Goal: Task Accomplishment & Management: Use online tool/utility

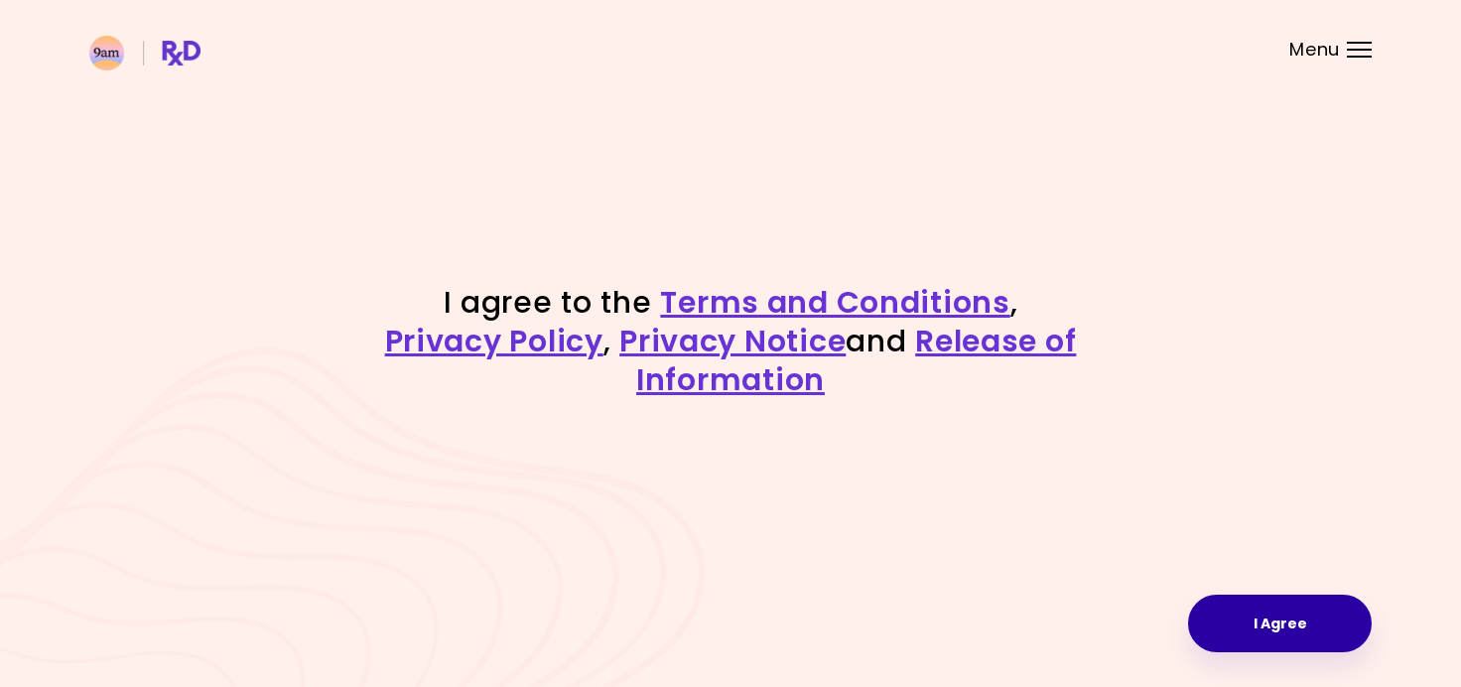
click at [1246, 611] on button "I Agree" at bounding box center [1280, 623] width 184 height 58
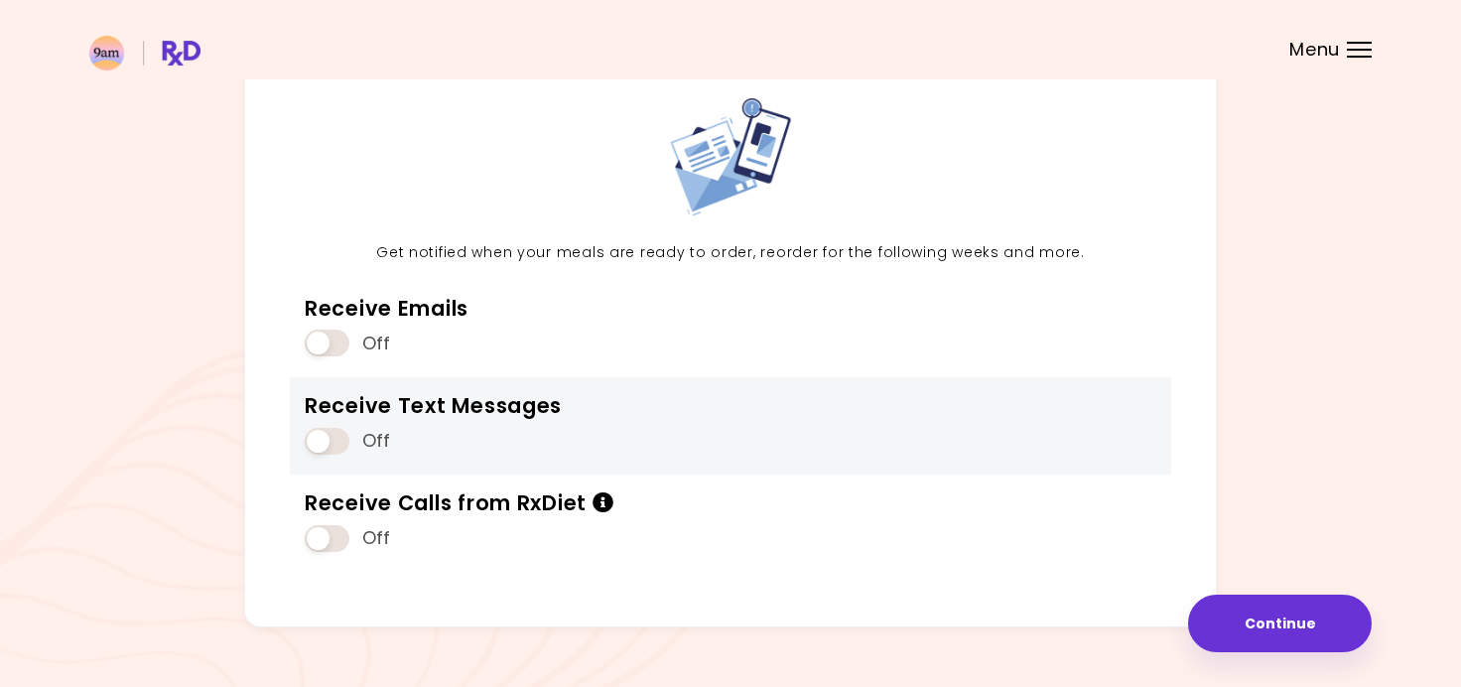
scroll to position [144, 0]
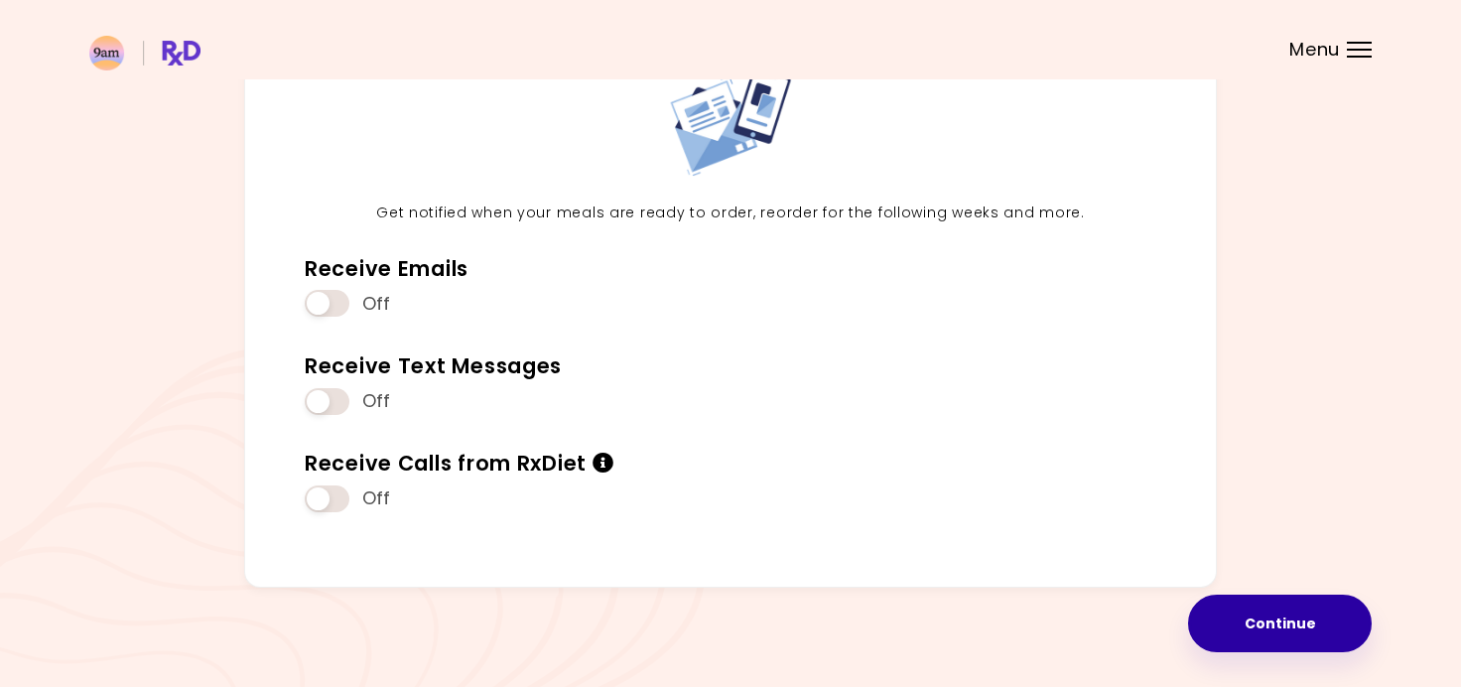
click at [1218, 640] on button "Continue" at bounding box center [1280, 623] width 184 height 58
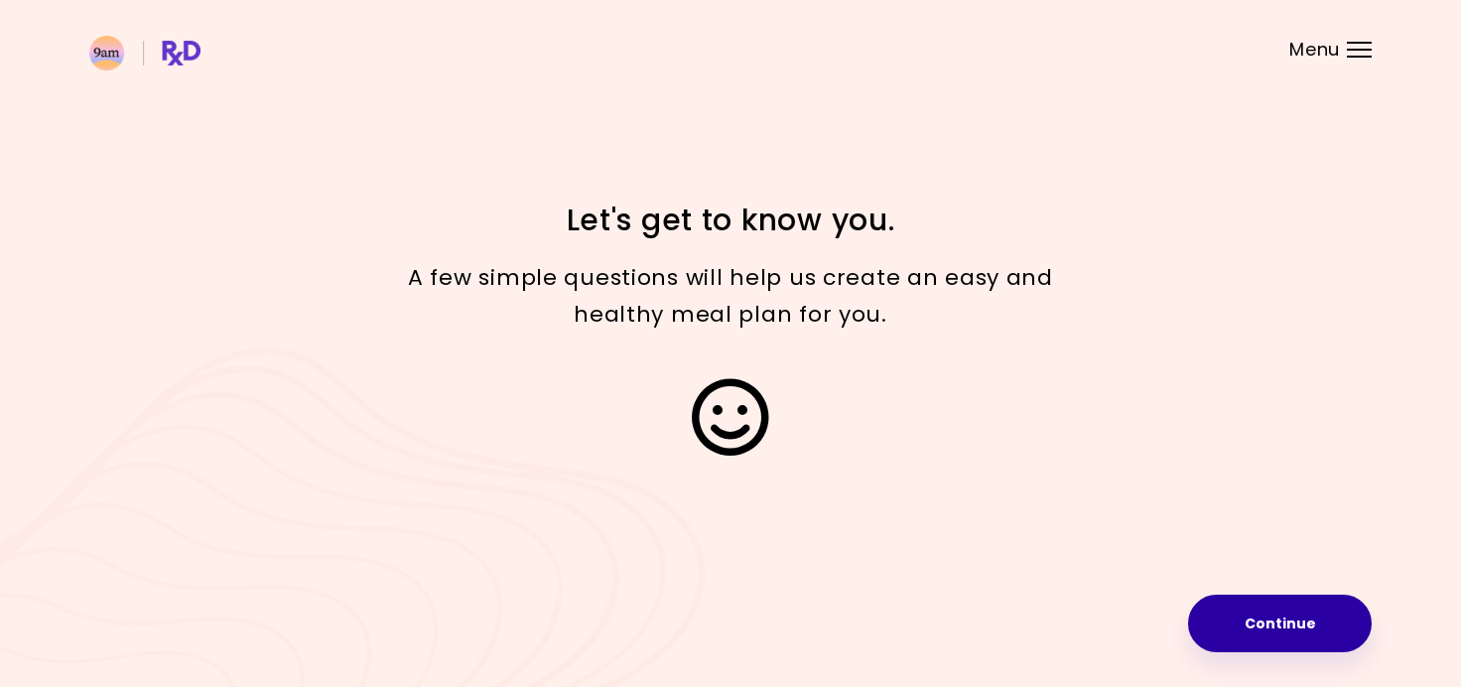
click at [1220, 640] on button "Continue" at bounding box center [1280, 623] width 184 height 58
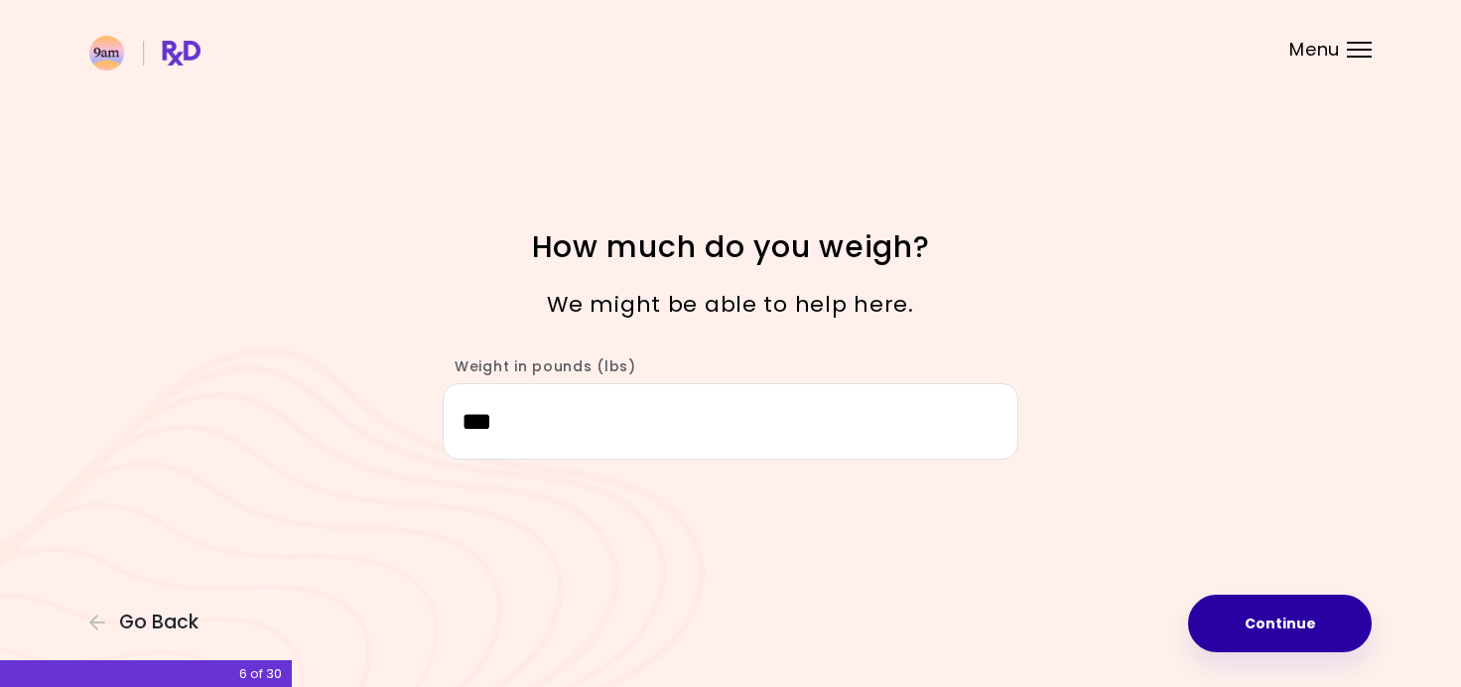
type input "***"
click at [1307, 607] on button "Continue" at bounding box center [1280, 623] width 184 height 58
select select "****"
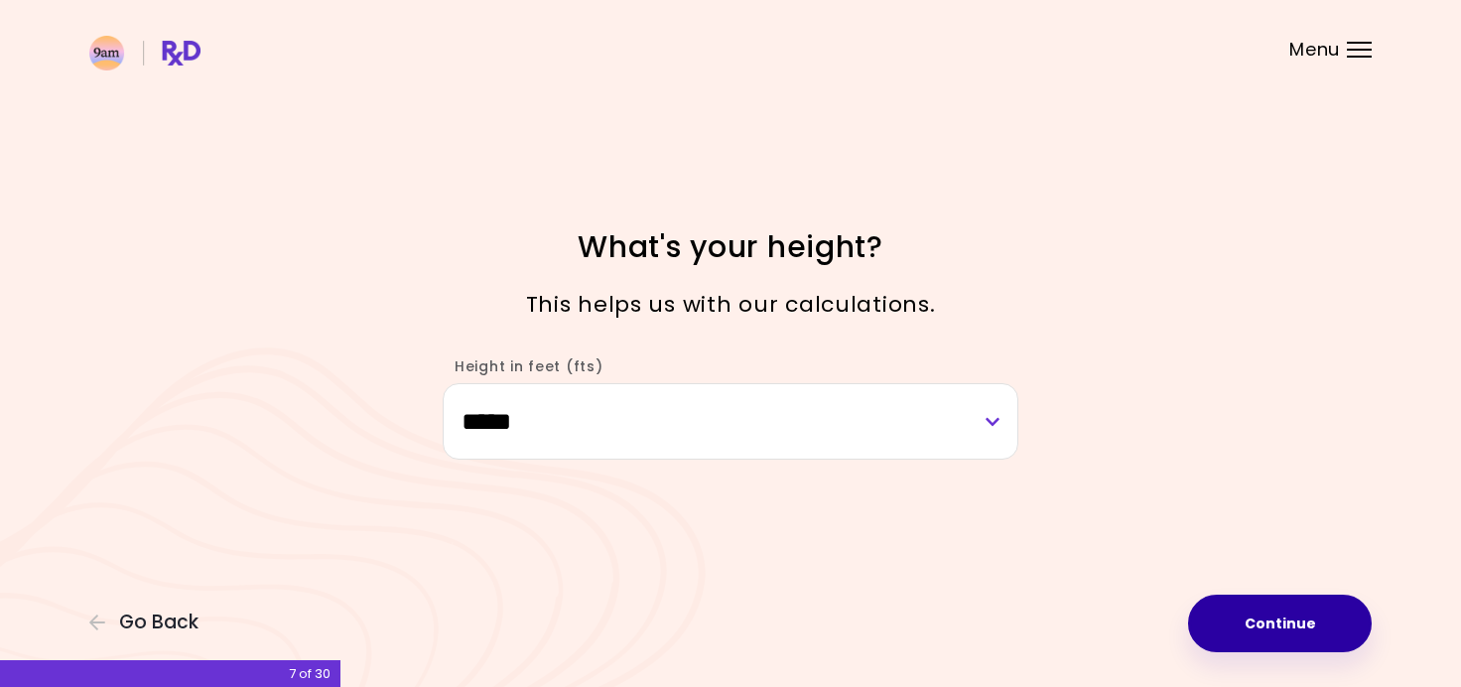
click at [1307, 607] on button "Continue" at bounding box center [1280, 623] width 184 height 58
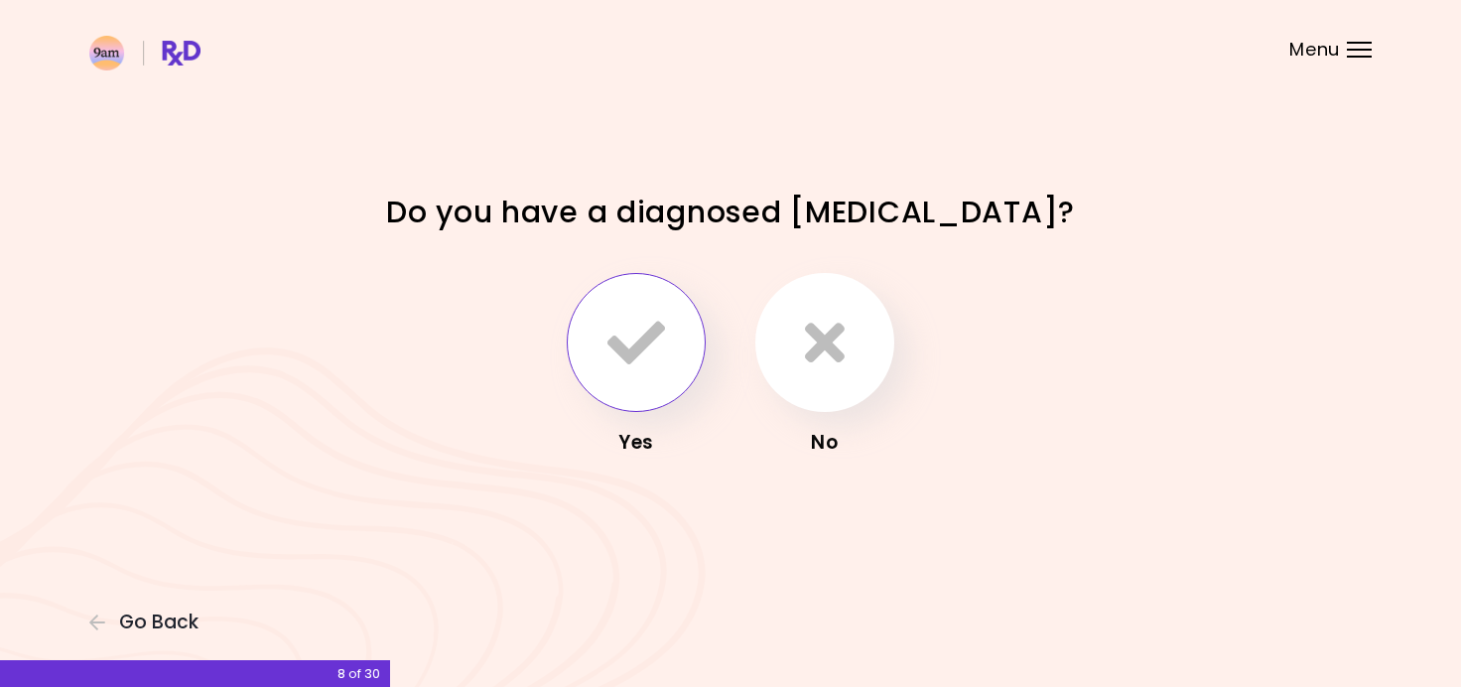
click at [649, 371] on button "button" at bounding box center [636, 342] width 139 height 139
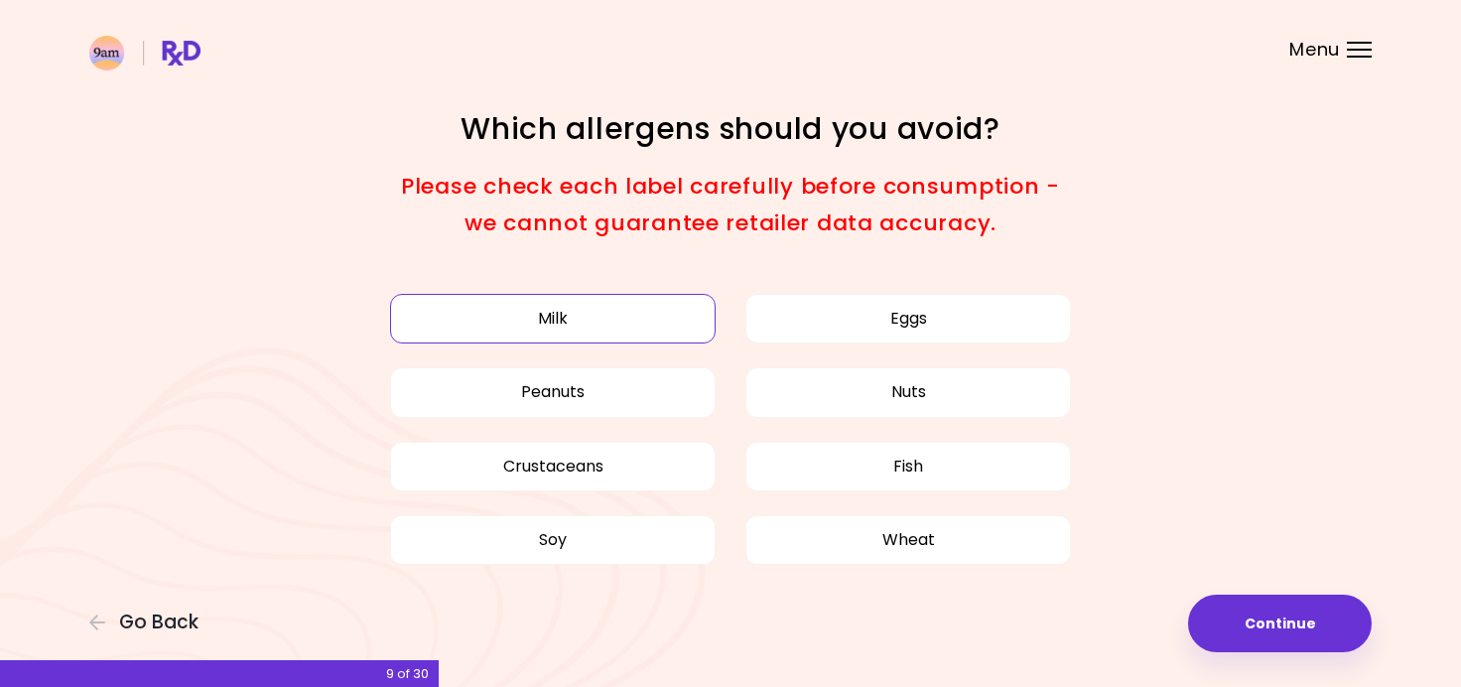
click at [669, 336] on button "Milk" at bounding box center [552, 319] width 325 height 50
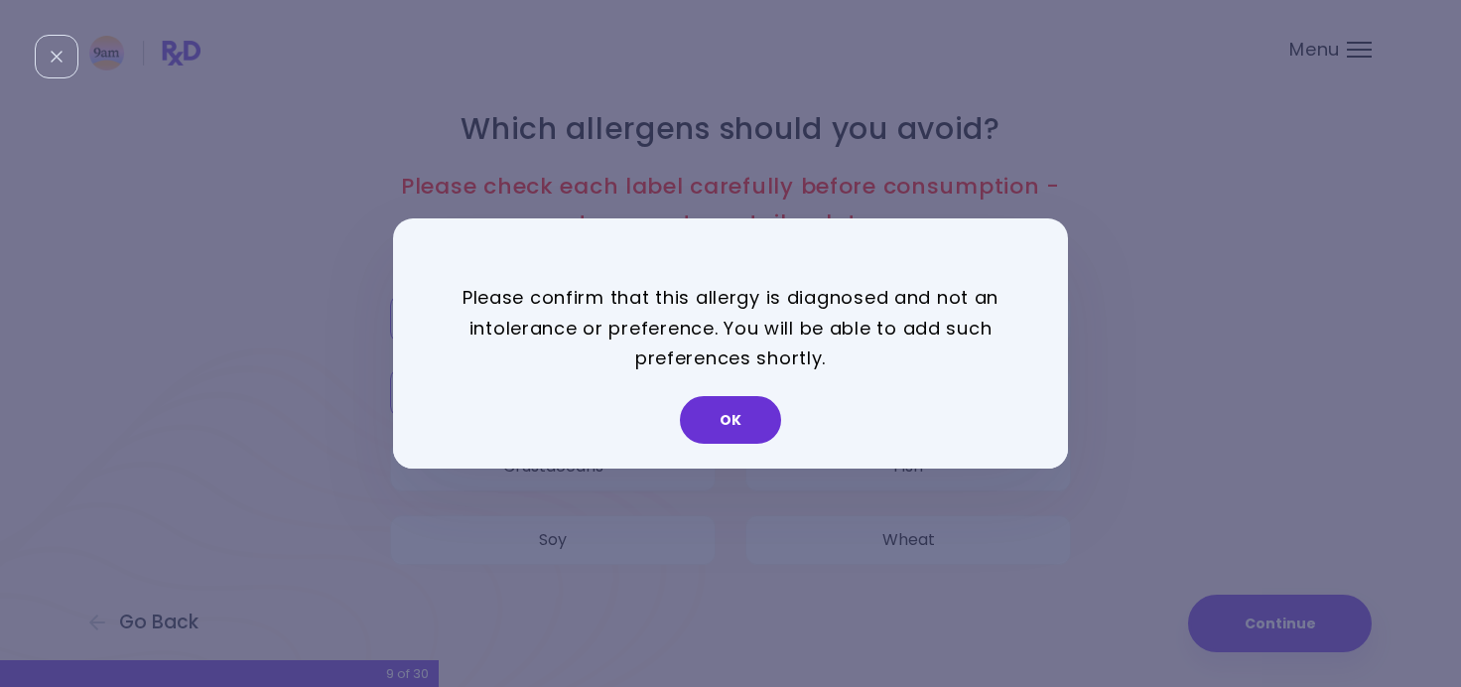
click at [641, 395] on div "**********" at bounding box center [730, 355] width 1461 height 710
click at [732, 411] on button "OK" at bounding box center [730, 420] width 101 height 48
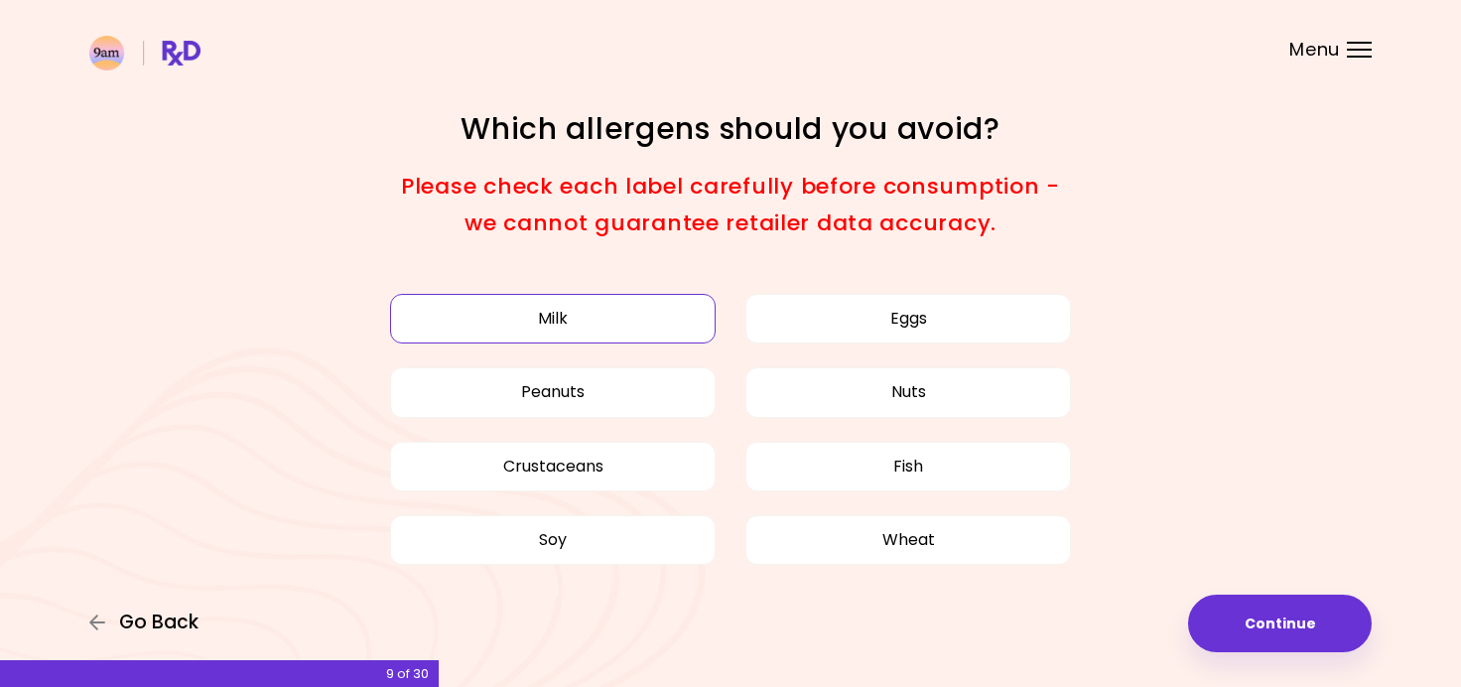
click at [147, 624] on span "Go Back" at bounding box center [158, 622] width 79 height 22
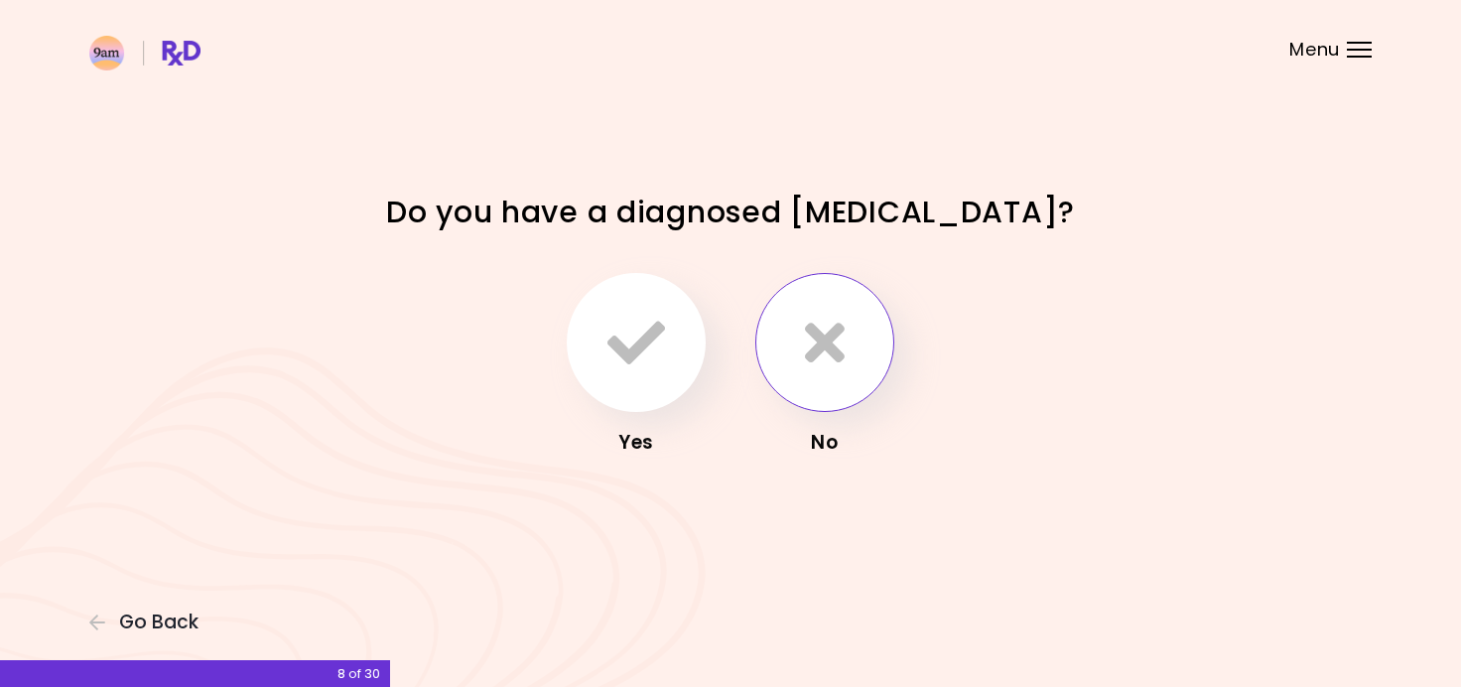
click at [858, 331] on button "button" at bounding box center [824, 342] width 139 height 139
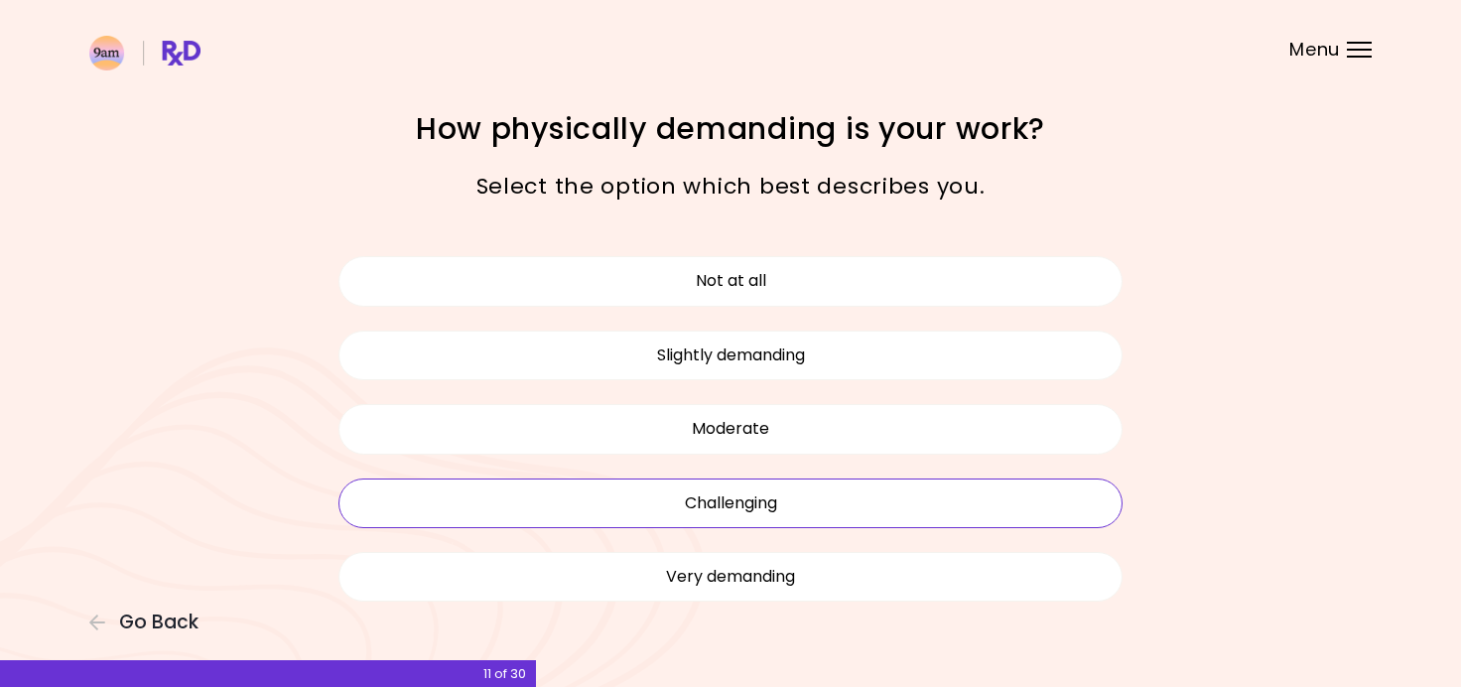
click at [1023, 505] on button "Challenging" at bounding box center [730, 503] width 784 height 50
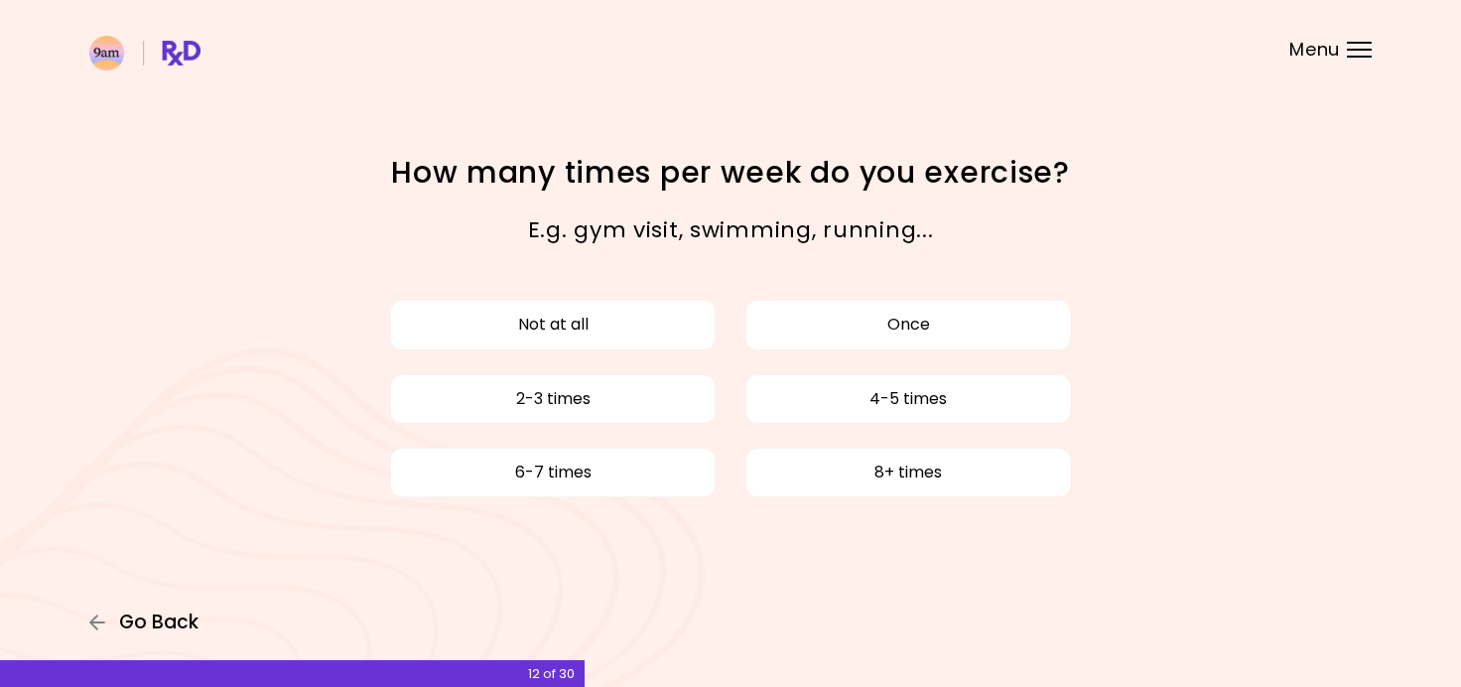
click at [159, 613] on span "Go Back" at bounding box center [158, 622] width 79 height 22
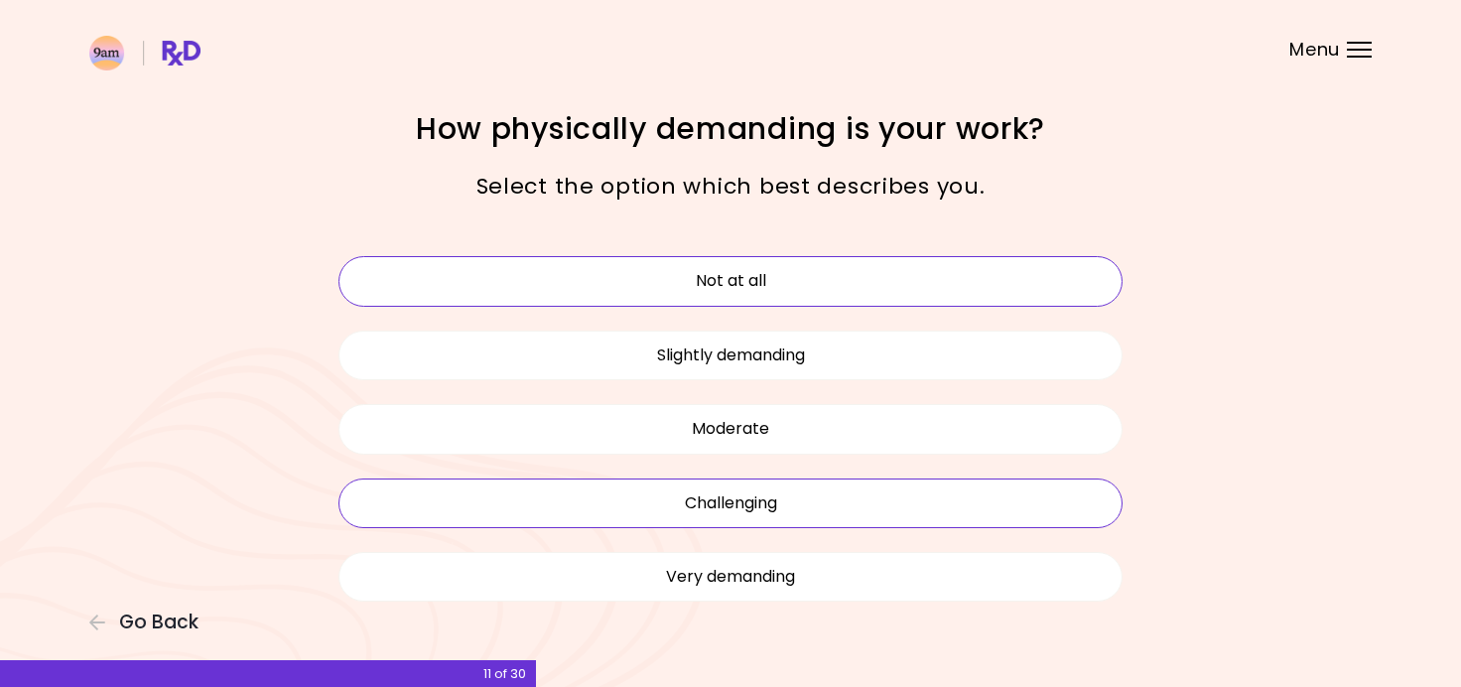
click at [741, 295] on button "Not at all" at bounding box center [730, 281] width 784 height 50
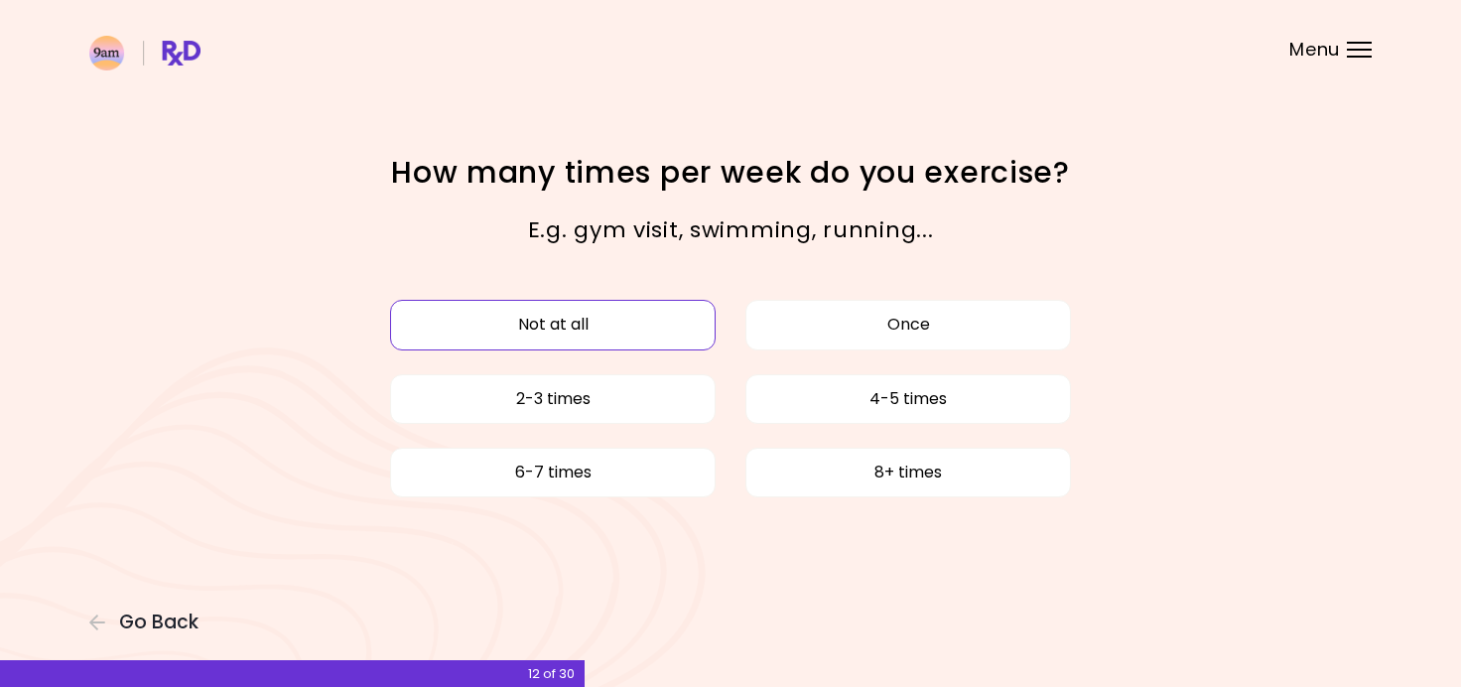
click at [687, 315] on button "Not at all" at bounding box center [552, 325] width 325 height 50
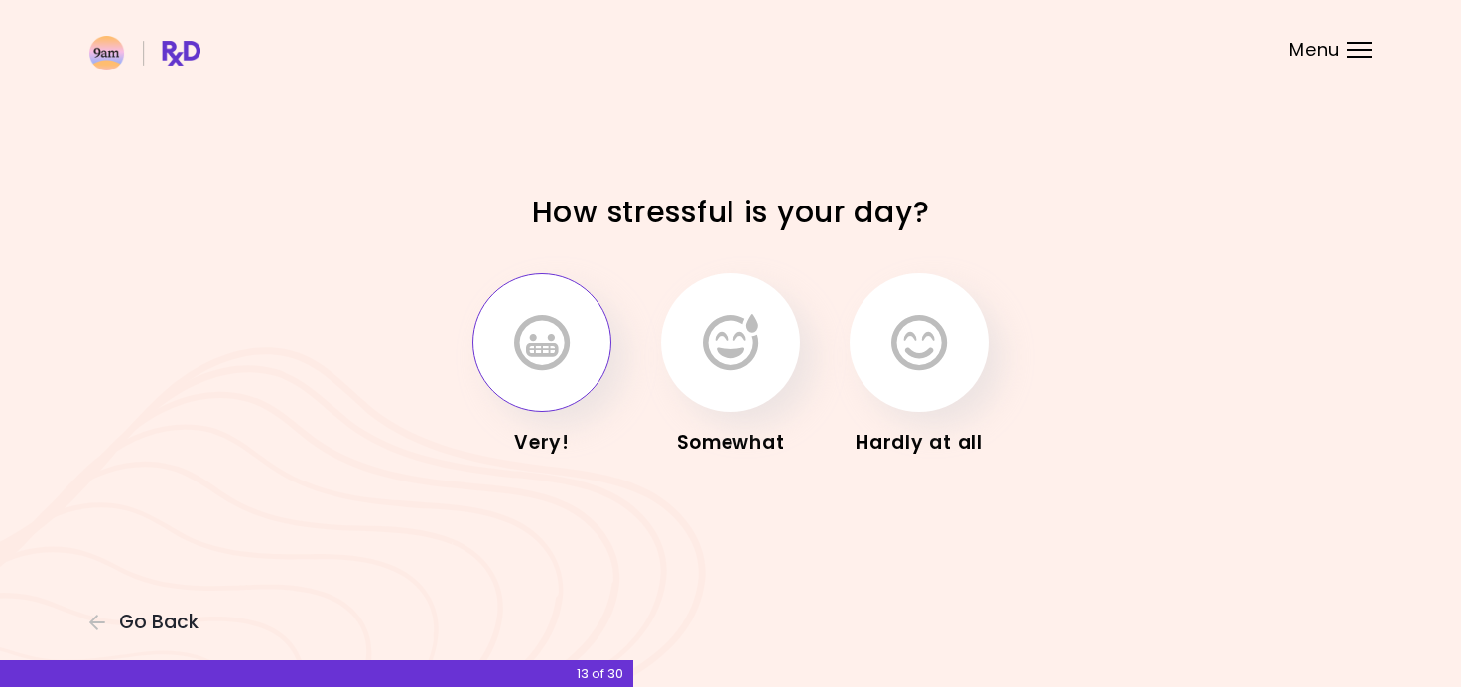
click at [597, 369] on button "button" at bounding box center [541, 342] width 139 height 139
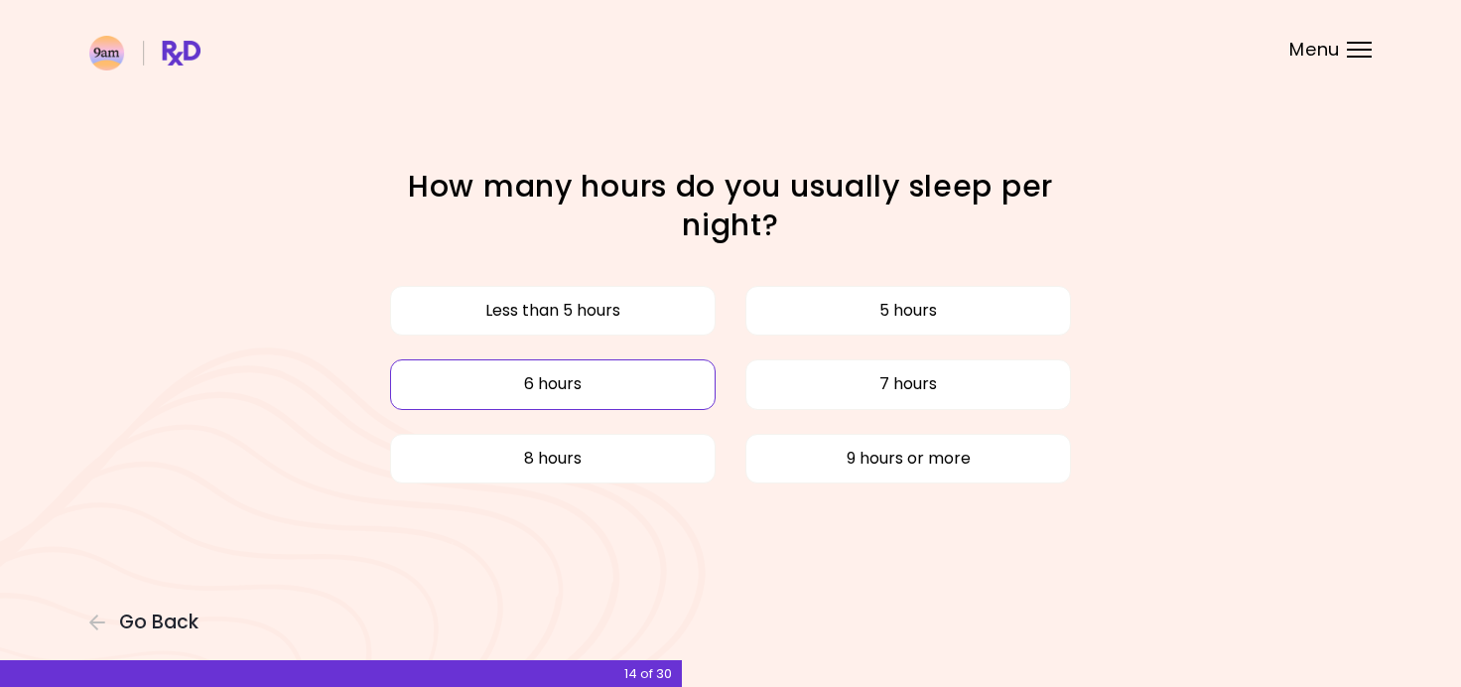
click at [611, 366] on button "6 hours" at bounding box center [552, 384] width 325 height 50
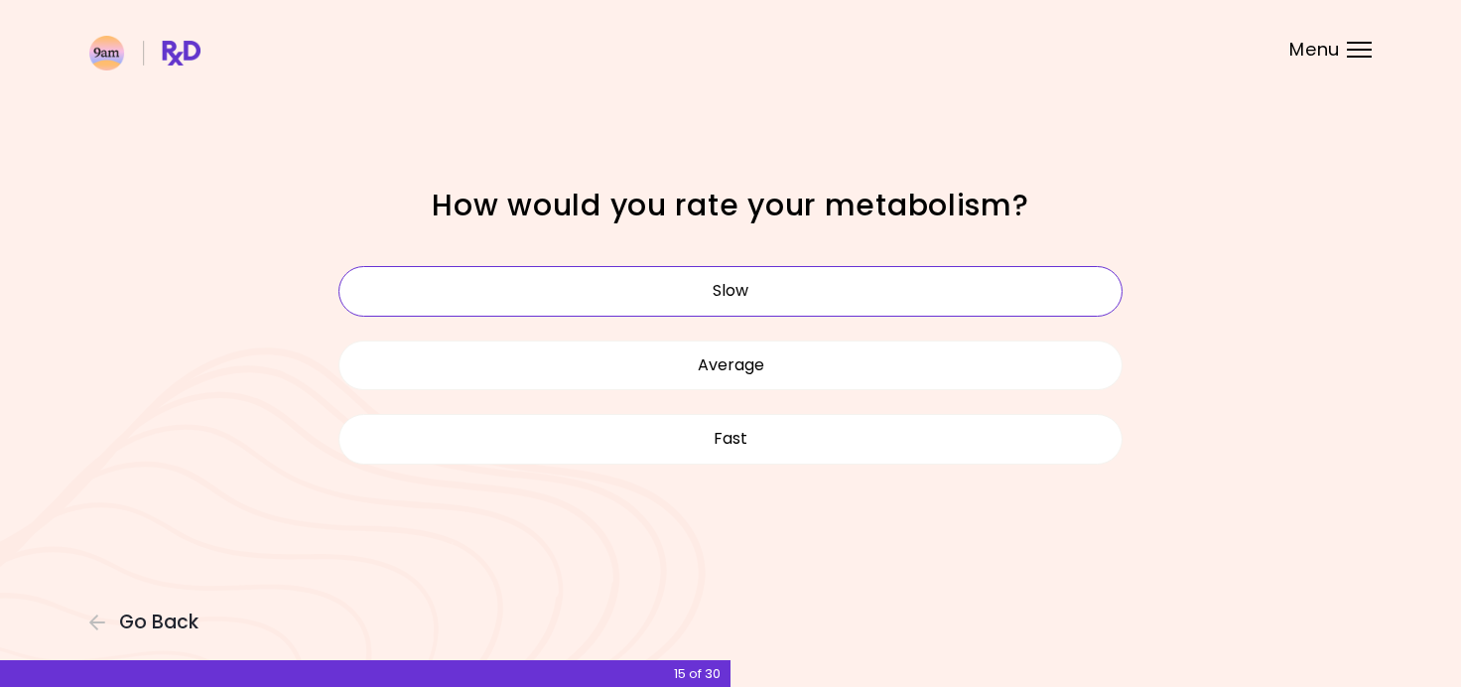
click at [655, 308] on button "Slow" at bounding box center [730, 291] width 784 height 50
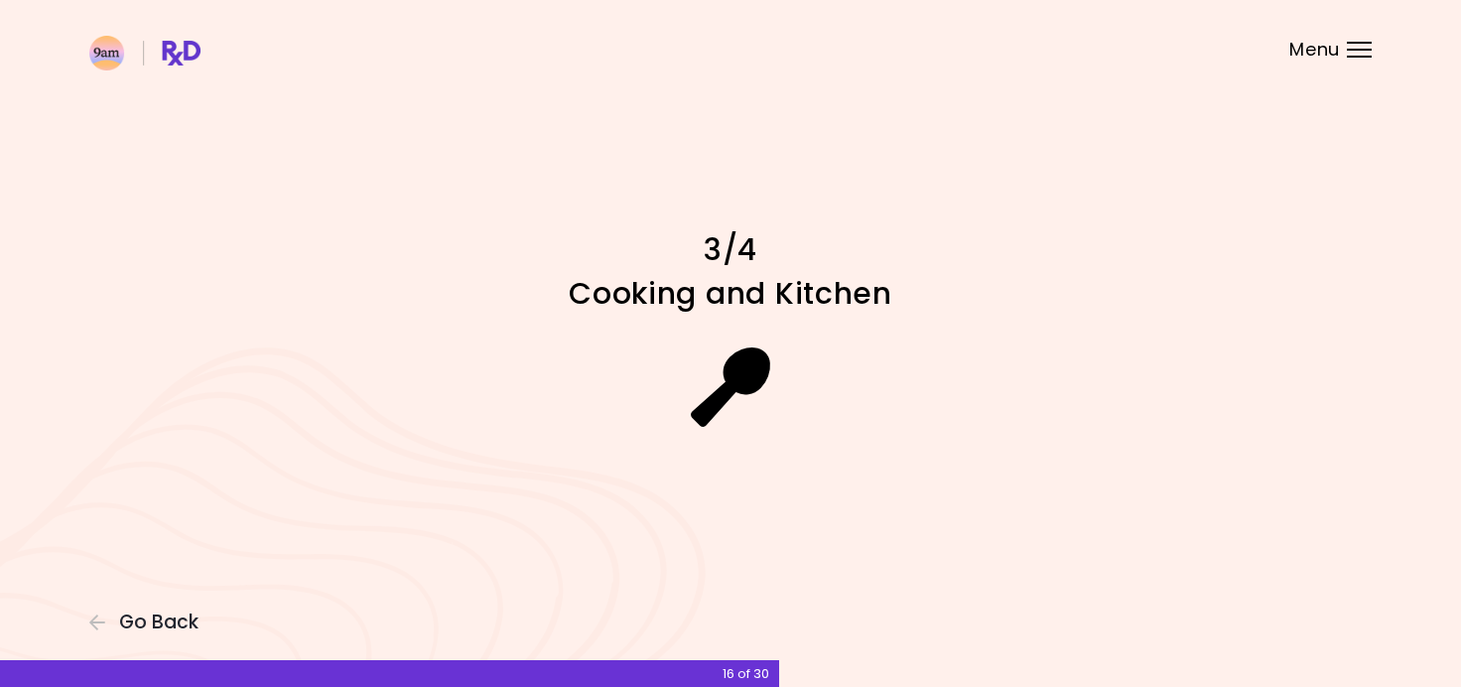
click at [892, 399] on div at bounding box center [730, 387] width 595 height 139
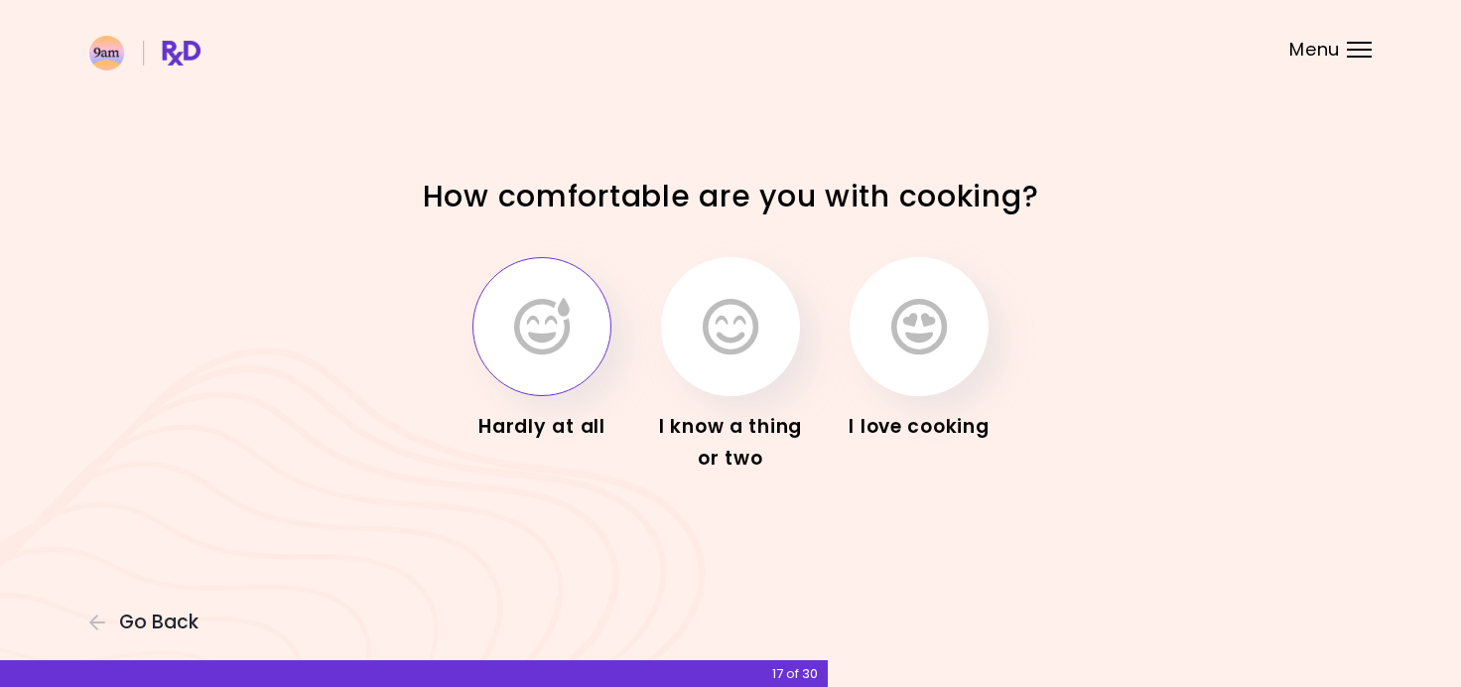
drag, startPoint x: 733, startPoint y: 359, endPoint x: 589, endPoint y: 359, distance: 143.9
click at [589, 359] on div "Hardly at all I know a thing or two I love cooking" at bounding box center [730, 365] width 695 height 241
click at [591, 363] on button "button" at bounding box center [541, 326] width 139 height 139
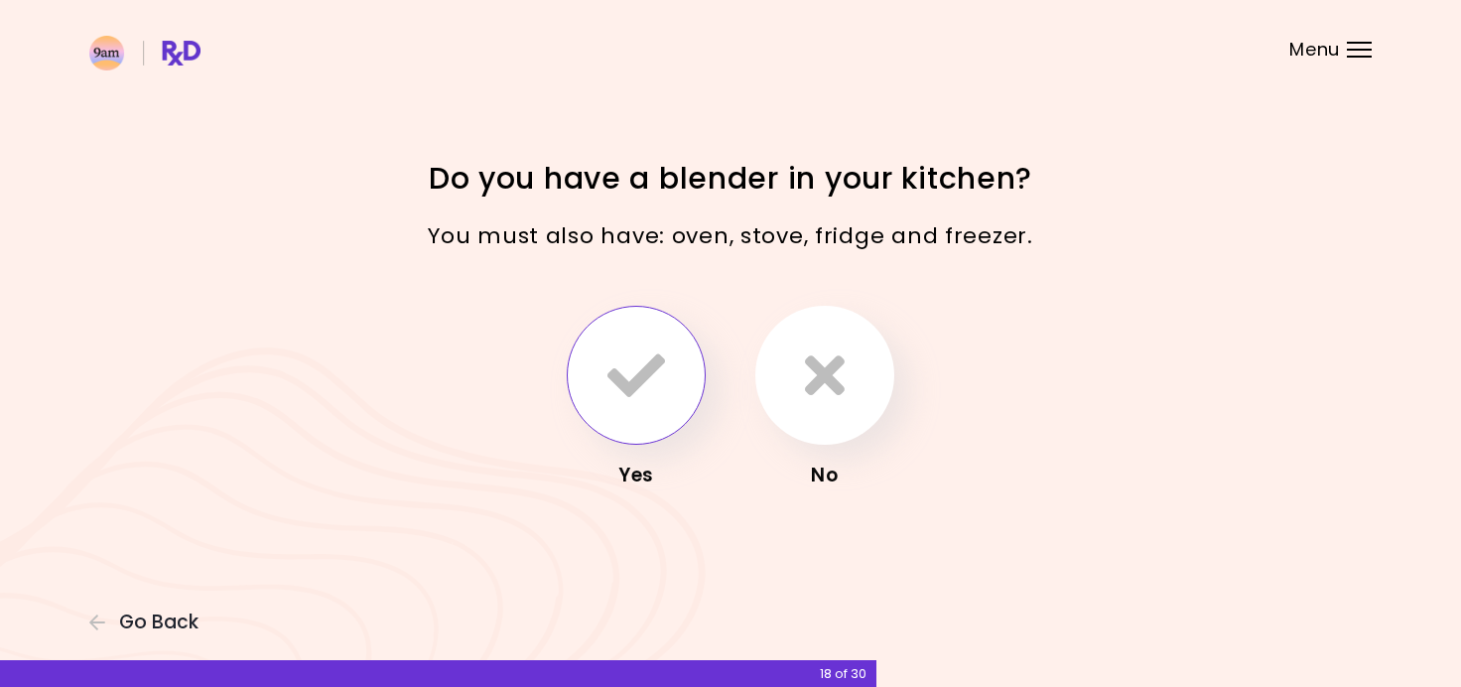
click at [629, 374] on icon "button" at bounding box center [636, 375] width 58 height 58
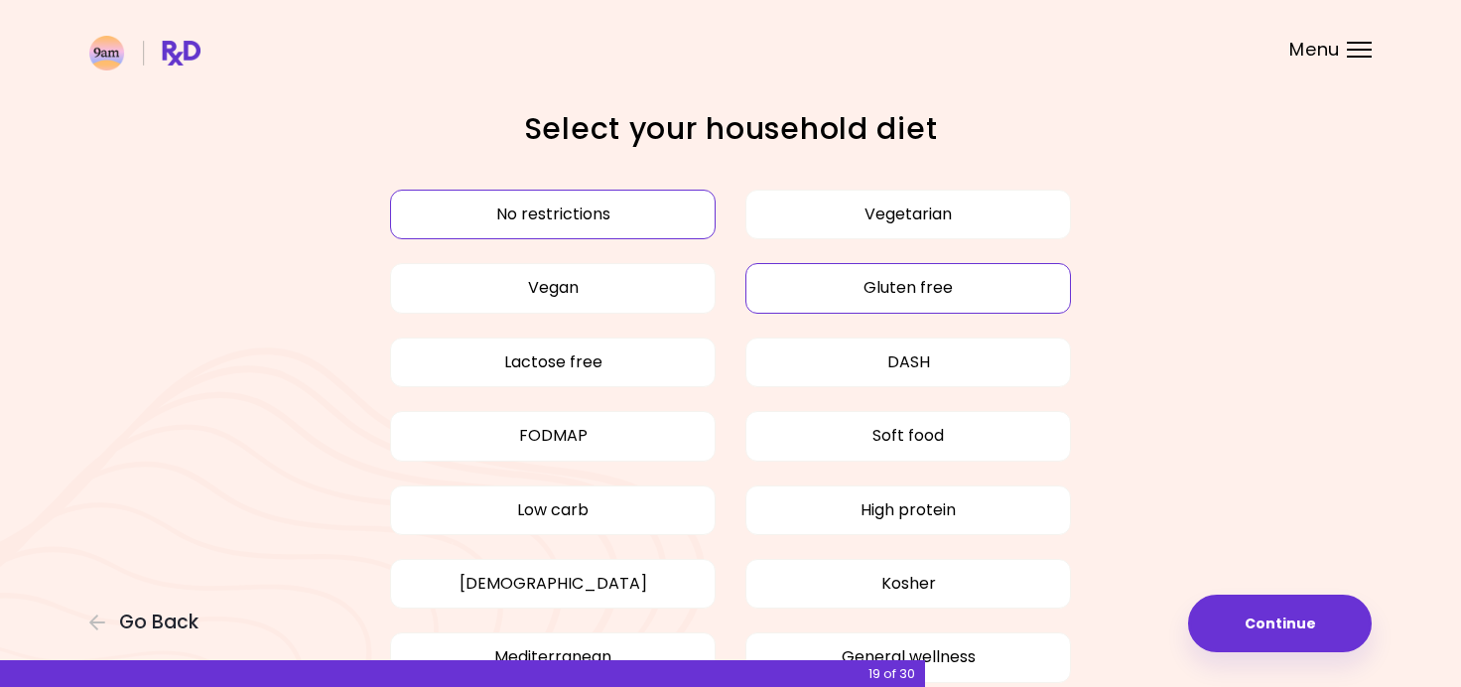
click at [915, 283] on button "Gluten free" at bounding box center [907, 288] width 325 height 50
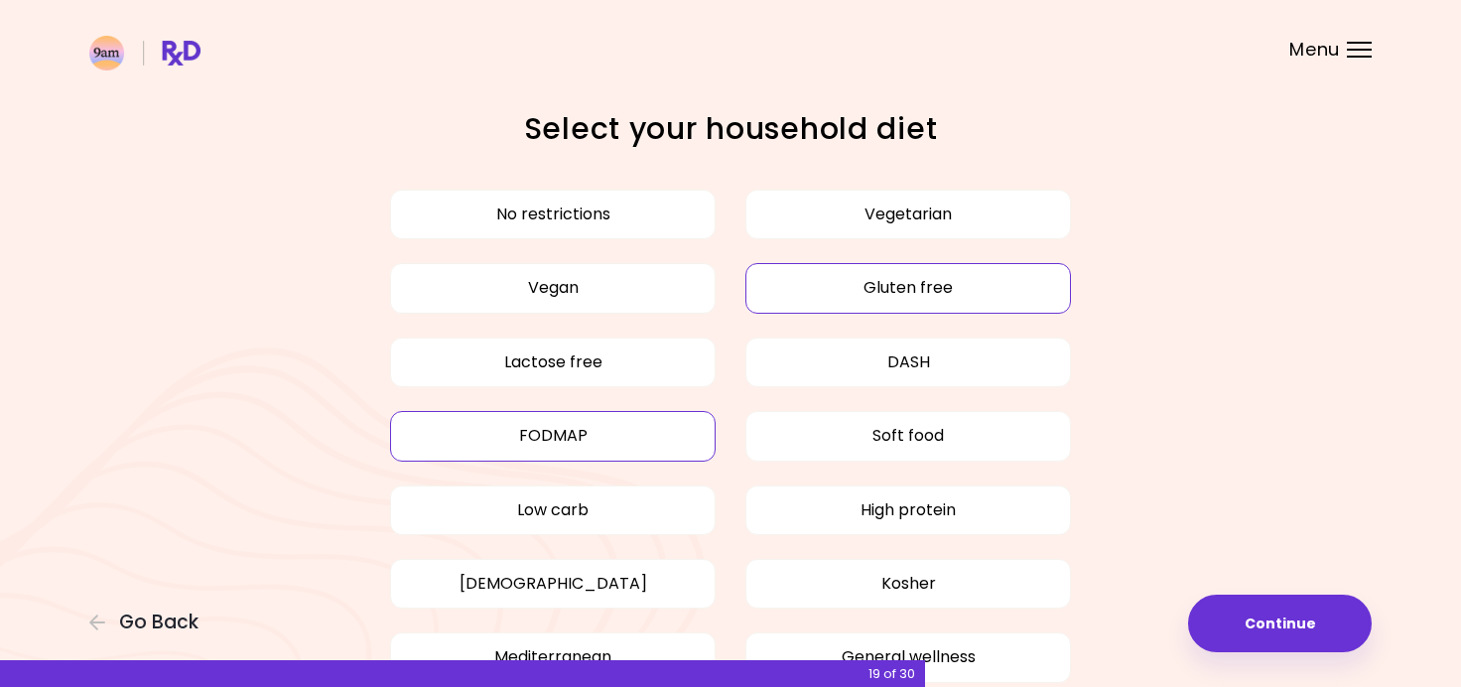
click at [526, 448] on button "FODMAP" at bounding box center [552, 436] width 325 height 50
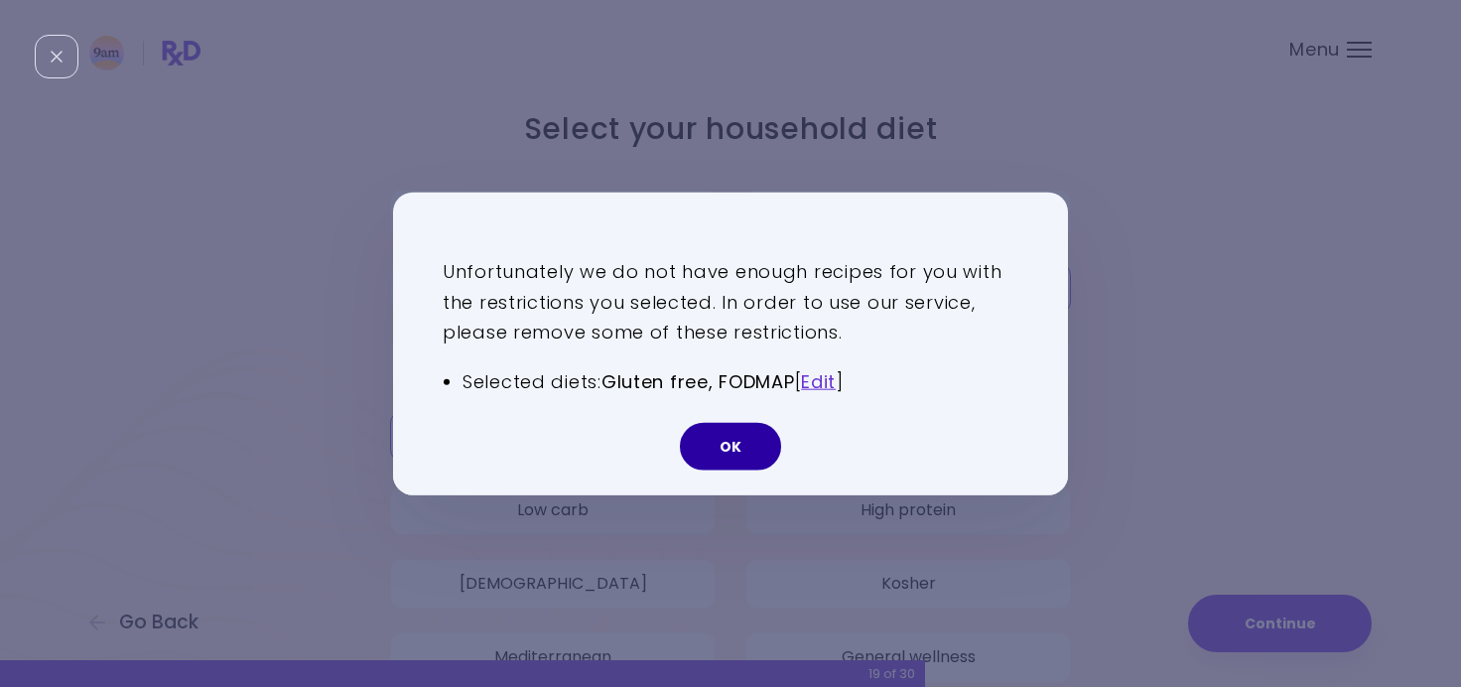
click at [720, 447] on button "OK" at bounding box center [730, 446] width 101 height 48
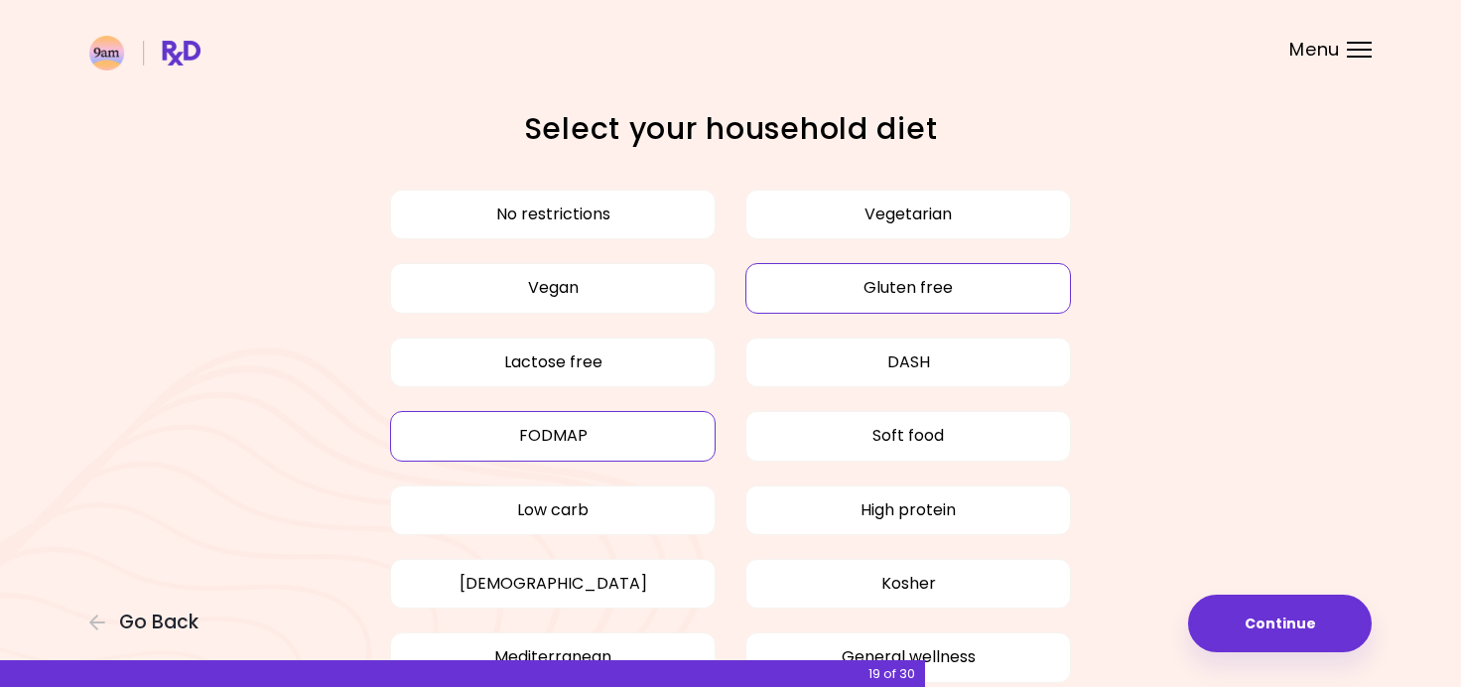
click at [630, 427] on button "FODMAP" at bounding box center [552, 436] width 325 height 50
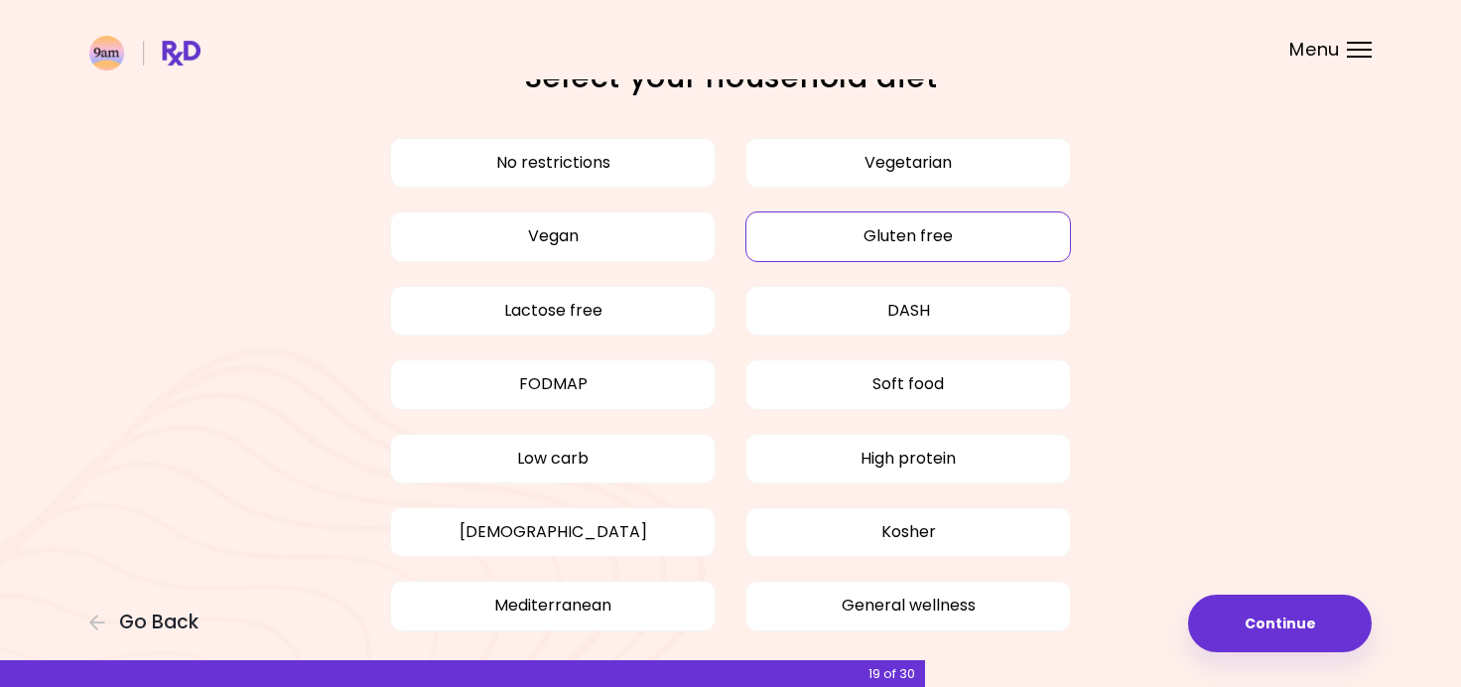
scroll to position [53, 0]
click at [1254, 621] on button "Continue" at bounding box center [1280, 623] width 184 height 58
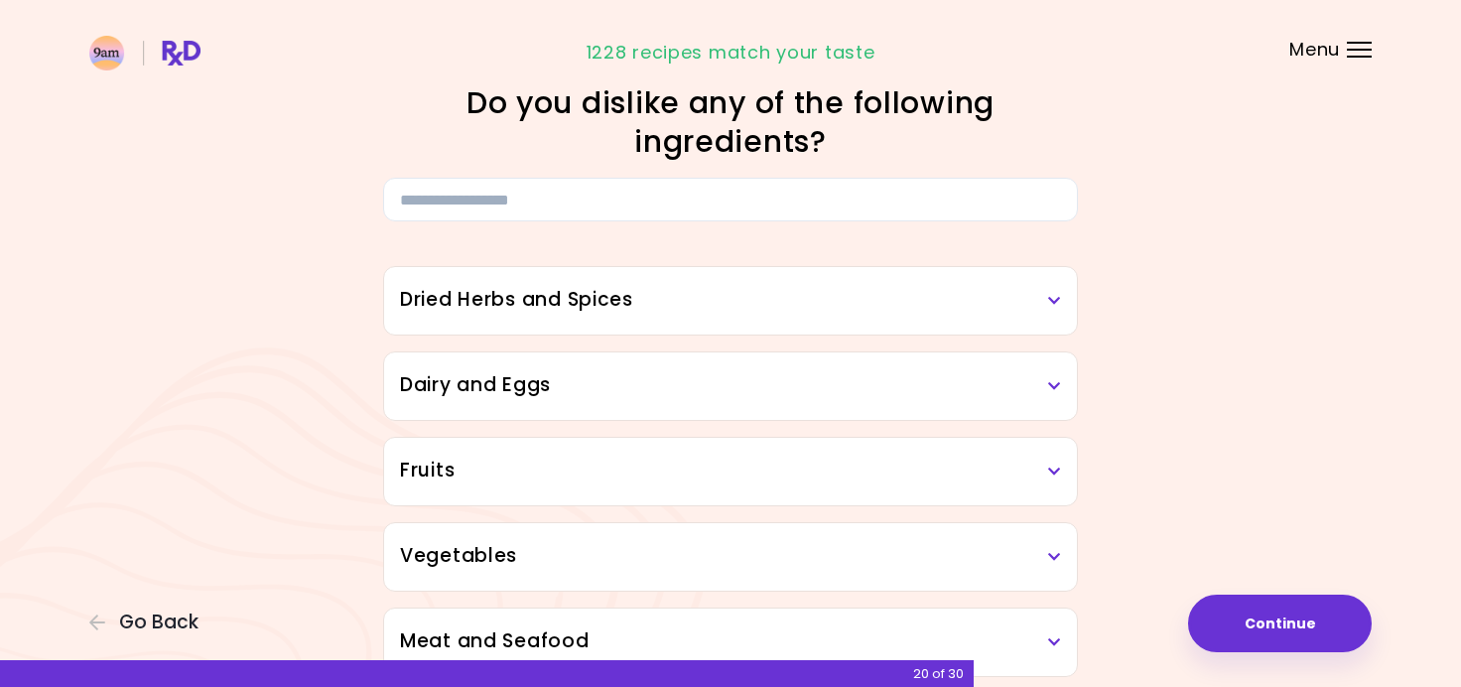
scroll to position [30, 0]
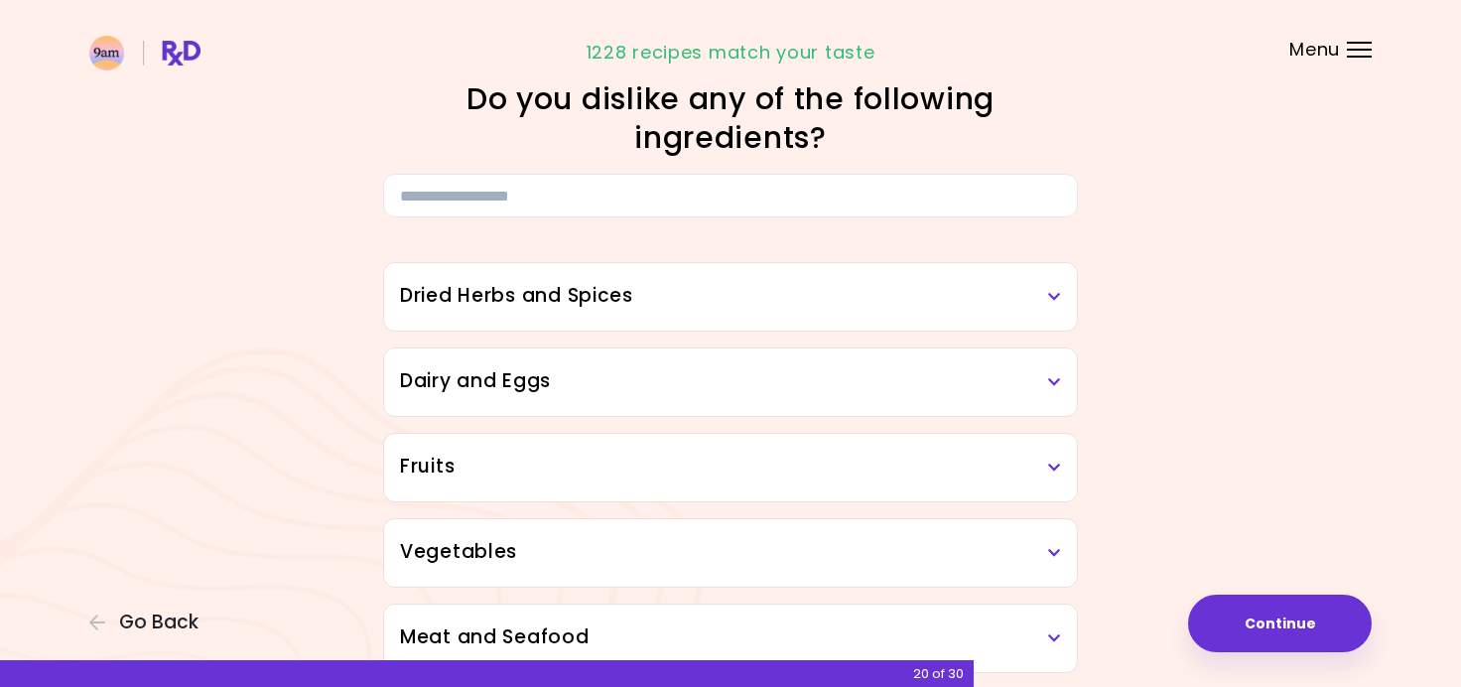
click at [1055, 305] on h3 "Dried Herbs and Spices" at bounding box center [730, 296] width 661 height 29
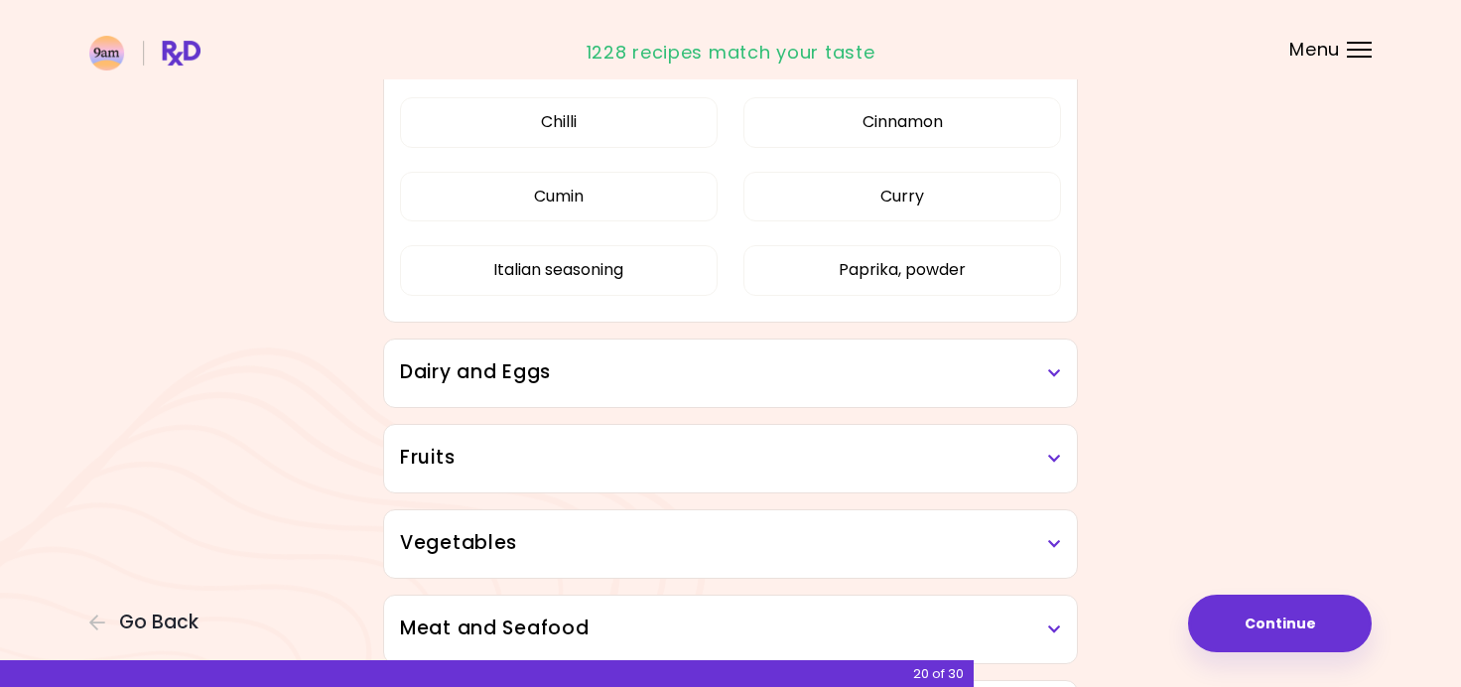
scroll to position [350, 0]
click at [1040, 370] on h3 "Dairy and Eggs" at bounding box center [730, 370] width 661 height 29
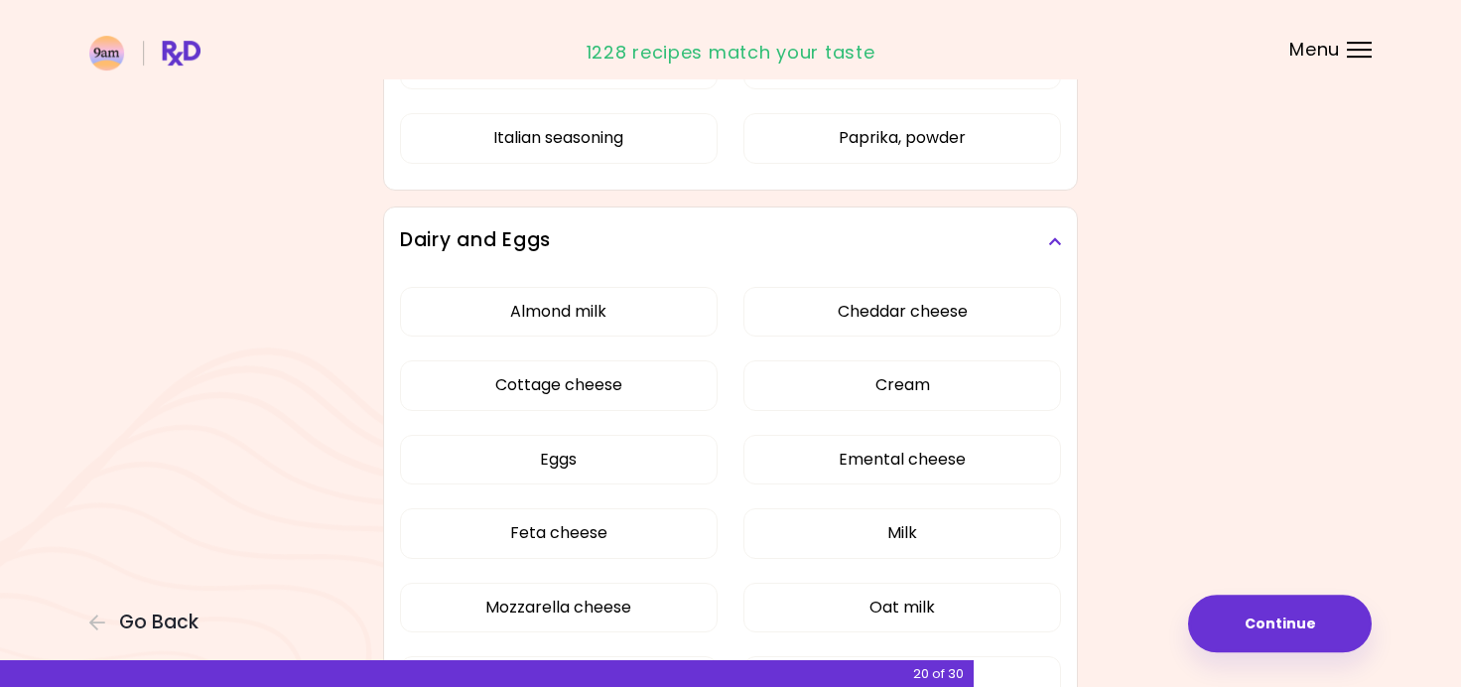
scroll to position [481, 0]
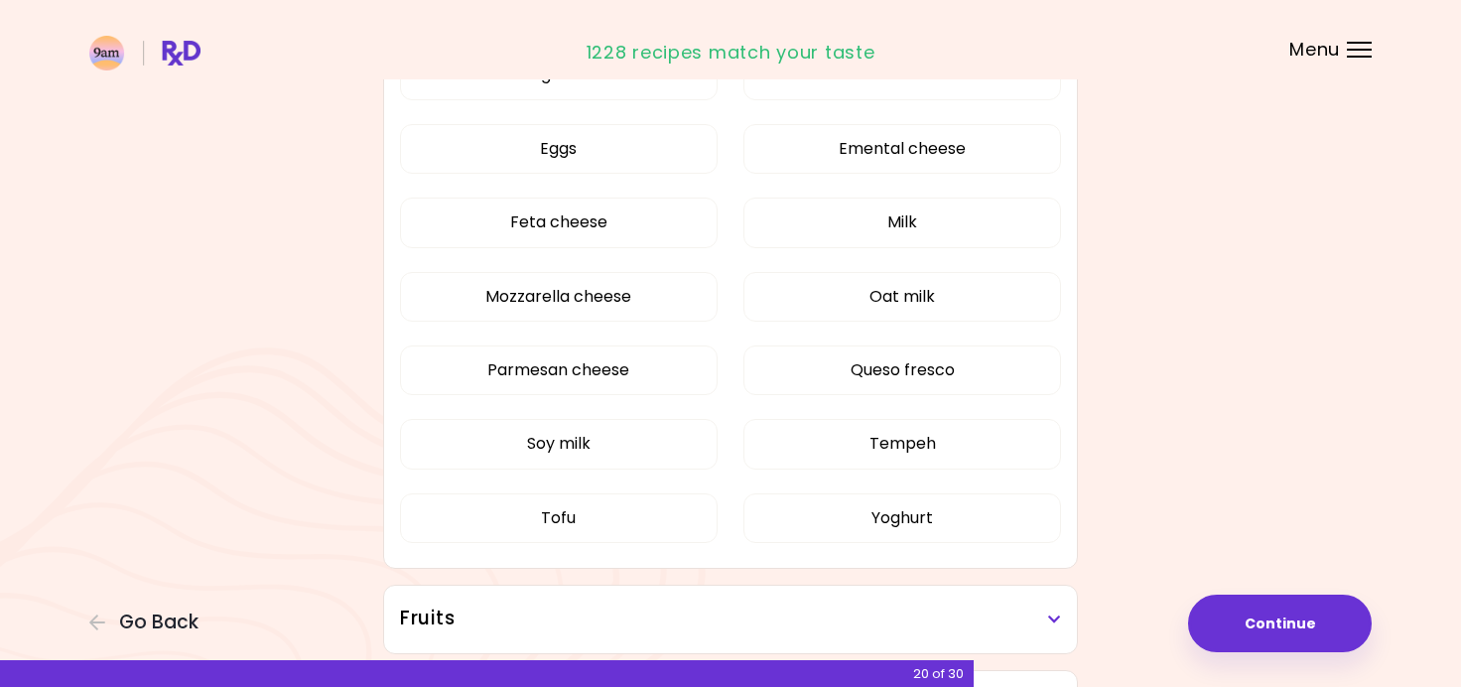
click at [599, 300] on div "Almond milk Cheddar cheese Cottage cheese Cream Eggs Emental cheese Feta cheese…" at bounding box center [730, 267] width 661 height 606
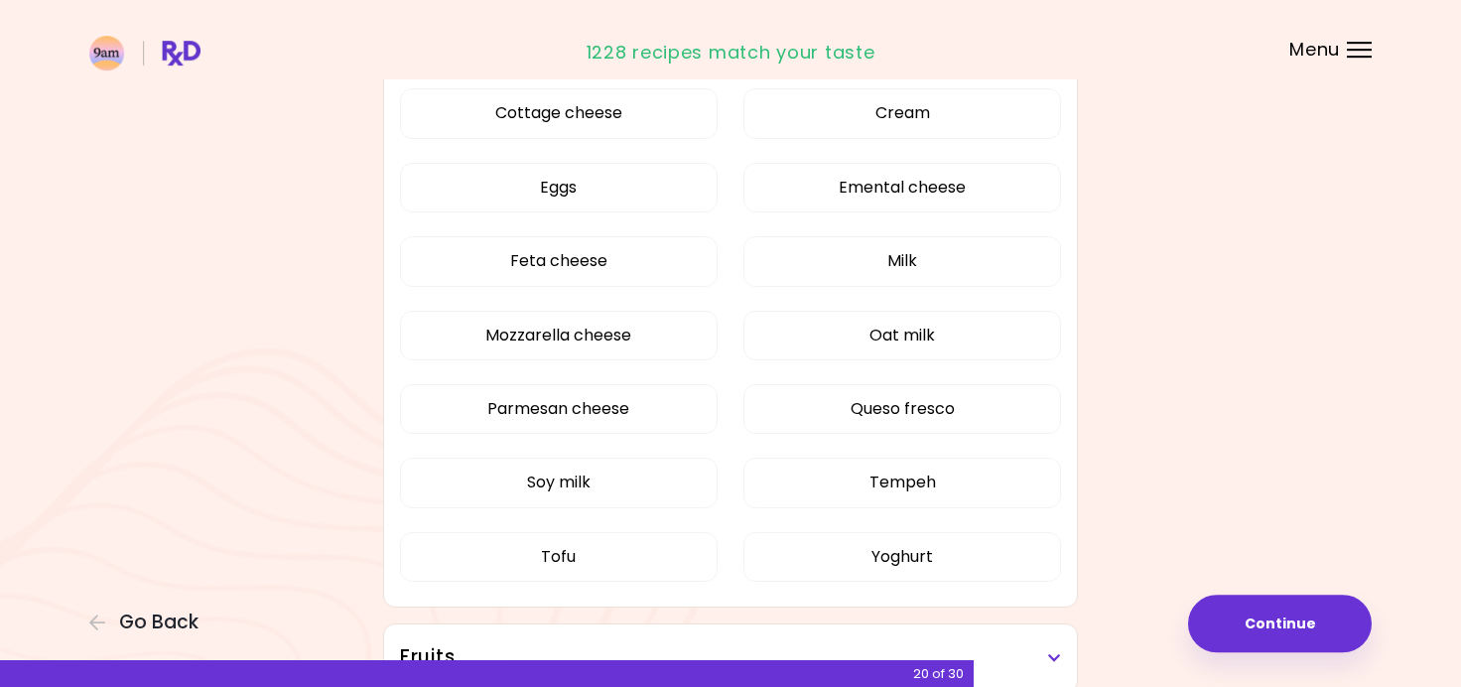
scroll to position [442, 0]
click at [629, 333] on button "Mozzarella cheese" at bounding box center [559, 337] width 318 height 50
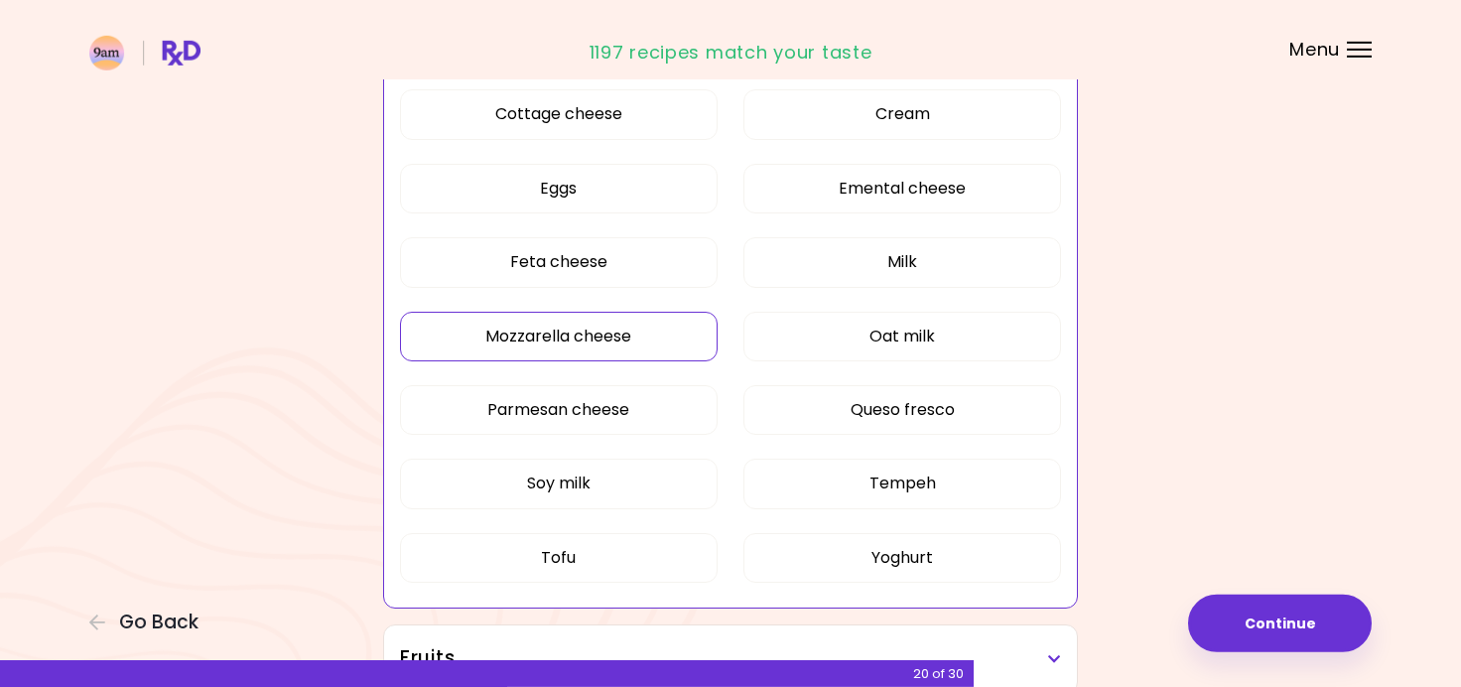
scroll to position [400, 0]
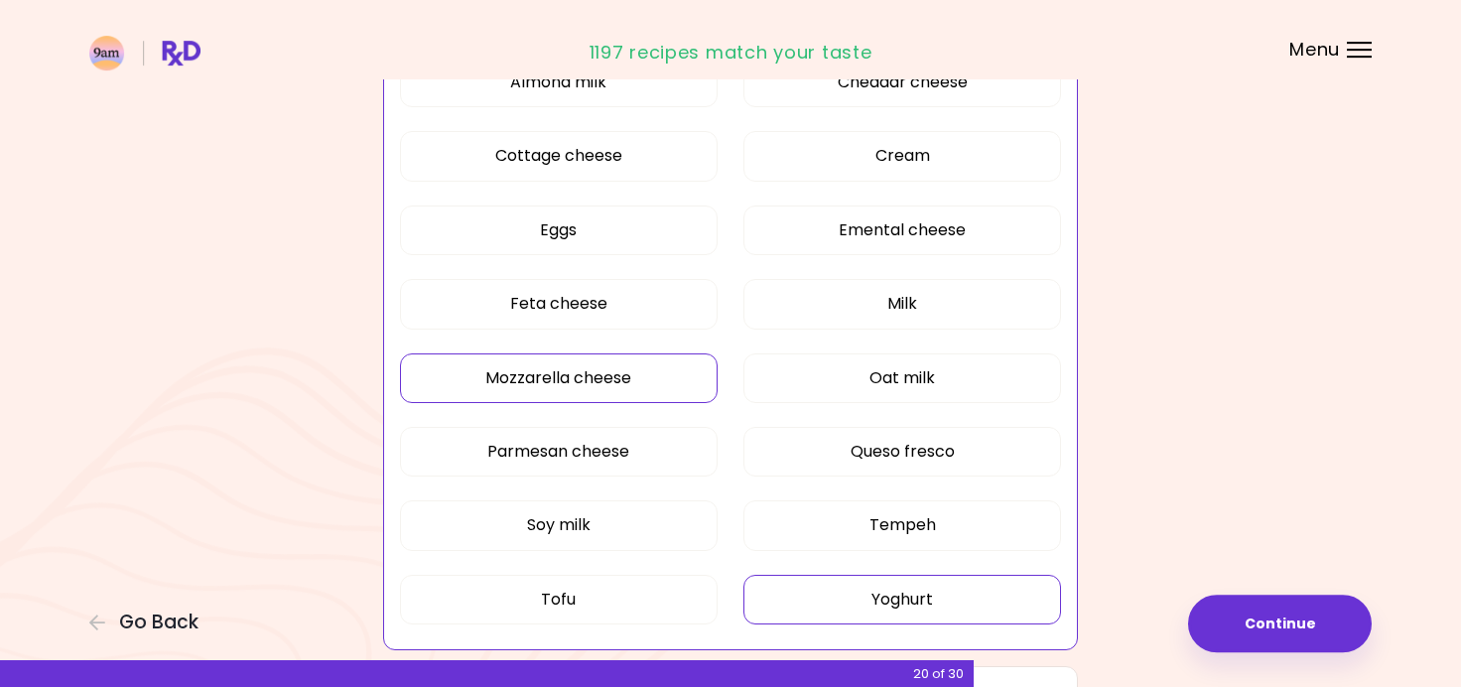
click at [830, 582] on button "Yoghurt" at bounding box center [902, 599] width 318 height 50
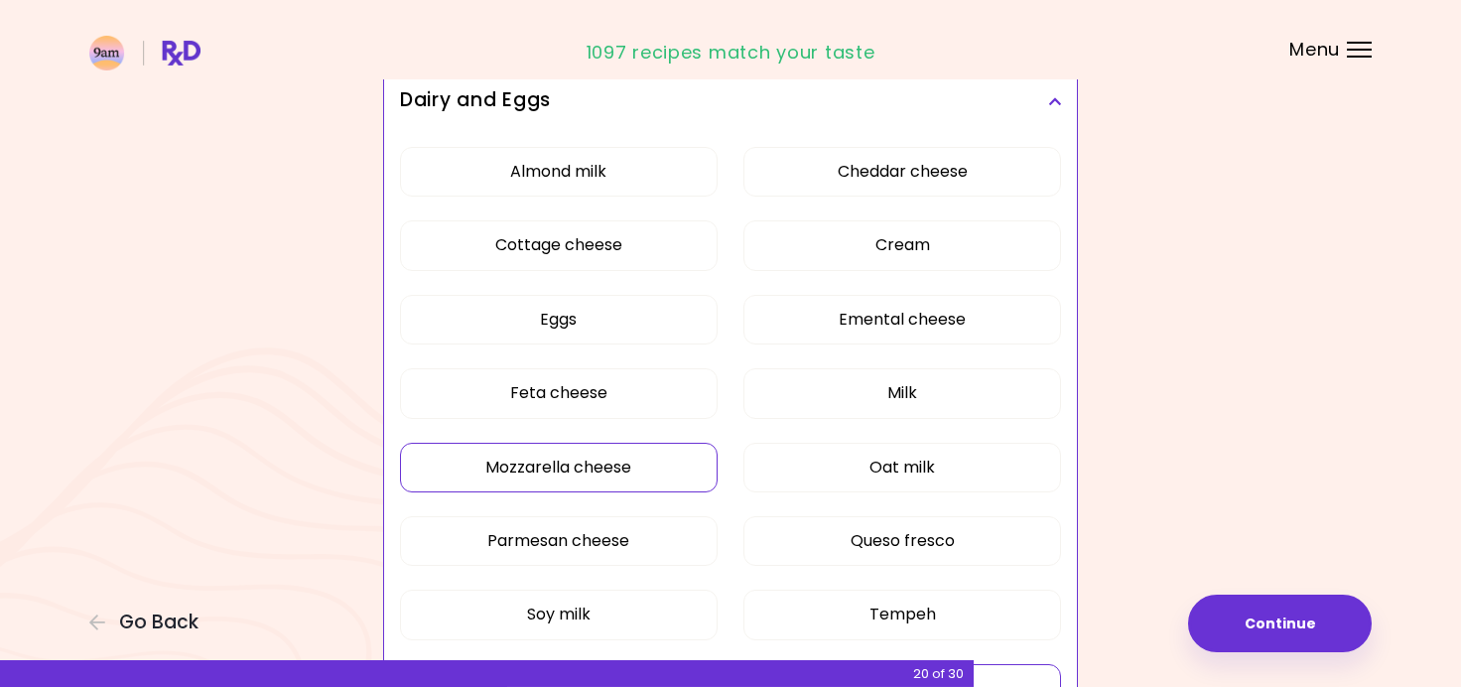
scroll to position [310, 0]
click at [893, 262] on button "Cream" at bounding box center [902, 246] width 318 height 50
click at [873, 175] on button "Cheddar cheese" at bounding box center [902, 173] width 318 height 50
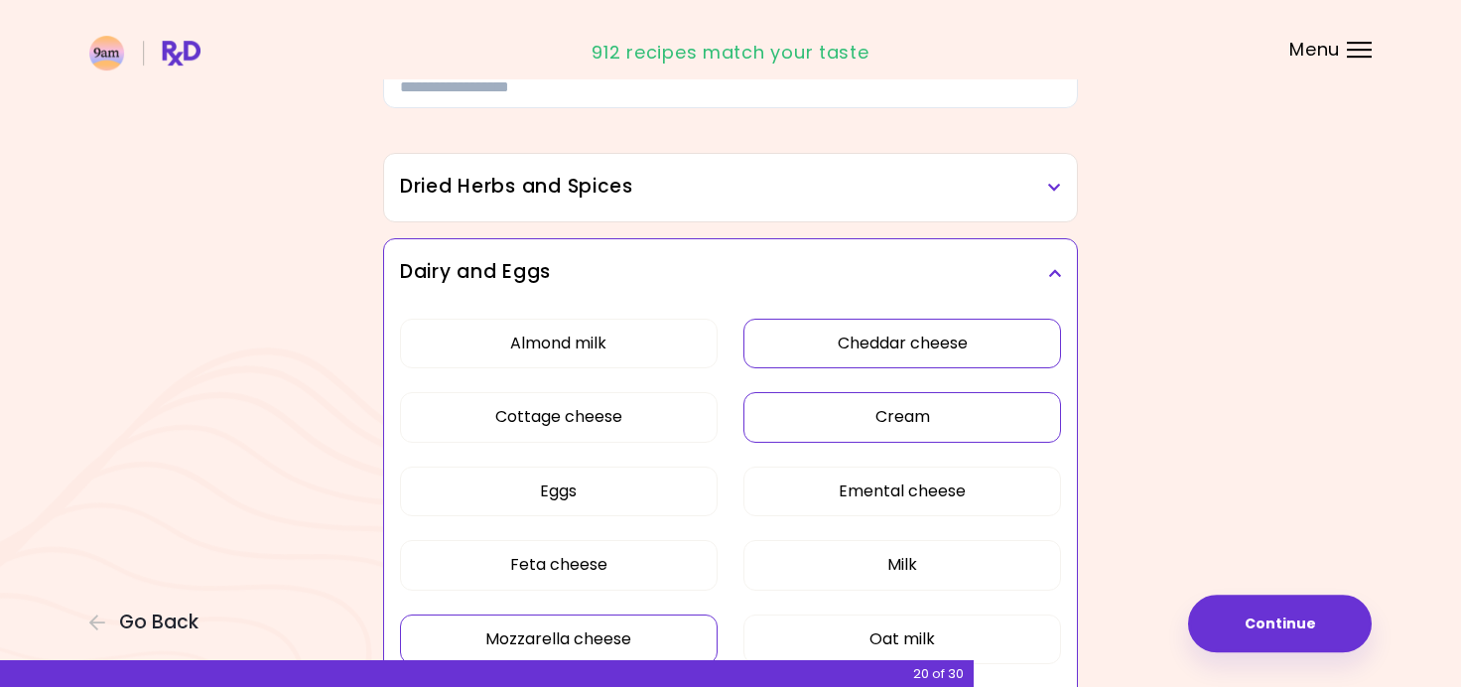
scroll to position [114, 0]
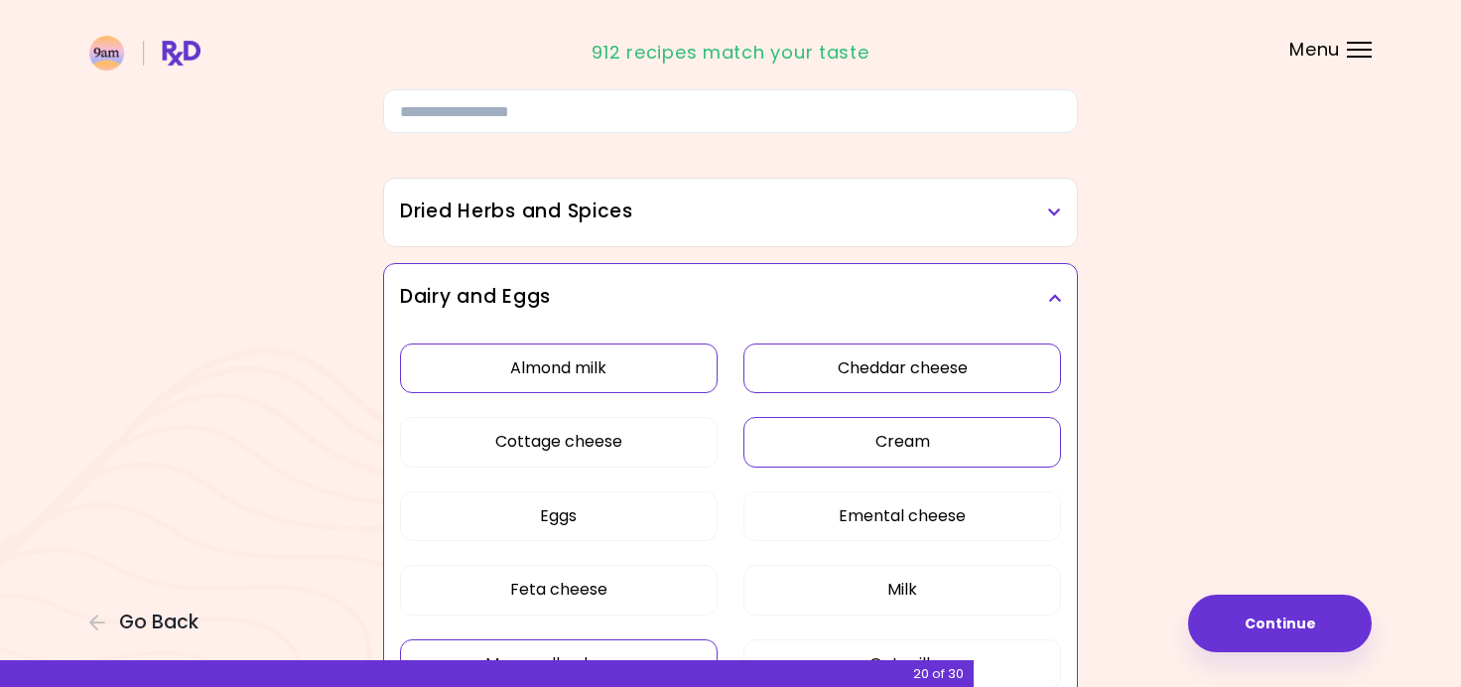
click at [565, 363] on button "Almond milk" at bounding box center [559, 368] width 318 height 50
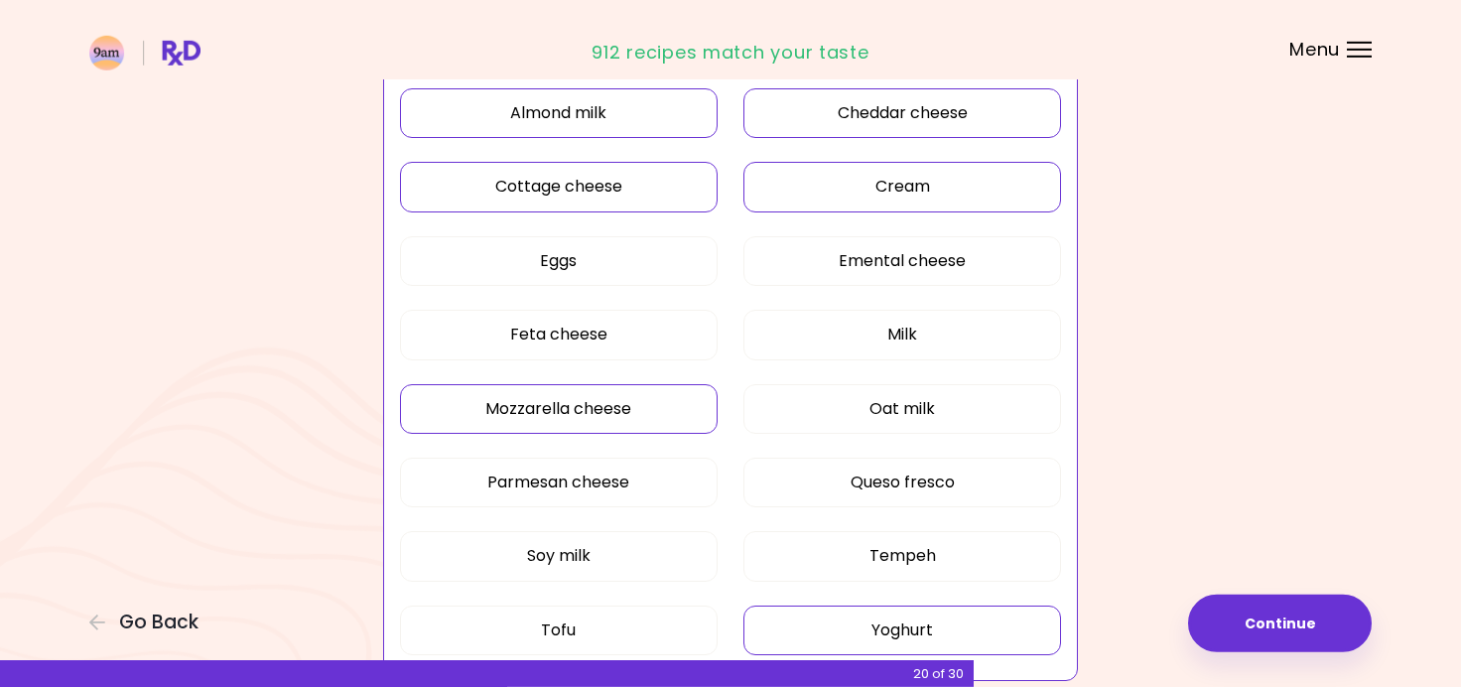
scroll to position [370, 0]
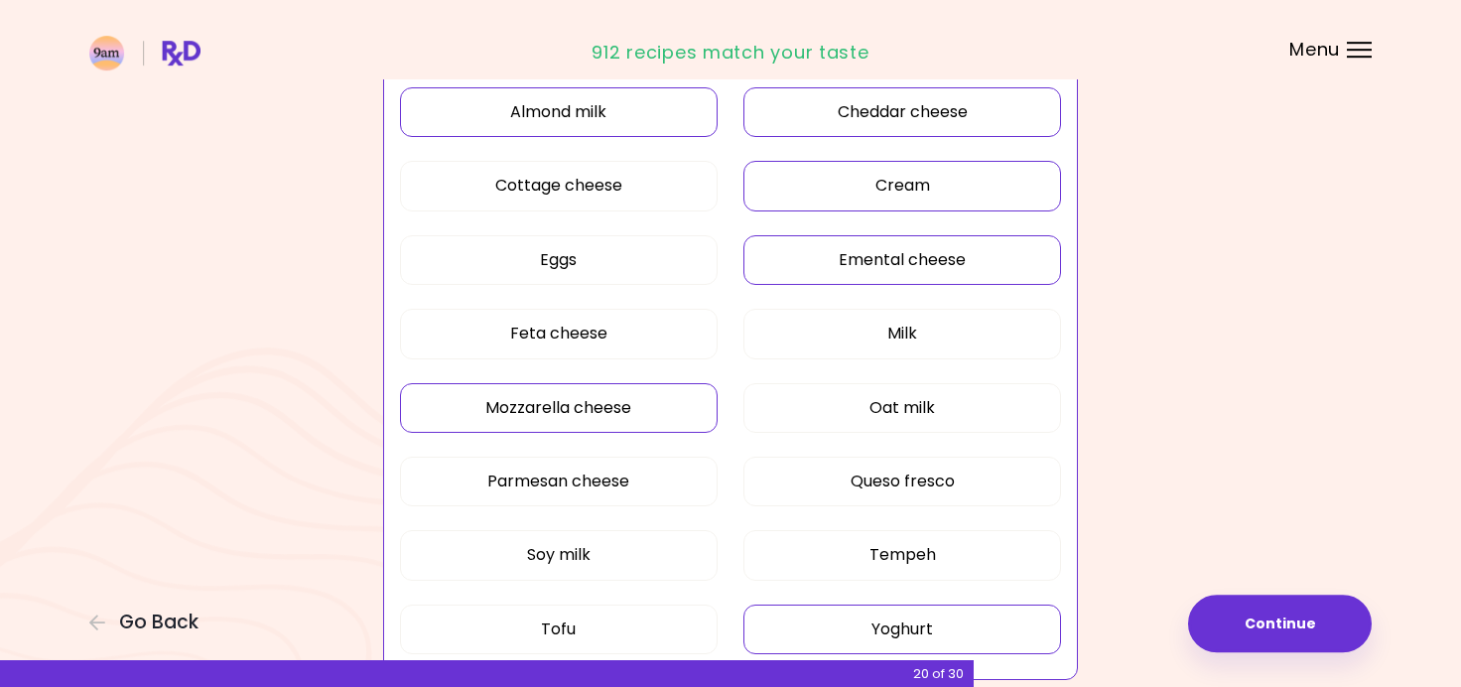
click at [808, 268] on button "Emental cheese" at bounding box center [902, 260] width 318 height 50
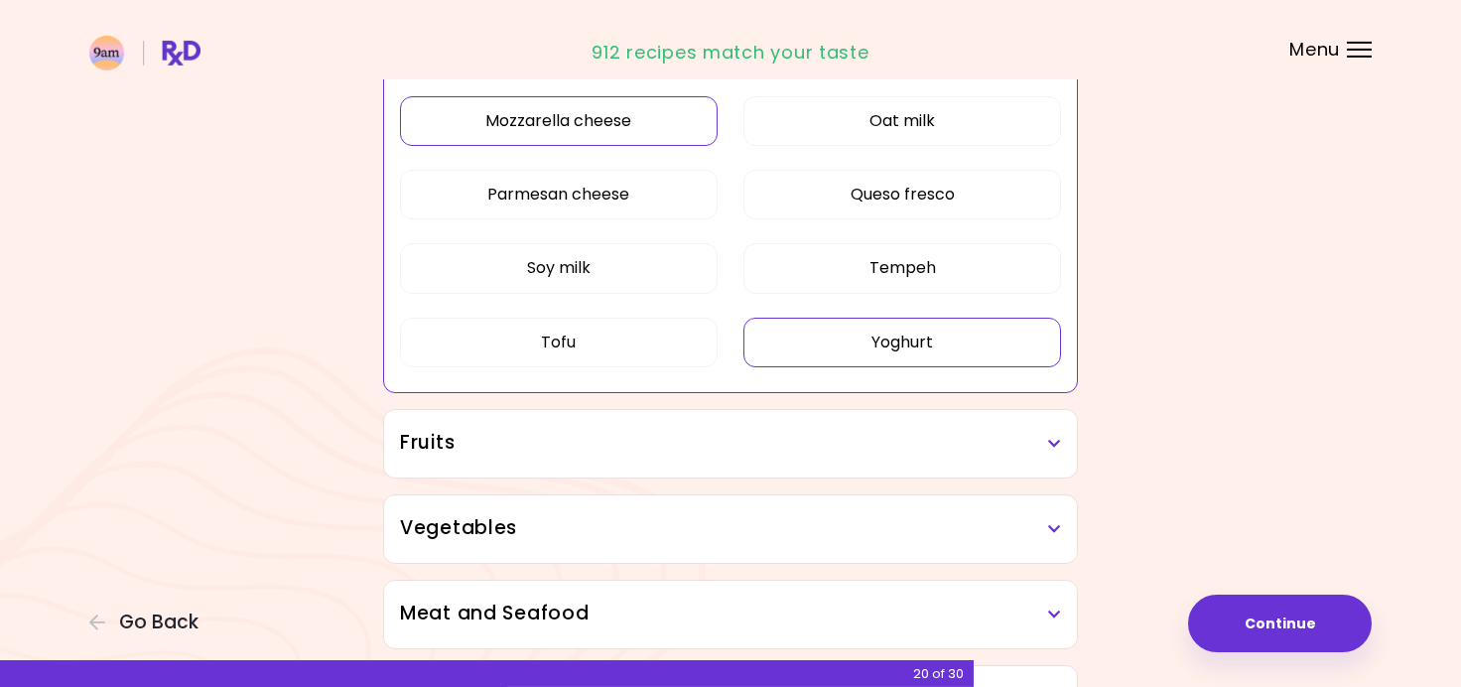
scroll to position [658, 0]
click at [663, 439] on h3 "Fruits" at bounding box center [730, 442] width 661 height 29
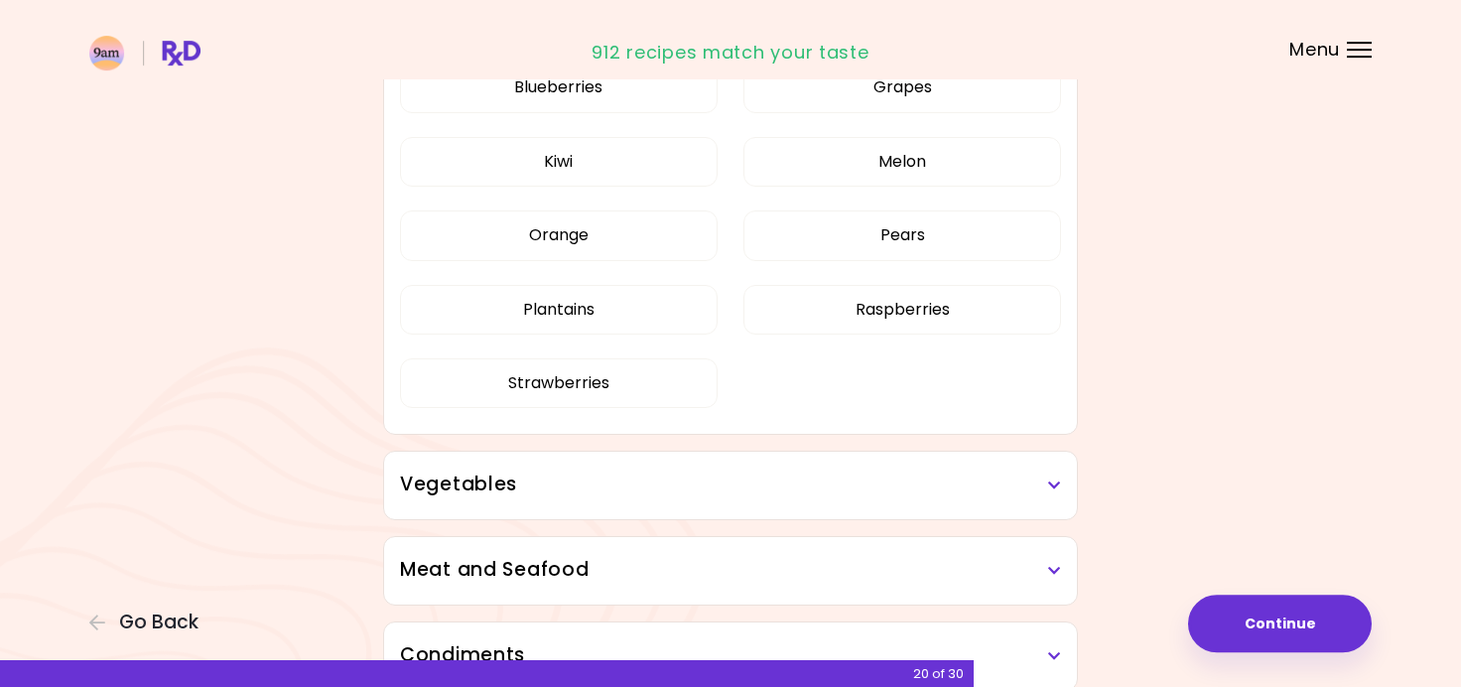
scroll to position [1160, 0]
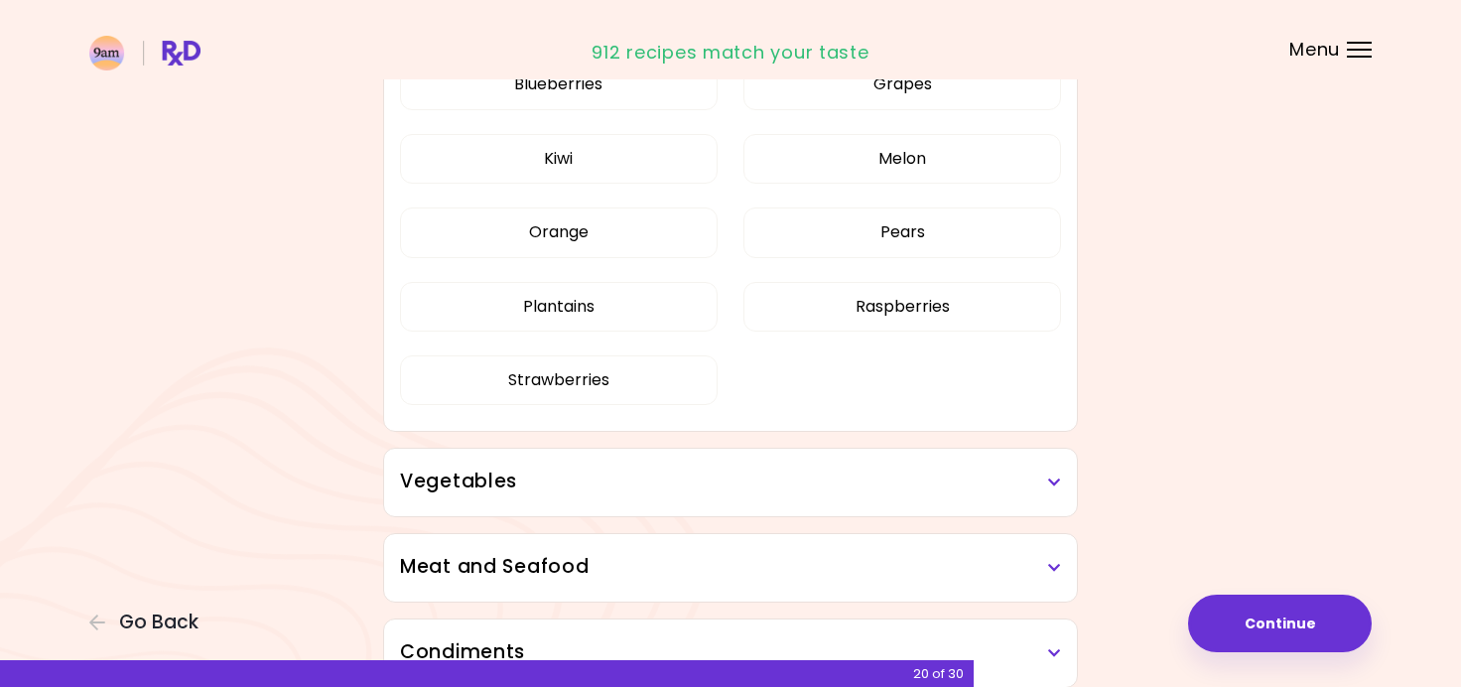
click at [668, 489] on h3 "Vegetables" at bounding box center [730, 481] width 661 height 29
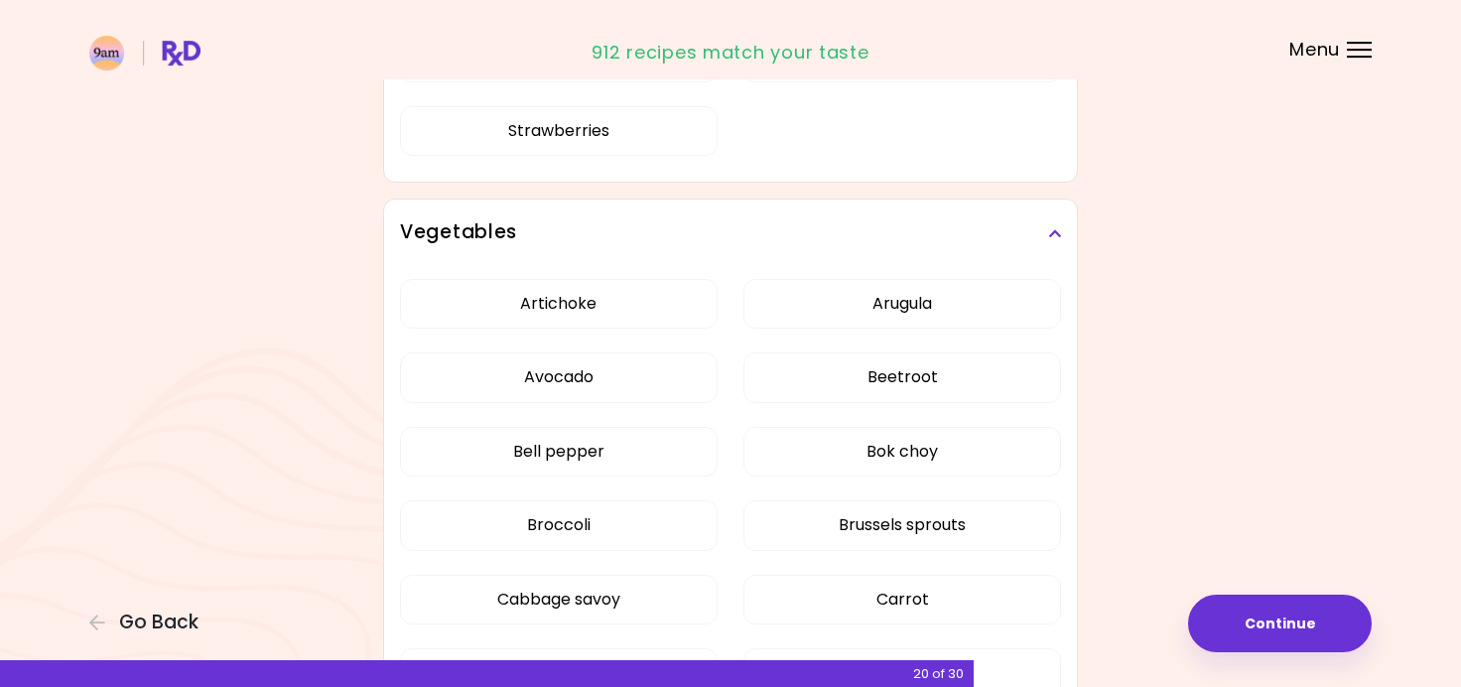
scroll to position [1410, 0]
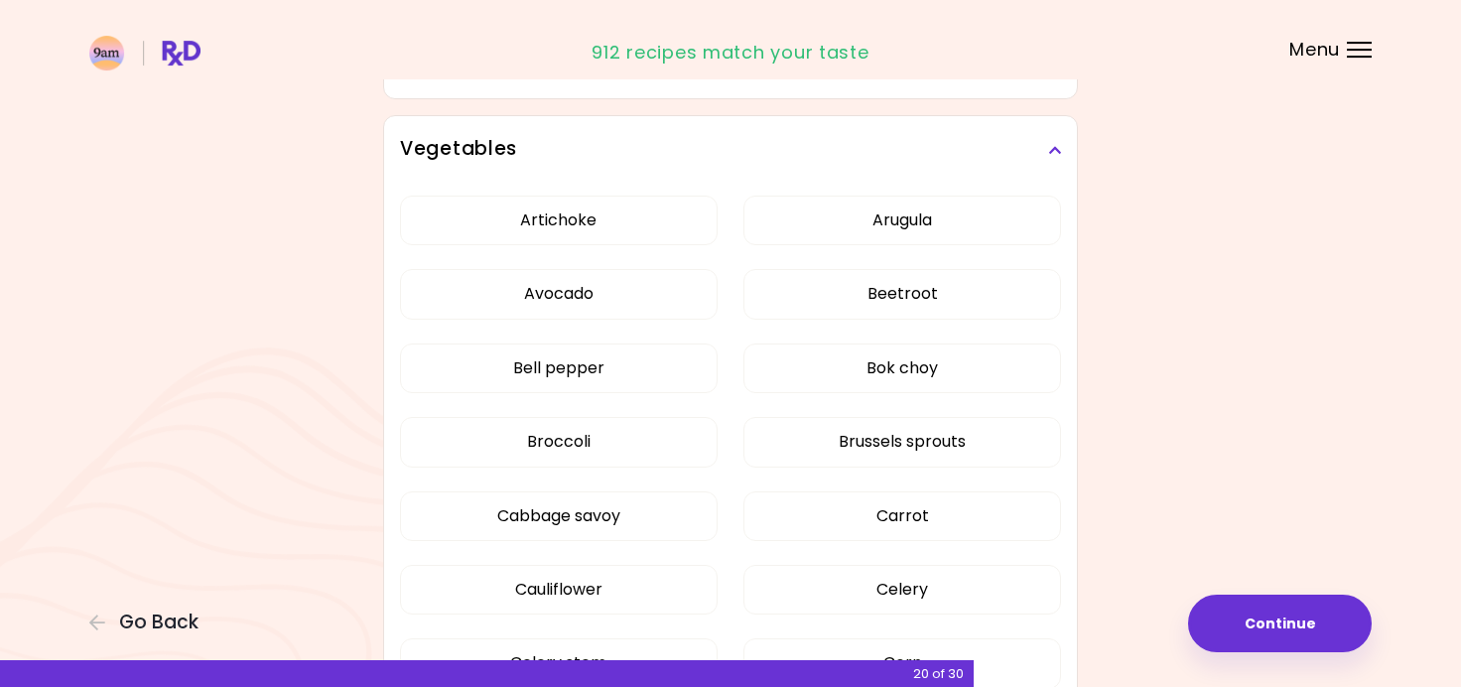
scroll to position [432, 0]
click at [833, 297] on button "Beetroot" at bounding box center [902, 295] width 318 height 50
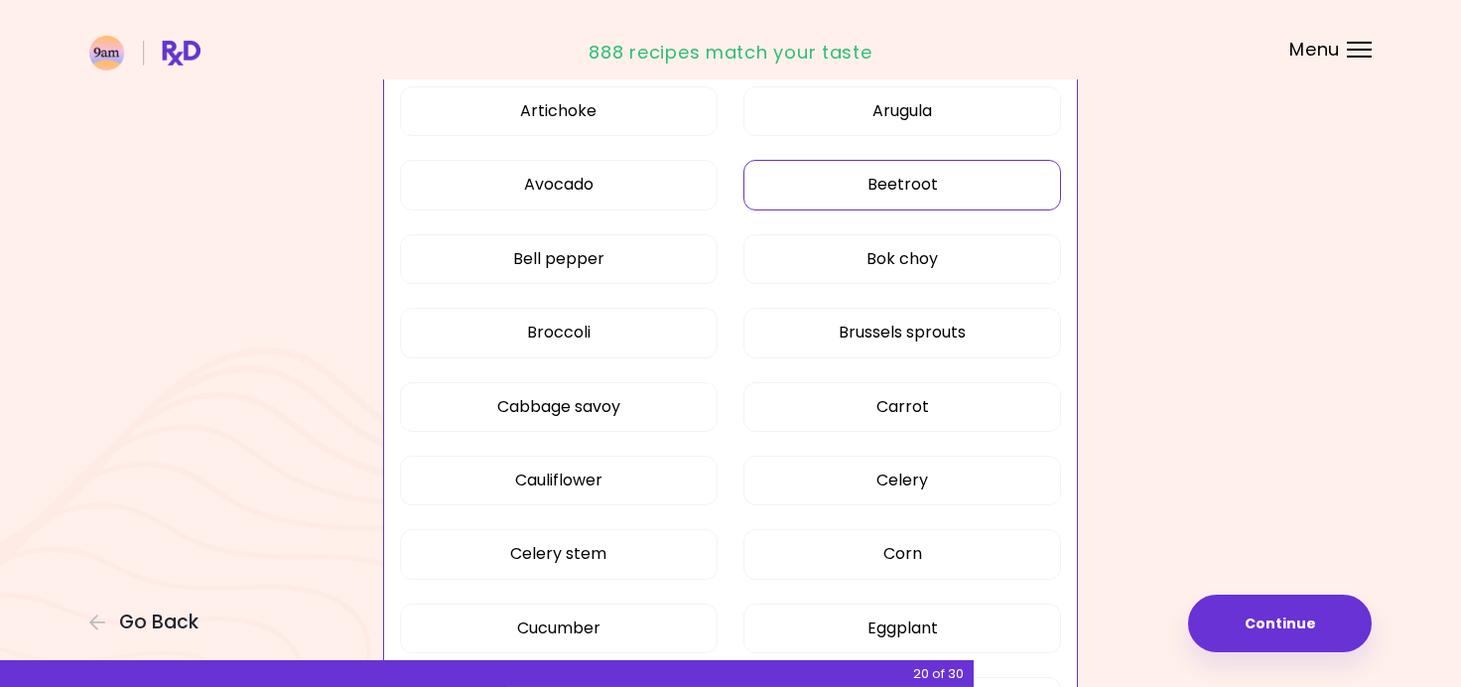
scroll to position [543, 0]
click at [885, 319] on button "Brussels sprouts" at bounding box center [902, 332] width 318 height 50
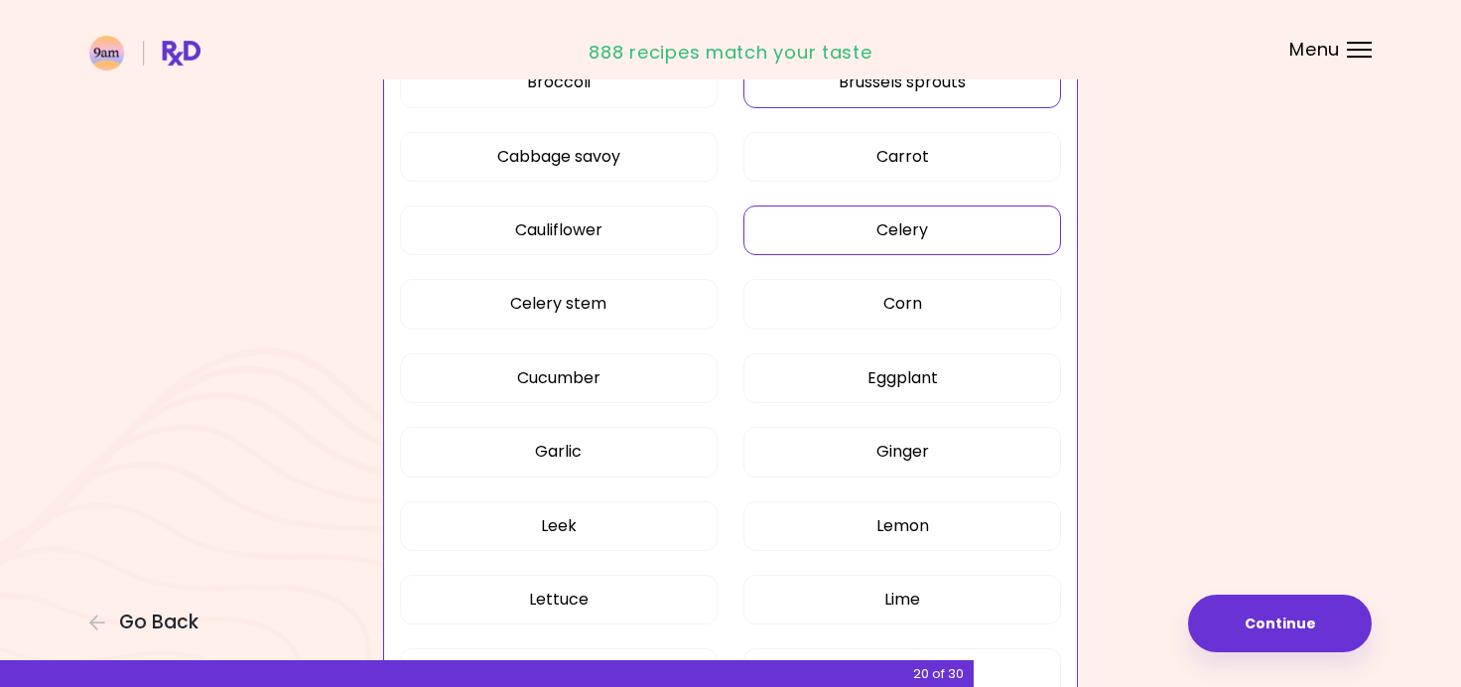
scroll to position [792, 0]
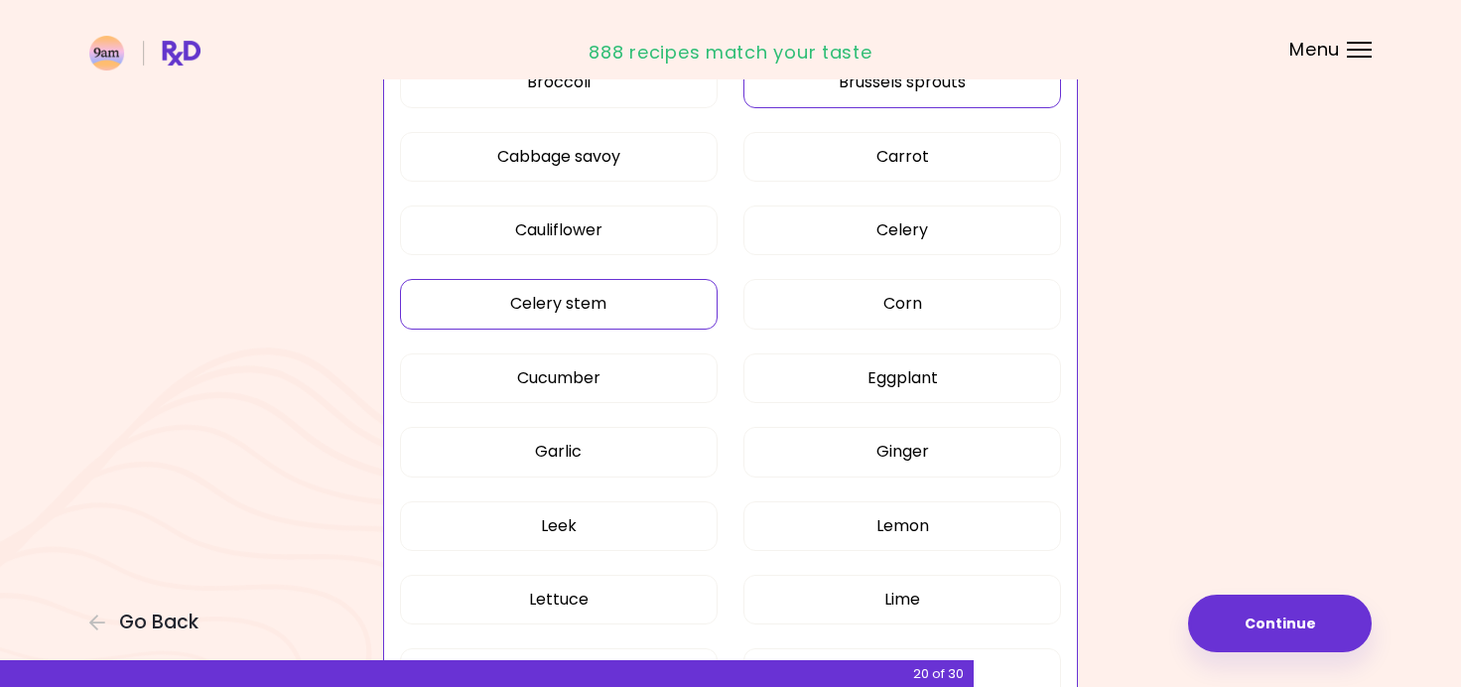
click at [605, 285] on button "Celery stem" at bounding box center [559, 304] width 318 height 50
click at [836, 386] on button "Eggplant" at bounding box center [902, 378] width 318 height 50
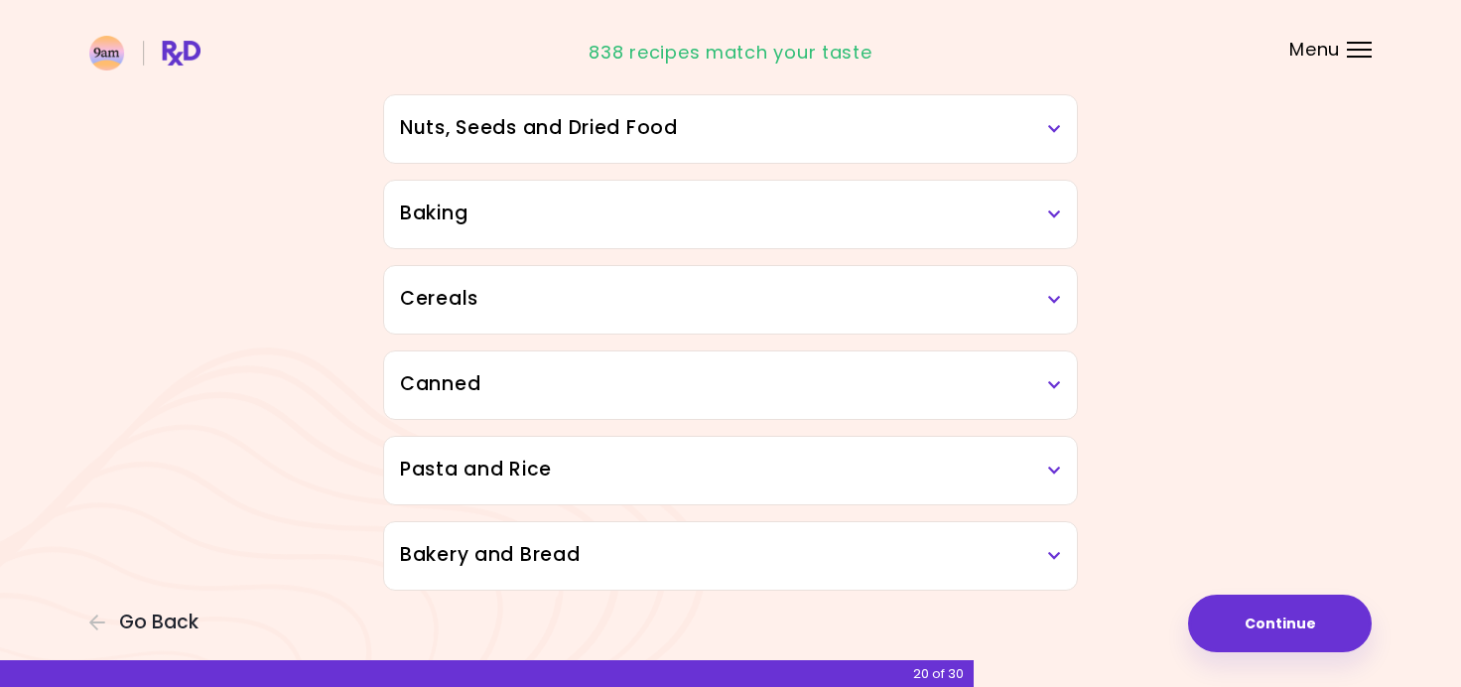
scroll to position [2157, 0]
click at [667, 540] on h3 "Bakery and Bread" at bounding box center [730, 554] width 661 height 29
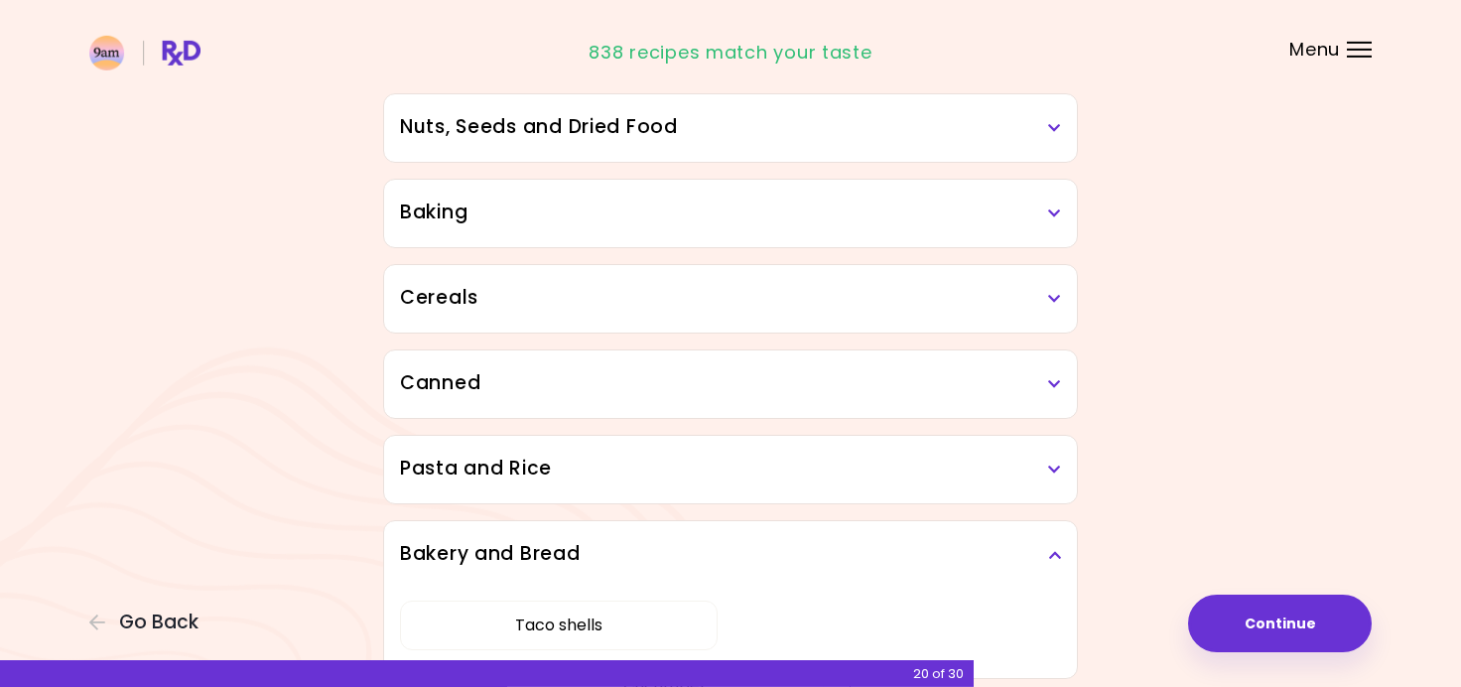
scroll to position [2252, 0]
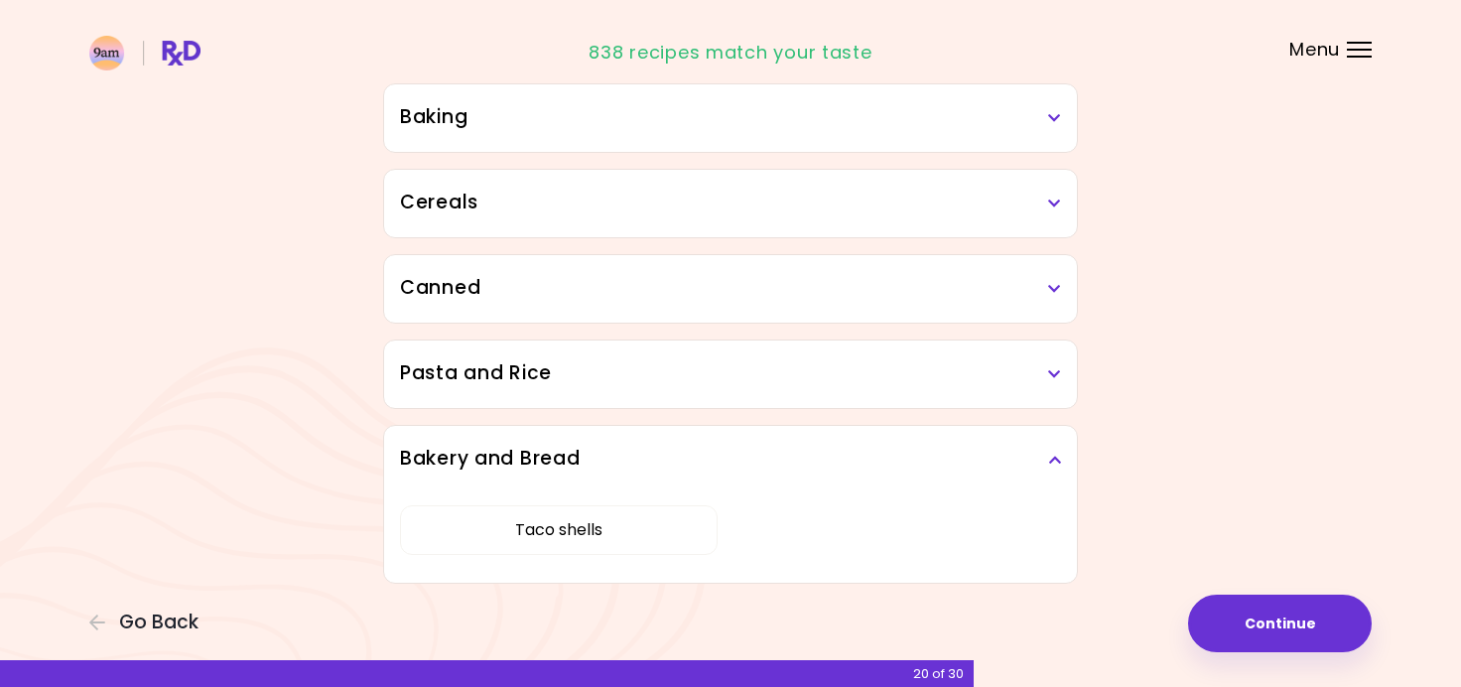
click at [732, 400] on div "Pasta and Rice" at bounding box center [730, 373] width 693 height 67
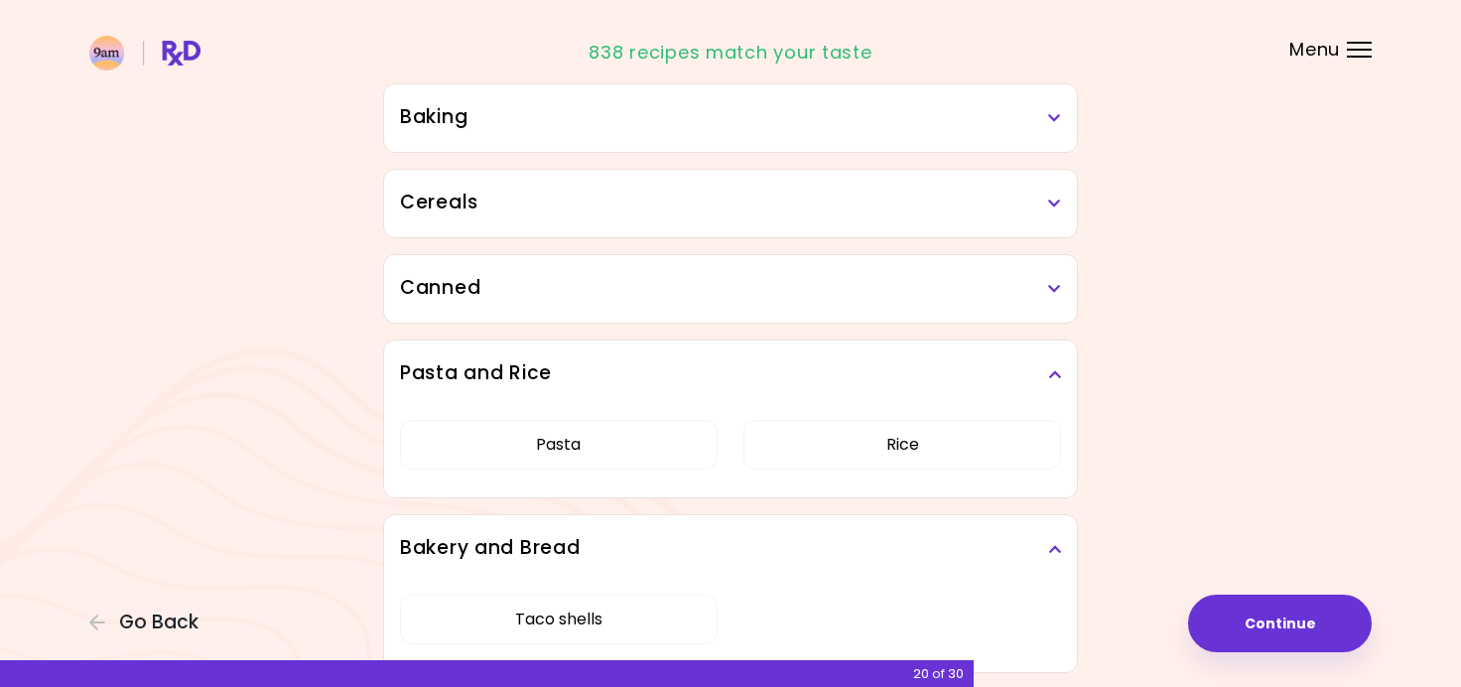
click at [759, 291] on h3 "Canned" at bounding box center [730, 288] width 661 height 29
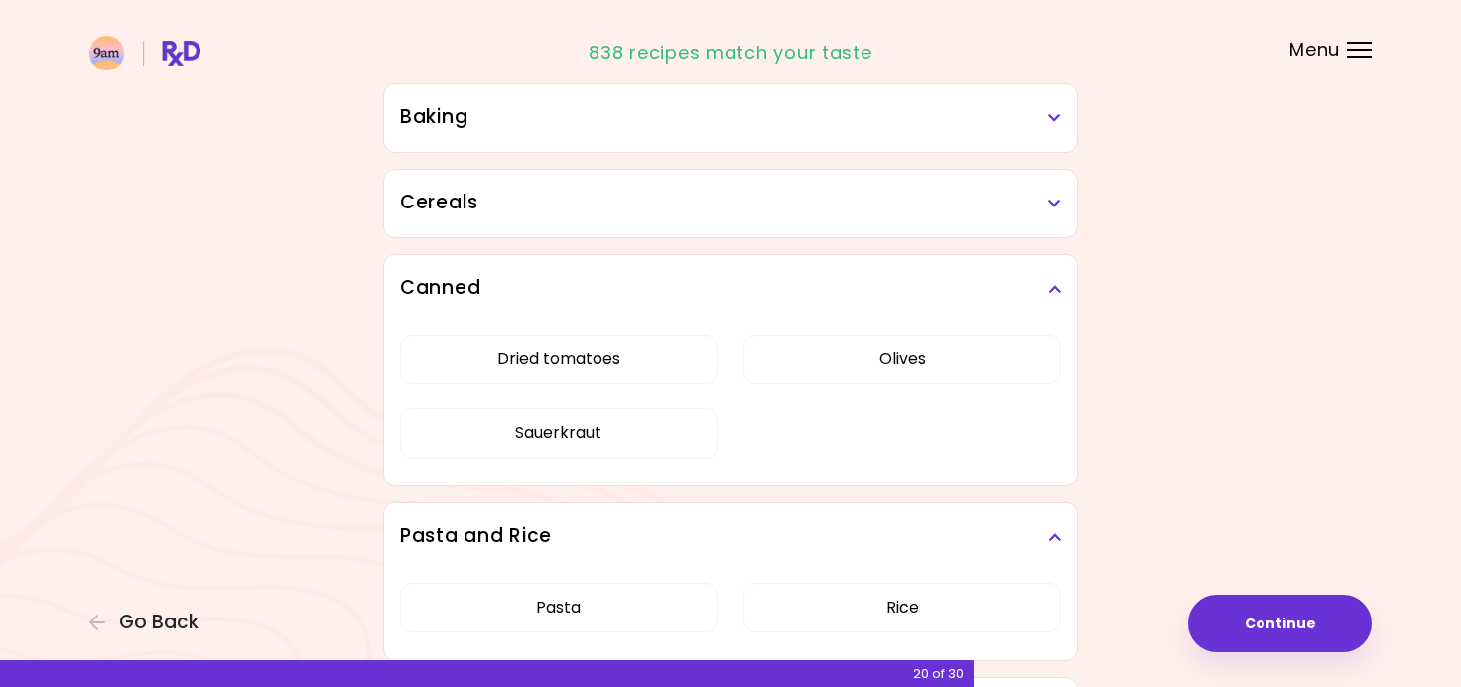
click at [753, 191] on h3 "Cereals" at bounding box center [730, 203] width 661 height 29
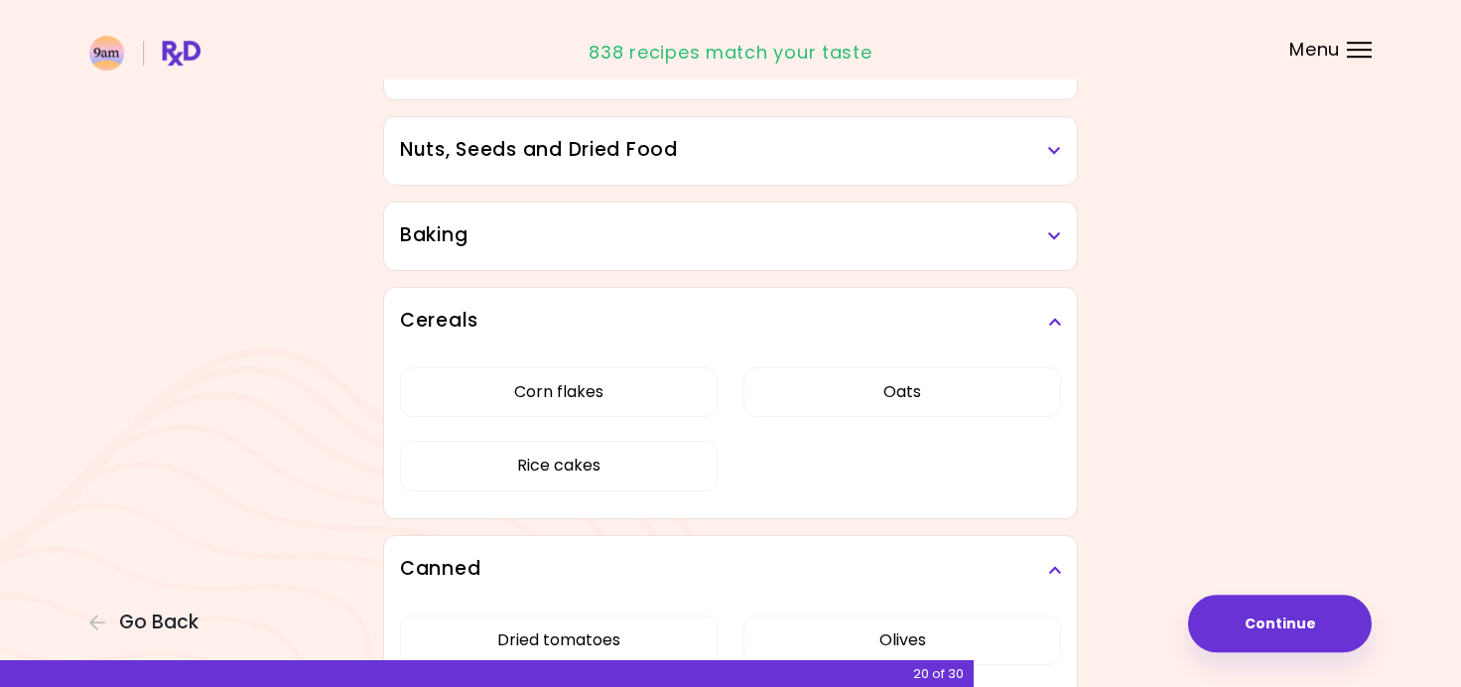
scroll to position [2127, 0]
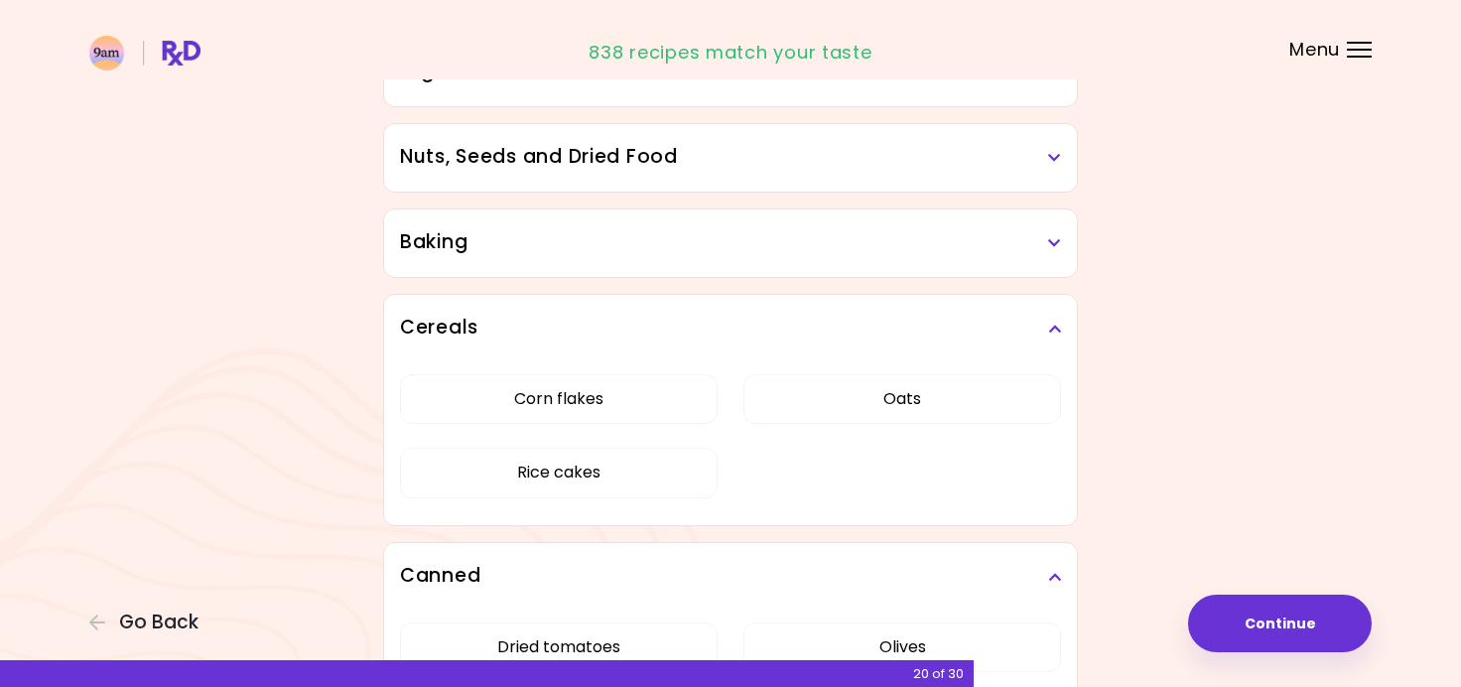
click at [692, 219] on div "Baking" at bounding box center [730, 242] width 693 height 67
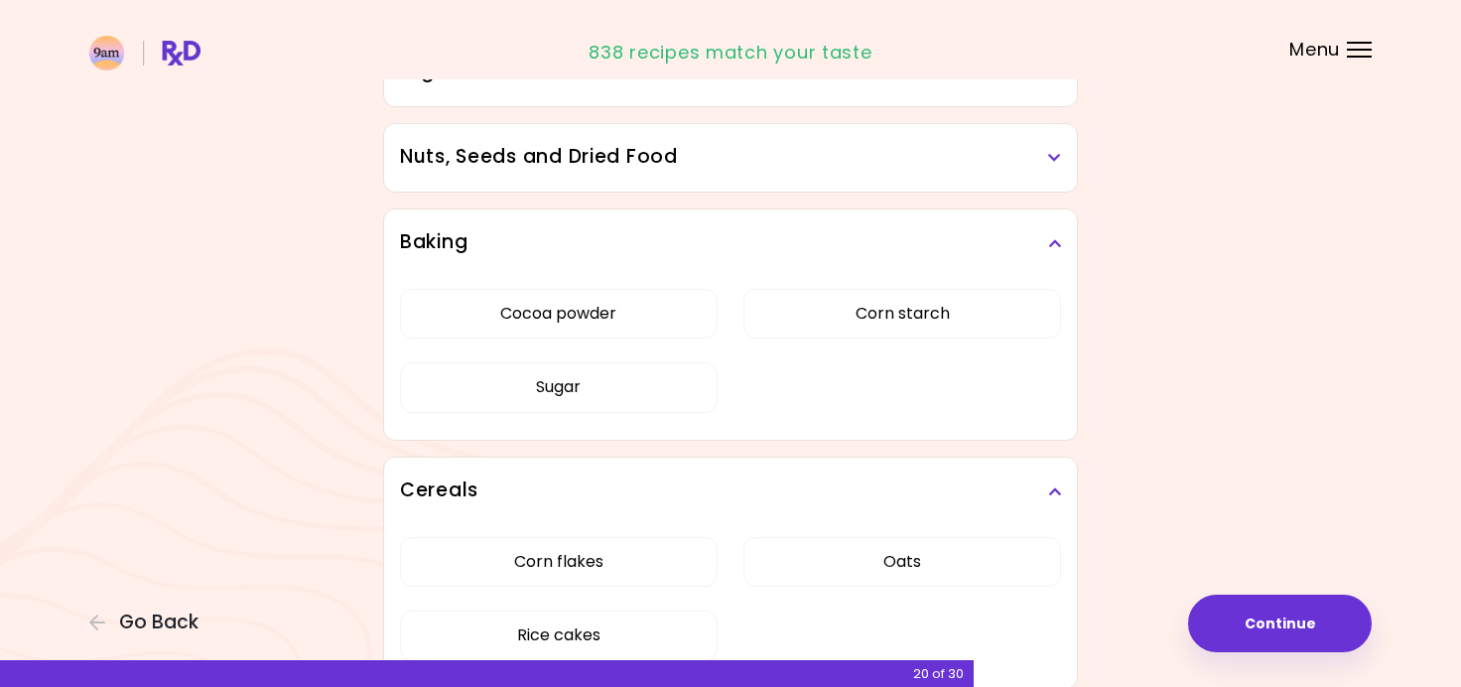
click at [724, 167] on h3 "Nuts, Seeds and Dried Food" at bounding box center [730, 157] width 661 height 29
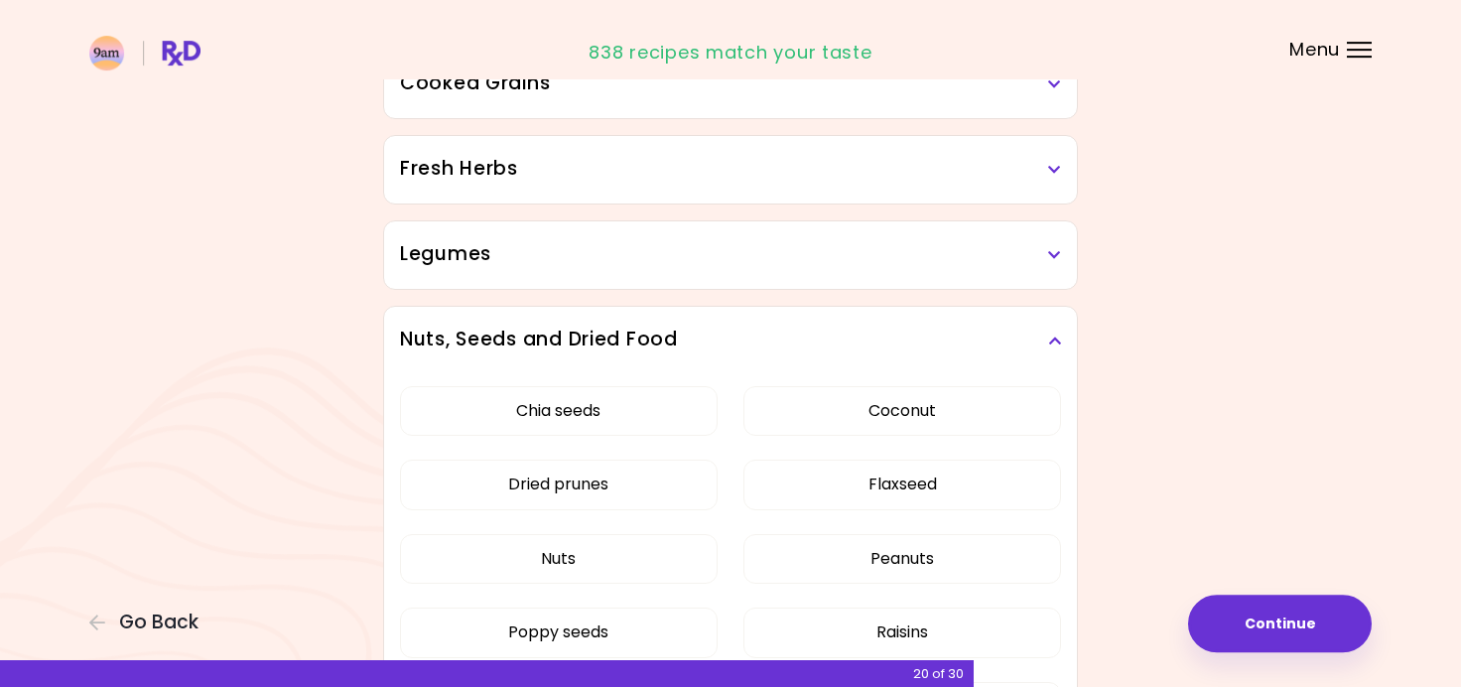
scroll to position [1944, 0]
click at [680, 266] on div "Legumes" at bounding box center [730, 255] width 693 height 67
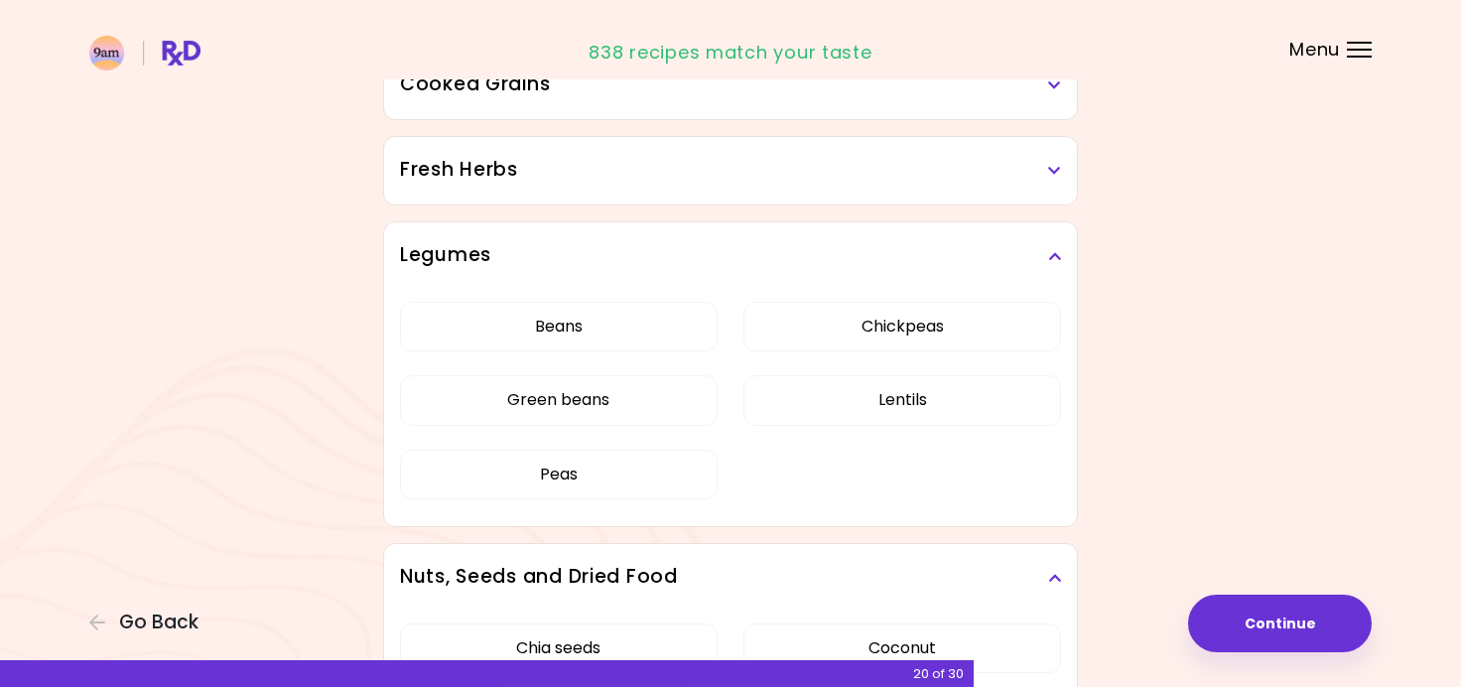
click at [710, 171] on h3 "Fresh Herbs" at bounding box center [730, 170] width 661 height 29
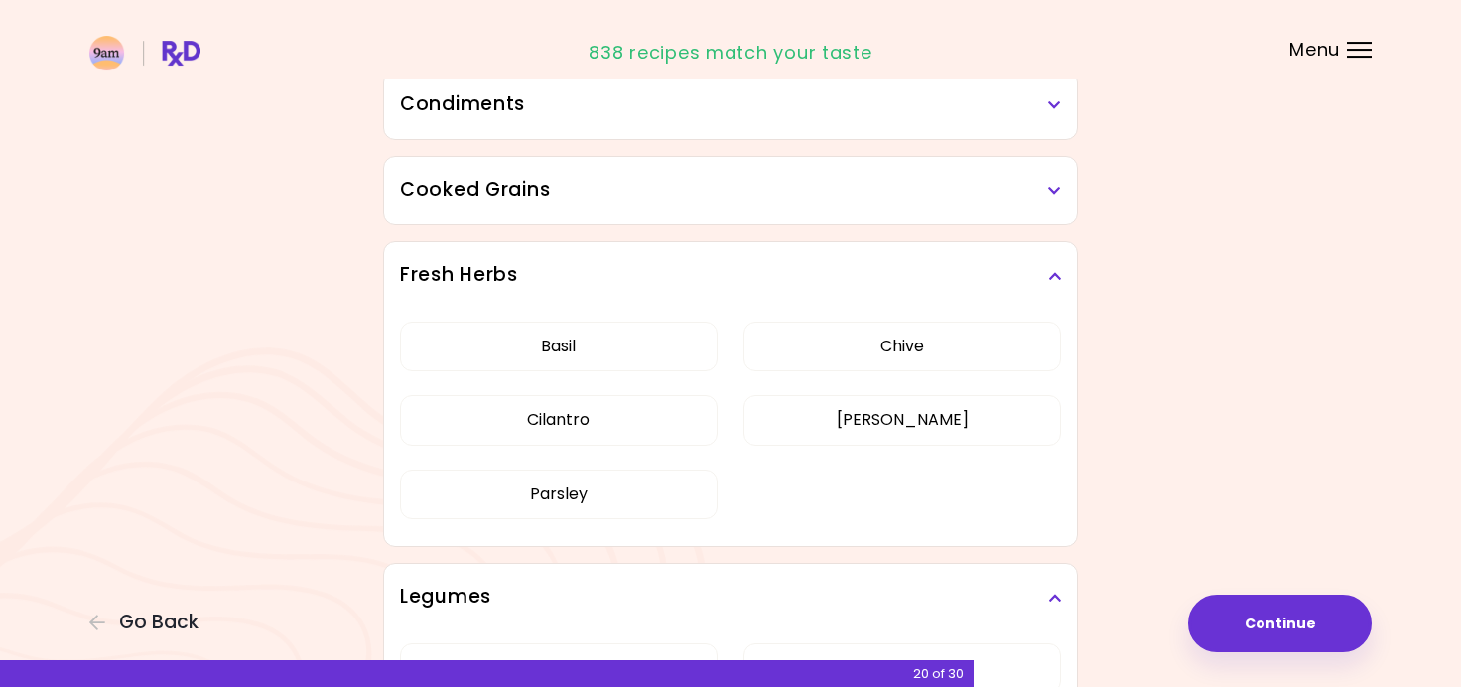
scroll to position [1837, 0]
click at [646, 185] on h3 "Cooked Grains" at bounding box center [730, 192] width 661 height 29
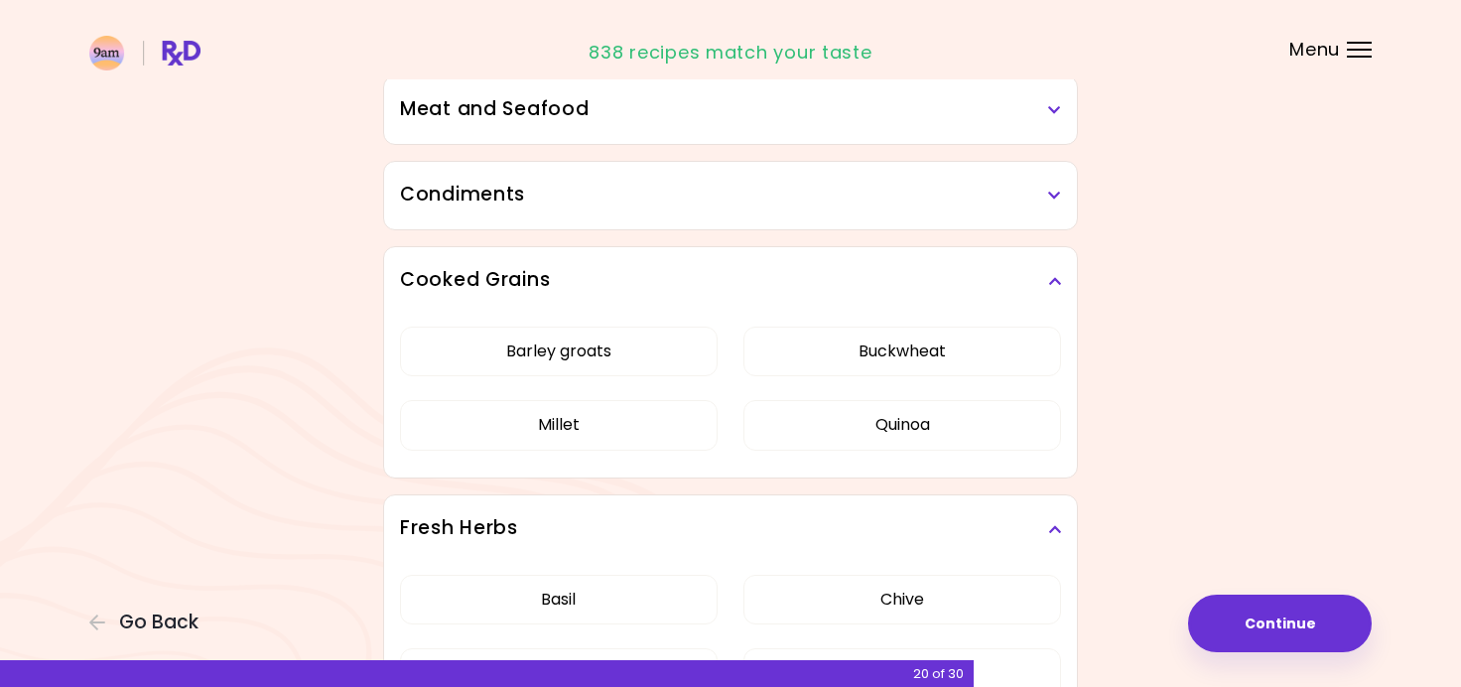
scroll to position [1746, 0]
click at [643, 187] on h3 "Condiments" at bounding box center [730, 197] width 661 height 29
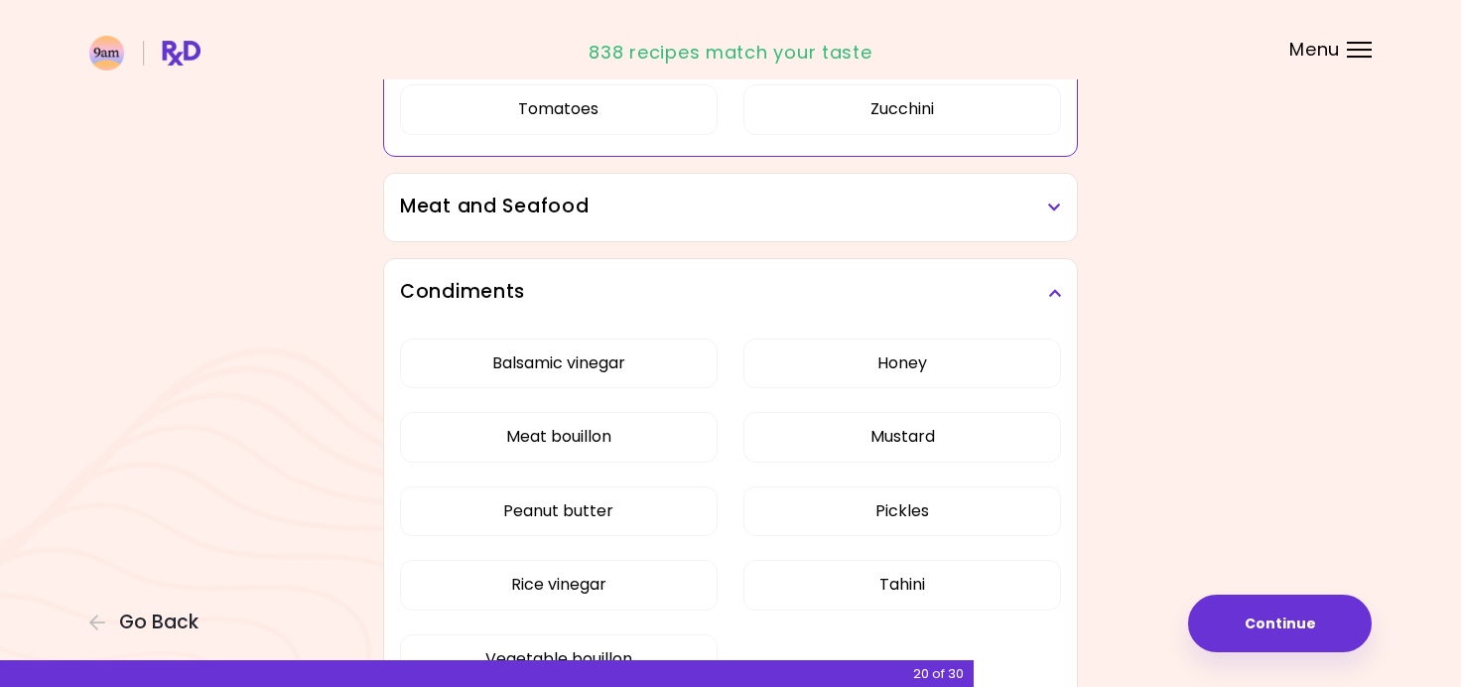
scroll to position [1648, 0]
click at [608, 191] on div "Meat and Seafood" at bounding box center [730, 210] width 693 height 67
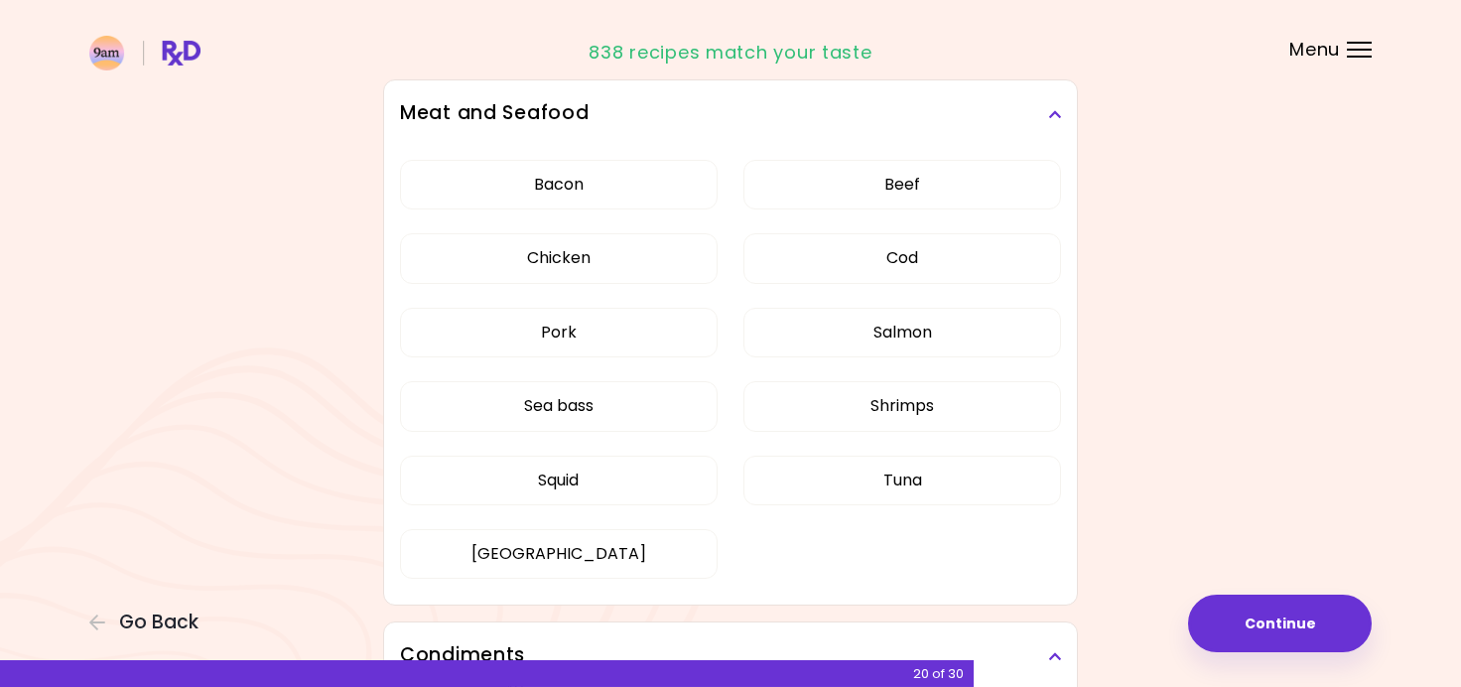
scroll to position [1751, 0]
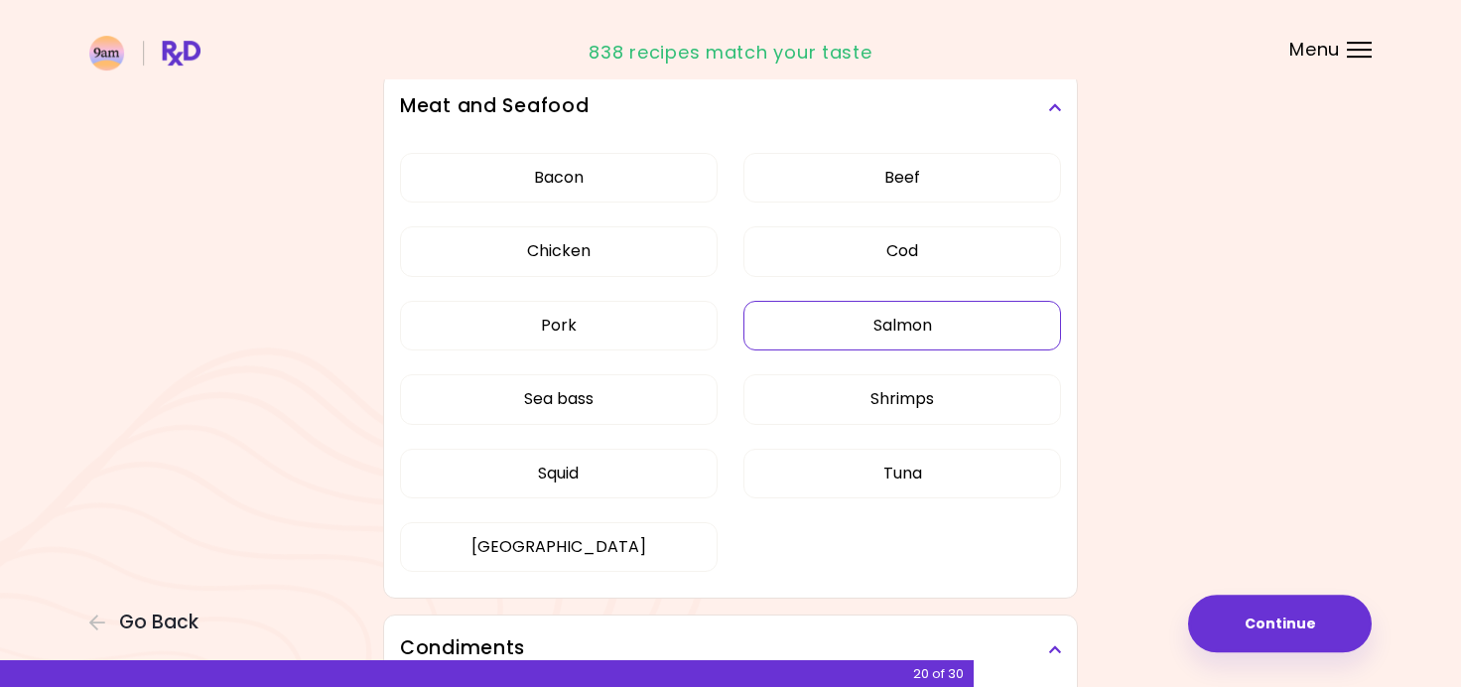
click at [867, 341] on div "Bacon Beef Chicken Cod Pork Salmon Sea bass Shrimps Squid Tuna Turkey" at bounding box center [730, 370] width 661 height 458
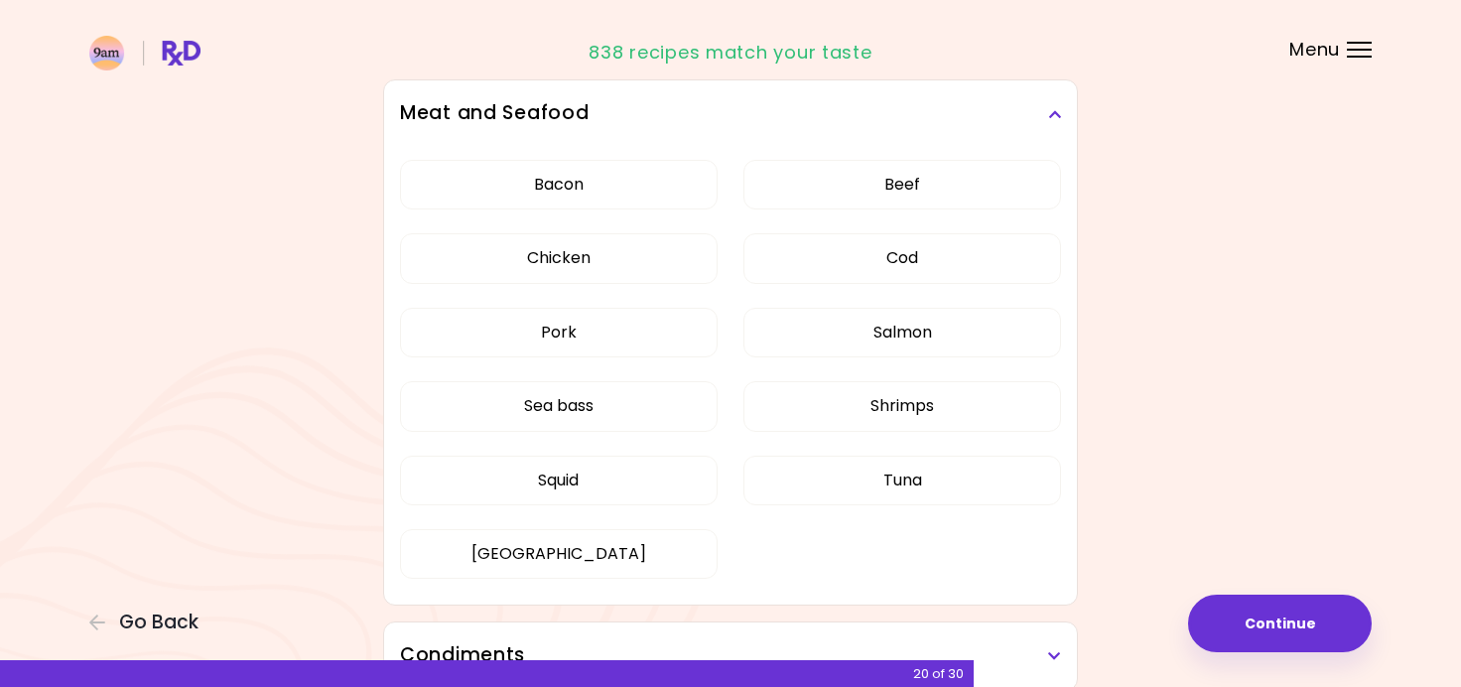
scroll to position [554, 0]
click at [827, 347] on button "Salmon" at bounding box center [902, 333] width 318 height 50
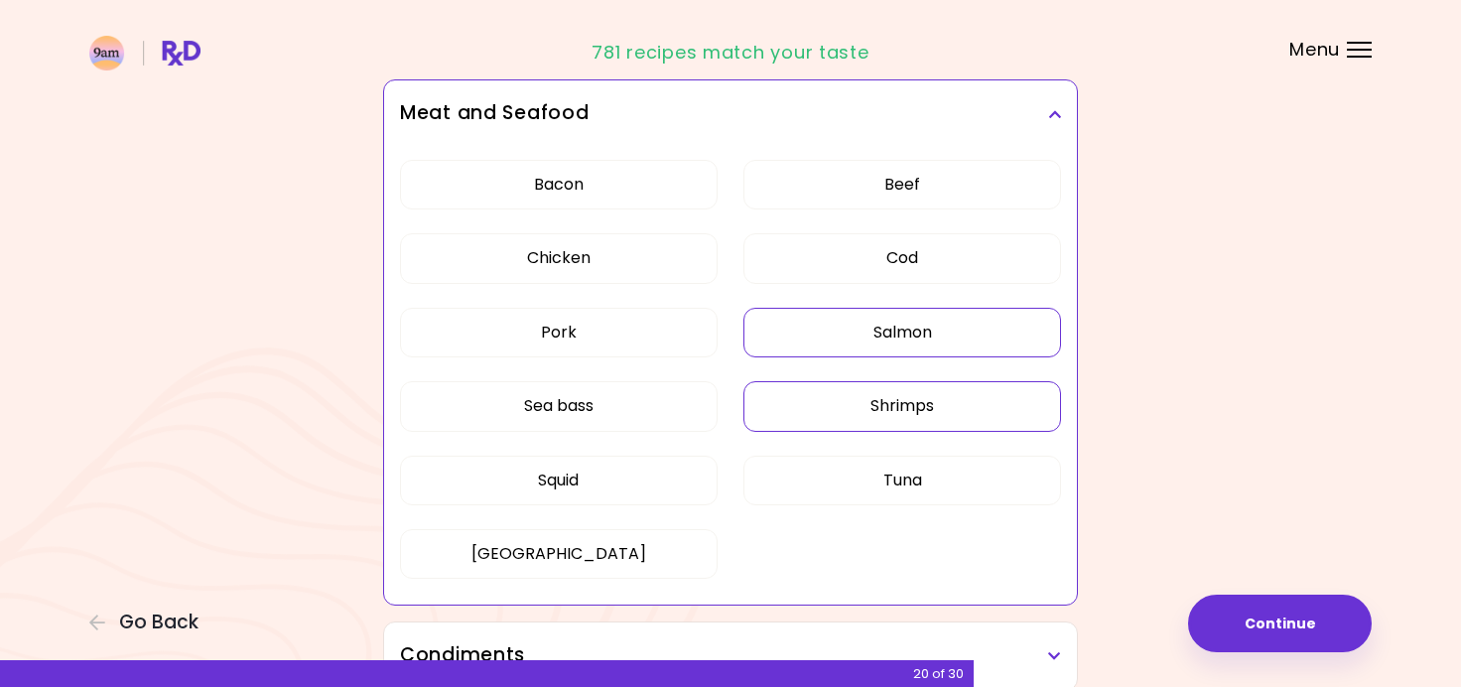
click at [828, 387] on button "Shrimps" at bounding box center [902, 406] width 318 height 50
click at [614, 402] on button "Sea bass" at bounding box center [559, 406] width 318 height 50
click at [895, 477] on button "Tuna" at bounding box center [902, 480] width 318 height 50
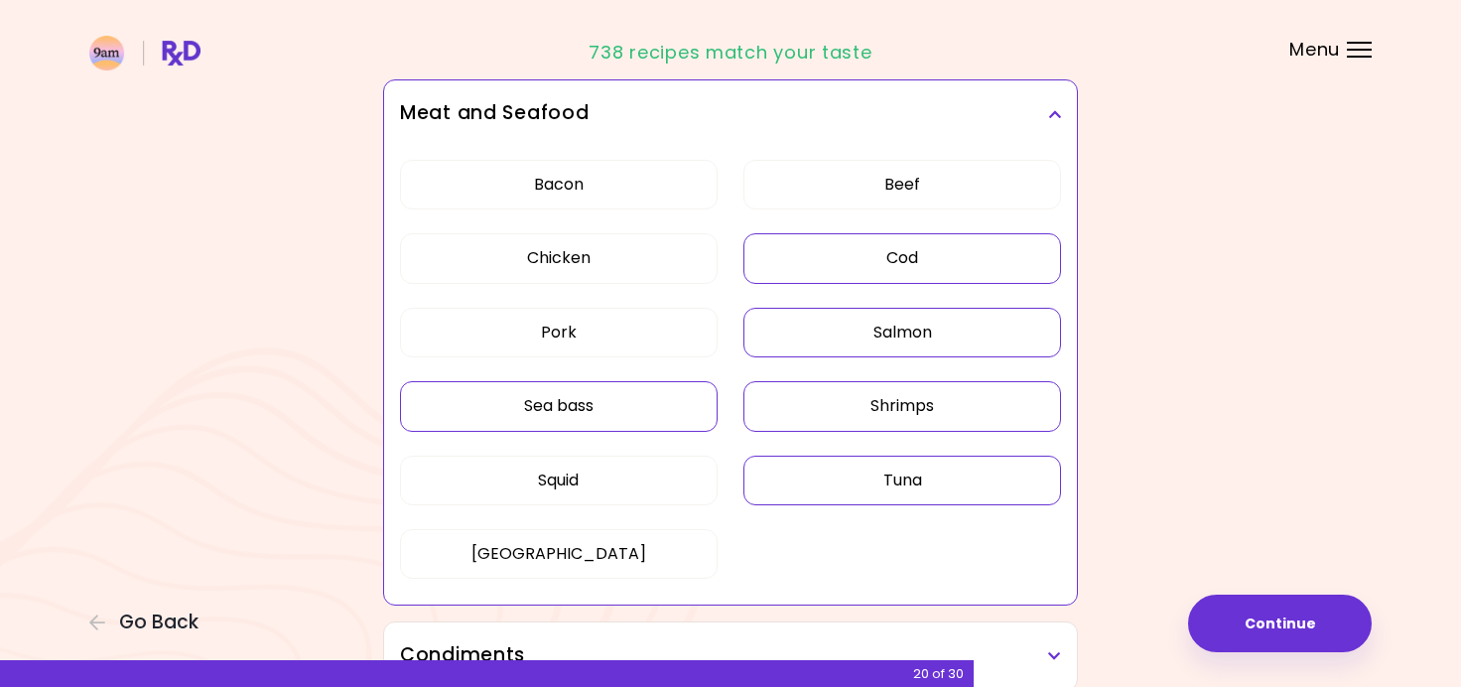
click at [969, 251] on button "Cod" at bounding box center [902, 258] width 318 height 50
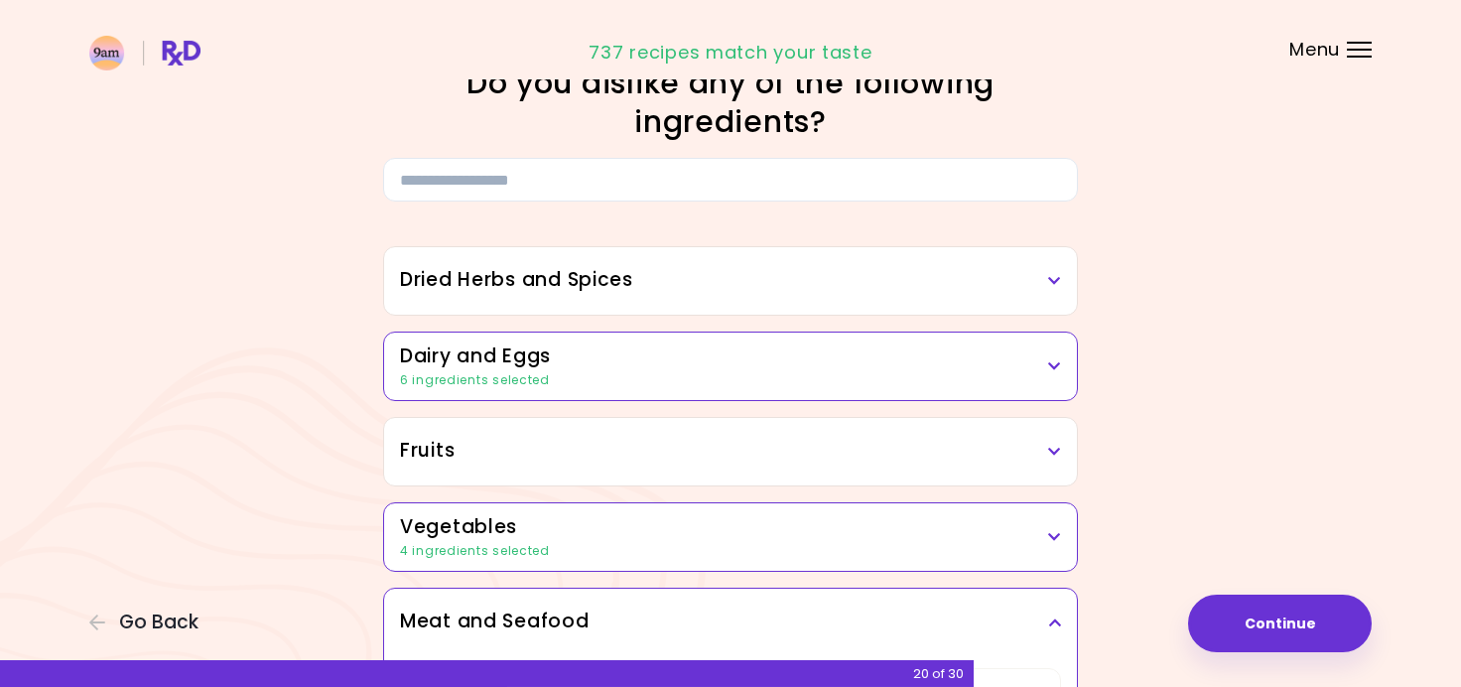
scroll to position [0, 0]
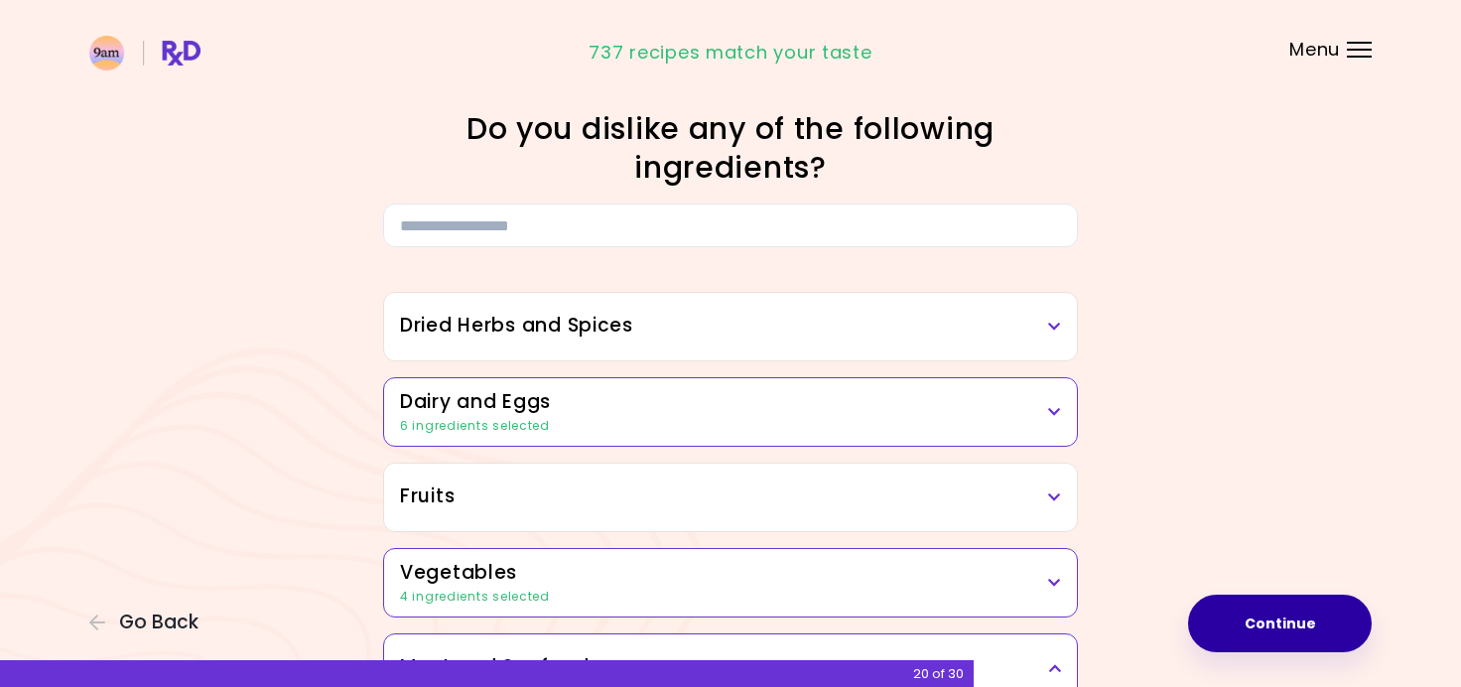
click at [1270, 622] on button "Continue" at bounding box center [1280, 623] width 184 height 58
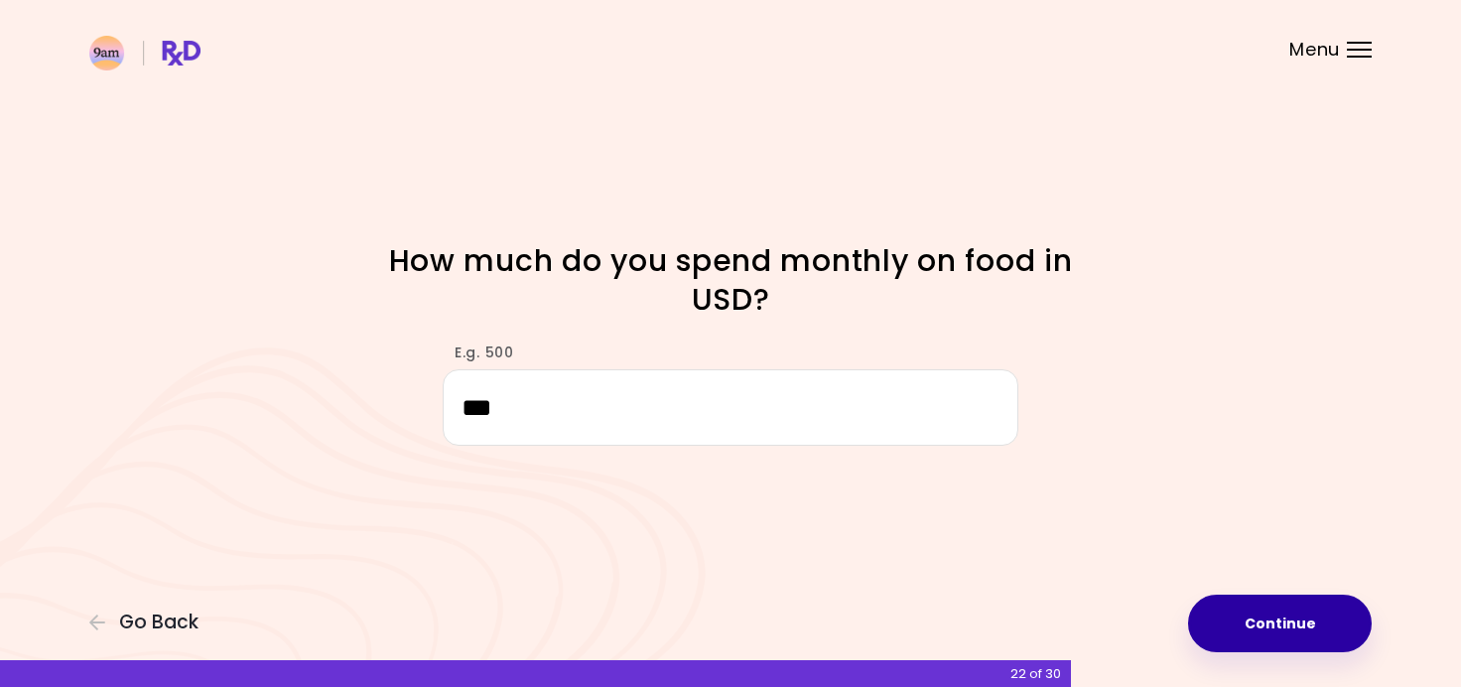
type input "***"
click at [1280, 613] on button "Continue" at bounding box center [1280, 623] width 184 height 58
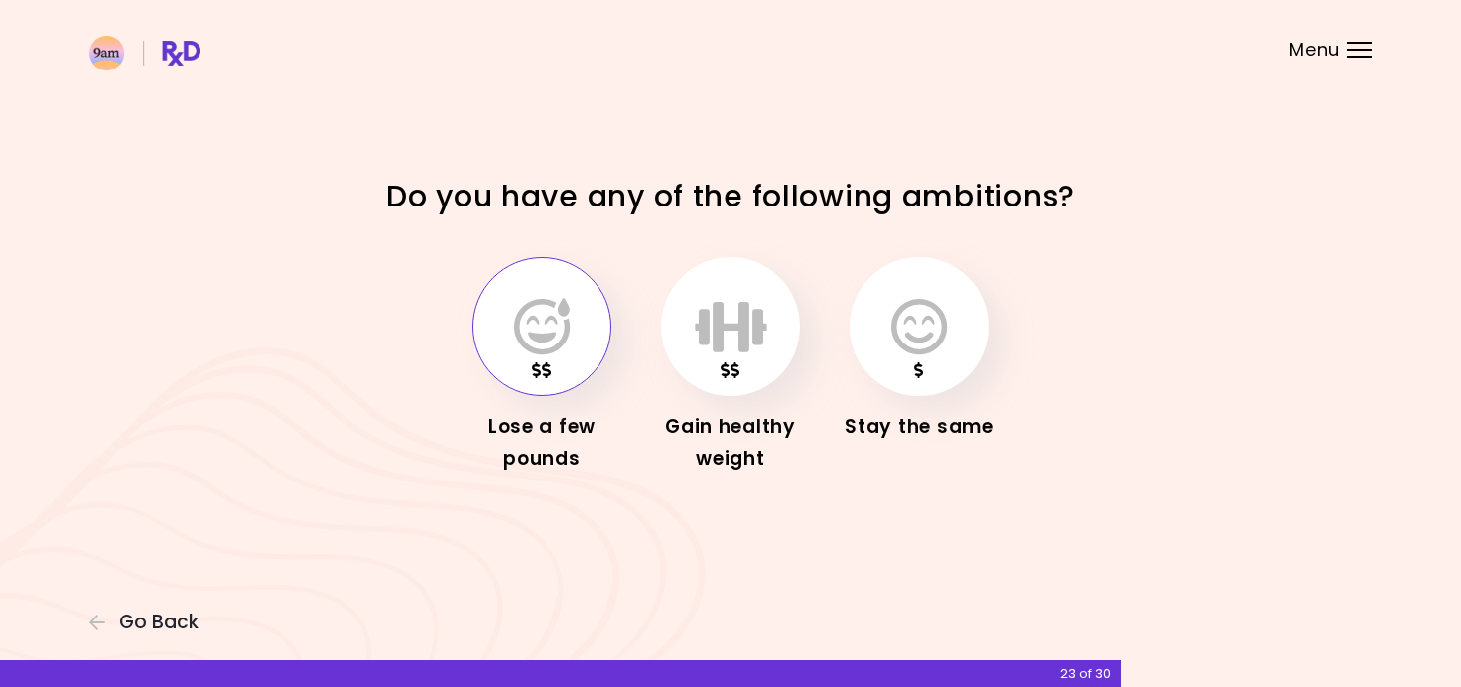
click at [542, 340] on icon "button" at bounding box center [542, 327] width 56 height 58
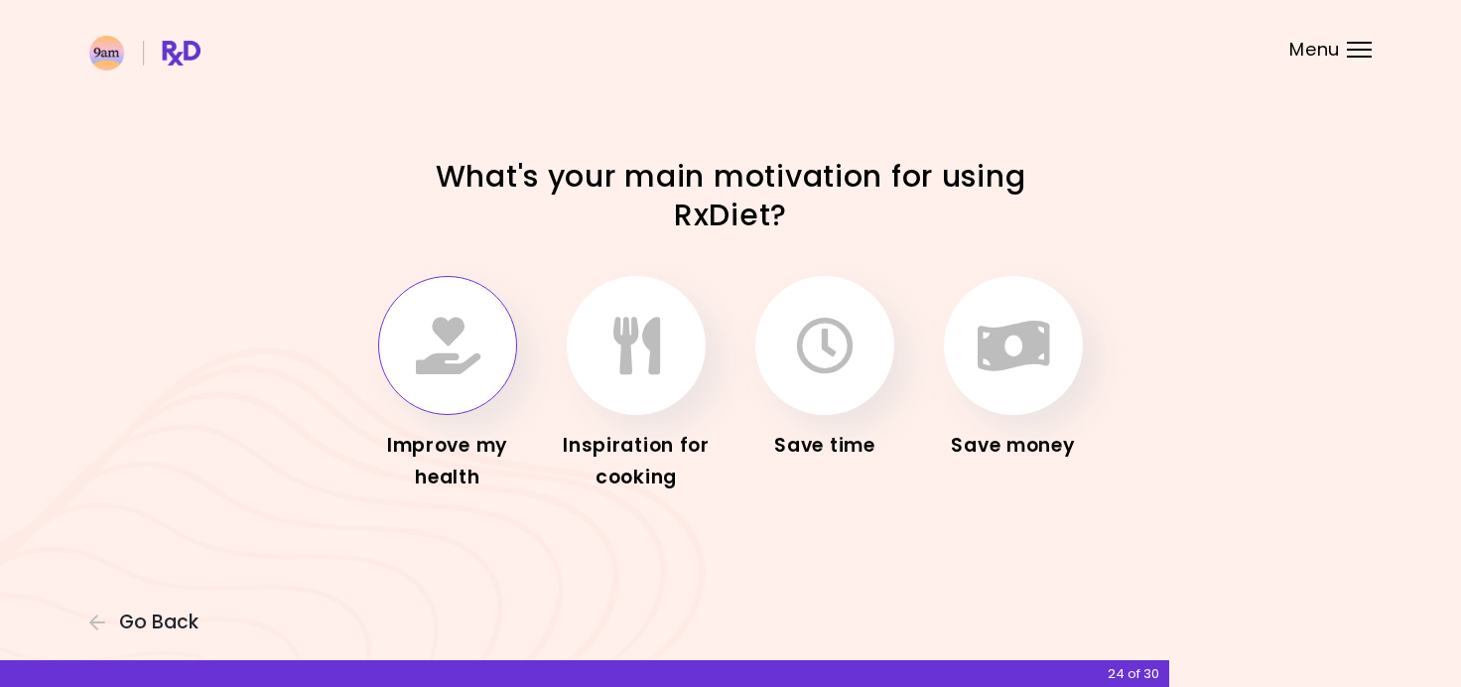
click at [455, 356] on icon "button" at bounding box center [448, 346] width 64 height 58
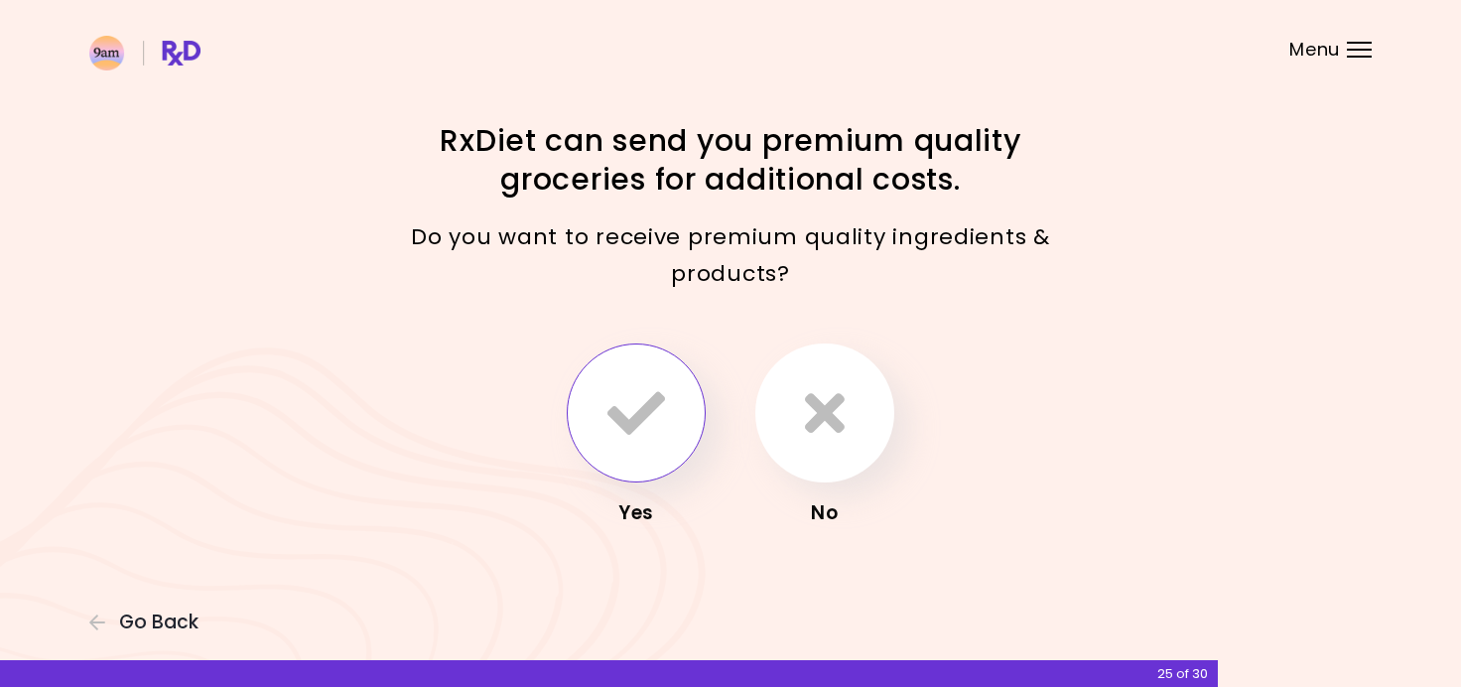
click at [629, 374] on button "button" at bounding box center [636, 412] width 139 height 139
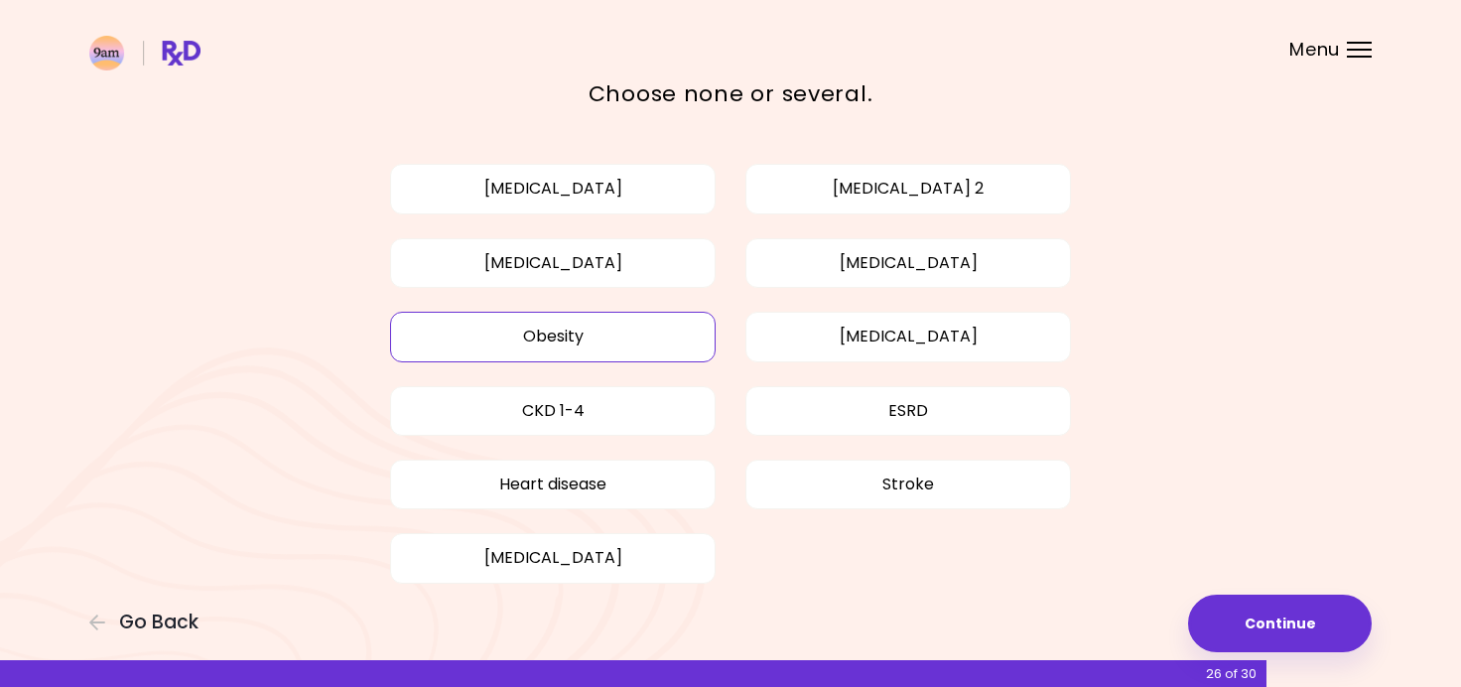
scroll to position [89, 0]
click at [666, 345] on button "Obesity" at bounding box center [552, 340] width 325 height 50
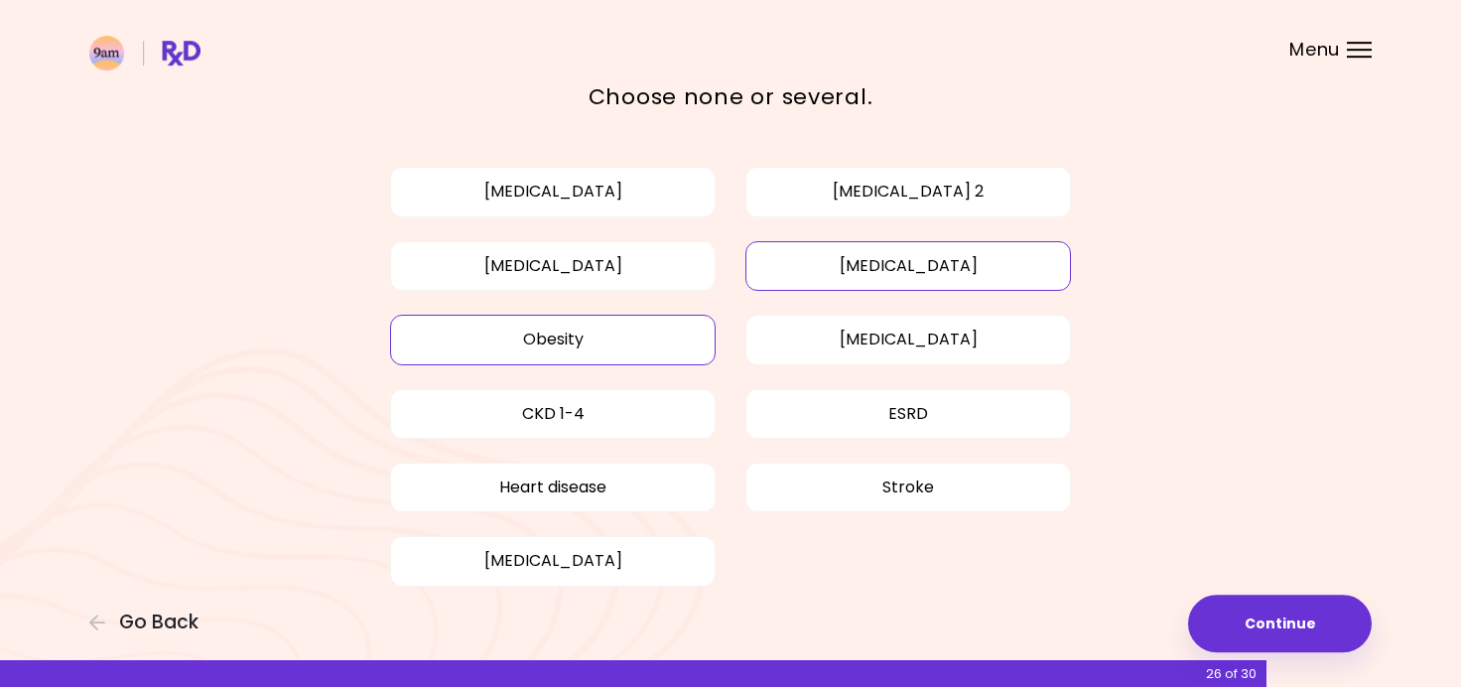
click at [801, 267] on button "High cholesterol" at bounding box center [907, 266] width 325 height 50
click at [1310, 633] on button "Continue" at bounding box center [1280, 623] width 184 height 58
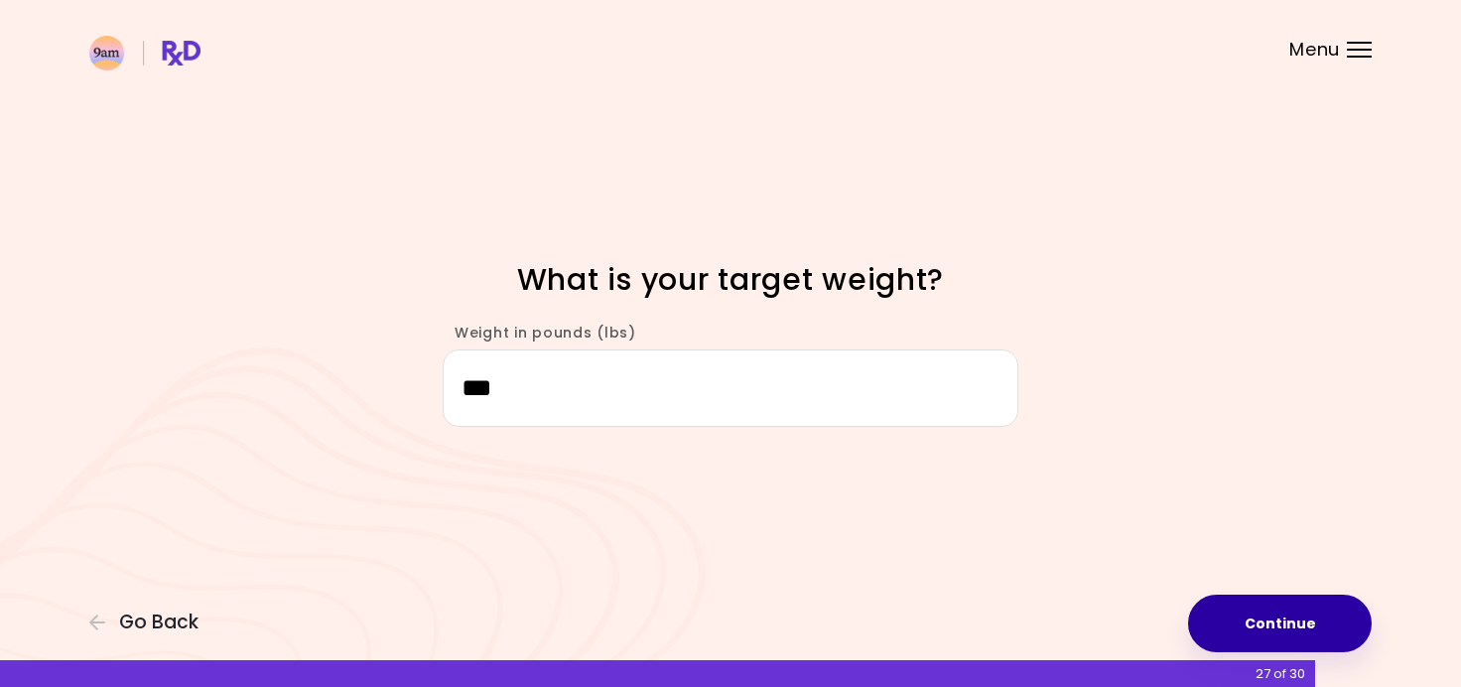
type input "***"
click at [1338, 629] on button "Continue" at bounding box center [1280, 623] width 184 height 58
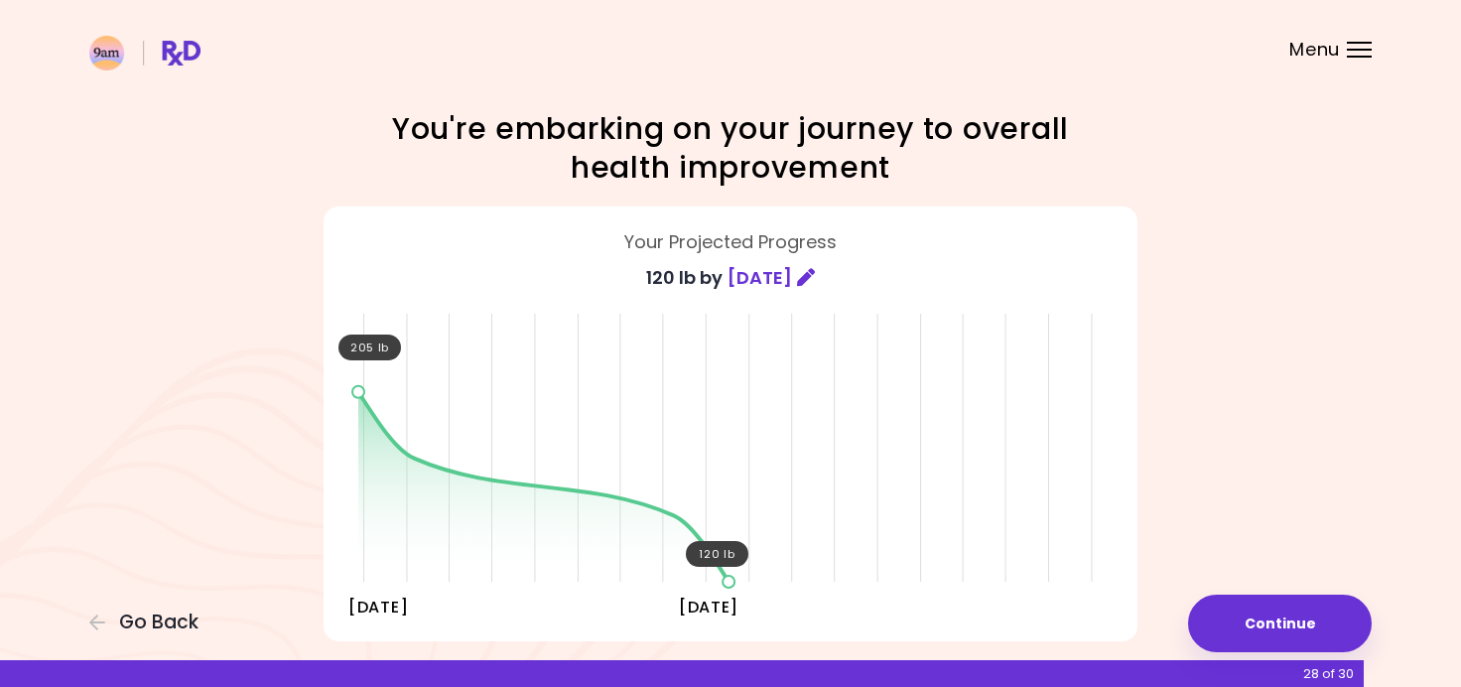
click at [394, 435] on div "205 lb 120 lb Today 11/19/2027" at bounding box center [730, 443] width 744 height 298
click at [394, 447] on div "205 lb 120 lb Today 11/19/2027" at bounding box center [730, 443] width 744 height 298
click at [1321, 616] on button "Continue" at bounding box center [1280, 623] width 184 height 58
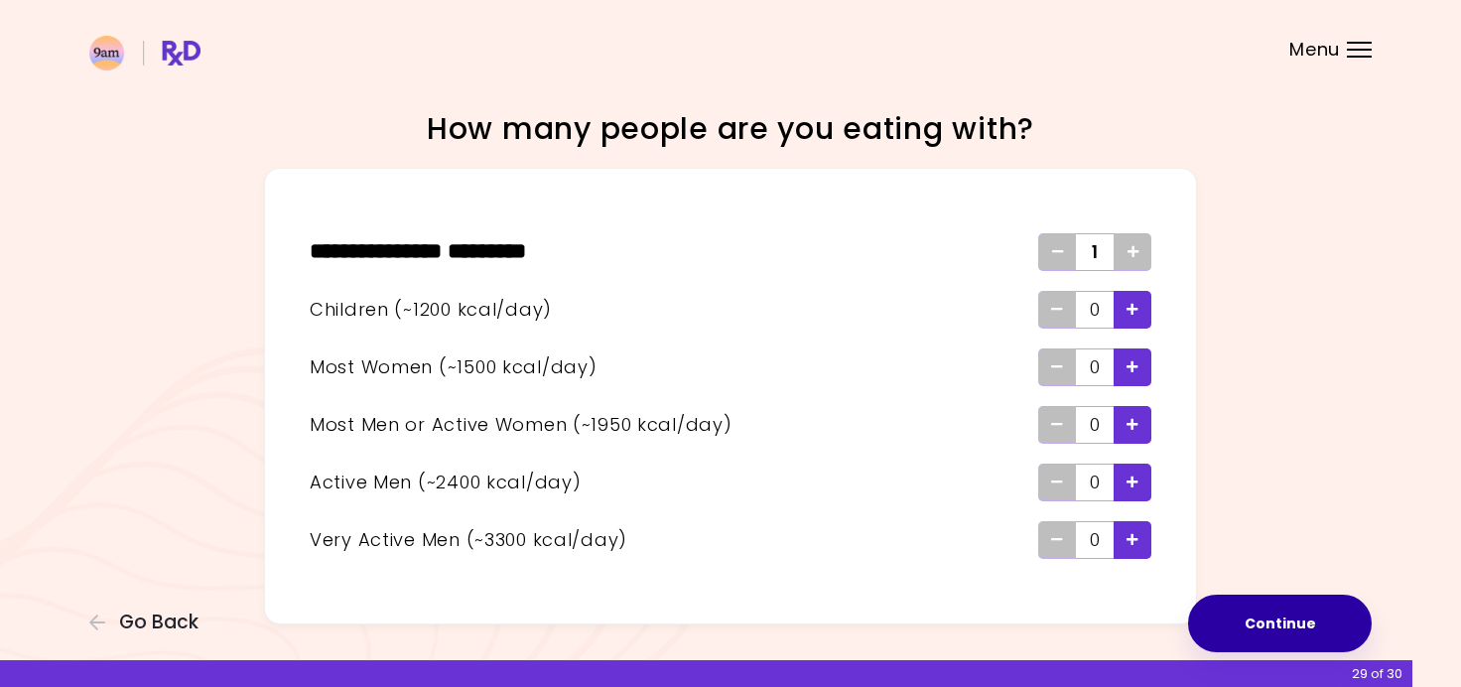
click at [1299, 622] on button "Continue" at bounding box center [1280, 623] width 184 height 58
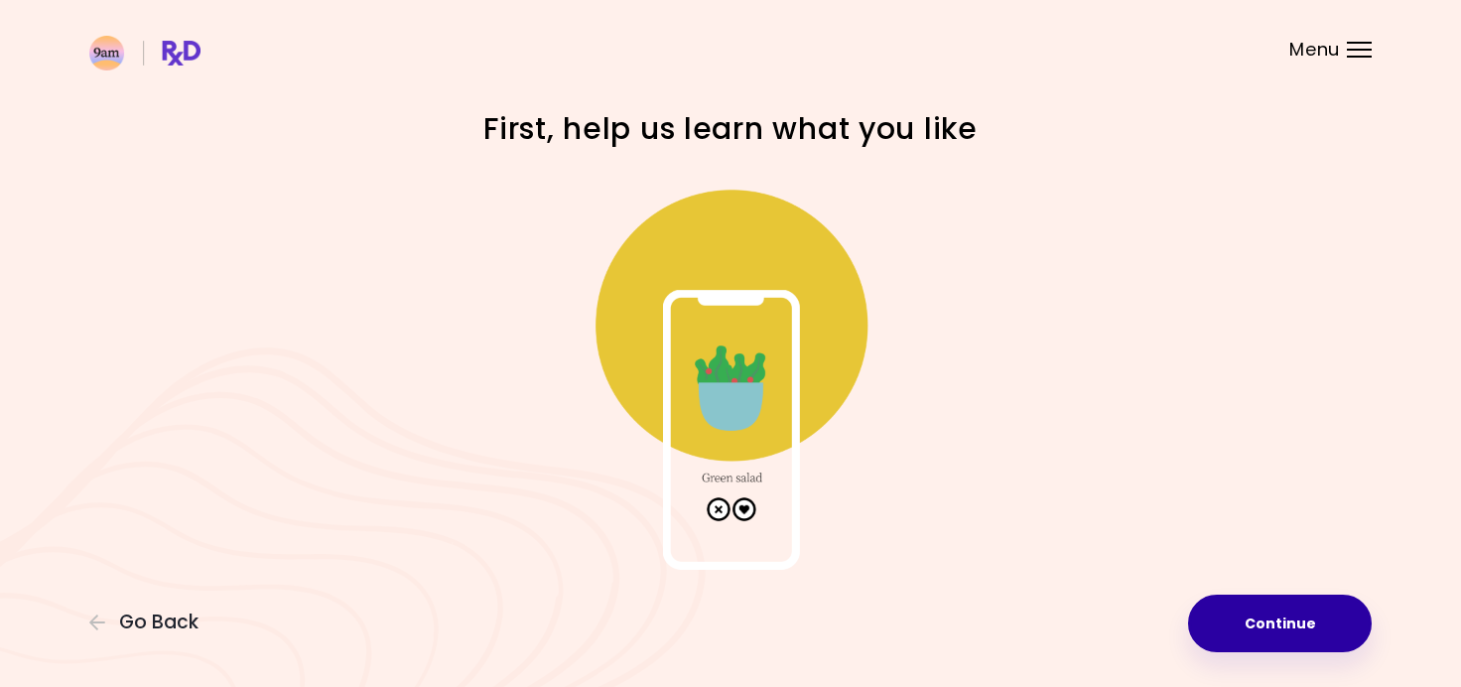
click at [1299, 622] on button "Continue" at bounding box center [1280, 623] width 184 height 58
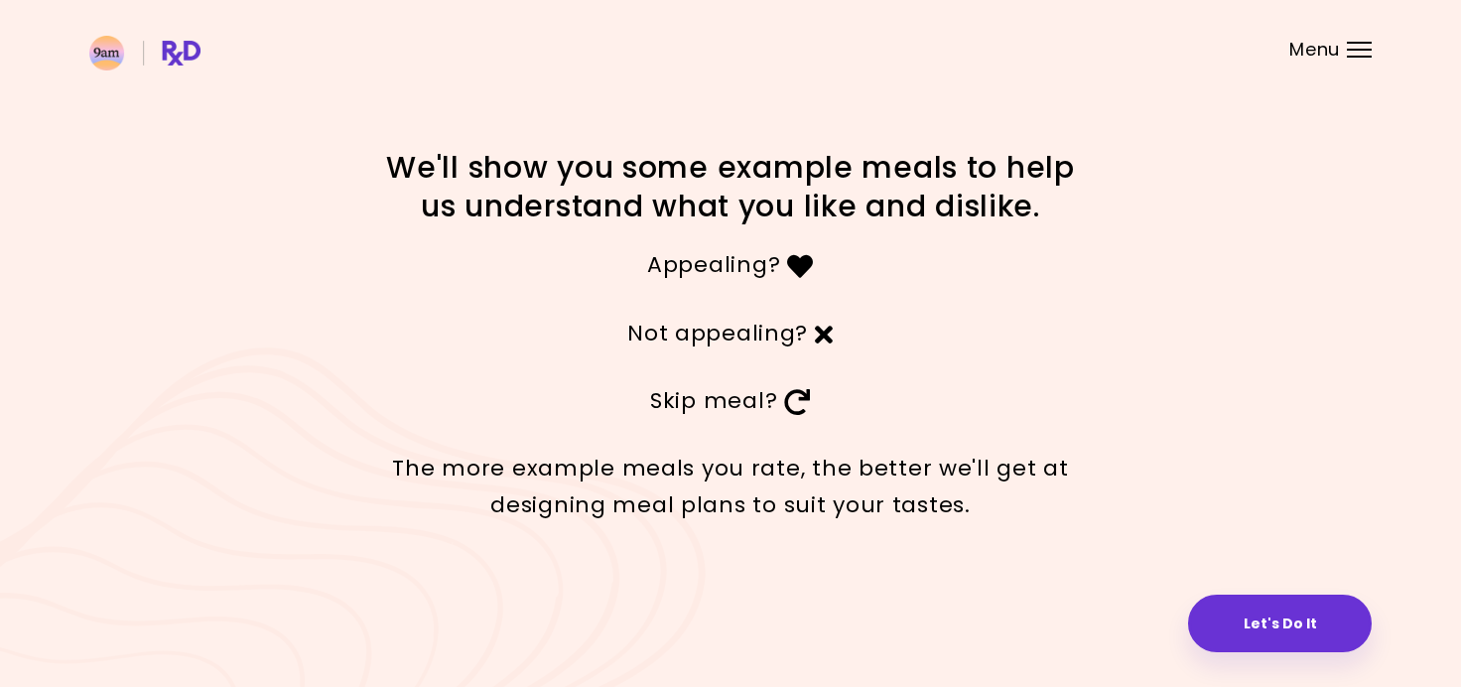
click at [1299, 622] on button "Let's Do It" at bounding box center [1280, 623] width 184 height 58
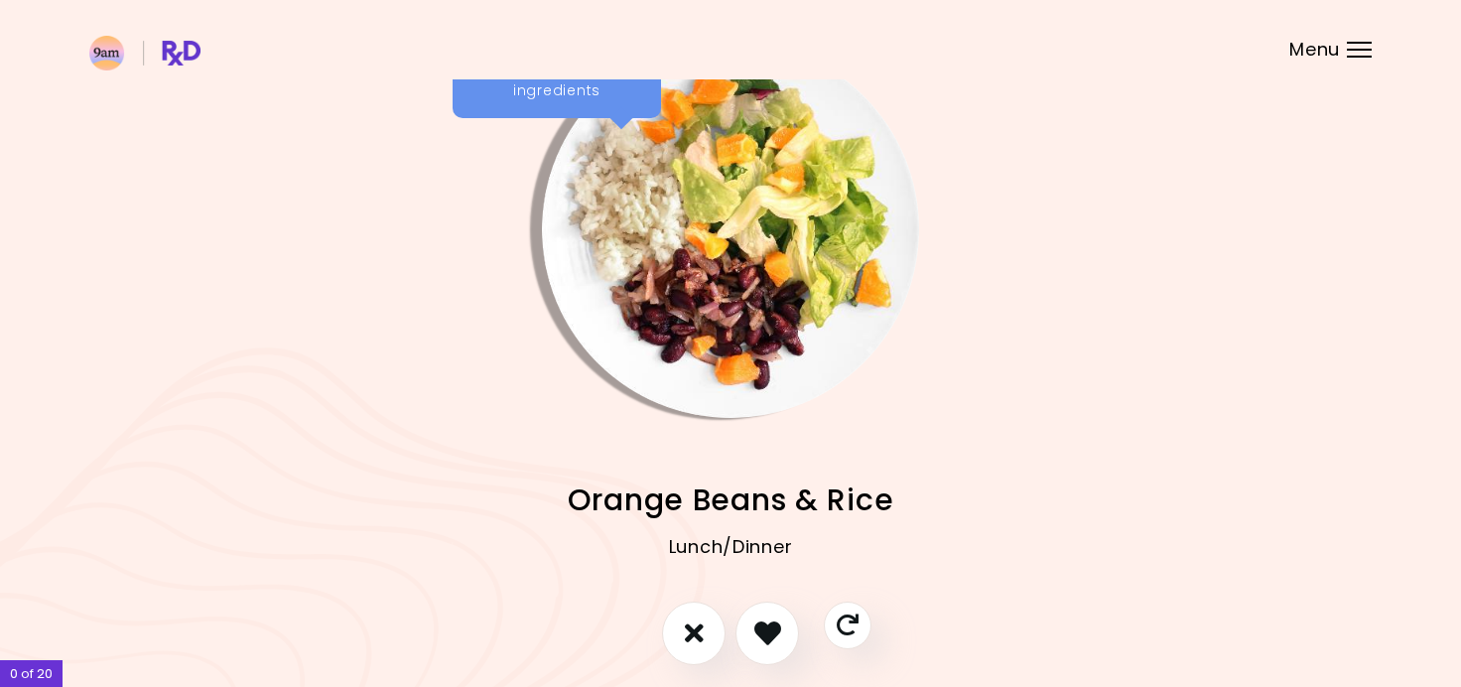
scroll to position [47, 0]
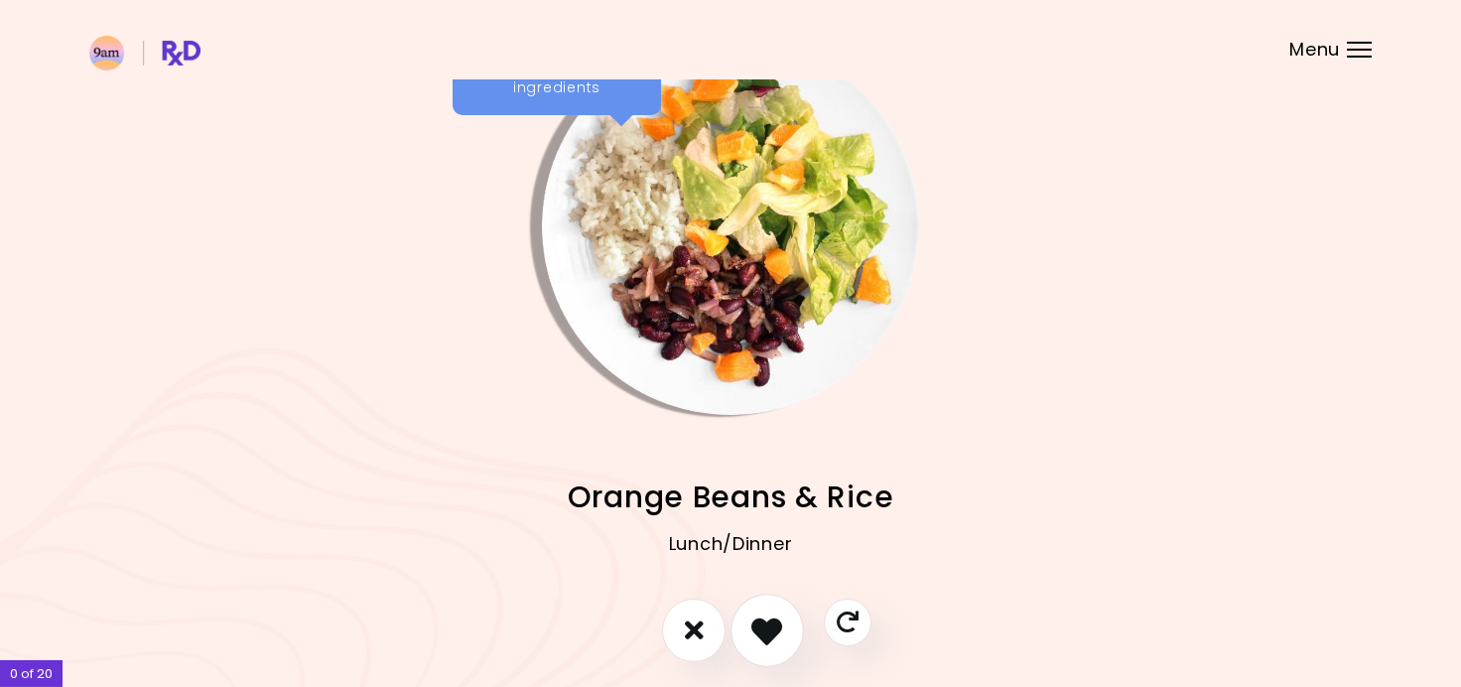
click at [764, 621] on icon "I like this recipe" at bounding box center [766, 629] width 31 height 31
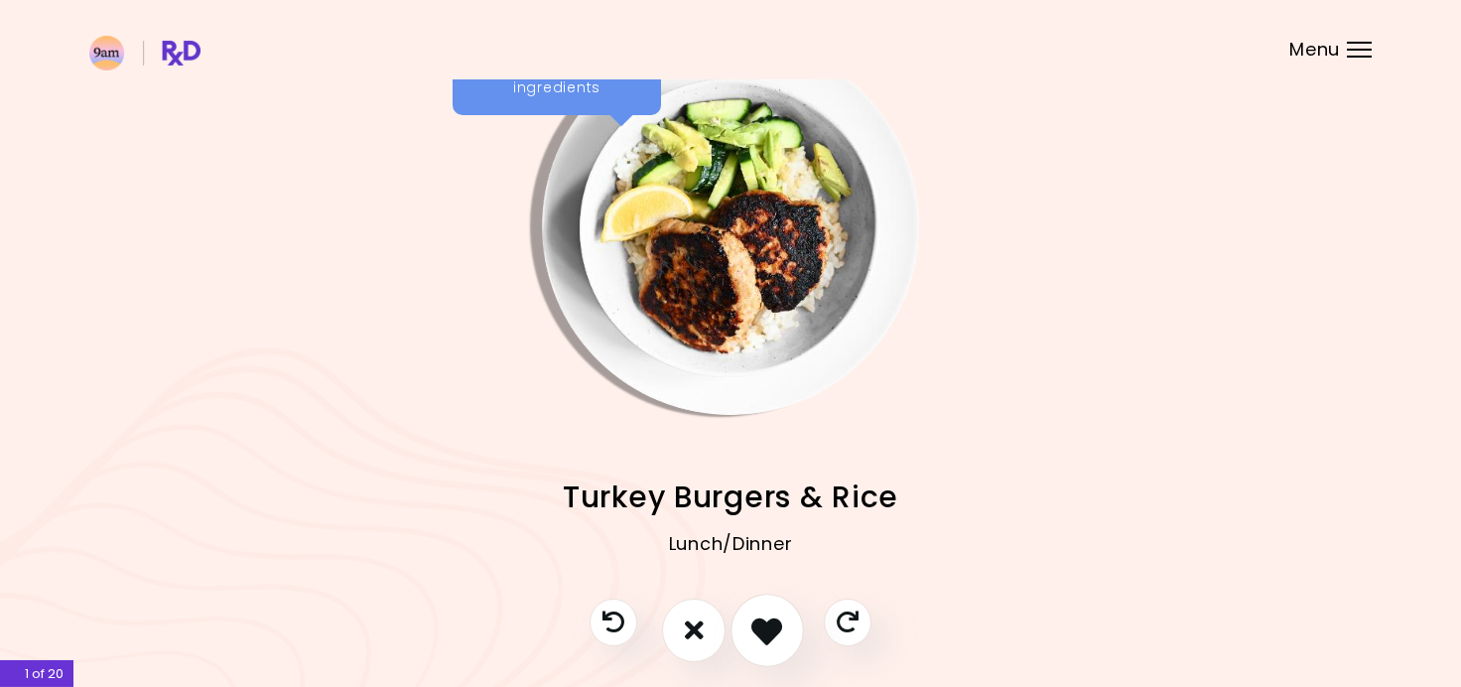
click at [766, 618] on icon "I like this recipe" at bounding box center [766, 629] width 31 height 31
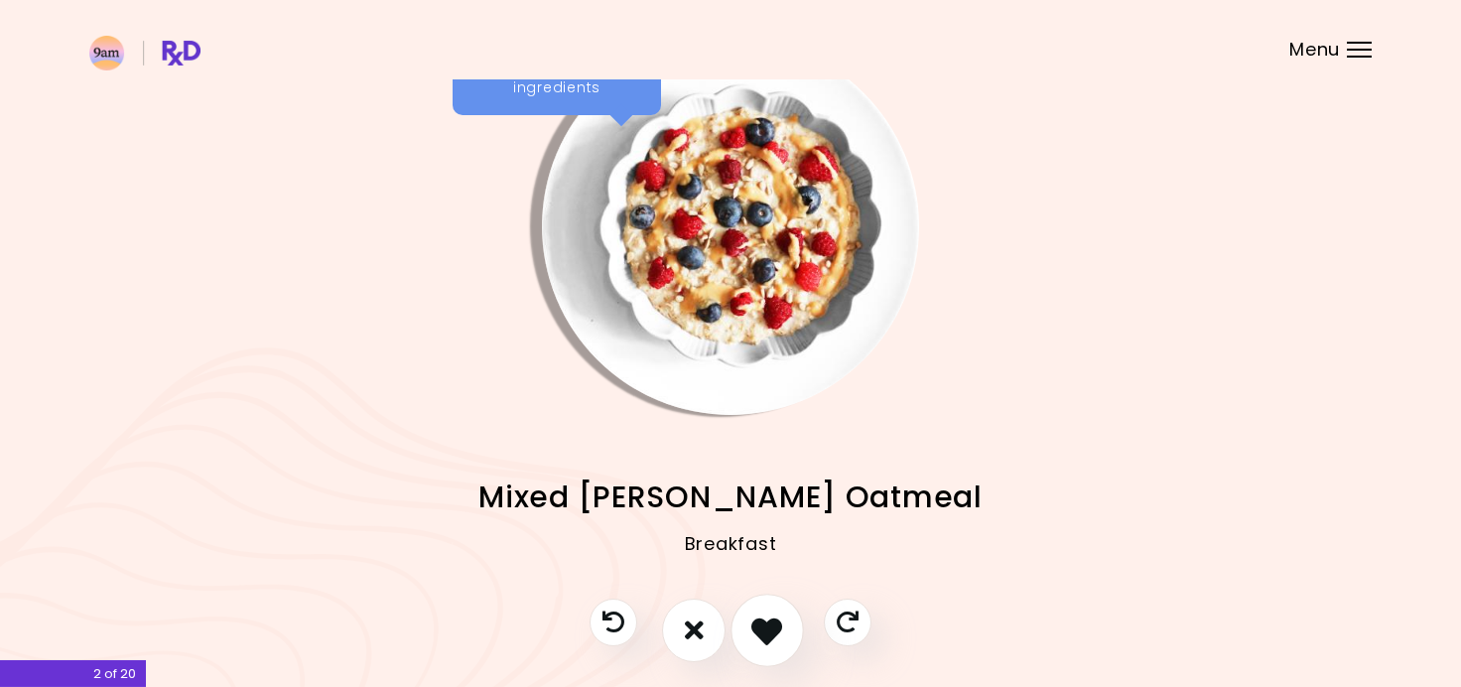
click at [766, 618] on icon "I like this recipe" at bounding box center [766, 629] width 31 height 31
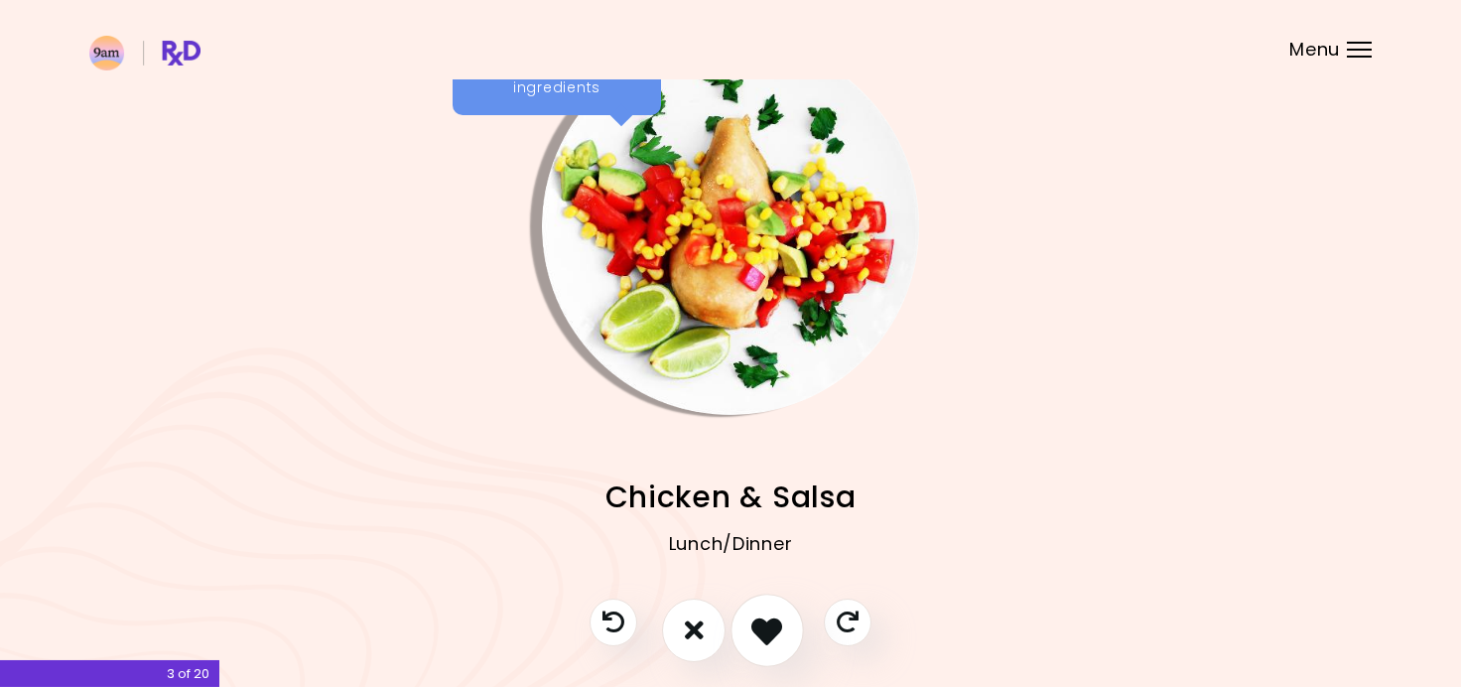
click at [766, 618] on icon "I like this recipe" at bounding box center [766, 629] width 31 height 31
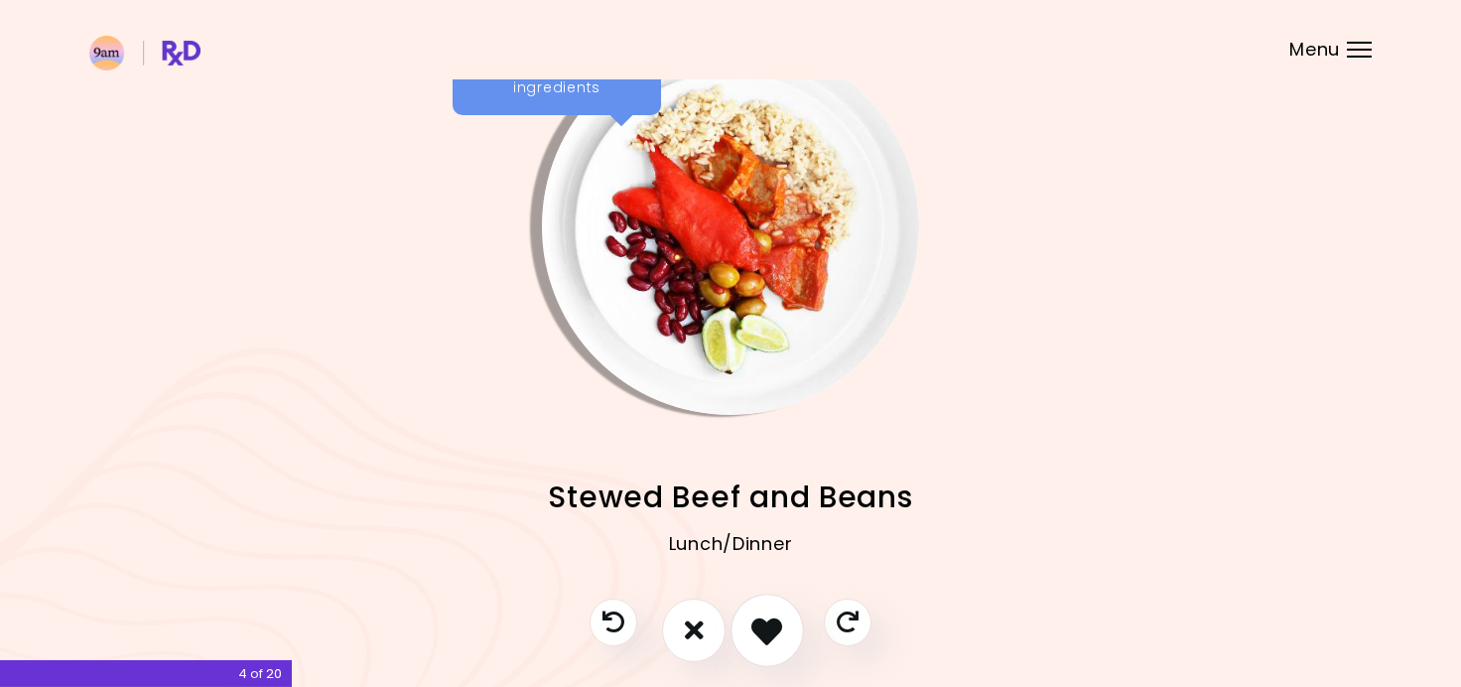
click at [766, 618] on icon "I like this recipe" at bounding box center [766, 629] width 31 height 31
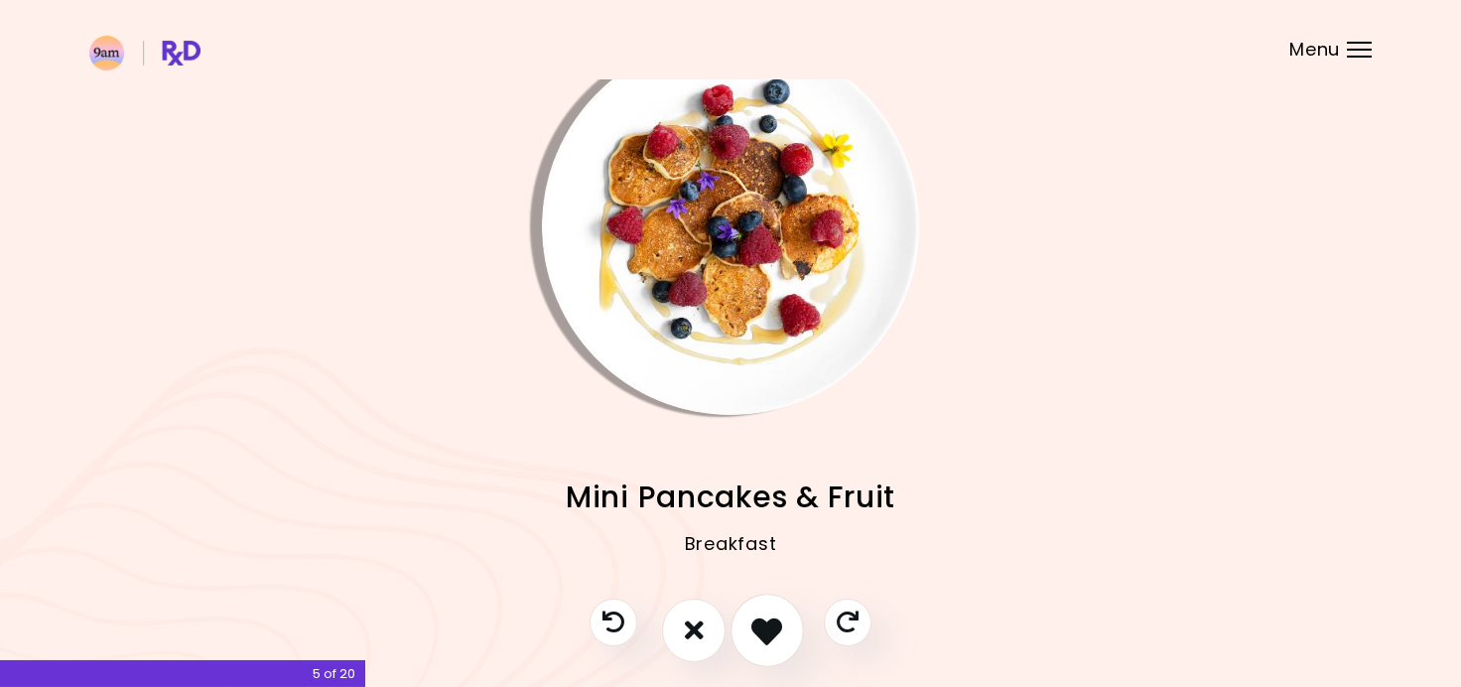
click at [766, 618] on icon "I like this recipe" at bounding box center [766, 629] width 31 height 31
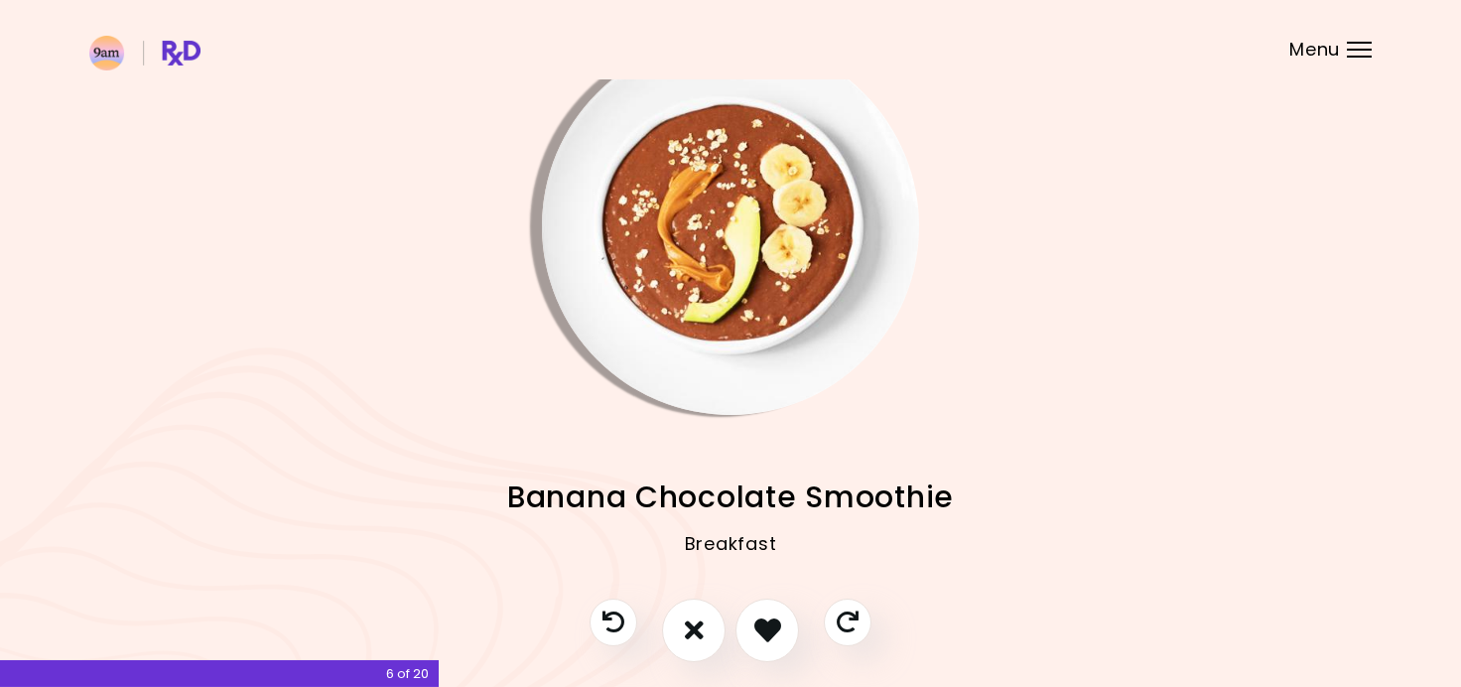
drag, startPoint x: 766, startPoint y: 618, endPoint x: 727, endPoint y: 498, distance: 126.1
click at [727, 498] on div "Orange Beans & Rice Lunch/Dinner Turkey Burgers & Rice Lunch/Dinner Mixed Berry…" at bounding box center [730, 359] width 1461 height 813
click at [779, 633] on icon "I like this recipe" at bounding box center [766, 629] width 31 height 31
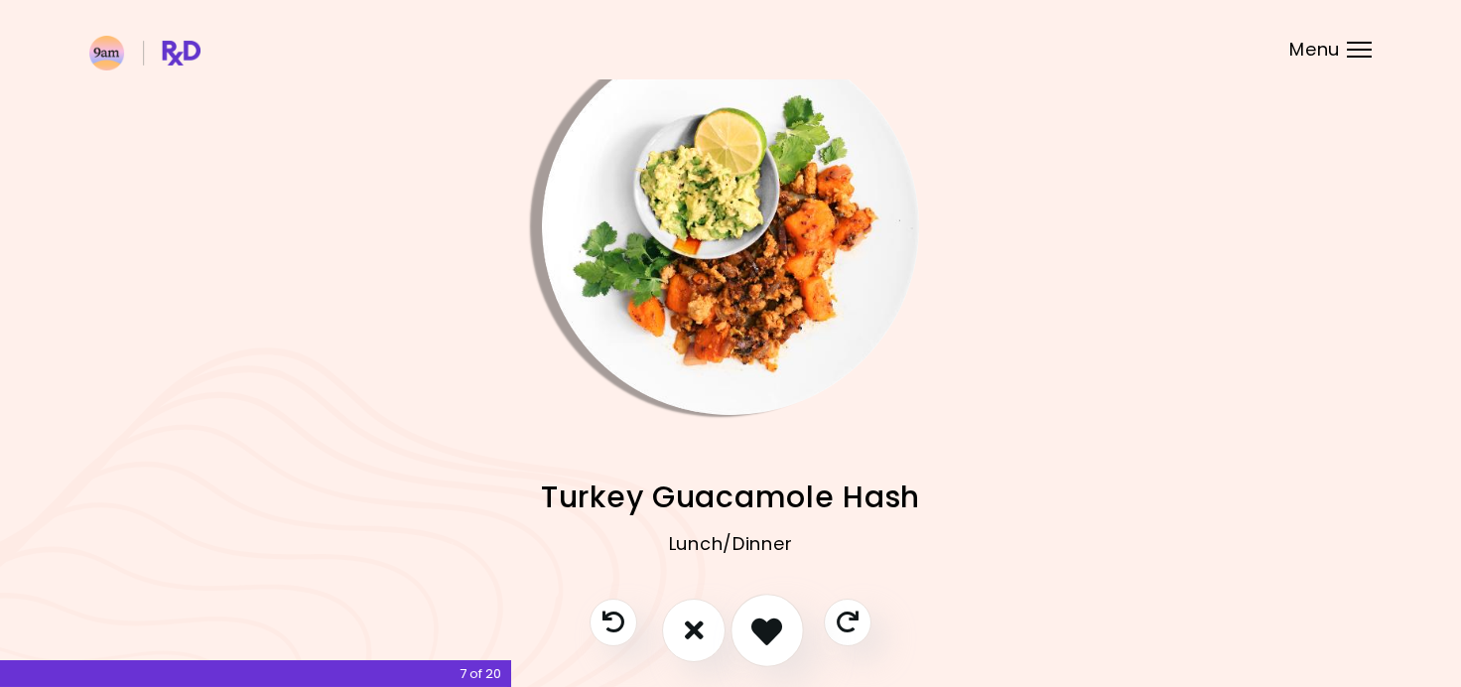
click at [777, 633] on icon "I like this recipe" at bounding box center [766, 629] width 31 height 31
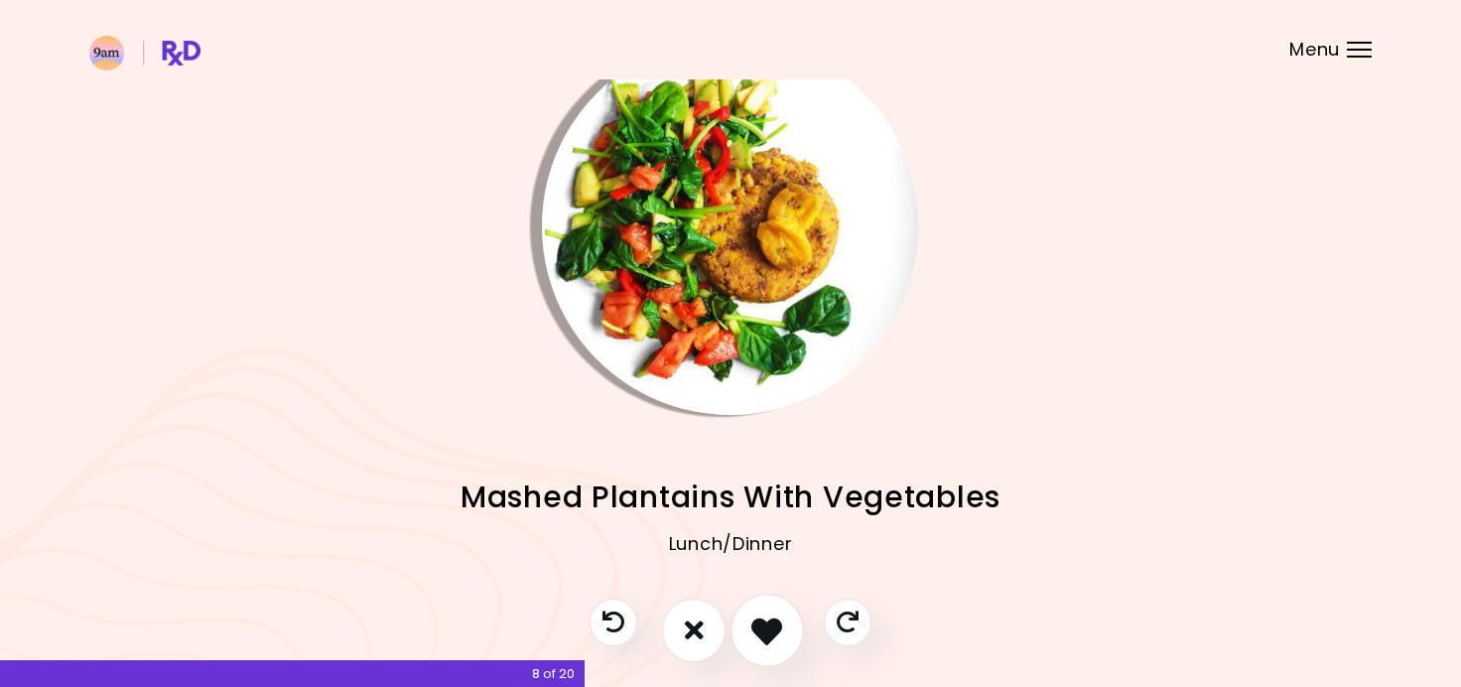
click at [777, 633] on icon "I like this recipe" at bounding box center [766, 629] width 31 height 31
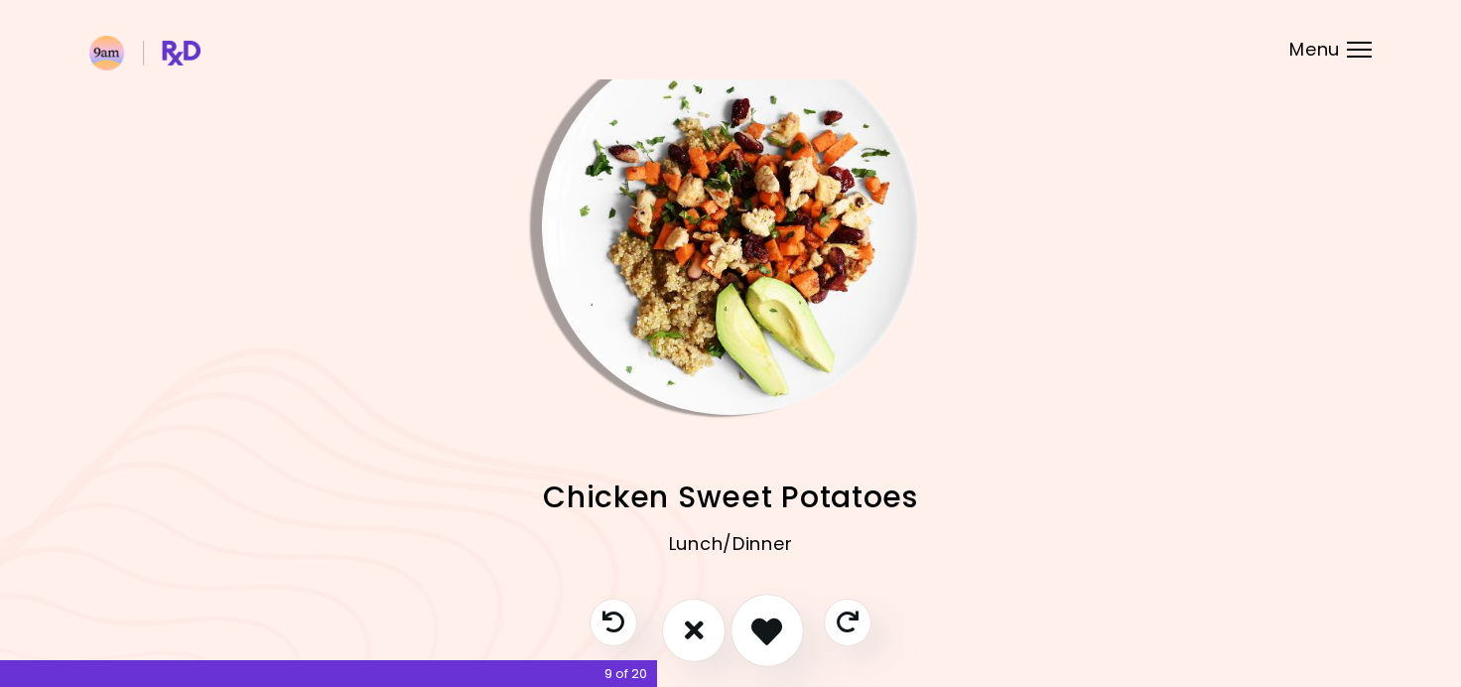
click at [777, 633] on icon "I like this recipe" at bounding box center [766, 629] width 31 height 31
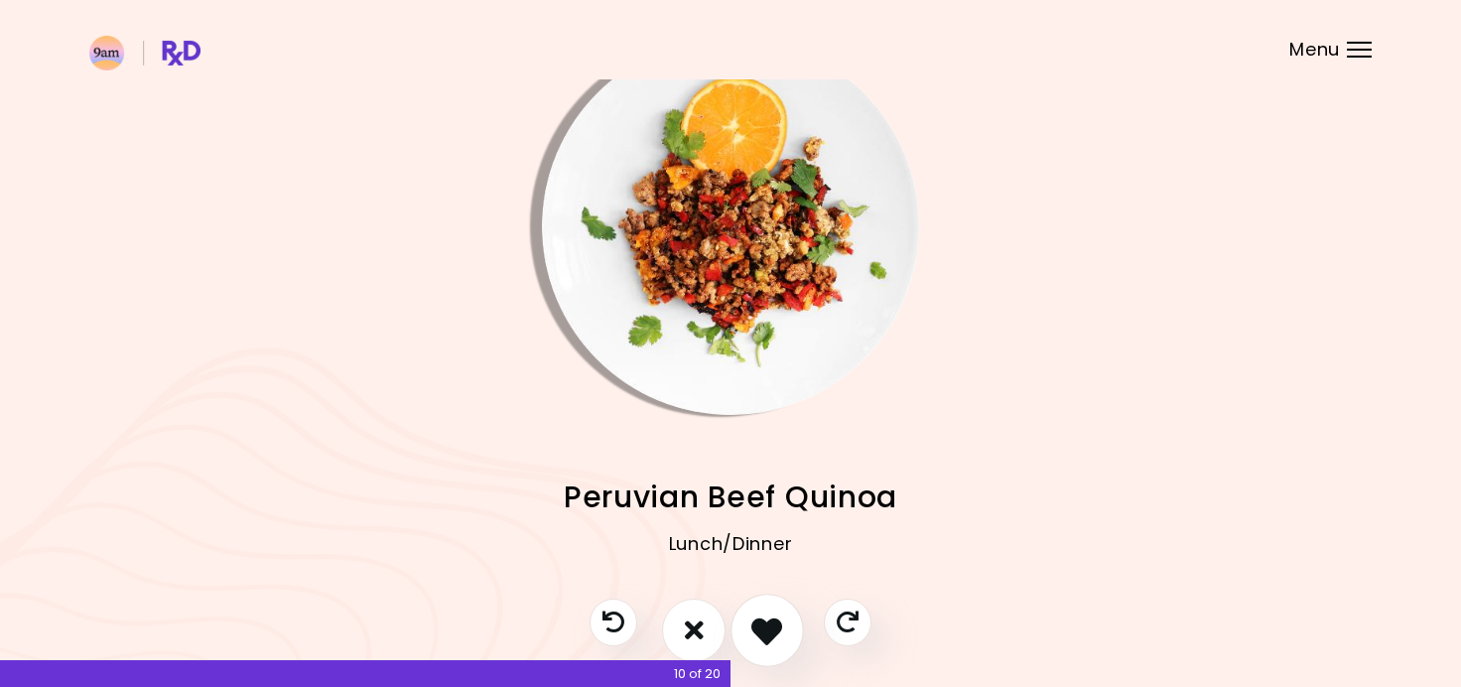
click at [777, 633] on icon "I like this recipe" at bounding box center [766, 629] width 31 height 31
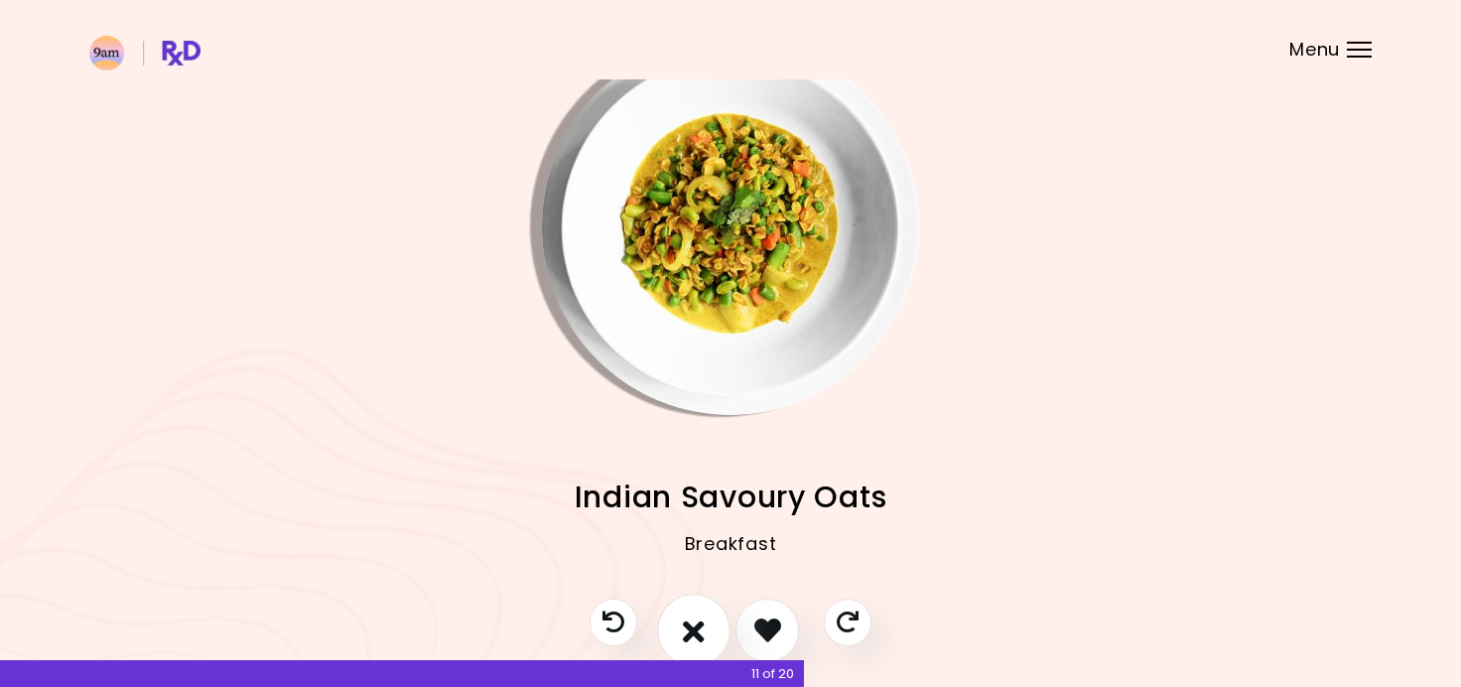
click at [711, 631] on button "I don't like this recipe" at bounding box center [693, 629] width 73 height 73
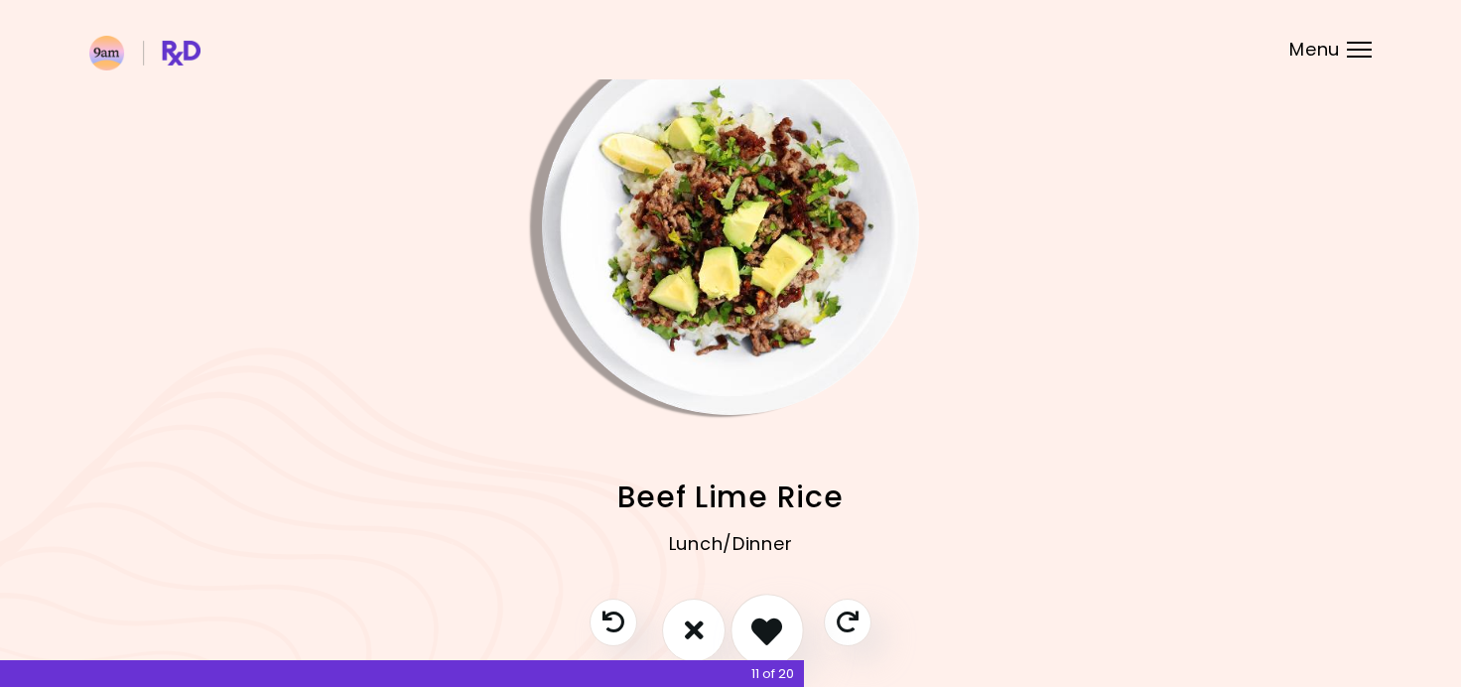
click at [765, 617] on icon "I like this recipe" at bounding box center [766, 629] width 31 height 31
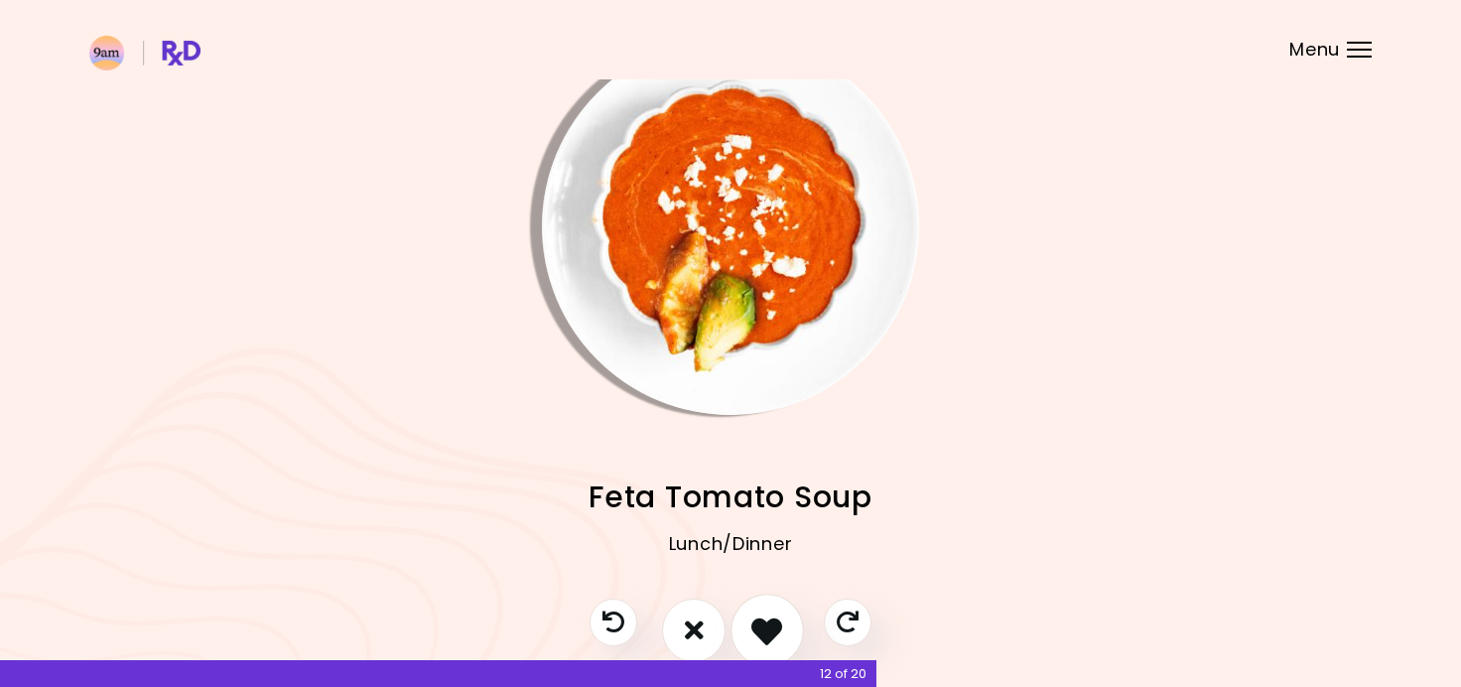
click at [764, 618] on icon "I like this recipe" at bounding box center [766, 629] width 31 height 31
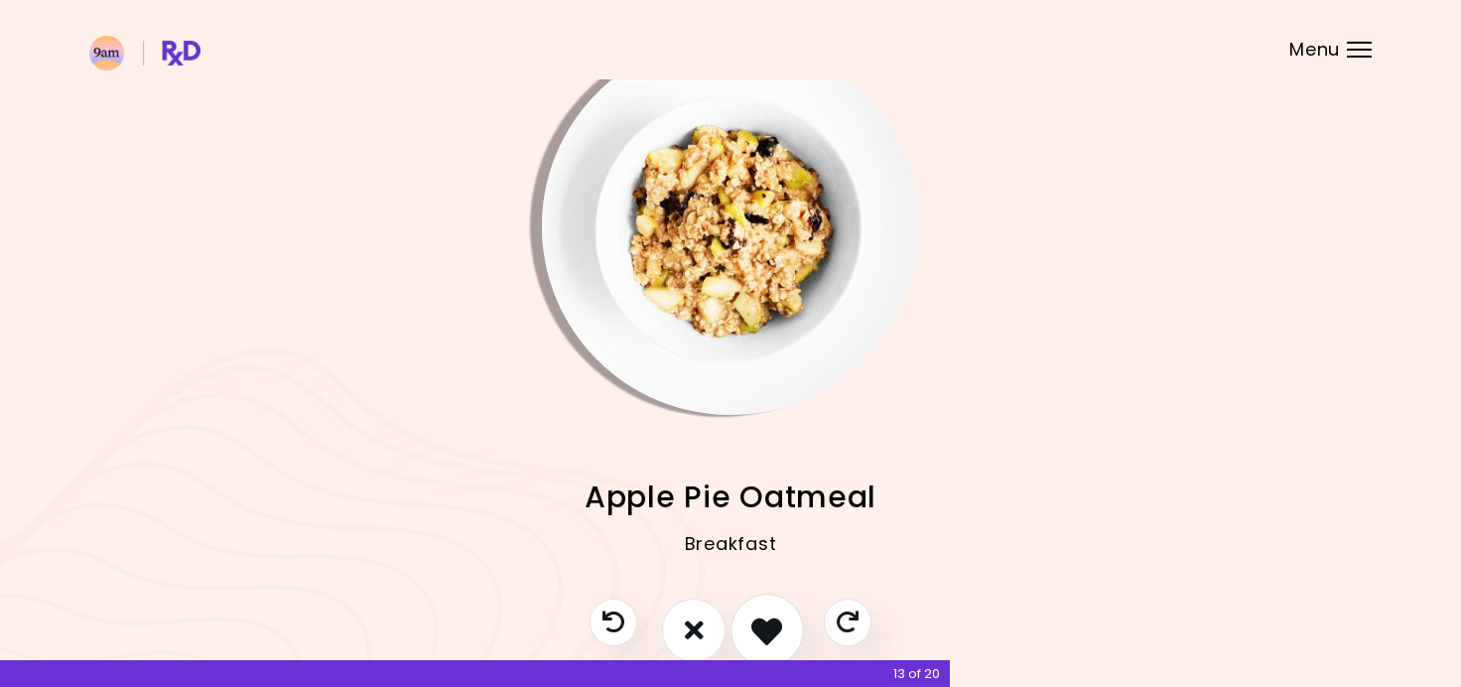
click at [754, 619] on icon "I like this recipe" at bounding box center [766, 629] width 31 height 31
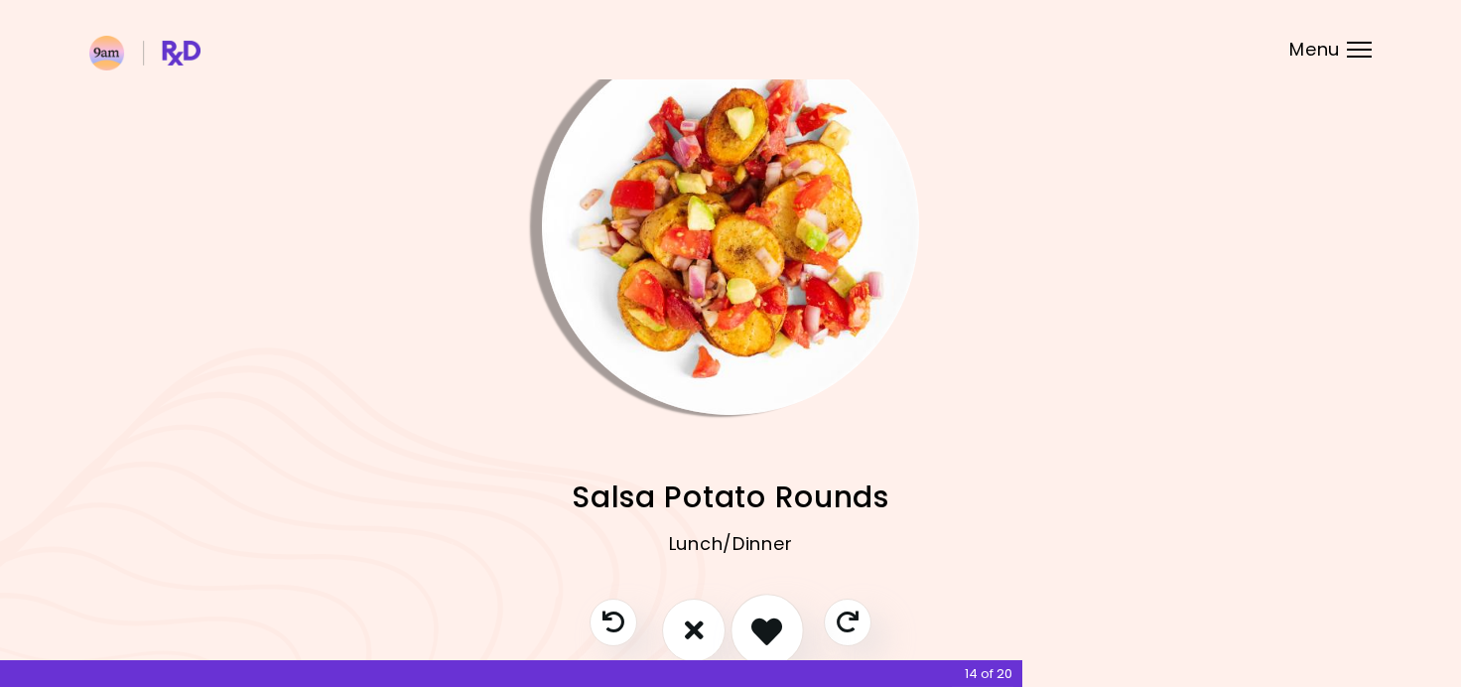
click at [754, 619] on icon "I like this recipe" at bounding box center [766, 629] width 31 height 31
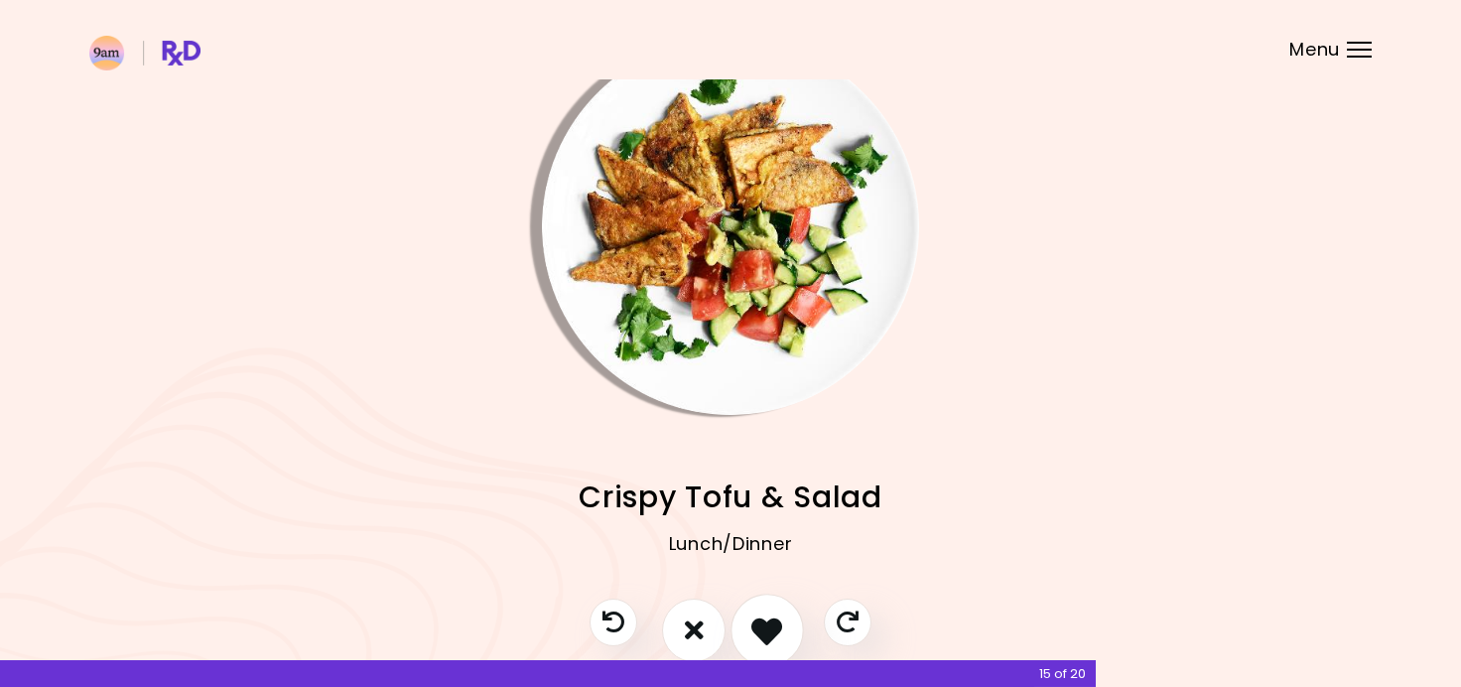
click at [754, 619] on icon "I like this recipe" at bounding box center [766, 629] width 31 height 31
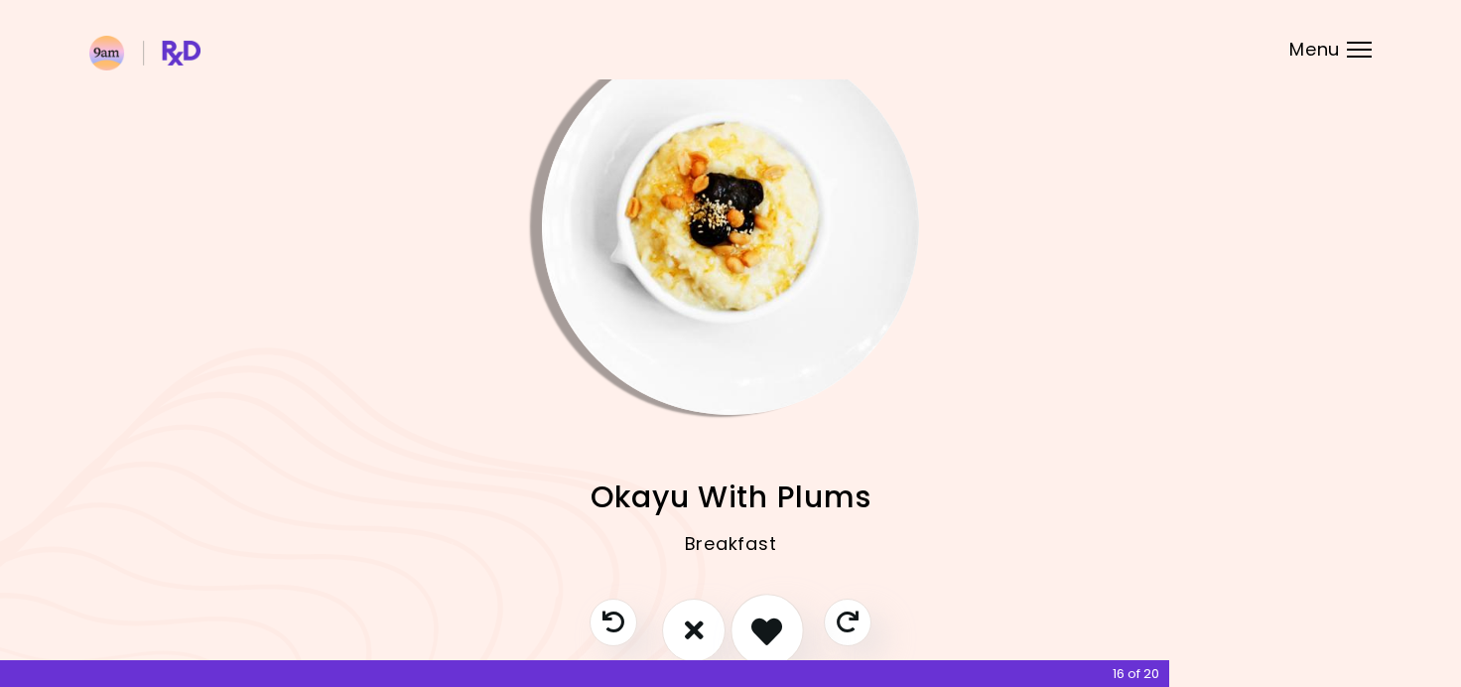
click at [754, 619] on icon "I like this recipe" at bounding box center [766, 629] width 31 height 31
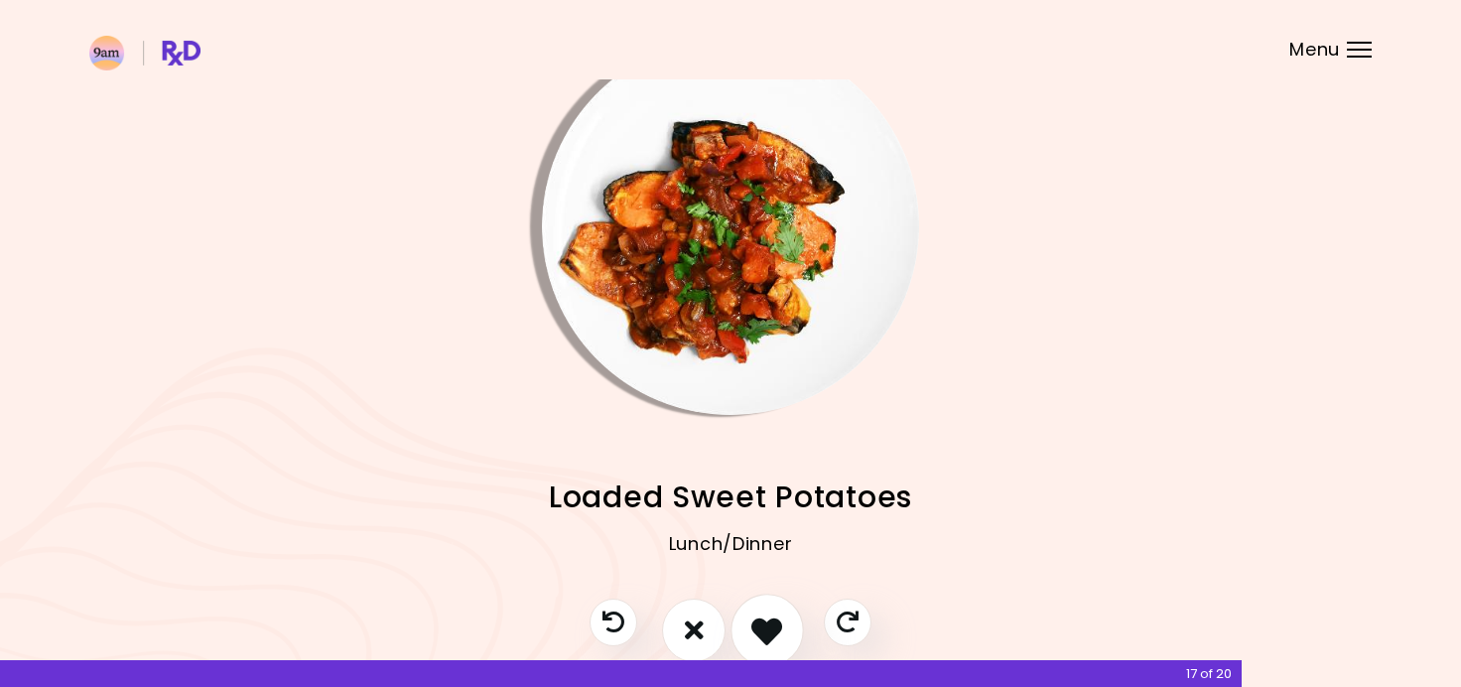
click at [754, 619] on icon "I like this recipe" at bounding box center [766, 629] width 31 height 31
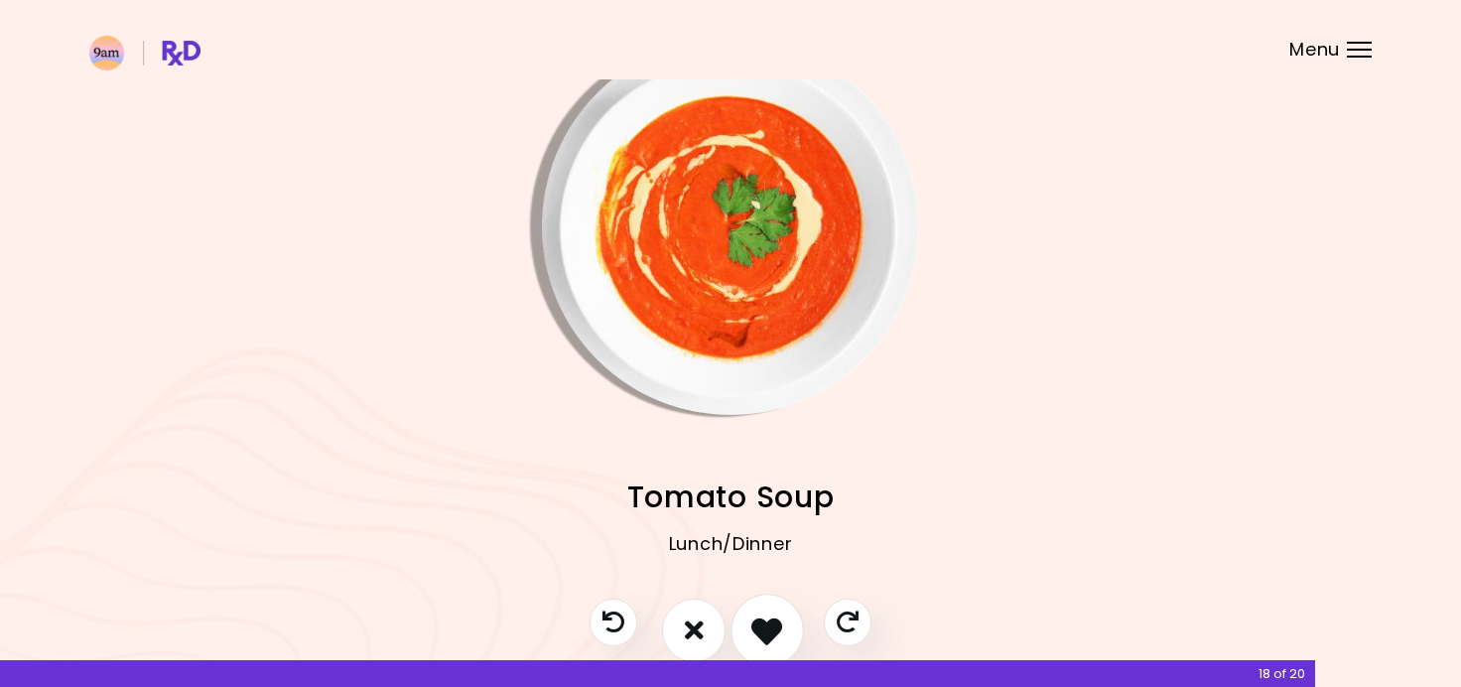
click at [754, 619] on icon "I like this recipe" at bounding box center [766, 629] width 31 height 31
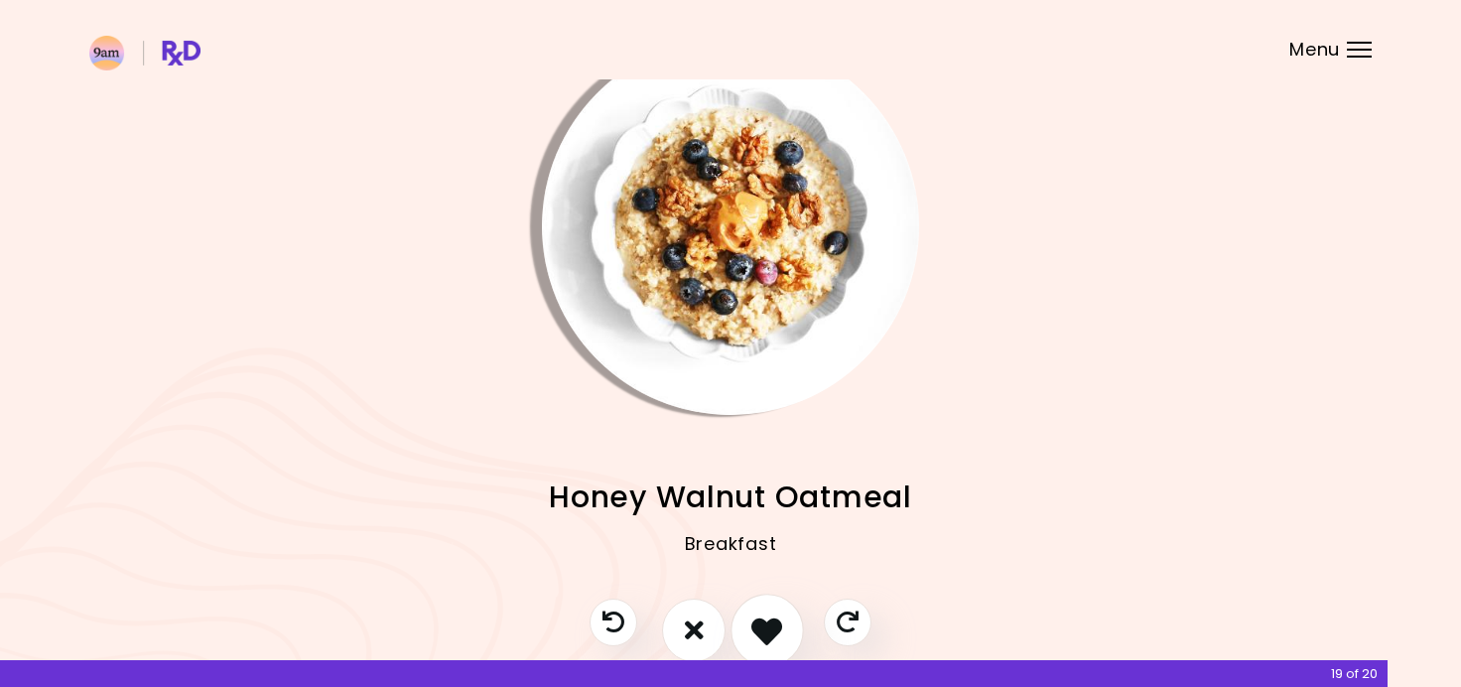
click at [754, 619] on icon "I like this recipe" at bounding box center [766, 629] width 31 height 31
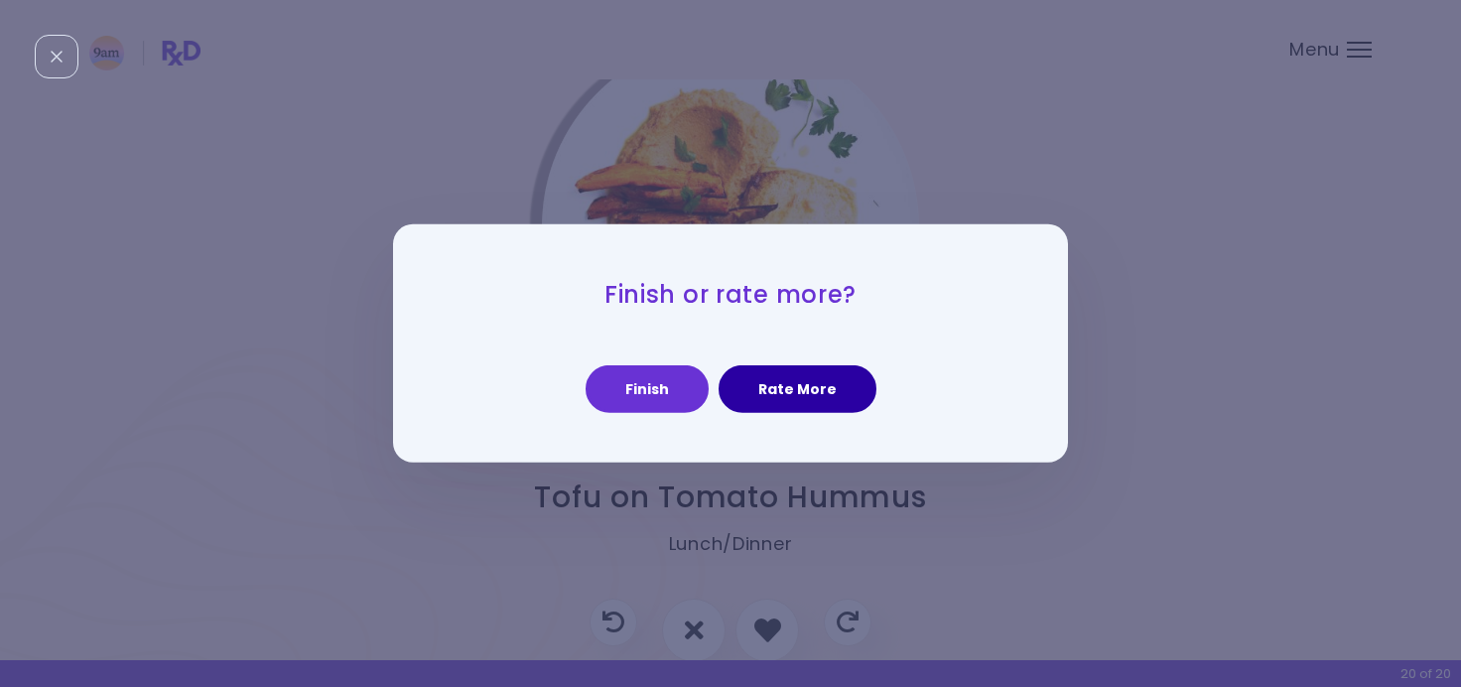
click at [771, 411] on button "Rate More" at bounding box center [797, 389] width 158 height 48
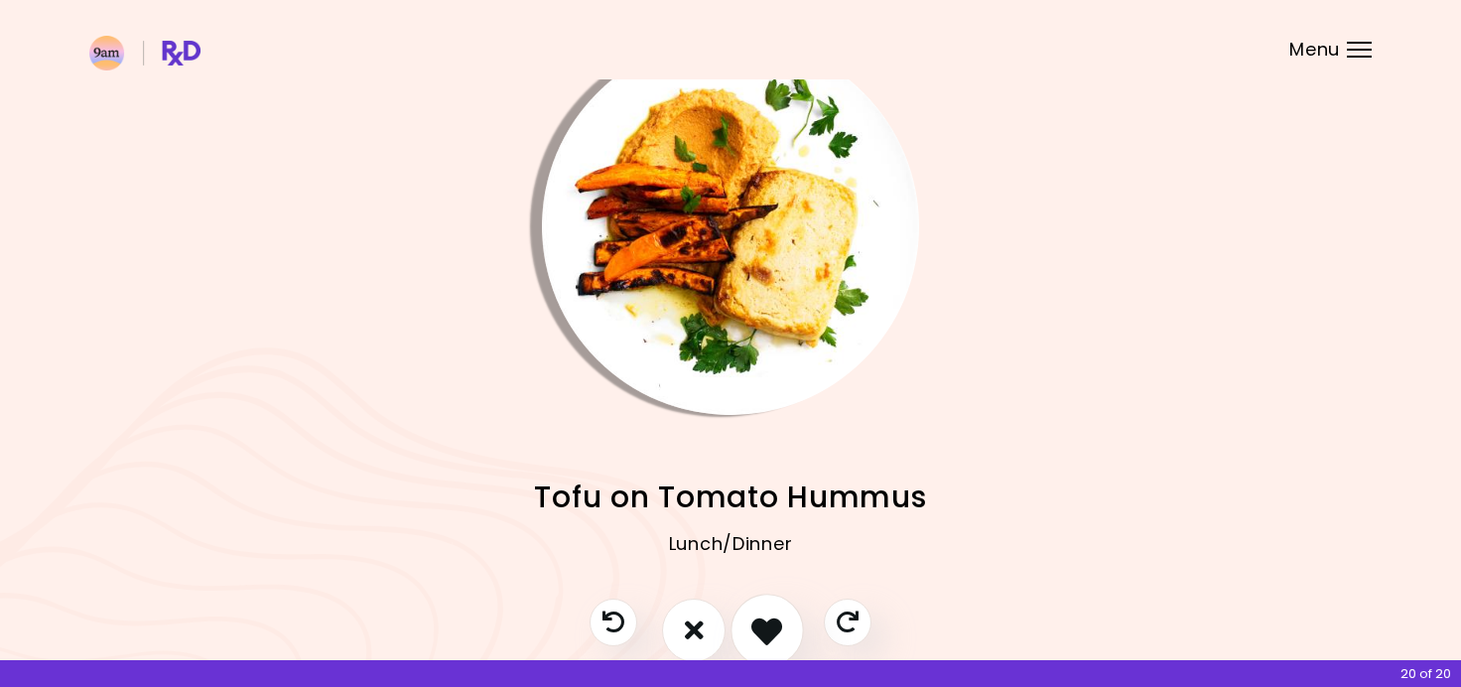
click at [775, 609] on button "I like this recipe" at bounding box center [766, 629] width 73 height 73
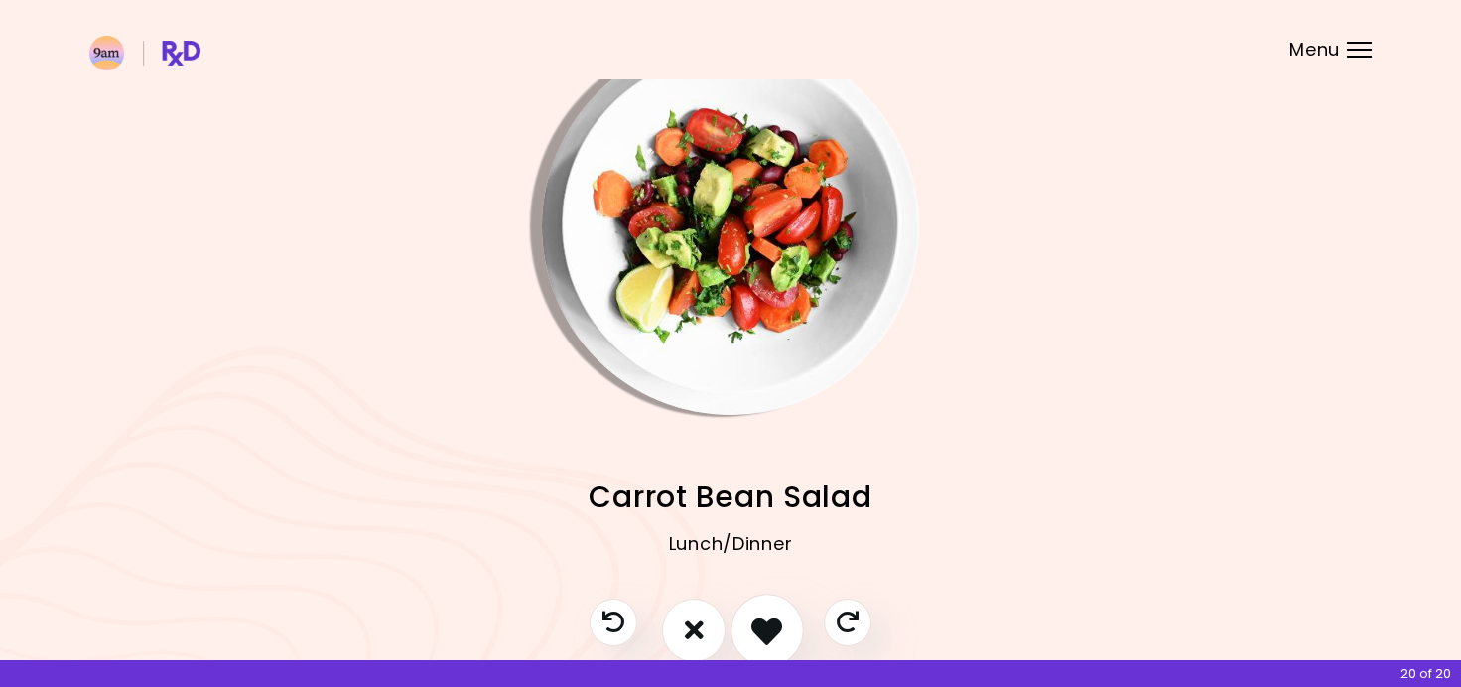
click at [775, 619] on icon "I like this recipe" at bounding box center [766, 629] width 31 height 31
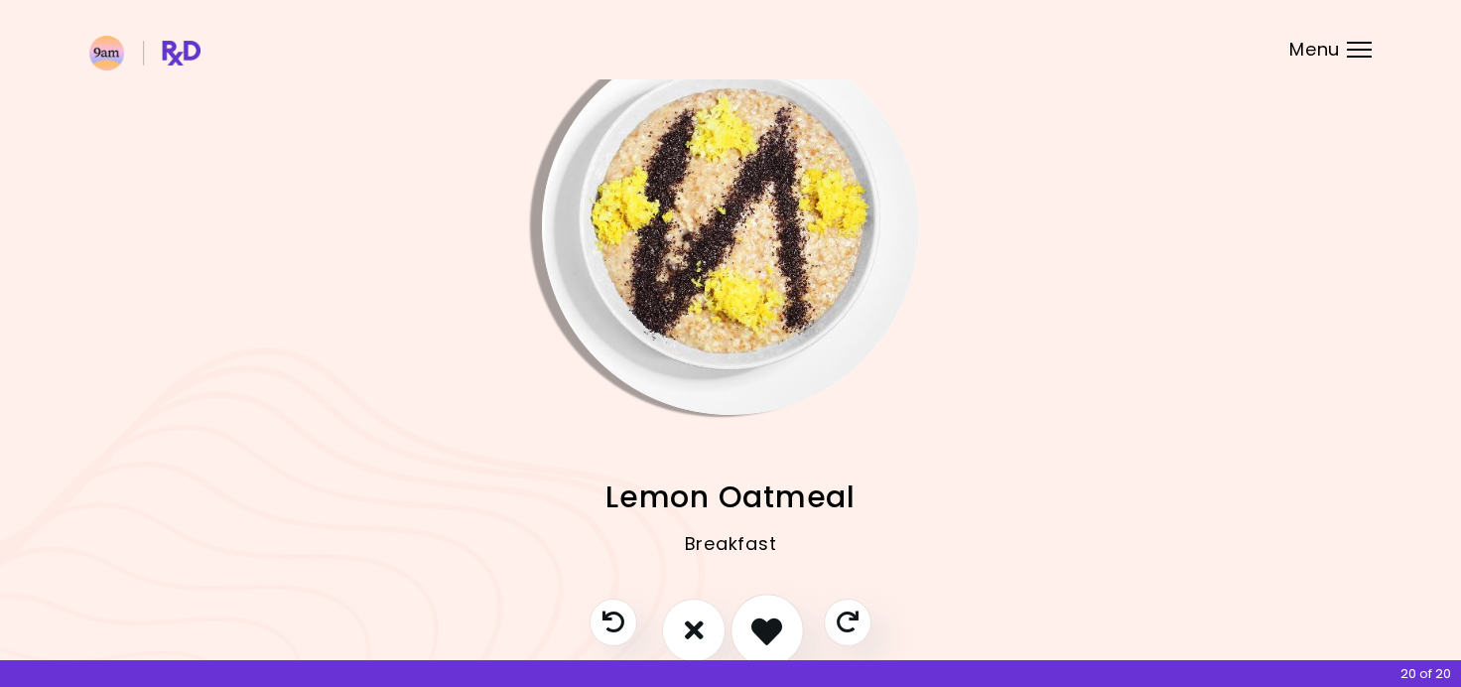
click at [775, 617] on icon "I like this recipe" at bounding box center [766, 629] width 31 height 31
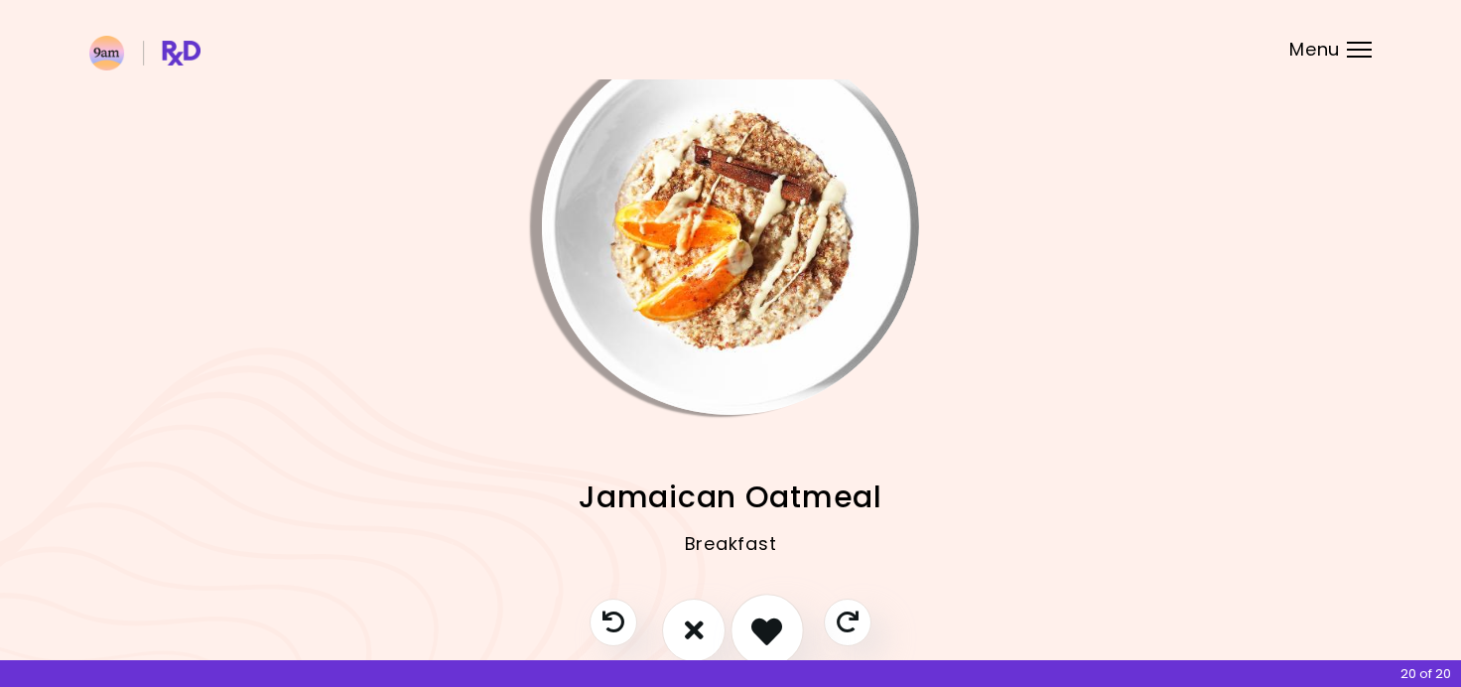
click at [774, 616] on icon "I like this recipe" at bounding box center [766, 629] width 31 height 31
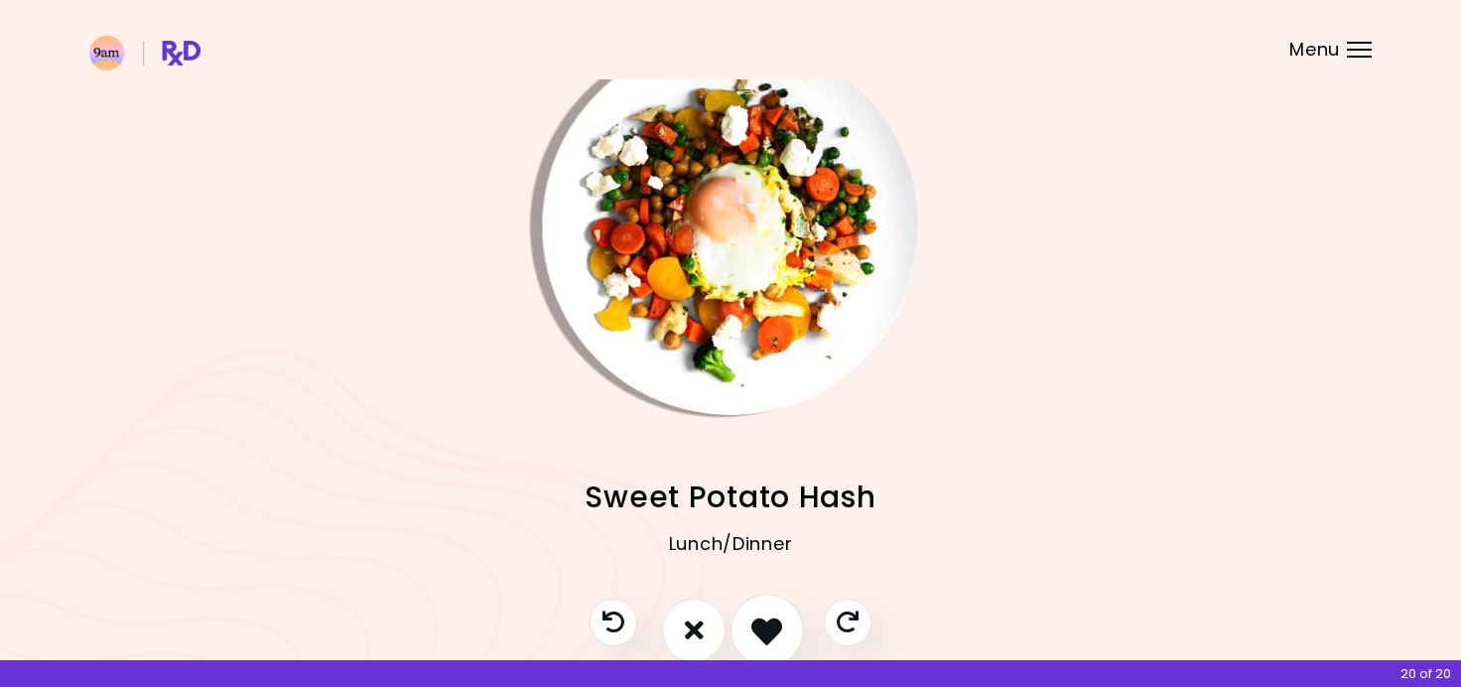
click at [774, 616] on icon "I like this recipe" at bounding box center [766, 629] width 31 height 31
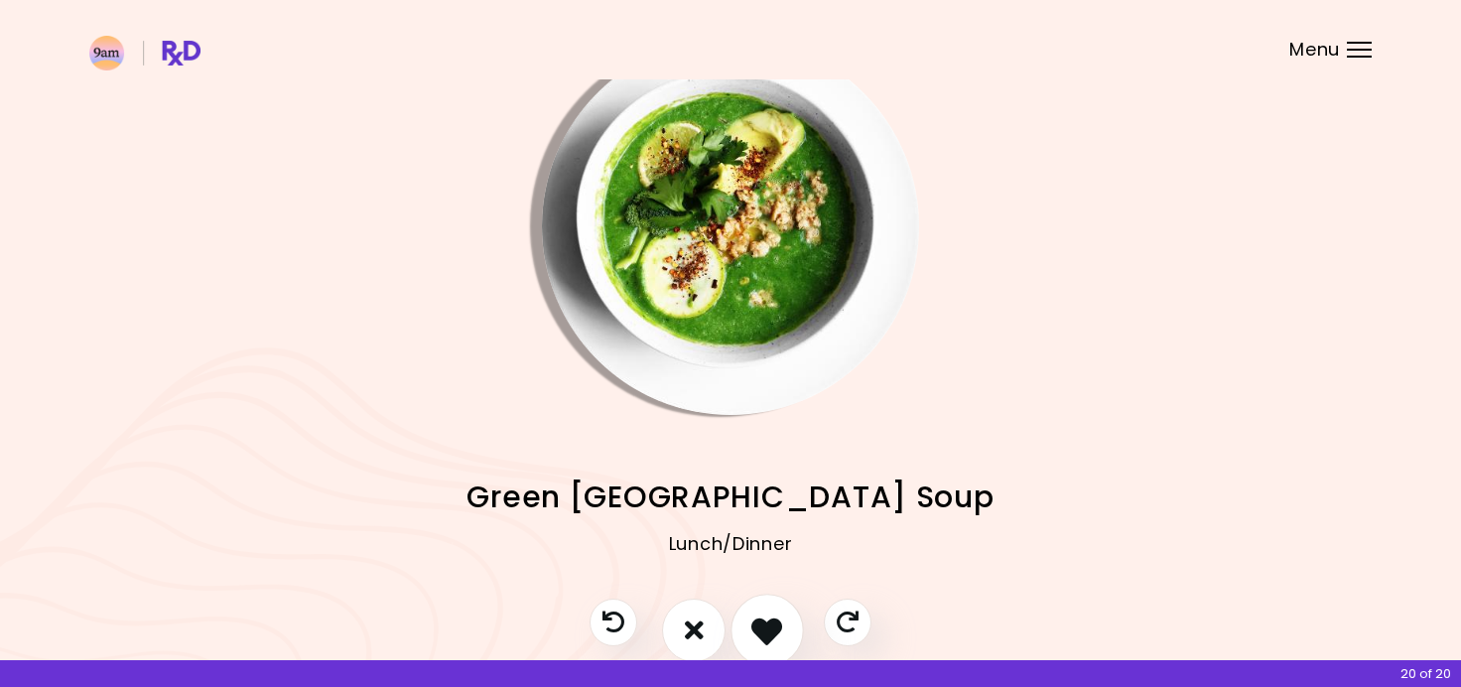
click at [774, 616] on icon "I like this recipe" at bounding box center [766, 629] width 31 height 31
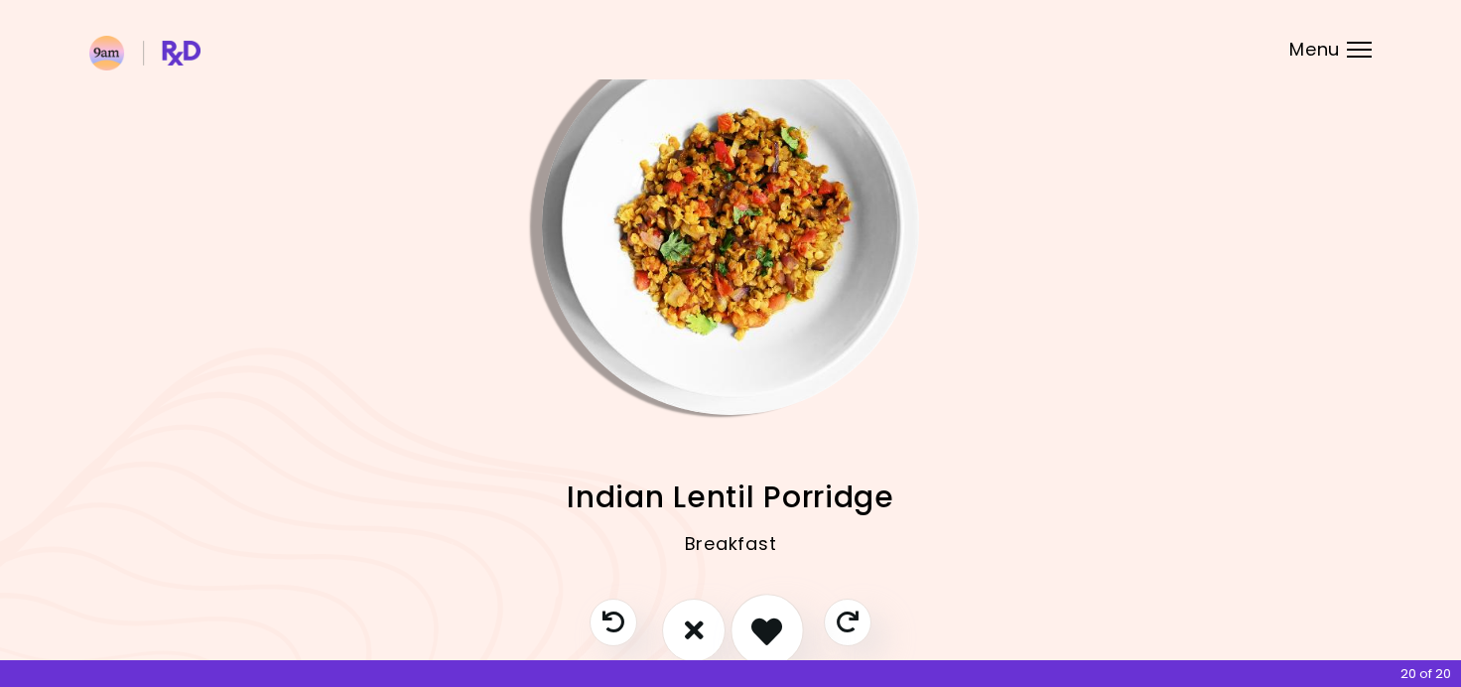
click at [774, 616] on icon "I like this recipe" at bounding box center [766, 629] width 31 height 31
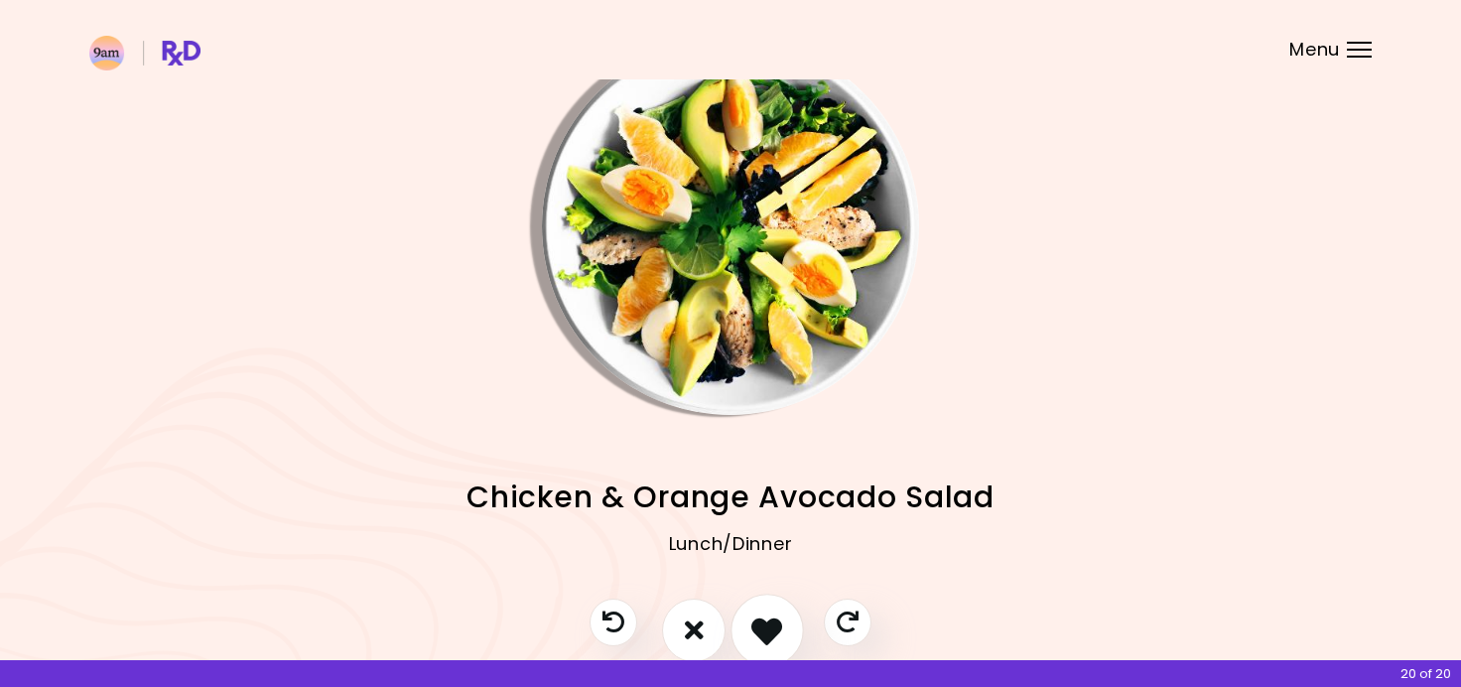
click at [774, 616] on icon "I like this recipe" at bounding box center [766, 629] width 31 height 31
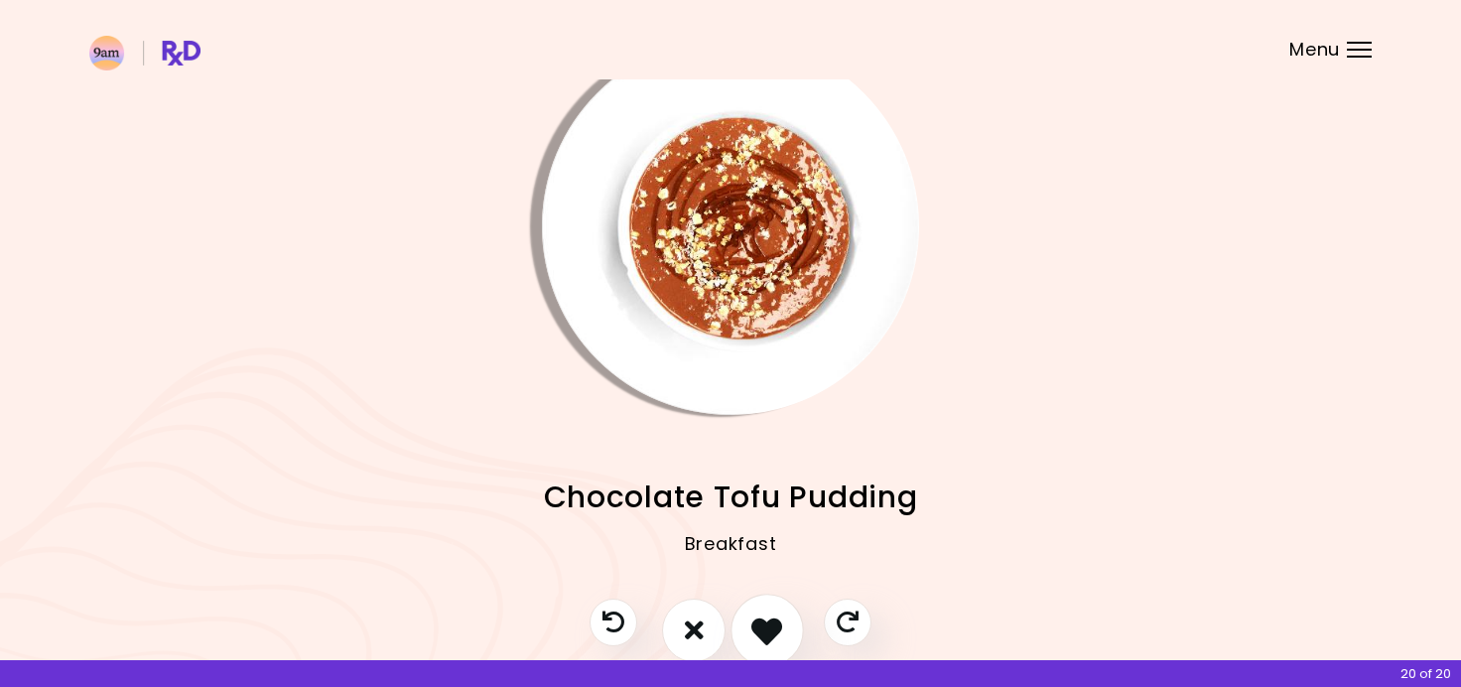
click at [774, 616] on icon "I like this recipe" at bounding box center [766, 629] width 31 height 31
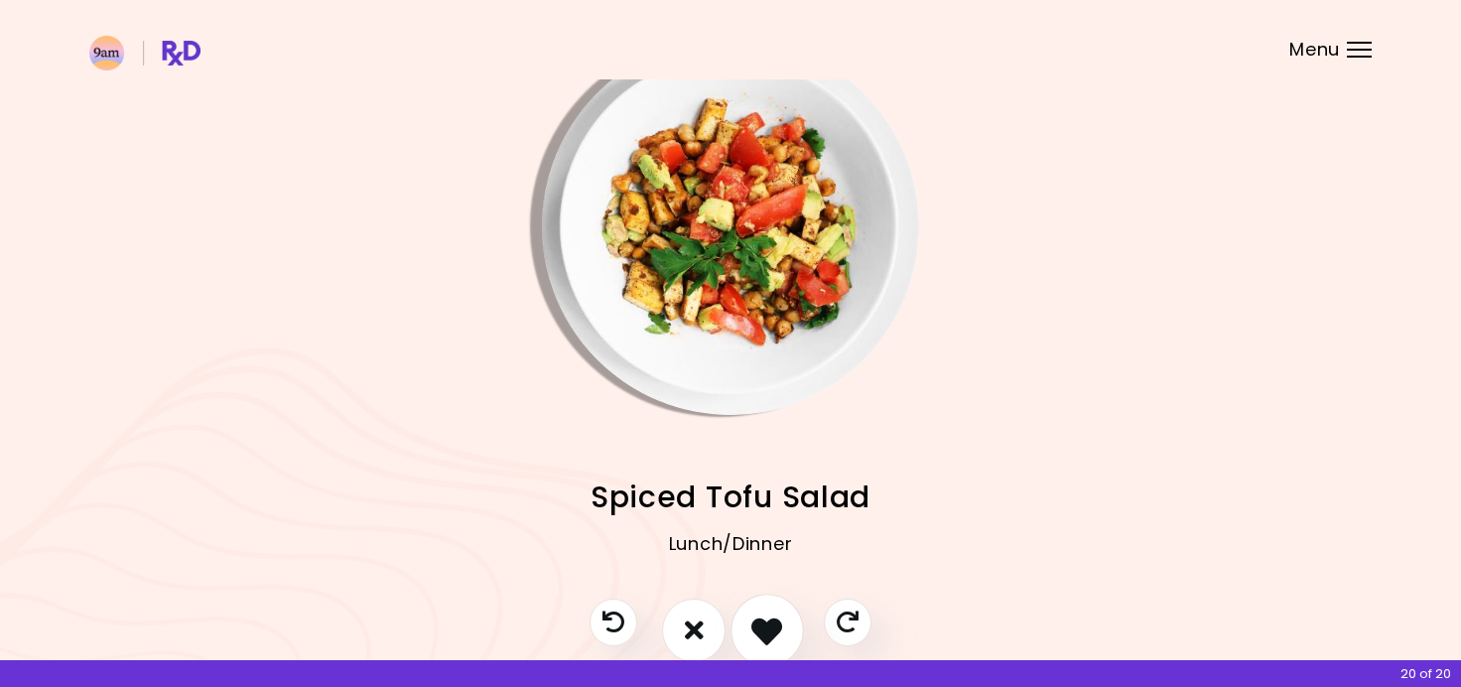
click at [774, 616] on icon "I like this recipe" at bounding box center [766, 629] width 31 height 31
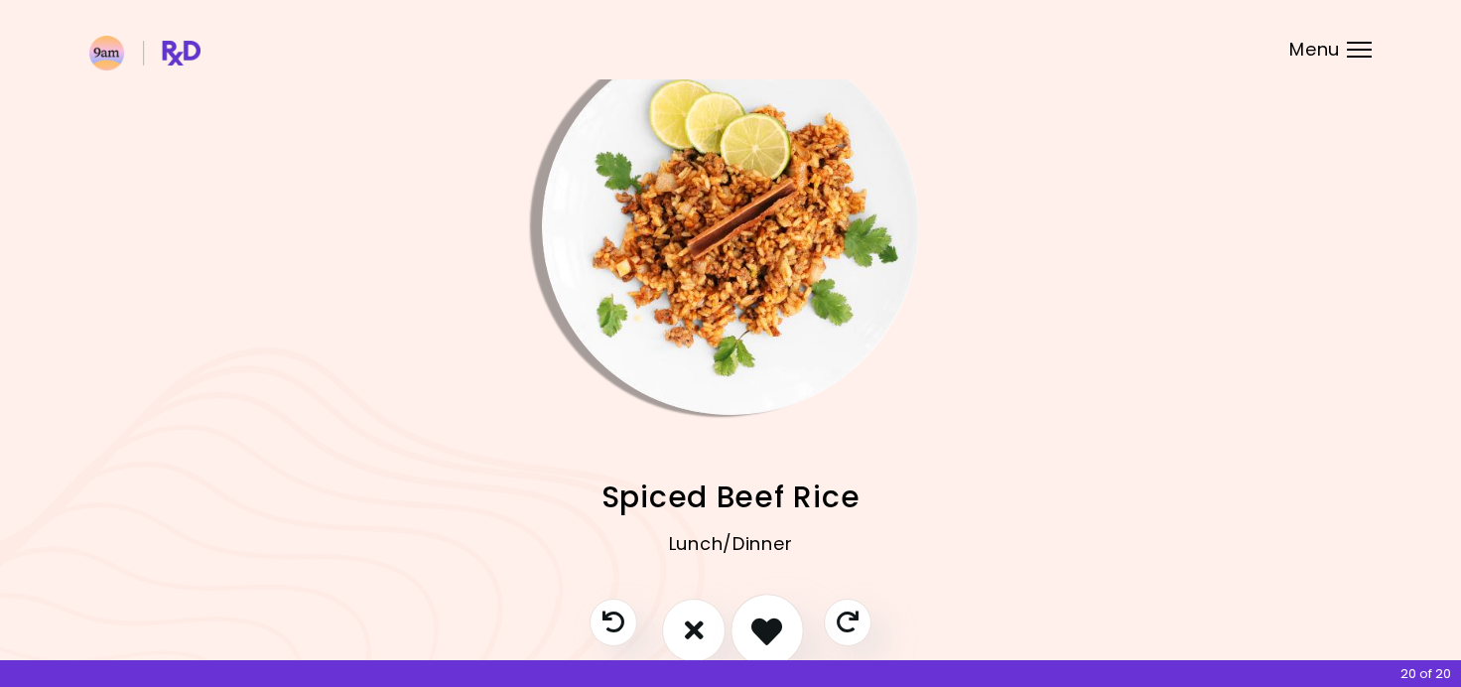
click at [774, 616] on icon "I like this recipe" at bounding box center [766, 629] width 31 height 31
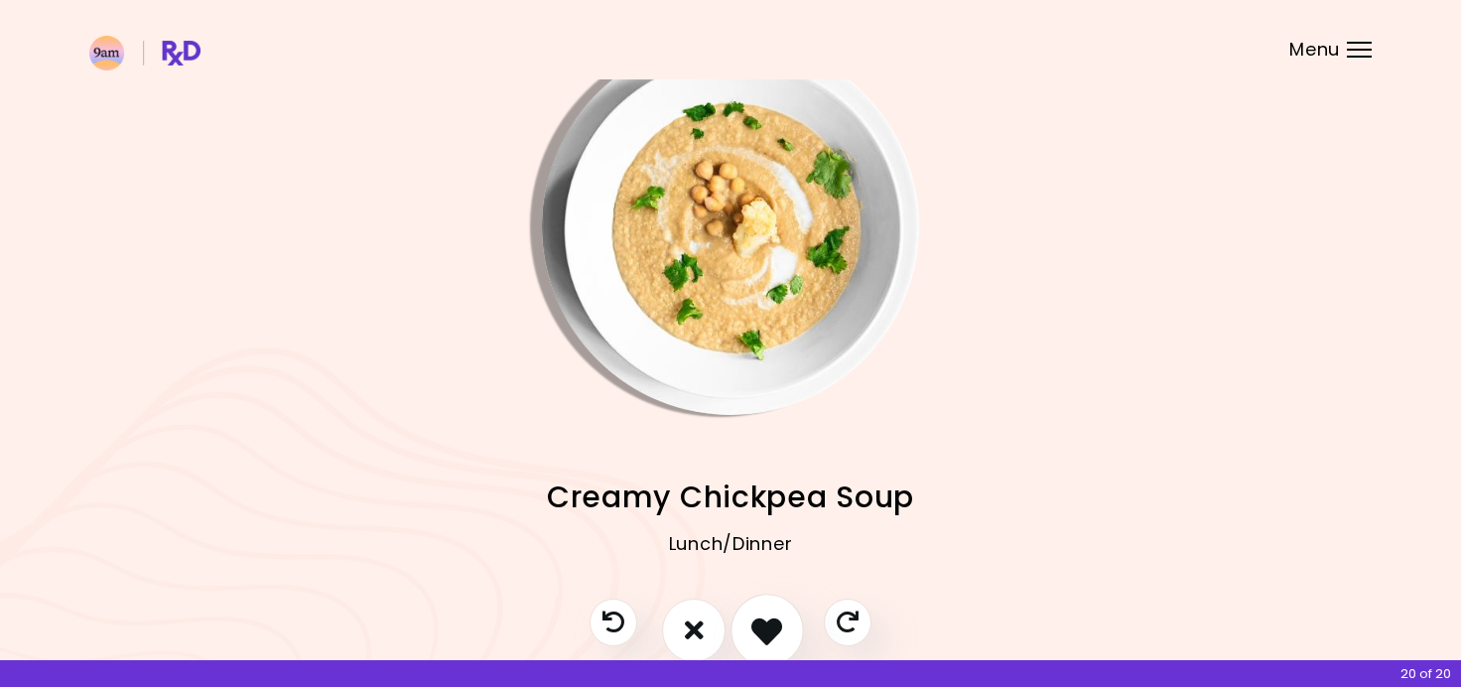
click at [774, 616] on icon "I like this recipe" at bounding box center [766, 629] width 31 height 31
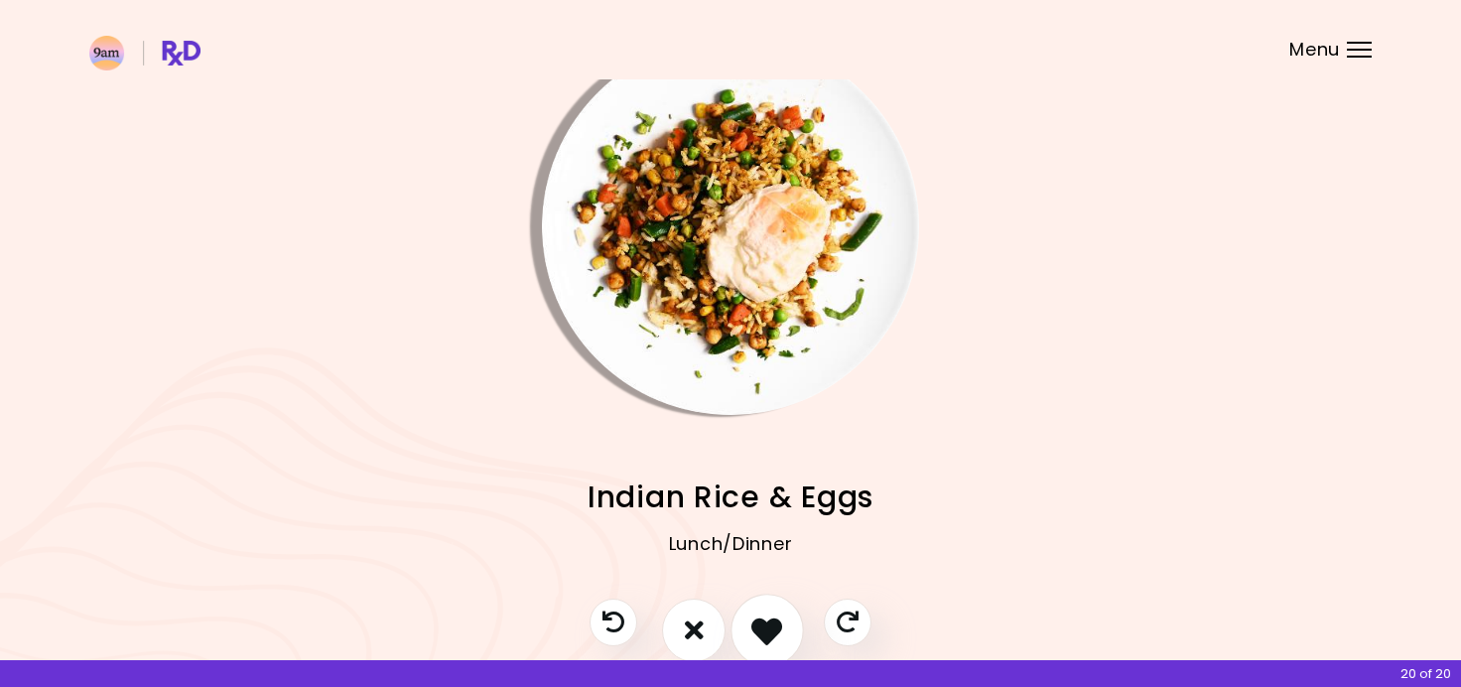
click at [774, 616] on icon "I like this recipe" at bounding box center [766, 629] width 31 height 31
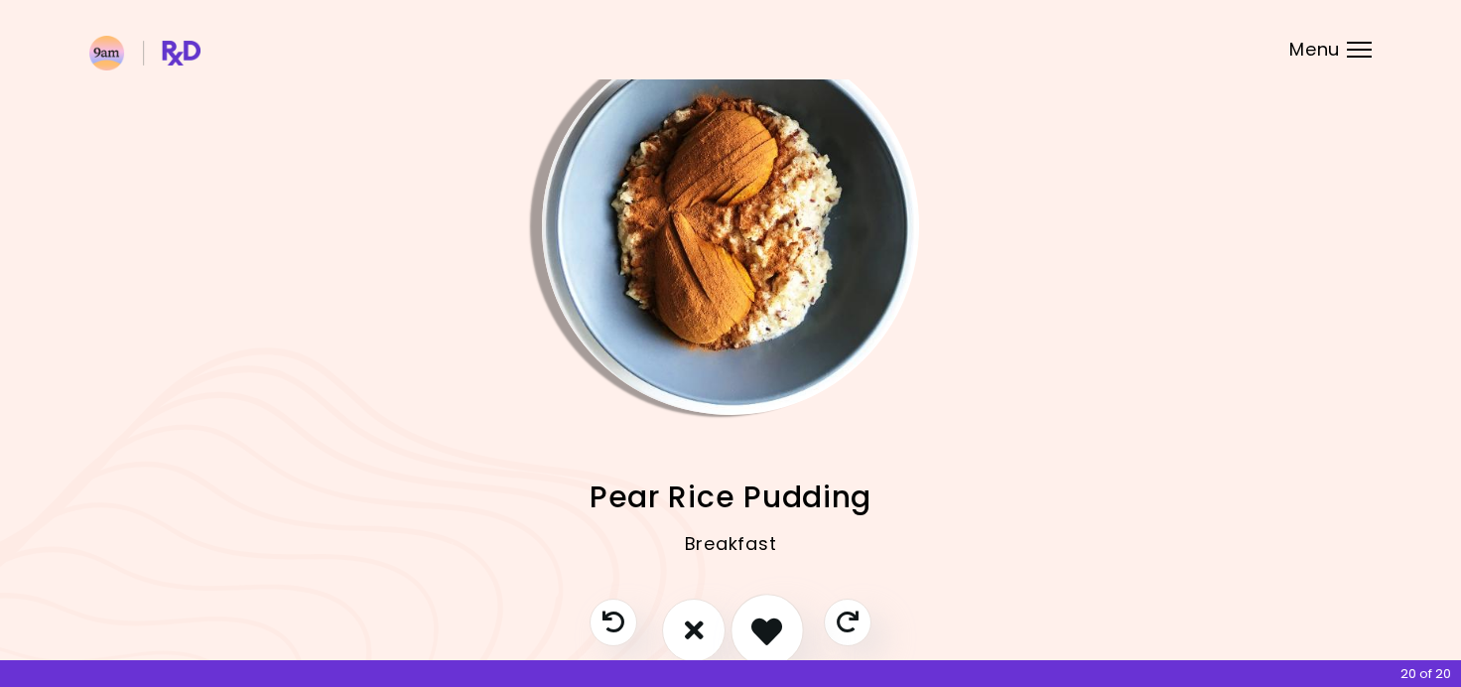
click at [774, 616] on icon "I like this recipe" at bounding box center [766, 629] width 31 height 31
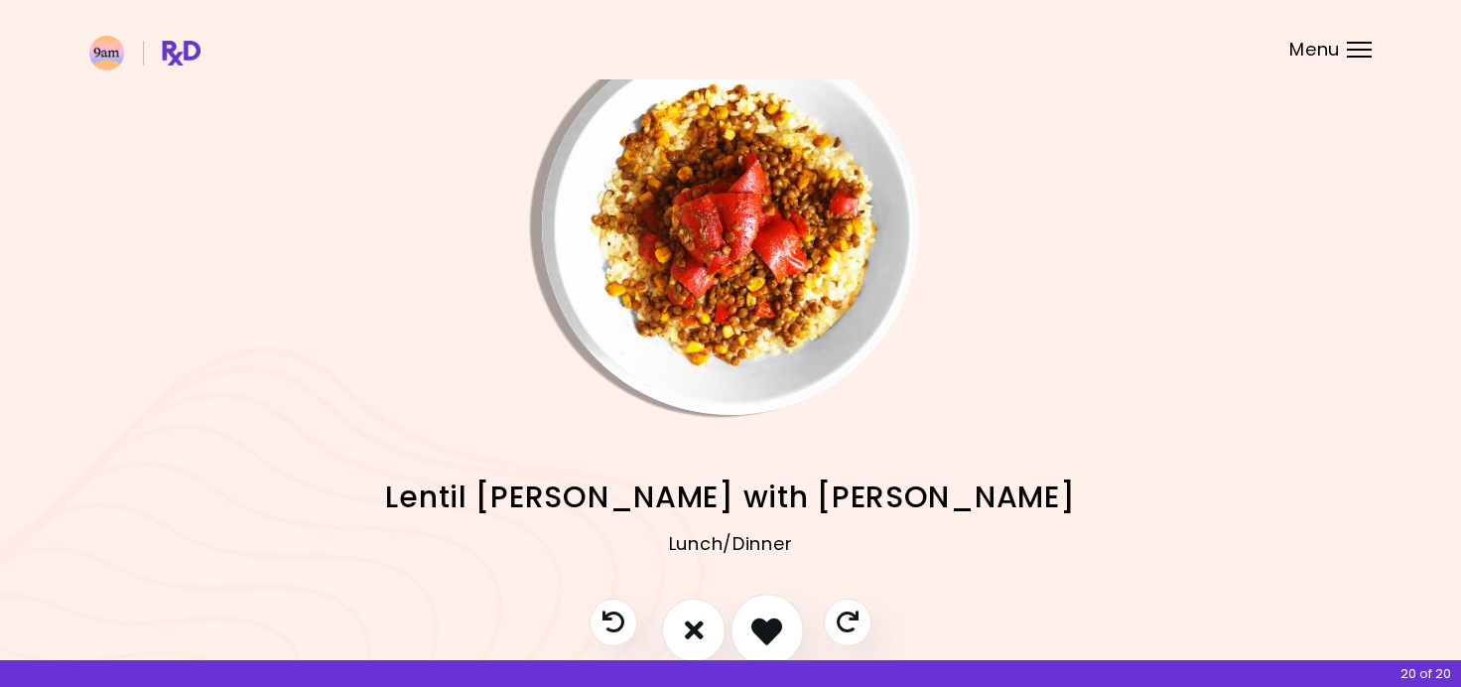
click at [774, 616] on icon "I like this recipe" at bounding box center [766, 629] width 31 height 31
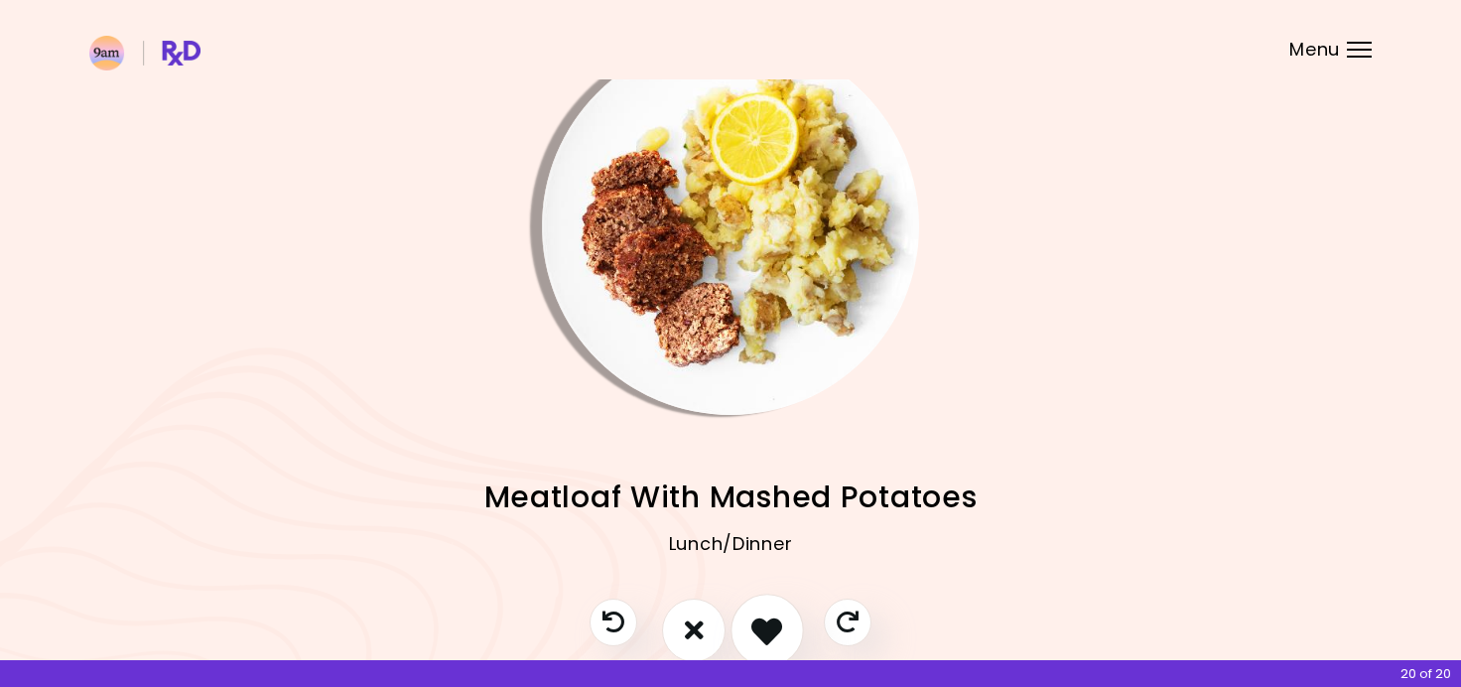
click at [774, 616] on icon "I like this recipe" at bounding box center [766, 629] width 31 height 31
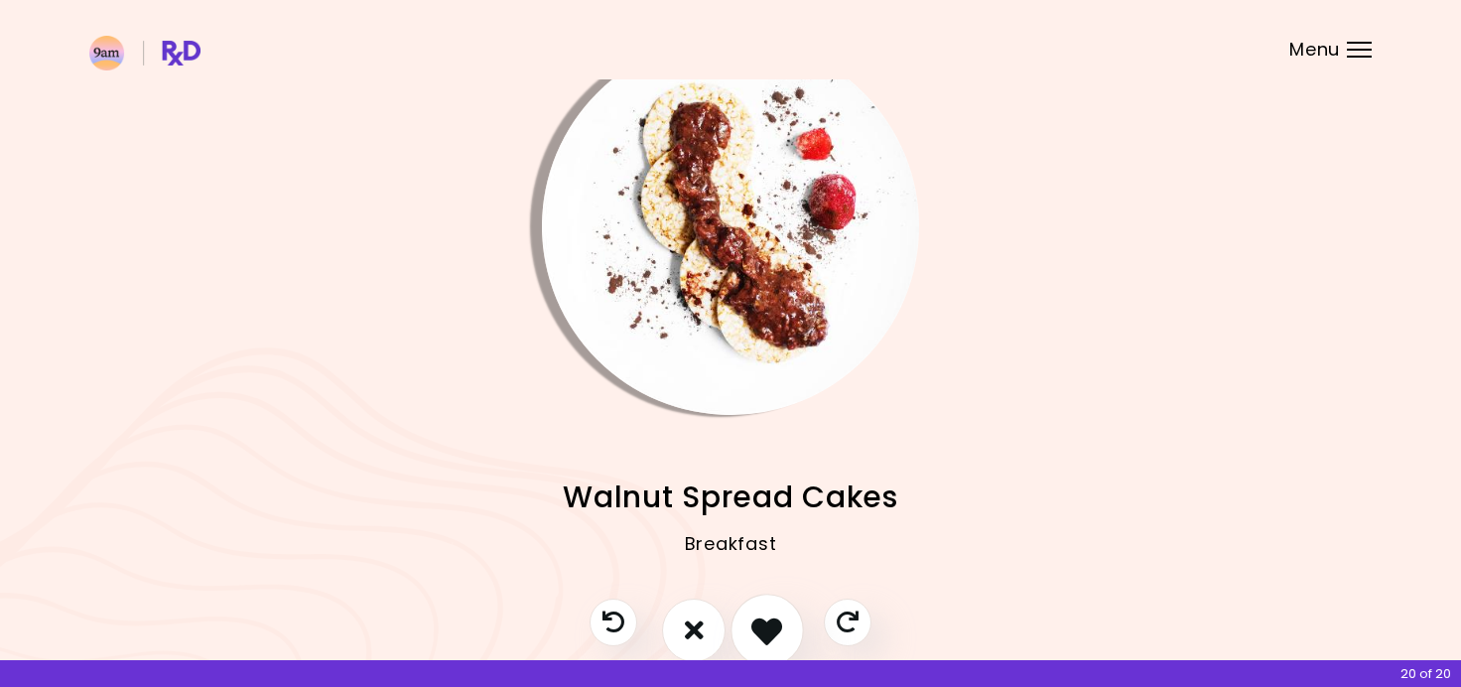
click at [774, 616] on icon "I like this recipe" at bounding box center [766, 629] width 31 height 31
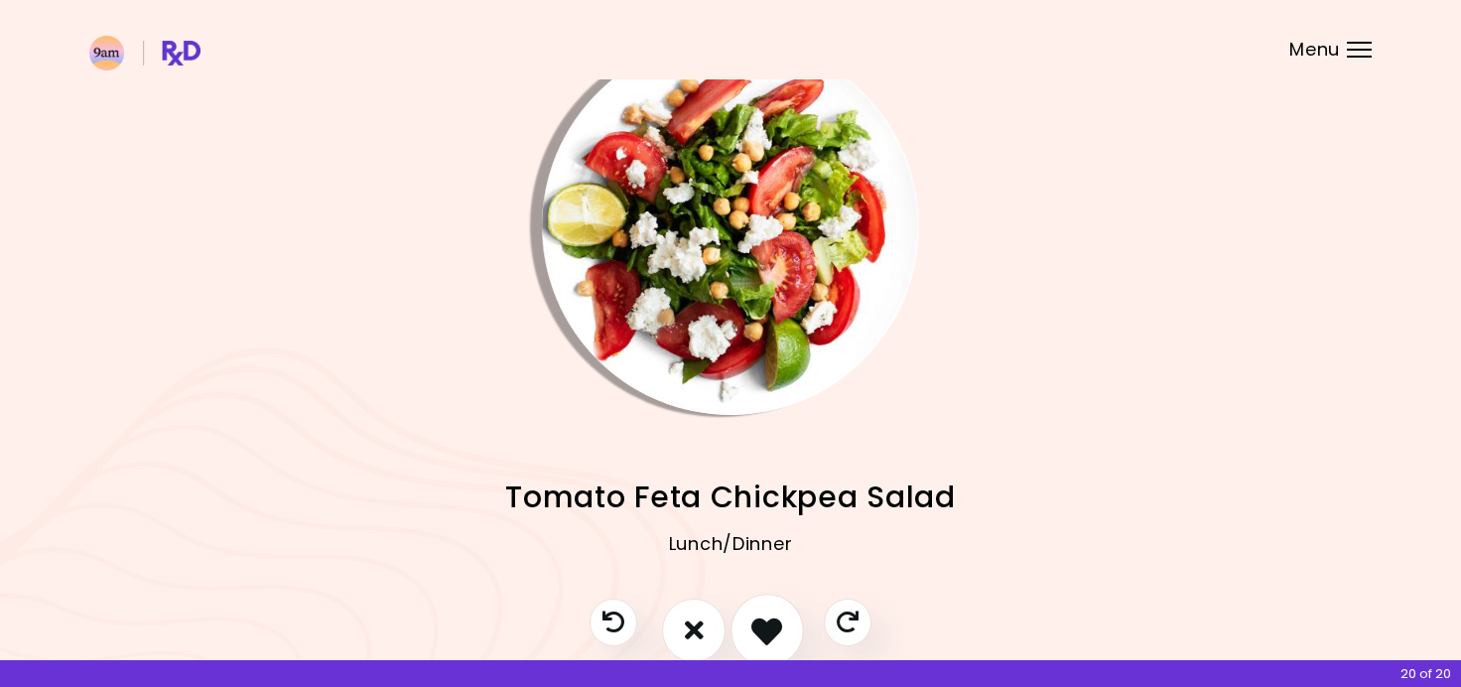
click at [774, 616] on icon "I like this recipe" at bounding box center [766, 629] width 31 height 31
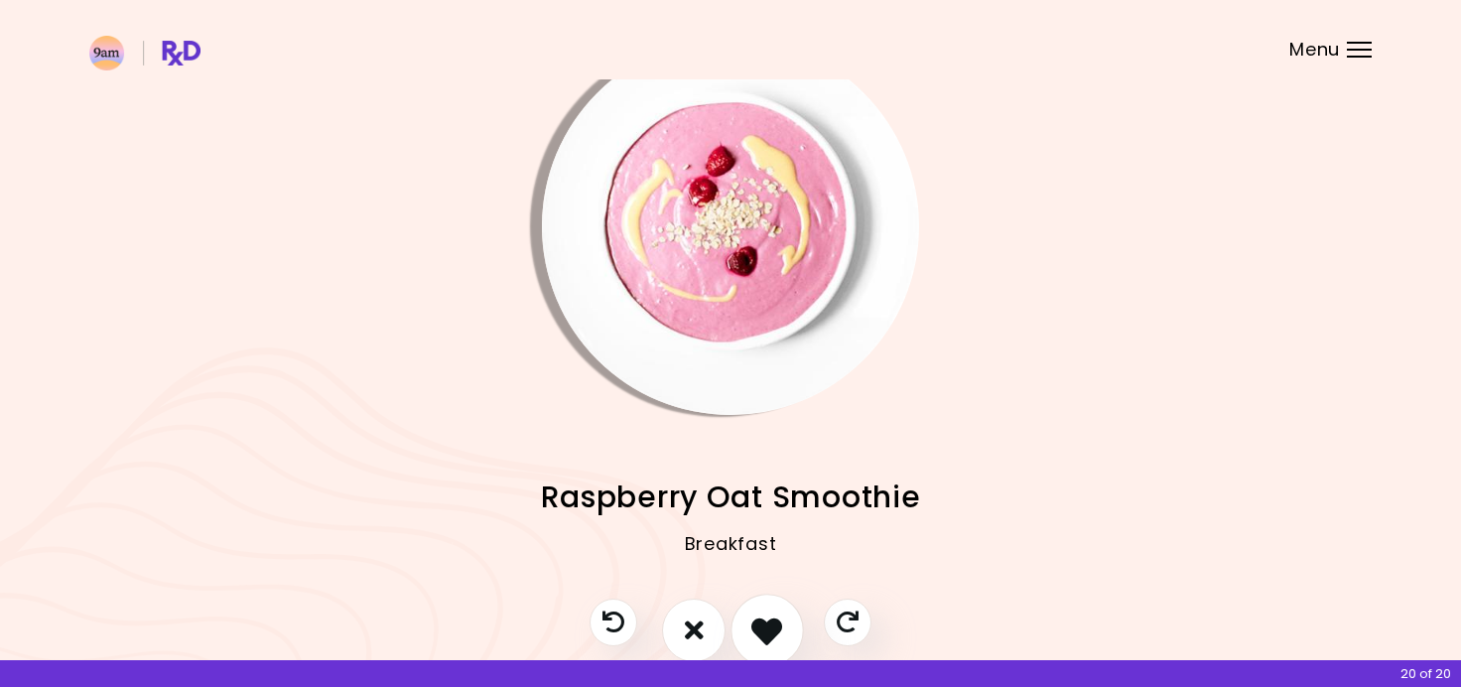
click at [774, 617] on icon "I like this recipe" at bounding box center [766, 629] width 31 height 31
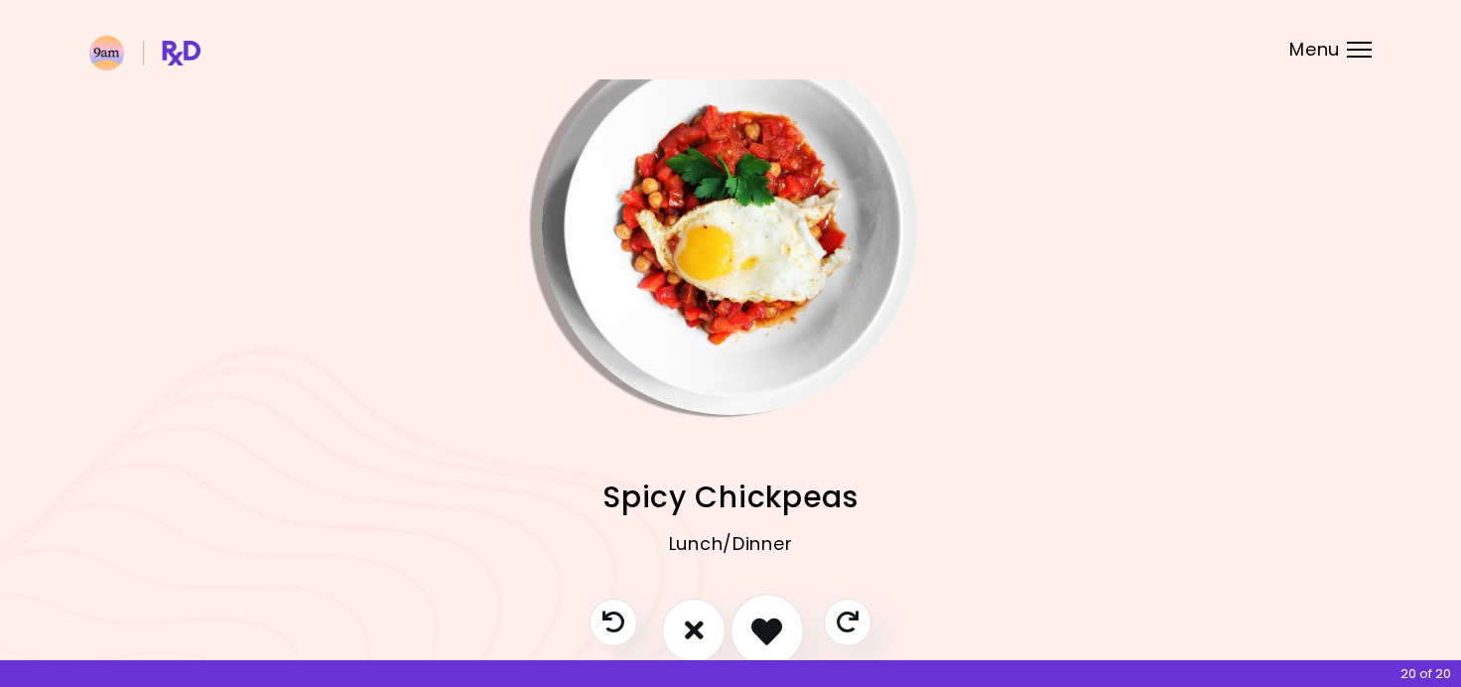
click at [774, 617] on icon "I like this recipe" at bounding box center [766, 629] width 31 height 31
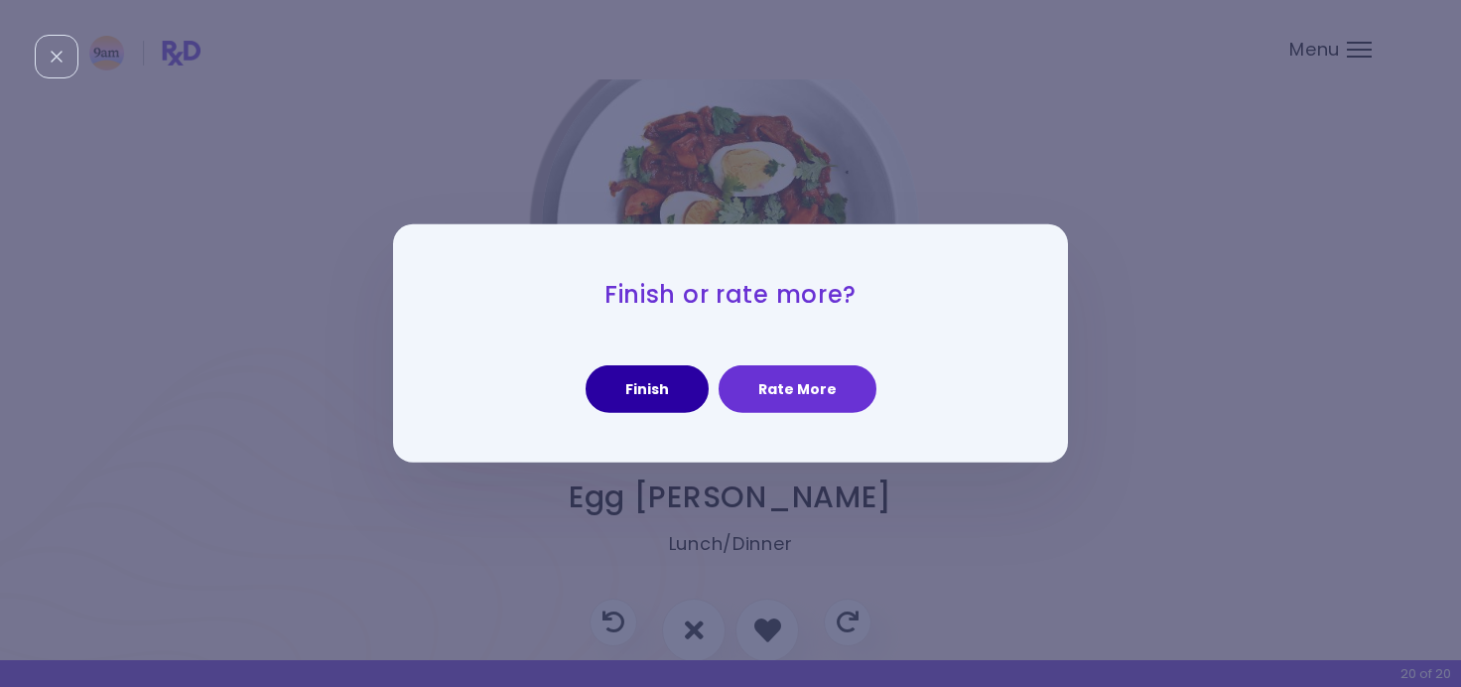
click at [646, 393] on button "Finish" at bounding box center [646, 389] width 123 height 48
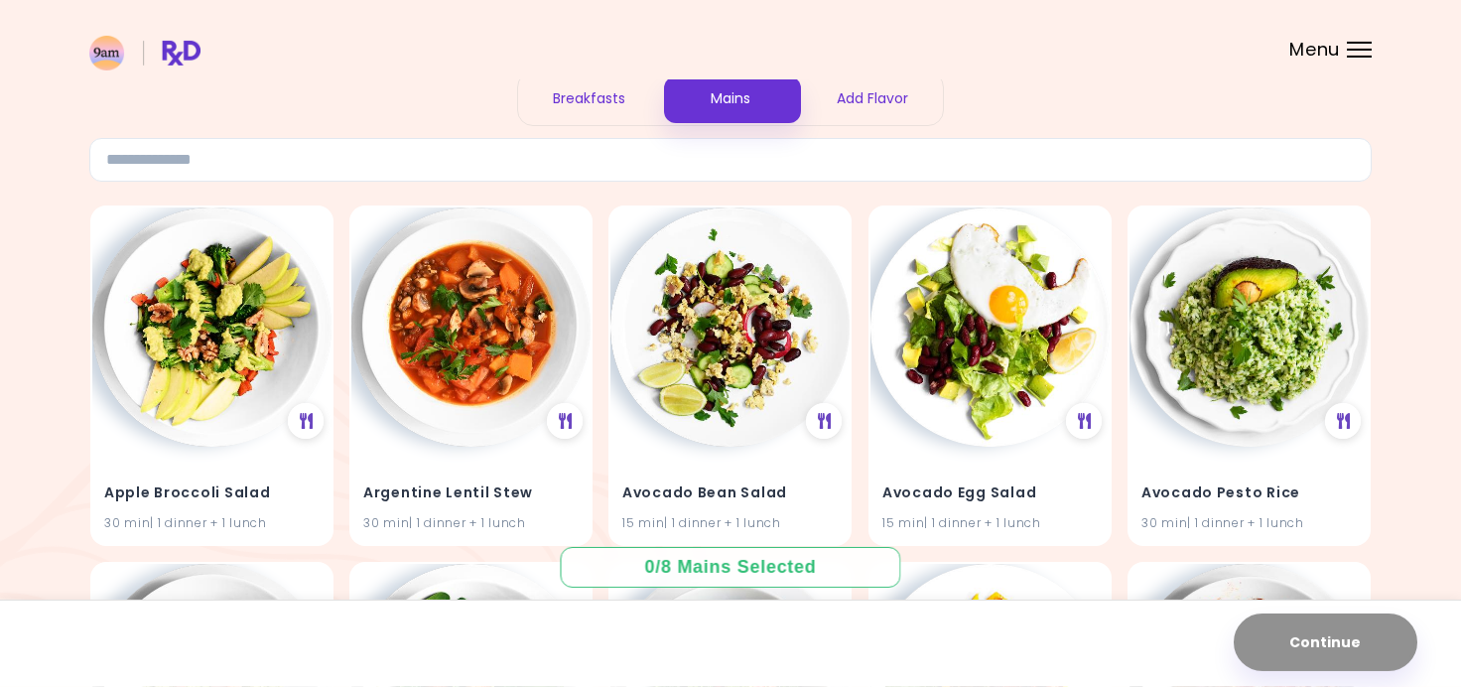
scroll to position [79, 0]
click at [484, 360] on img at bounding box center [470, 325] width 239 height 239
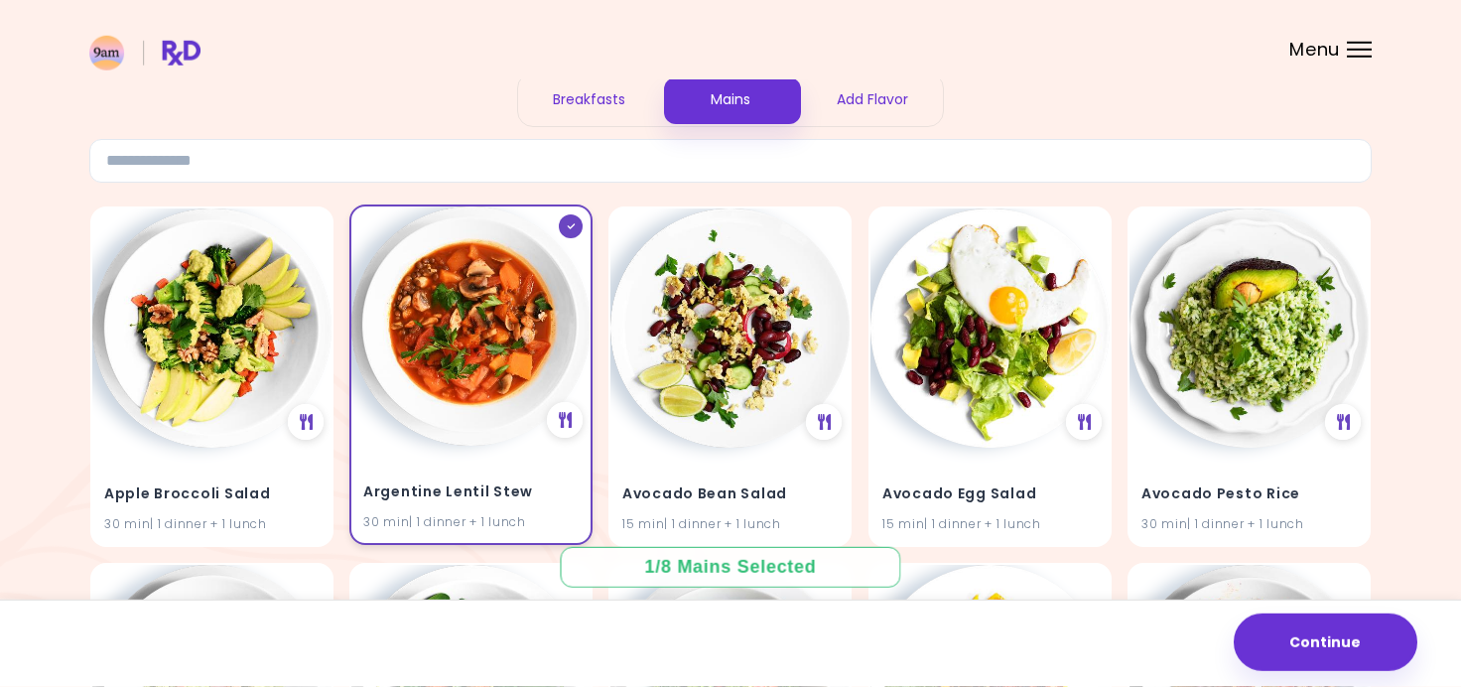
click at [486, 353] on img at bounding box center [470, 325] width 239 height 239
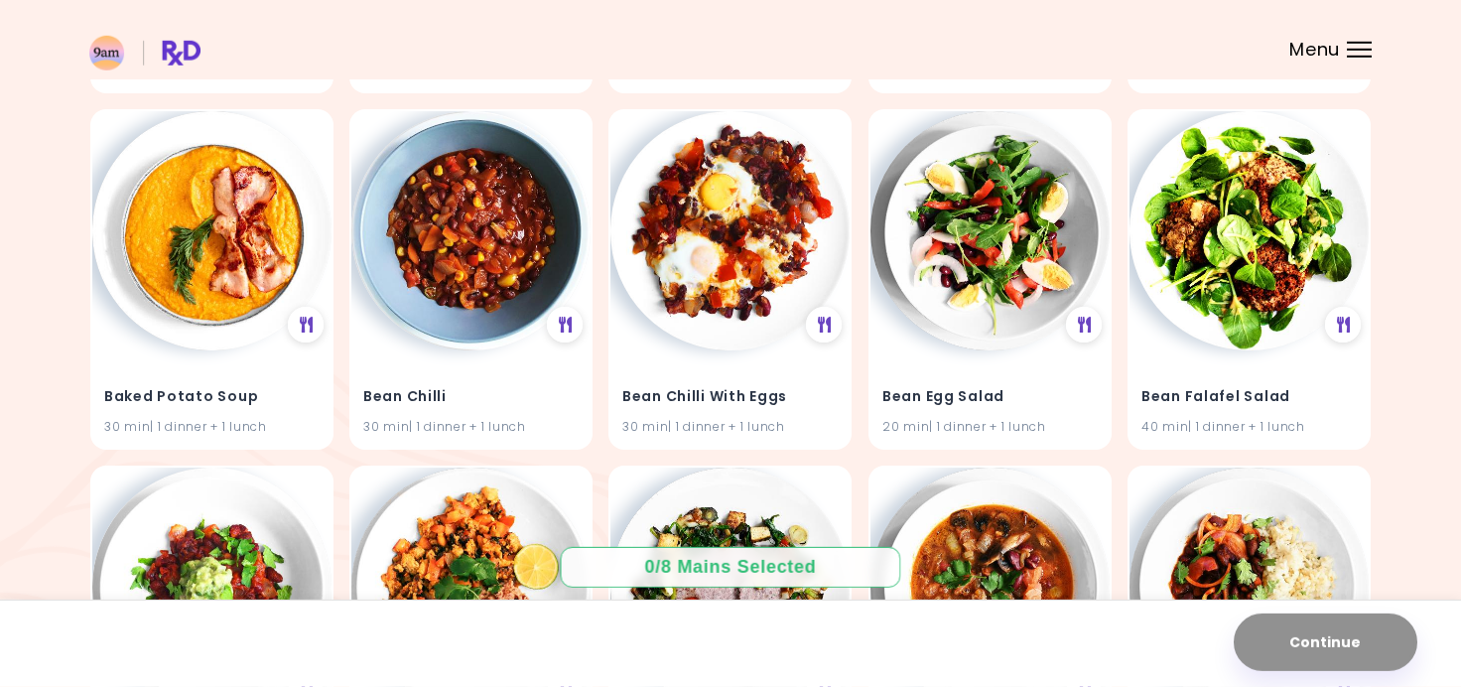
scroll to position [1241, 0]
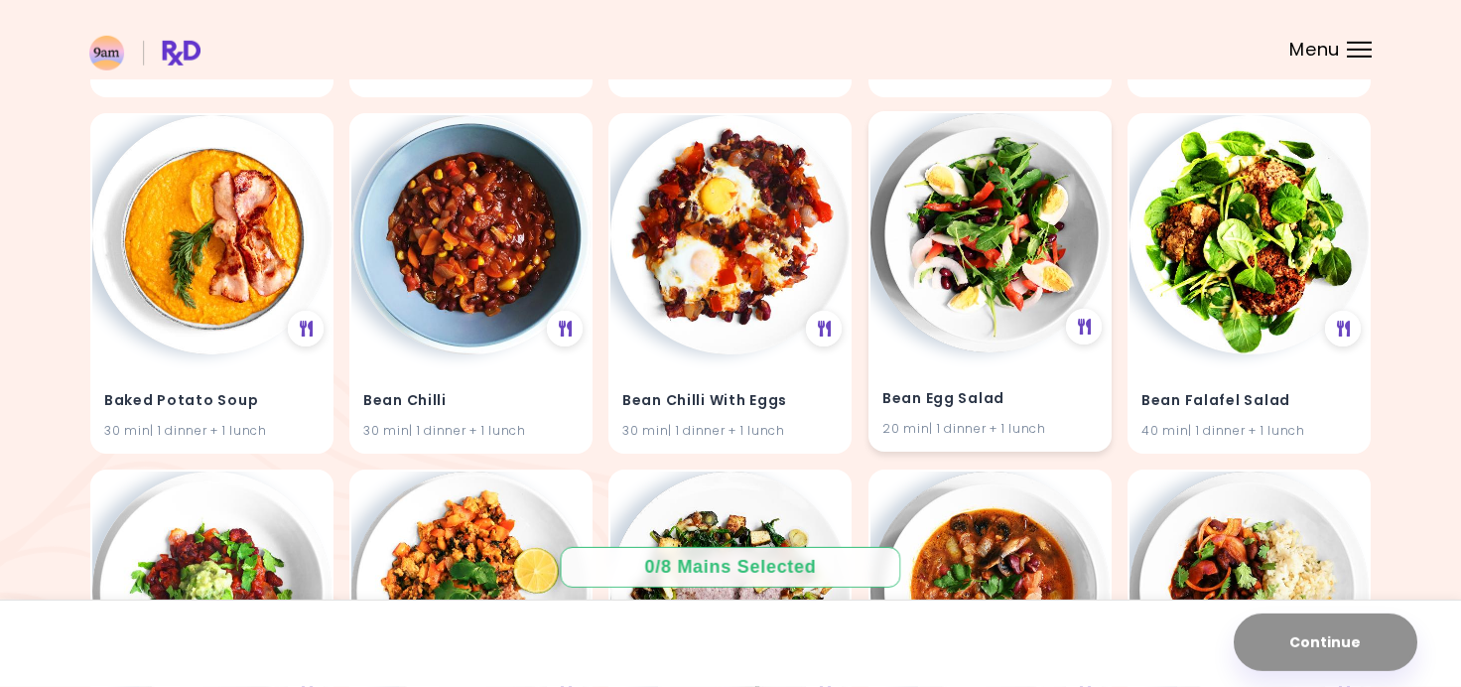
click at [1000, 282] on img at bounding box center [989, 232] width 239 height 239
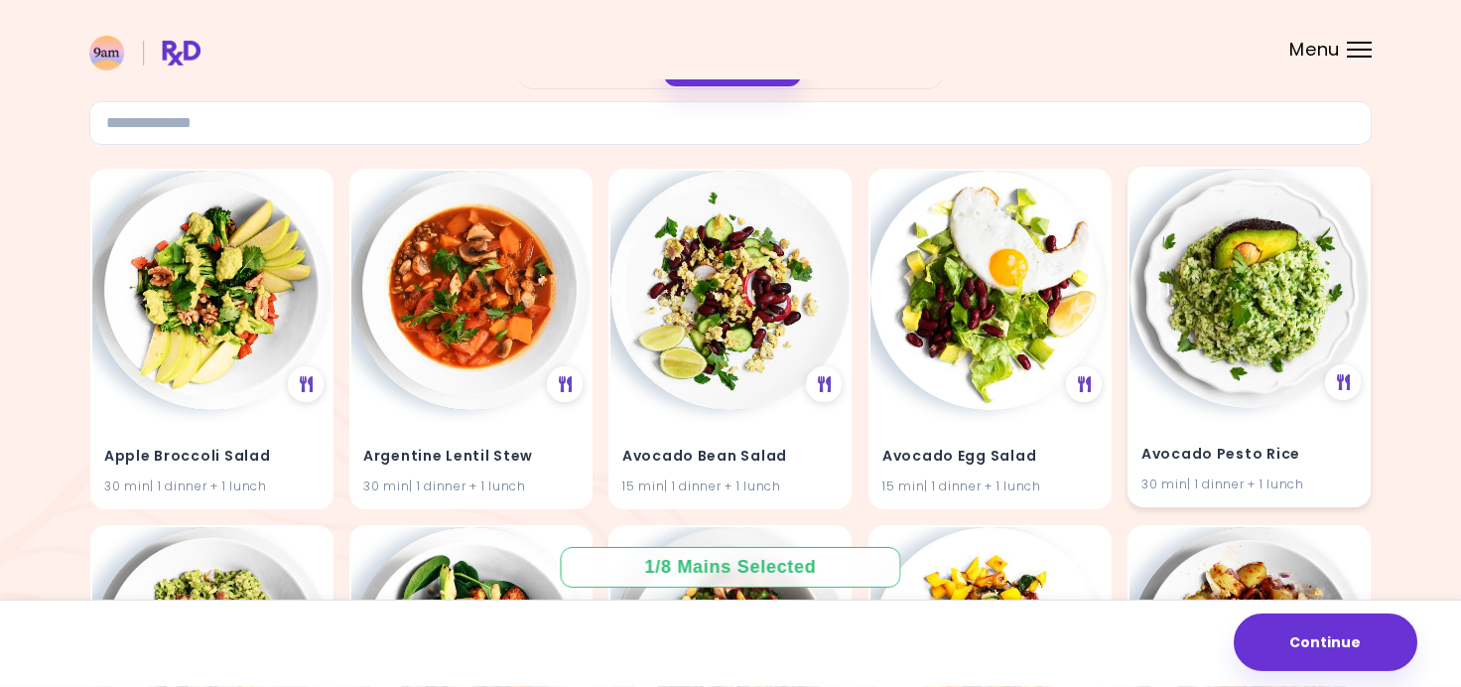
scroll to position [121, 0]
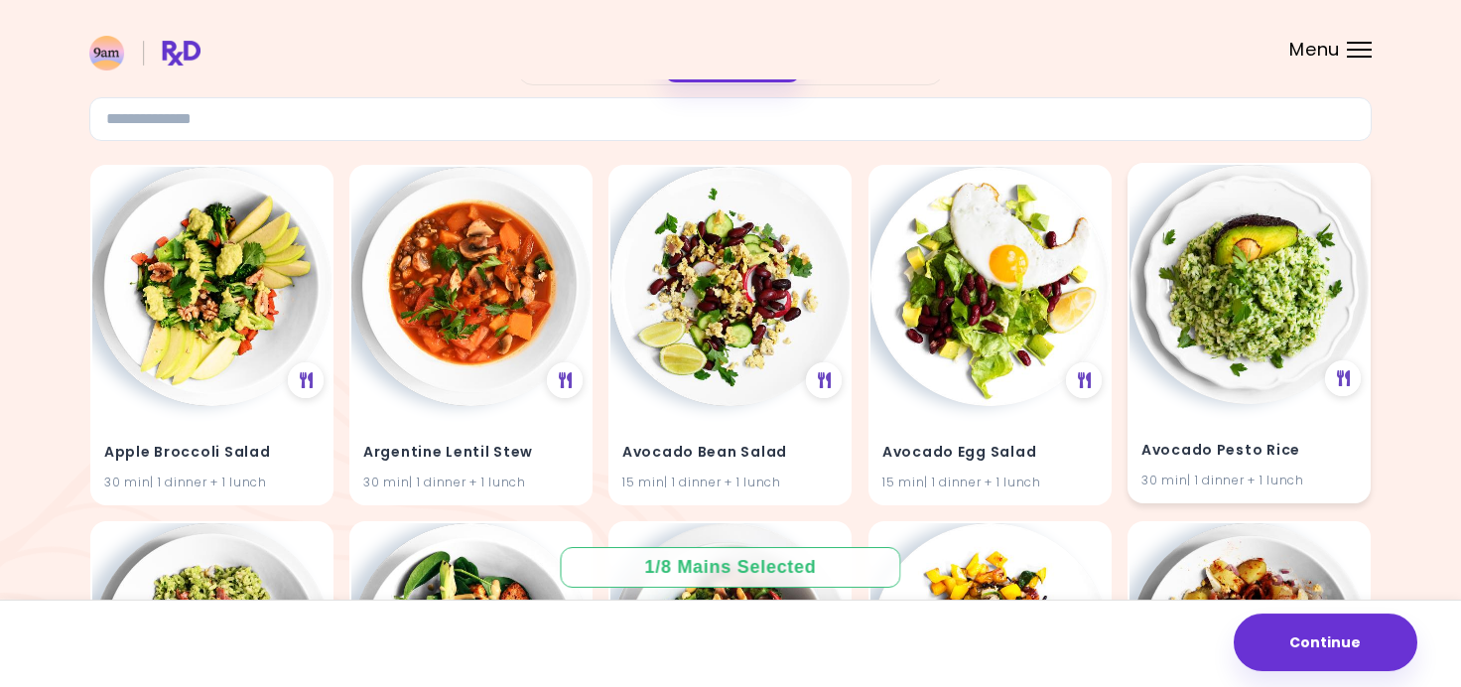
click at [1234, 308] on img at bounding box center [1248, 284] width 239 height 239
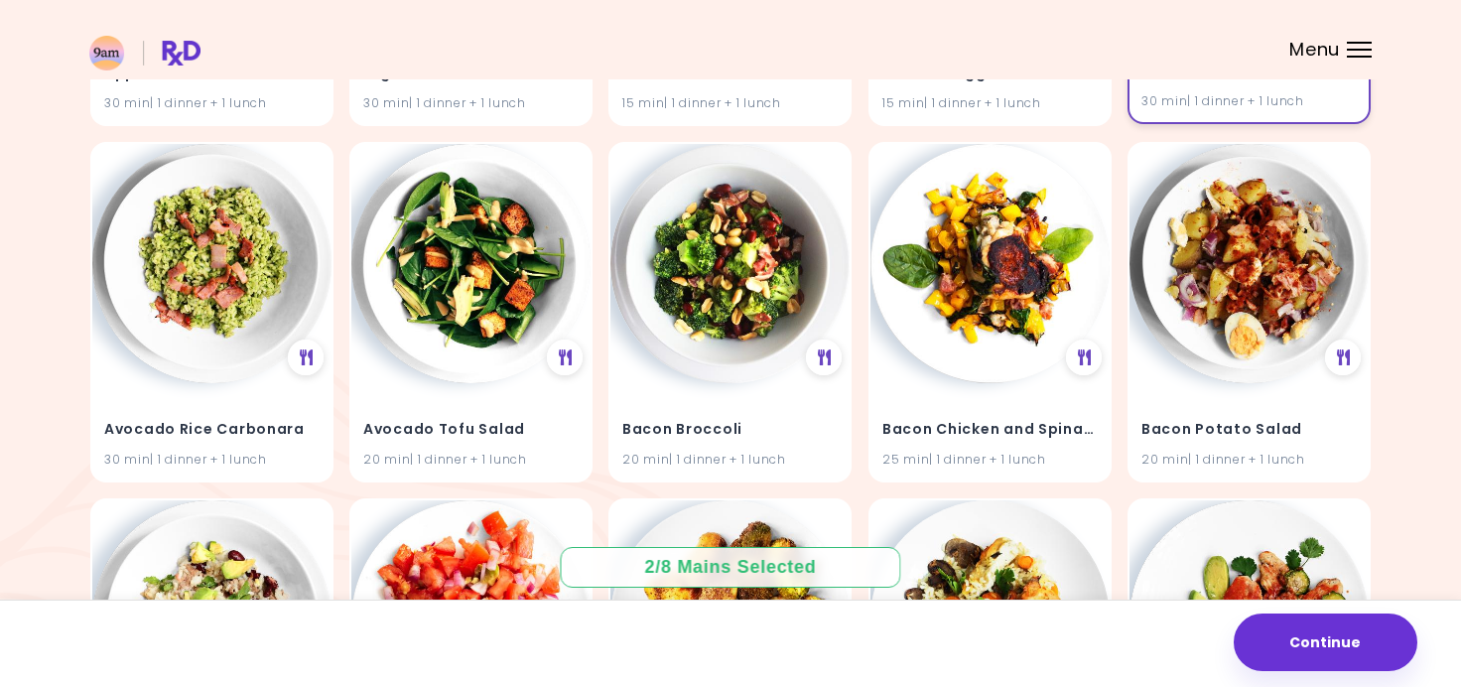
scroll to position [500, 0]
click at [507, 334] on img at bounding box center [470, 261] width 239 height 239
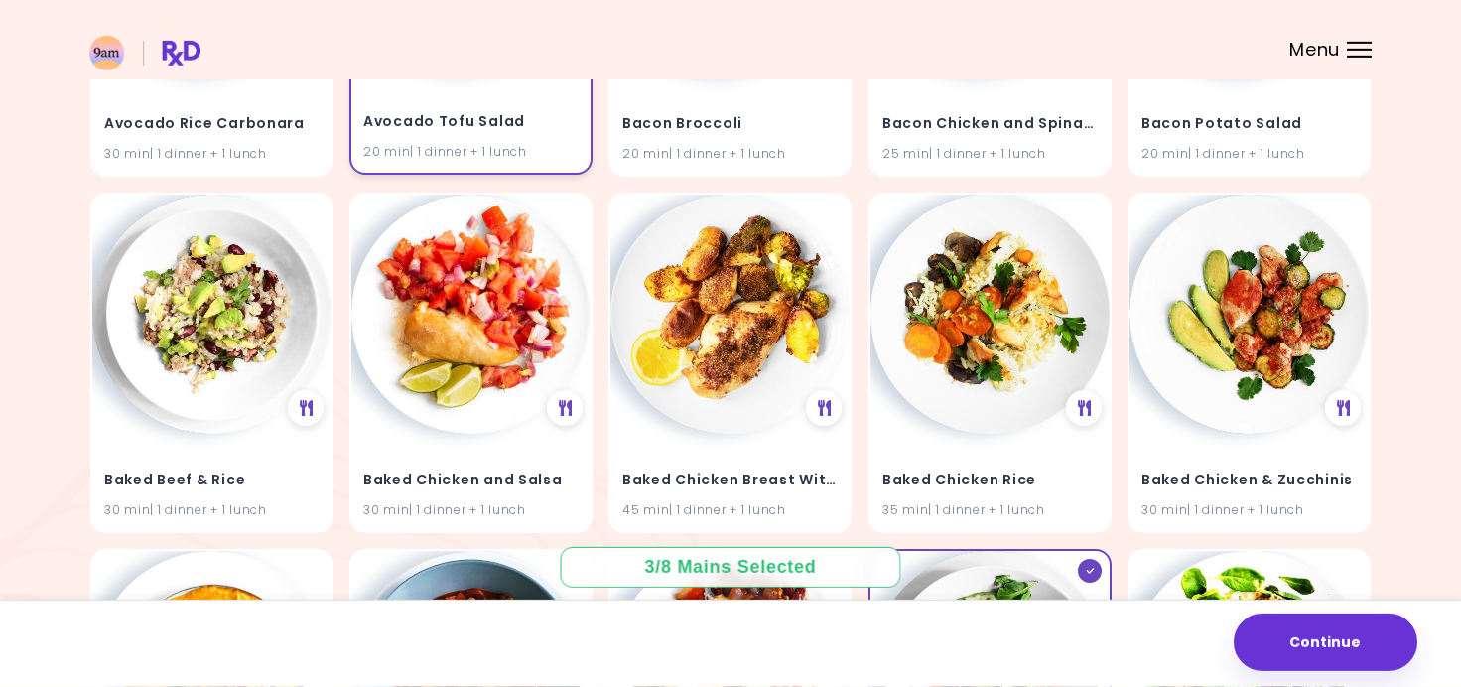
scroll to position [807, 0]
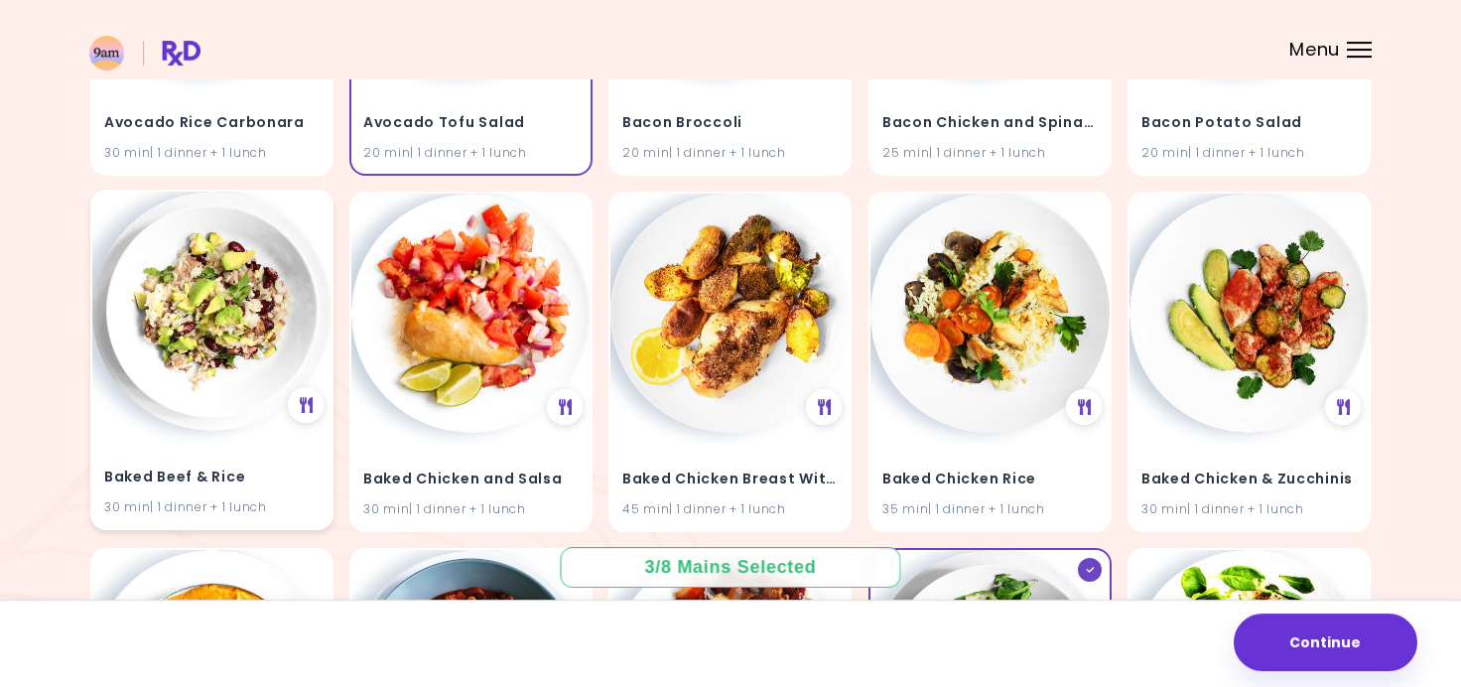
click at [245, 385] on img at bounding box center [211, 310] width 239 height 239
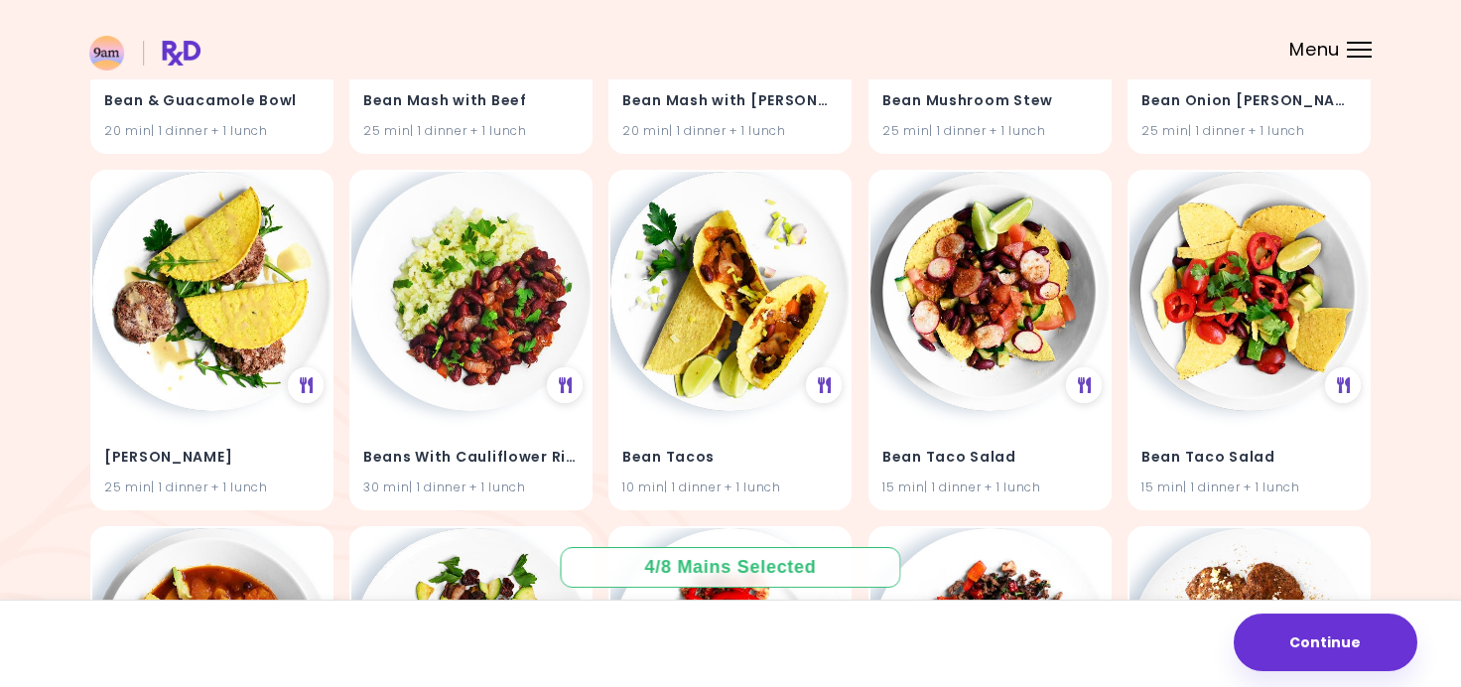
scroll to position [1898, 0]
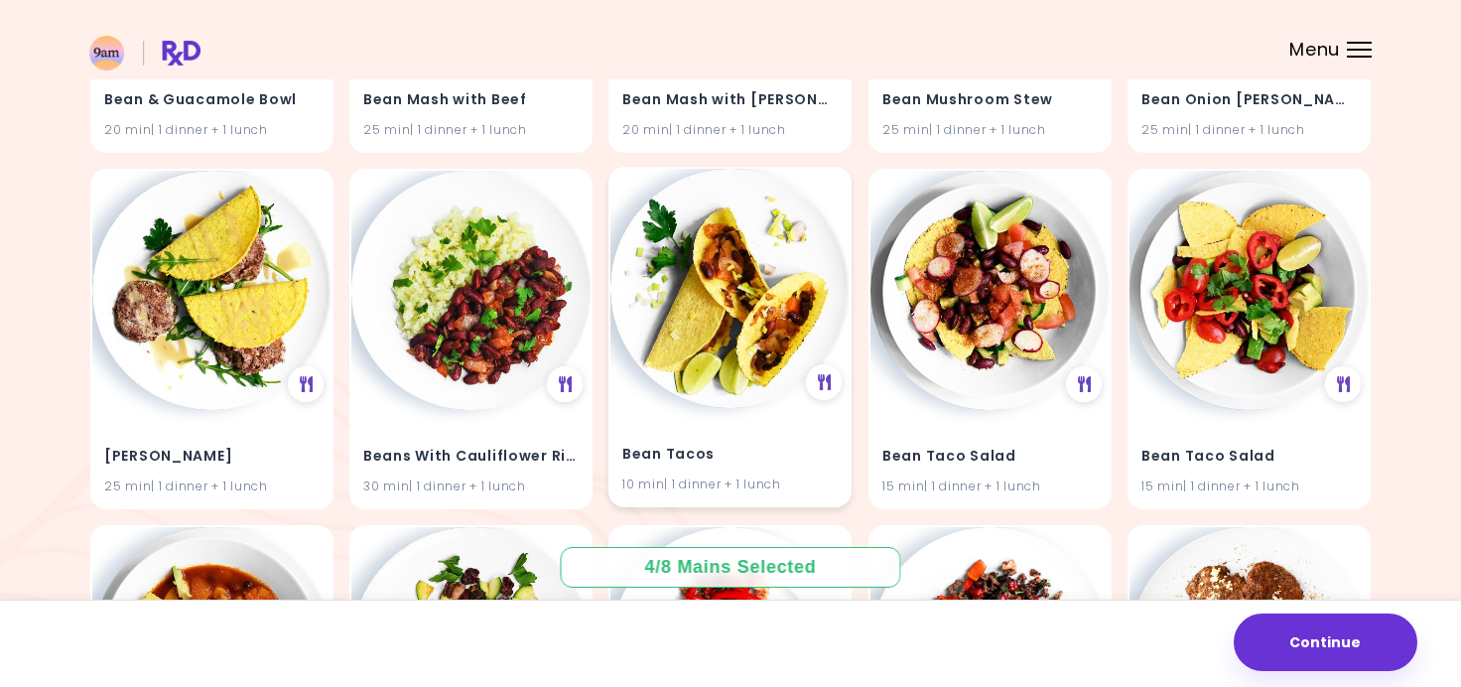
click at [744, 343] on img at bounding box center [729, 288] width 239 height 239
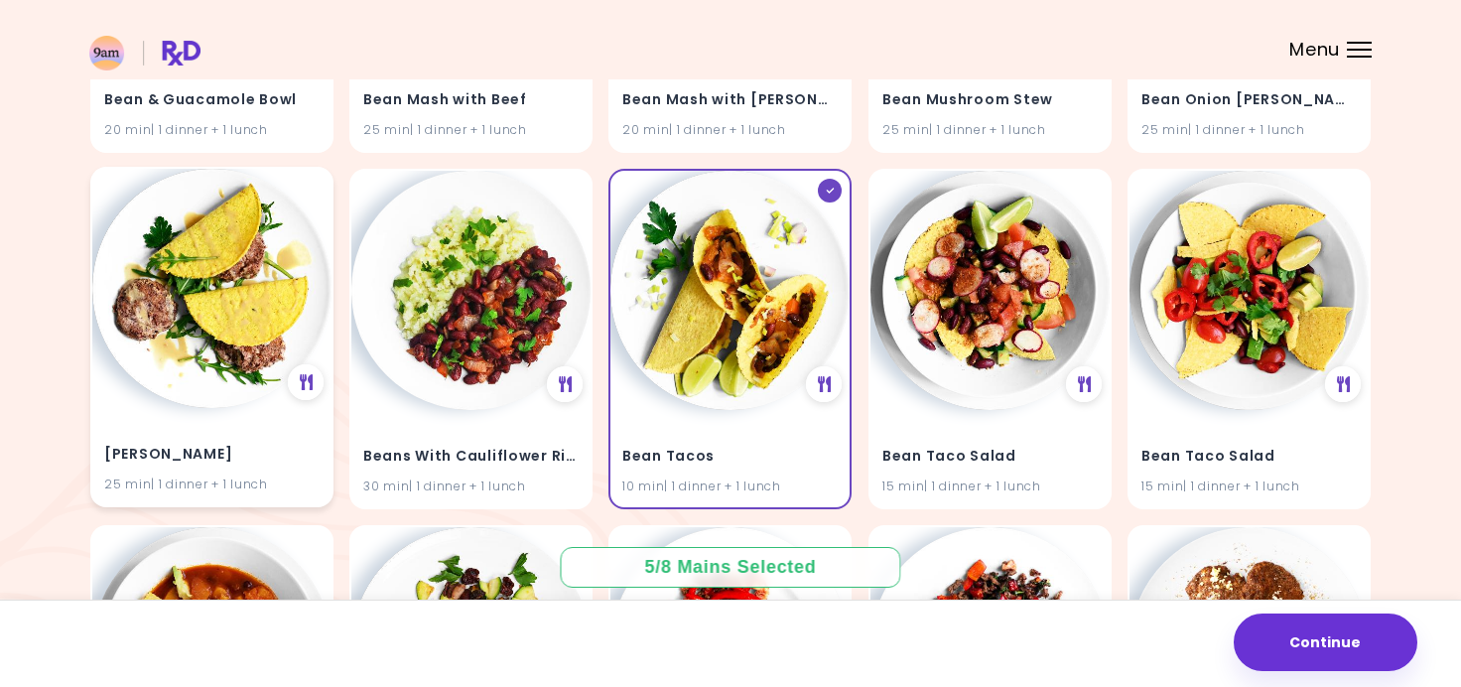
click at [262, 340] on img at bounding box center [211, 288] width 239 height 239
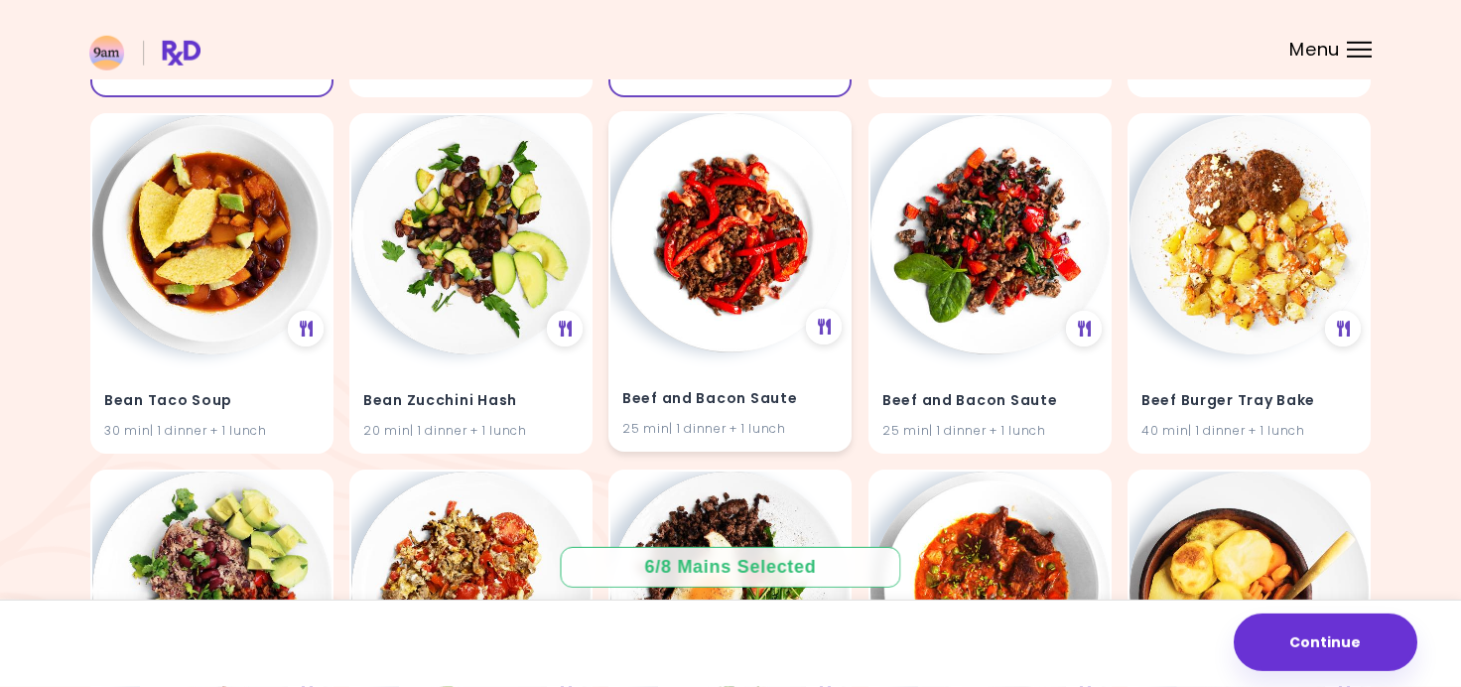
scroll to position [2336, 0]
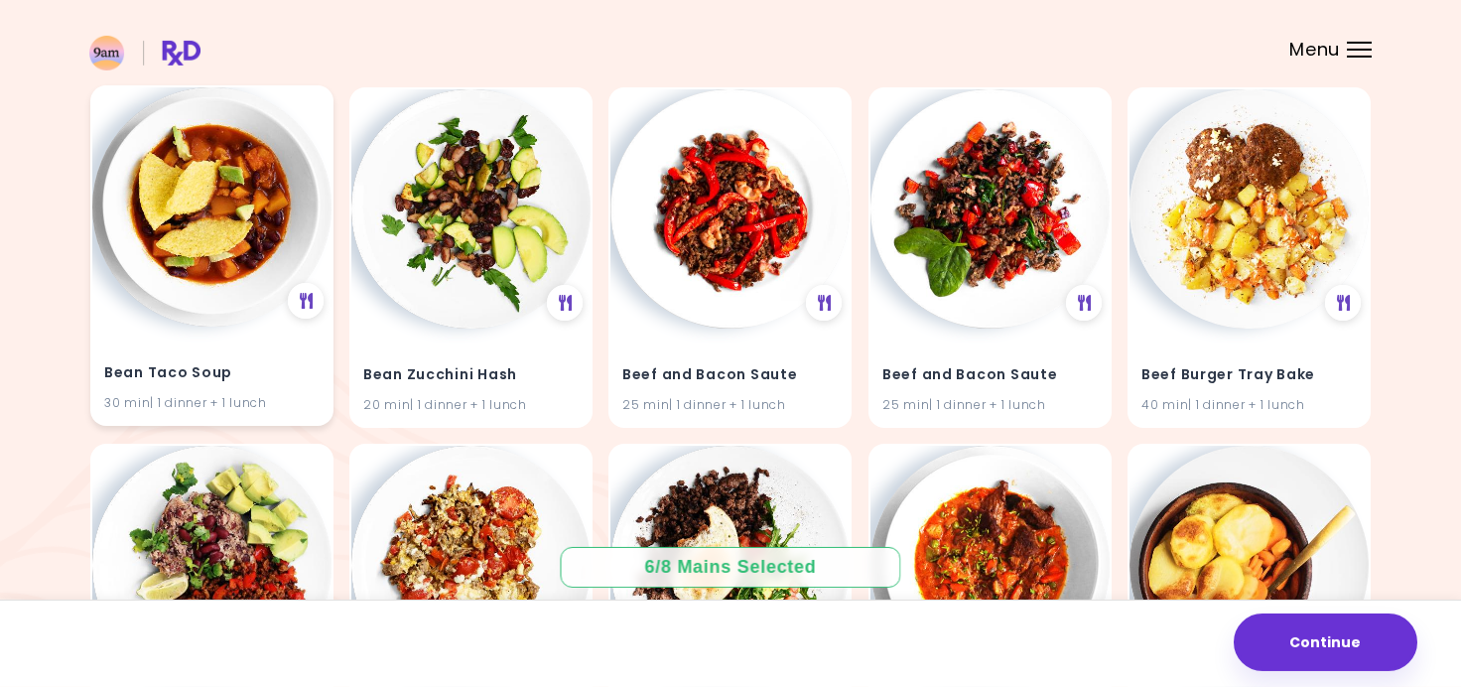
click at [305, 164] on img at bounding box center [211, 206] width 239 height 239
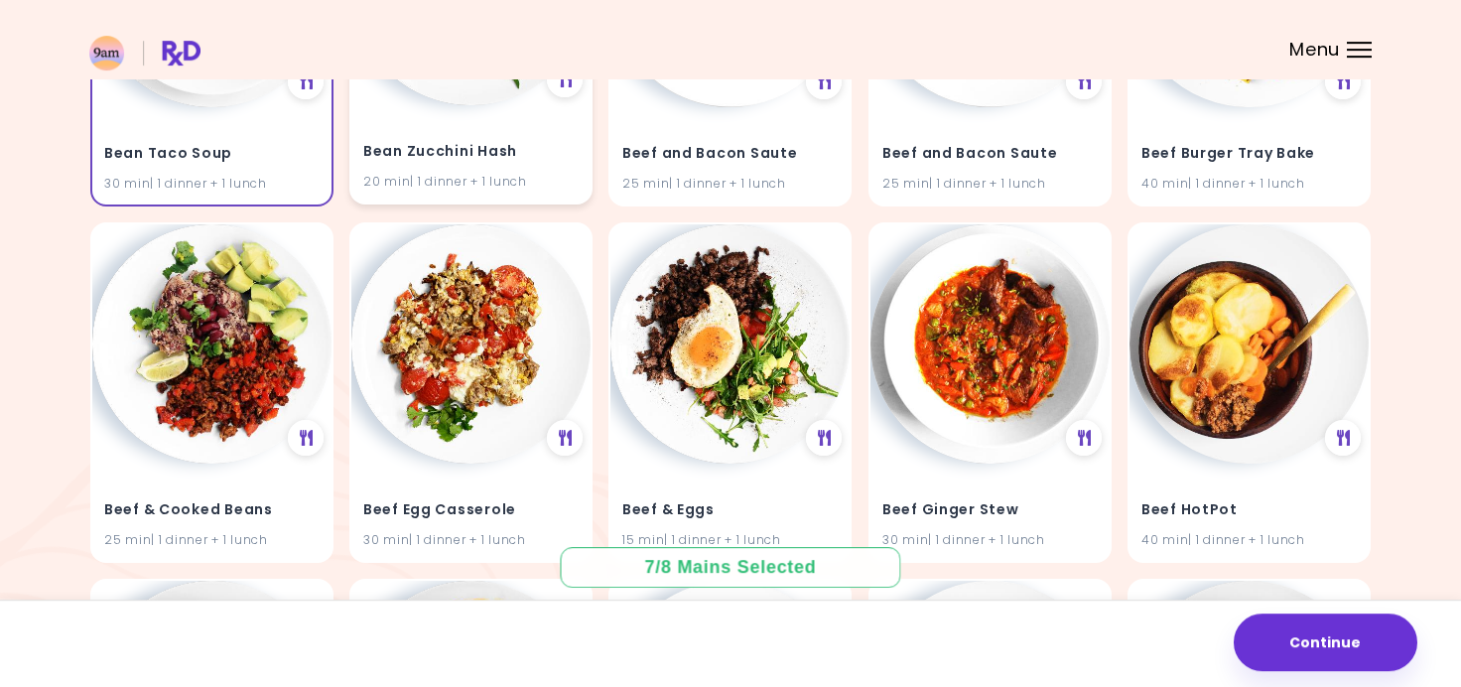
scroll to position [2558, 0]
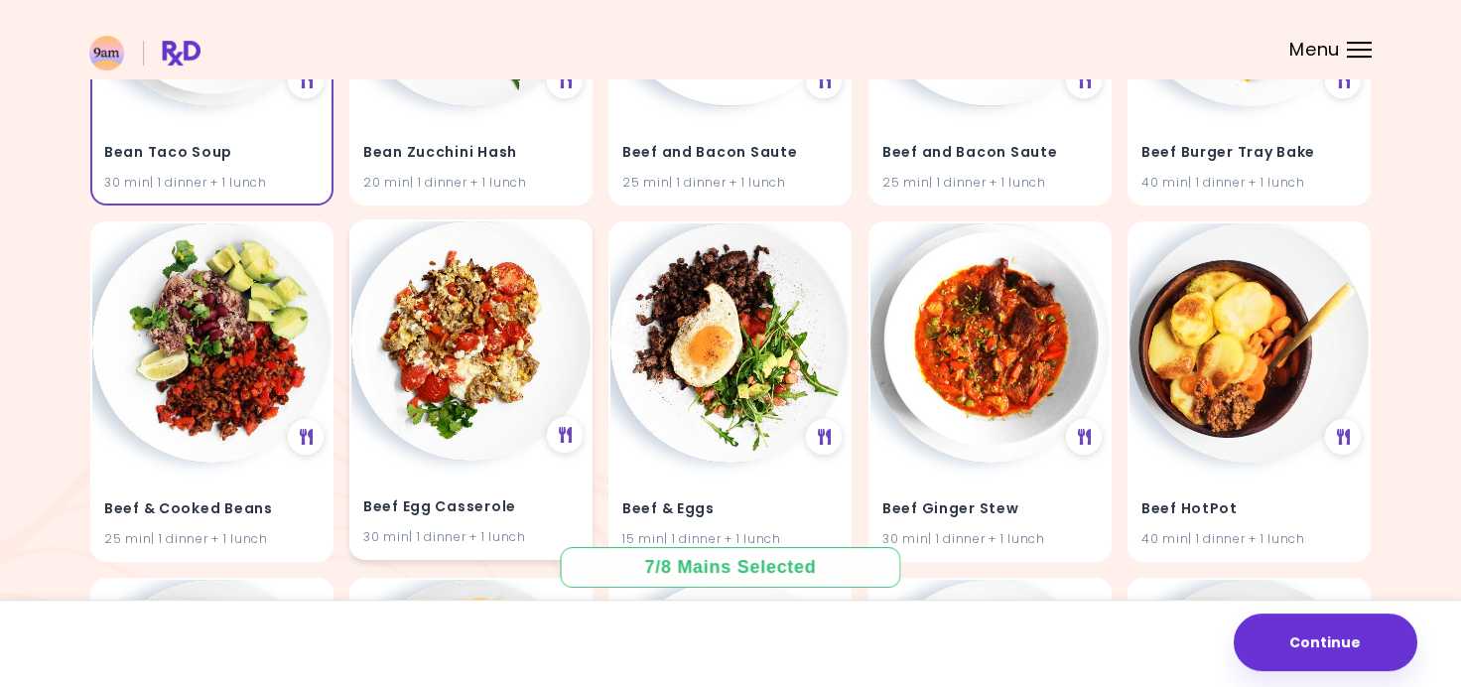
click at [462, 283] on img at bounding box center [470, 340] width 239 height 239
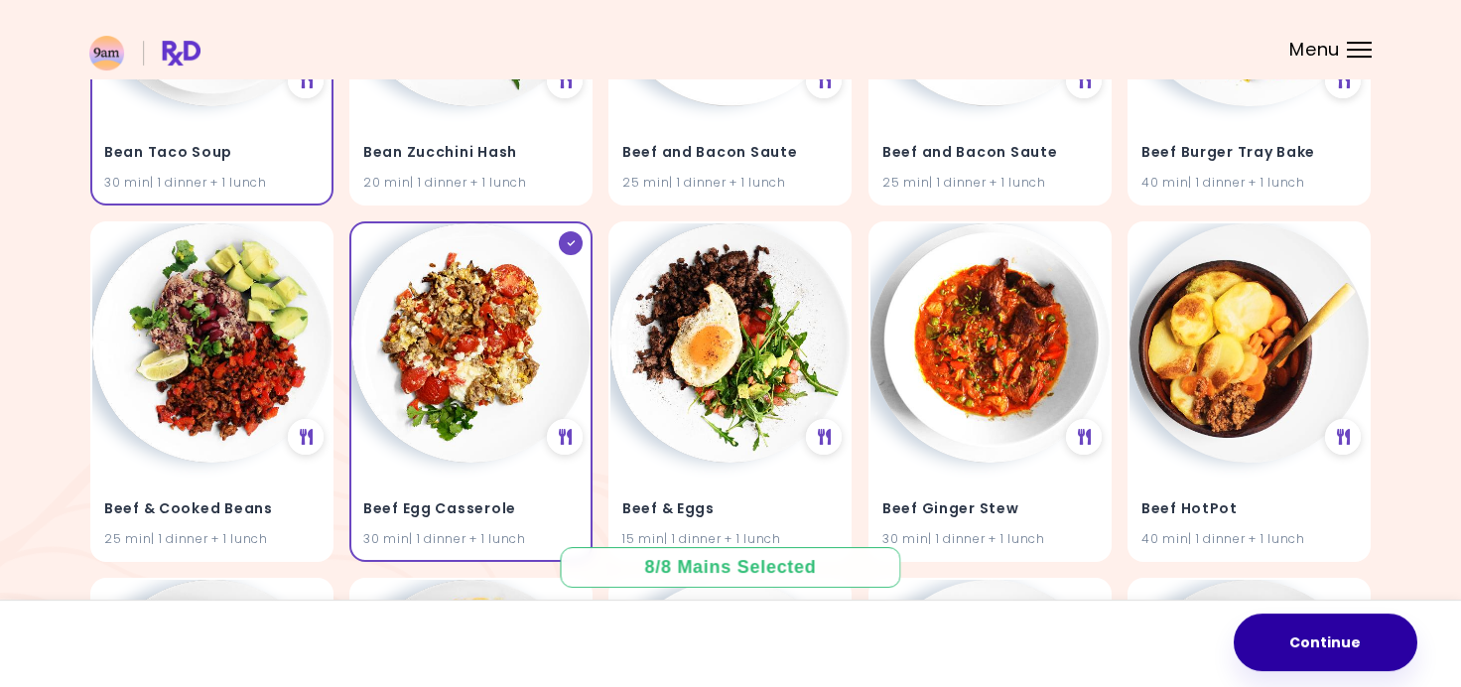
click at [1306, 659] on button "Continue" at bounding box center [1325, 642] width 184 height 58
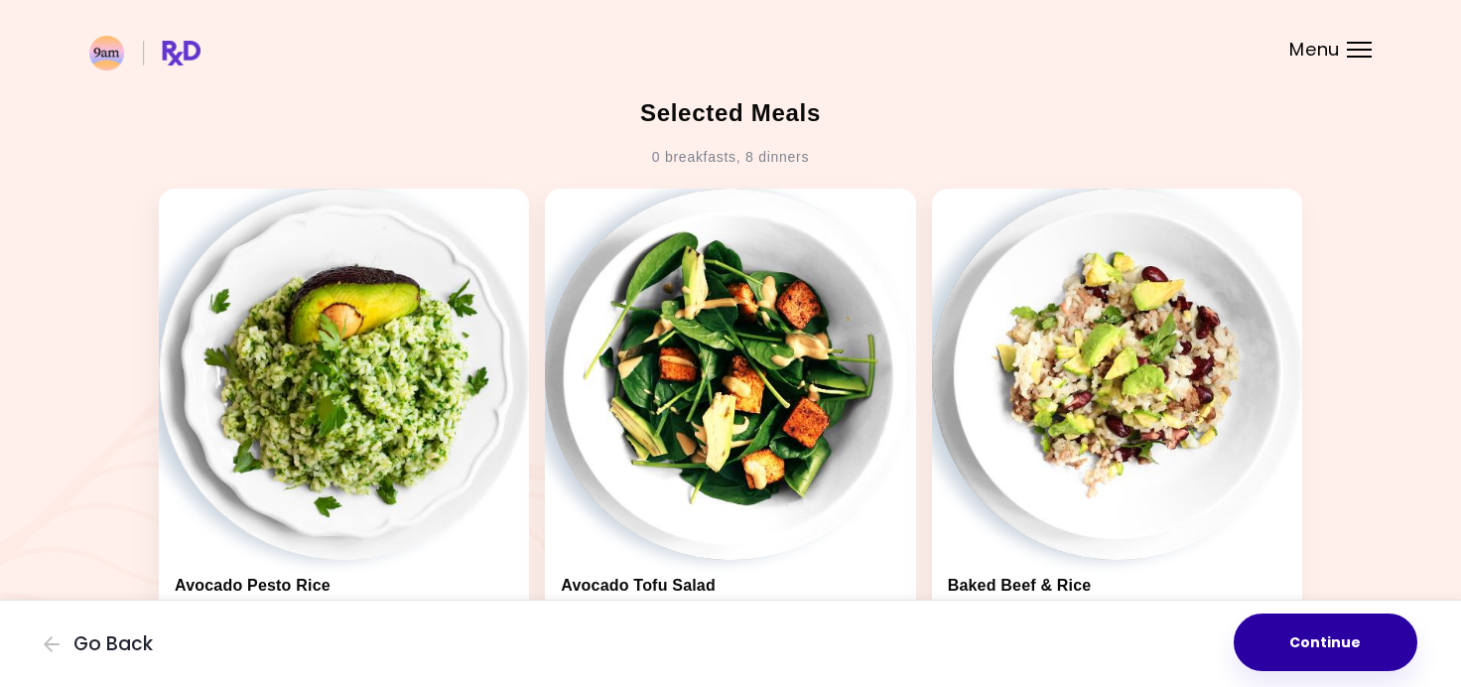
click at [1286, 648] on button "Continue" at bounding box center [1325, 642] width 184 height 58
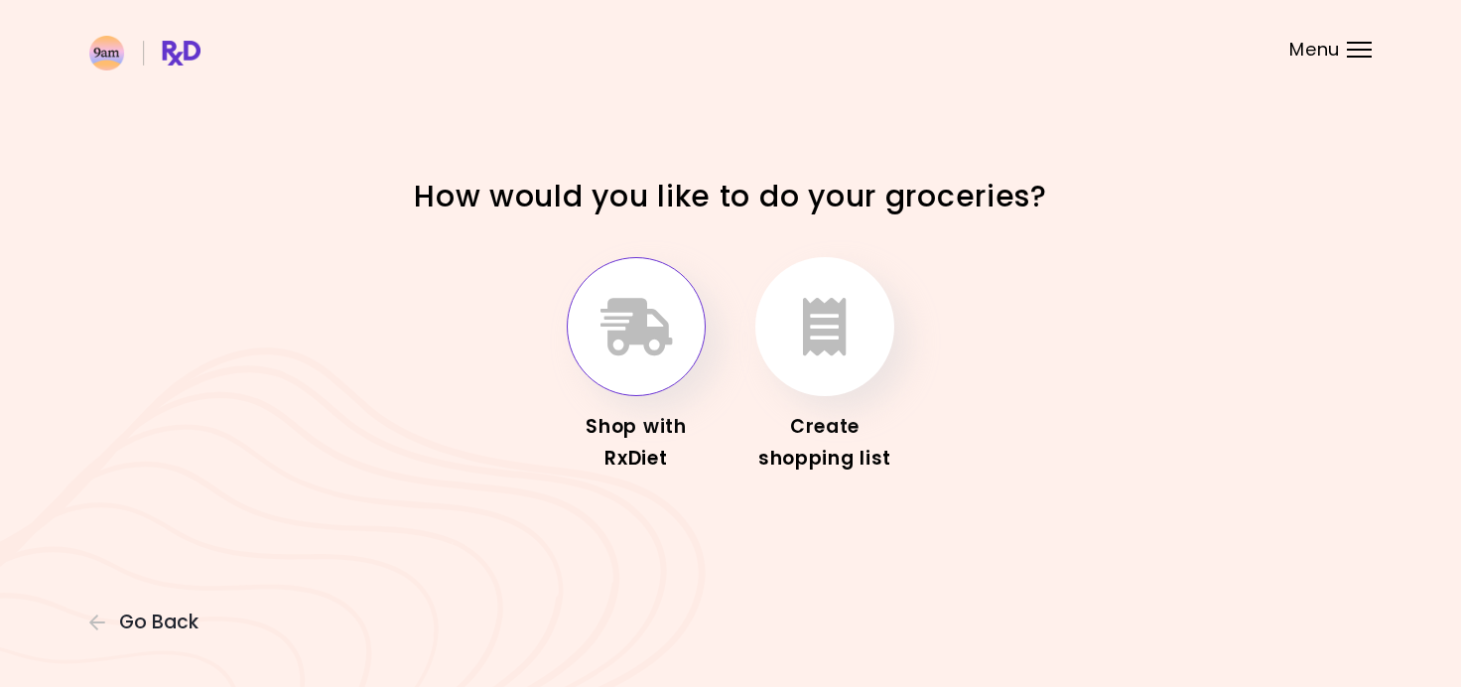
click at [627, 334] on icon "button" at bounding box center [636, 327] width 72 height 58
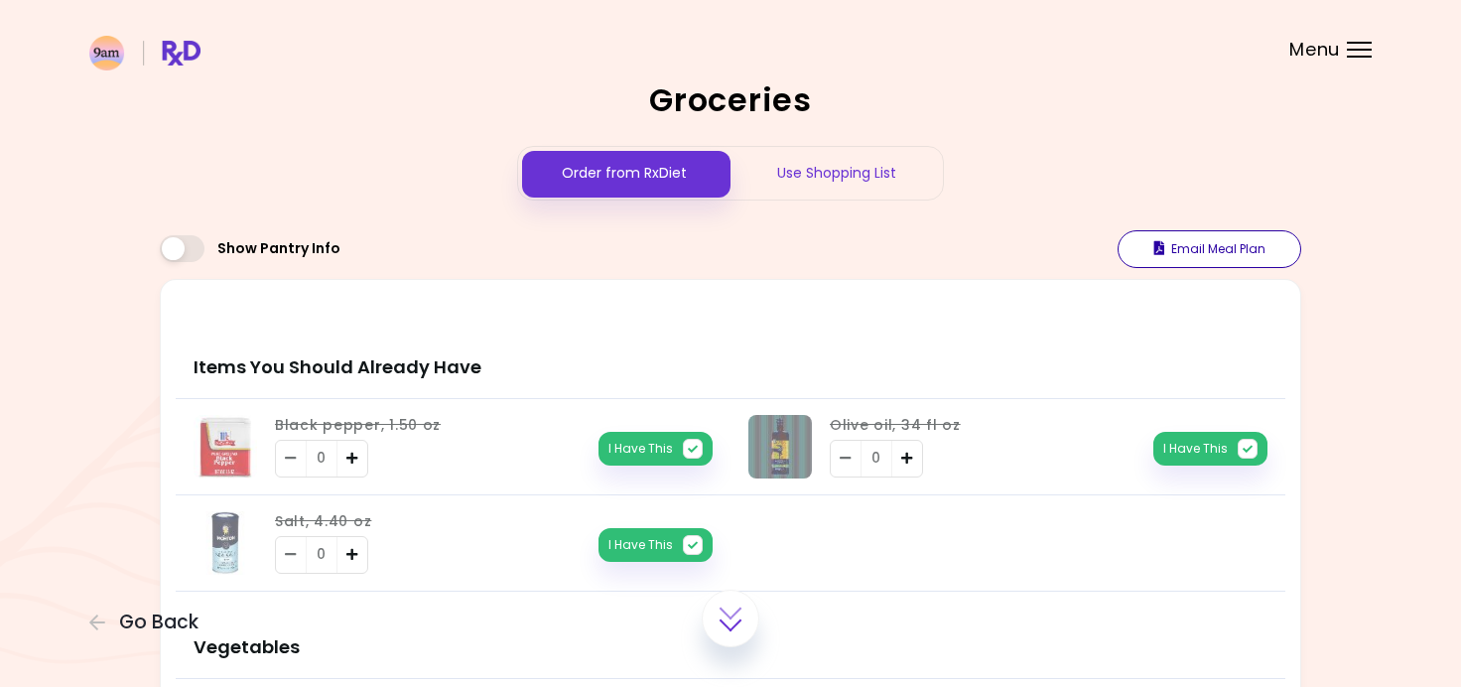
click at [1194, 251] on button "Email Meal Plan" at bounding box center [1209, 249] width 184 height 38
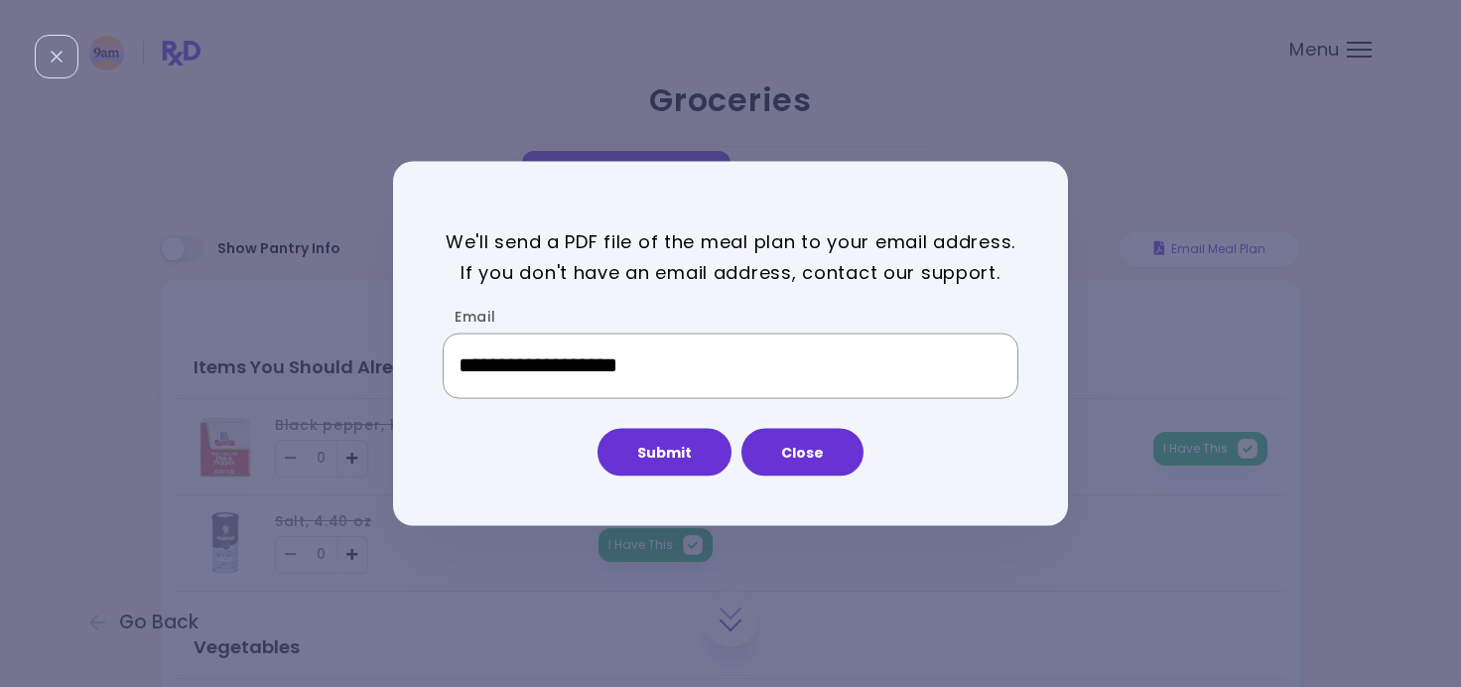
click at [678, 370] on input "**********" at bounding box center [730, 365] width 575 height 65
type input "**********"
click at [651, 444] on button "Submit" at bounding box center [664, 452] width 134 height 48
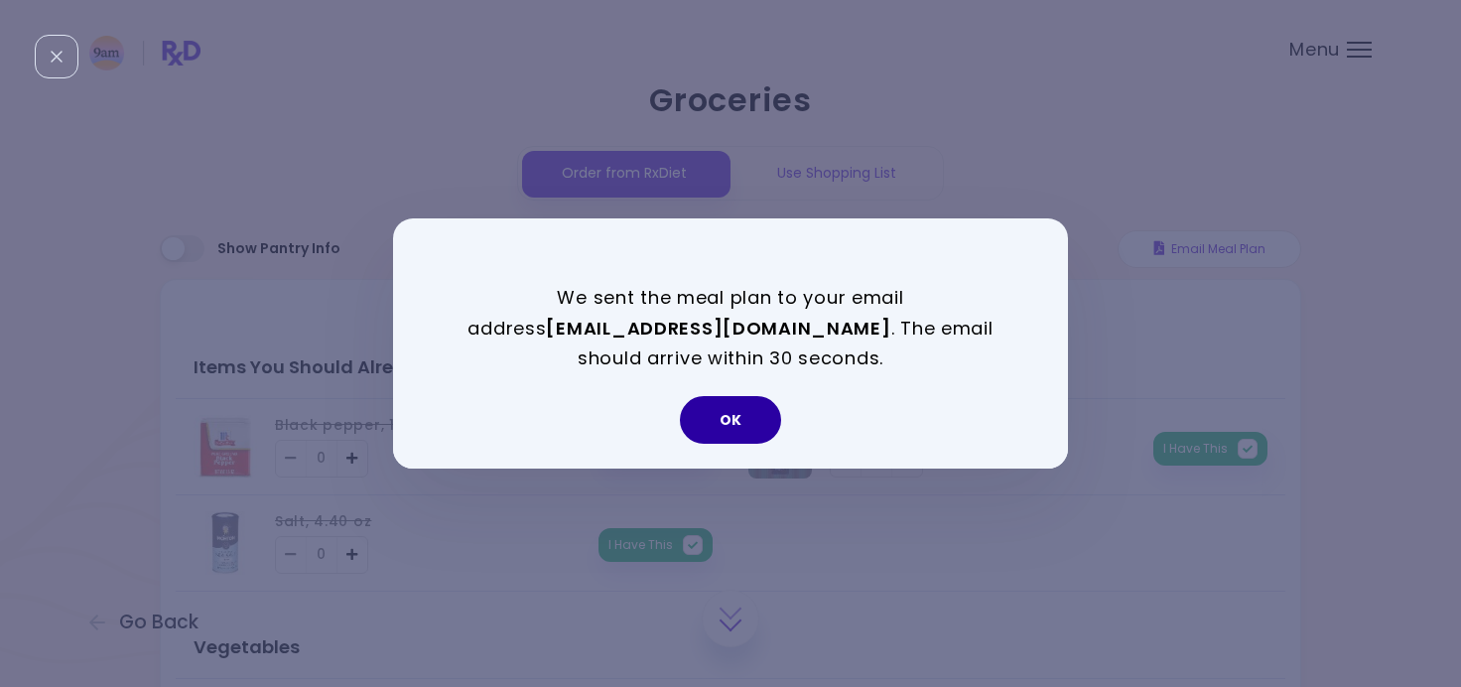
click at [723, 425] on button "OK" at bounding box center [730, 420] width 101 height 48
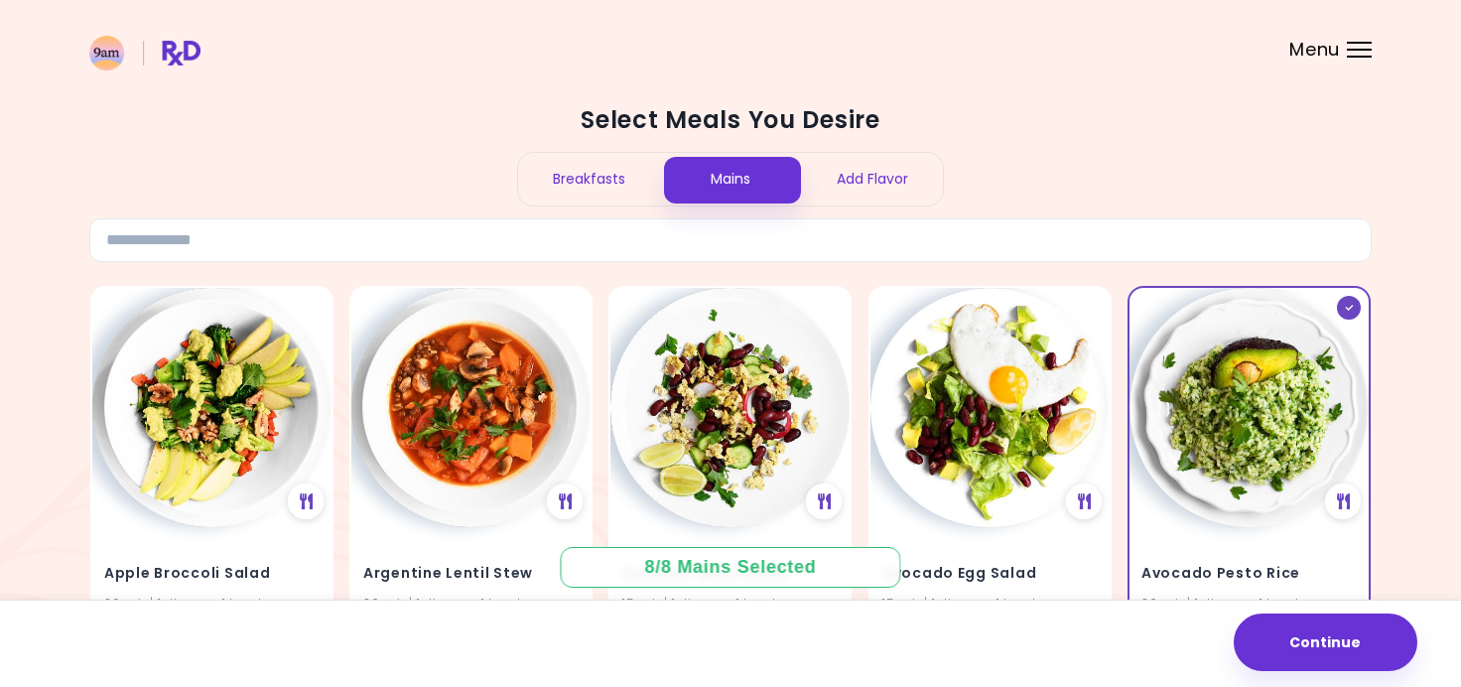
click at [587, 173] on div "Breakfasts" at bounding box center [589, 179] width 142 height 53
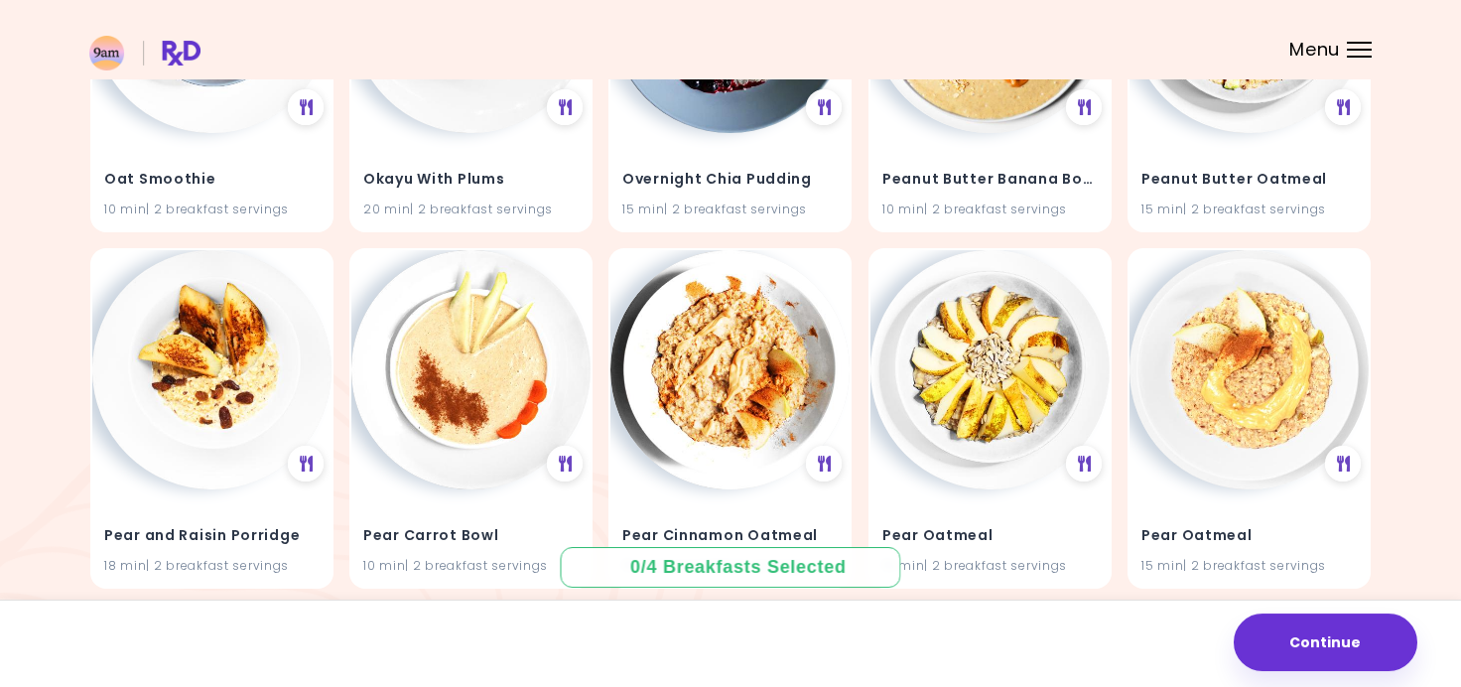
scroll to position [2532, 0]
